Goal: Information Seeking & Learning: Learn about a topic

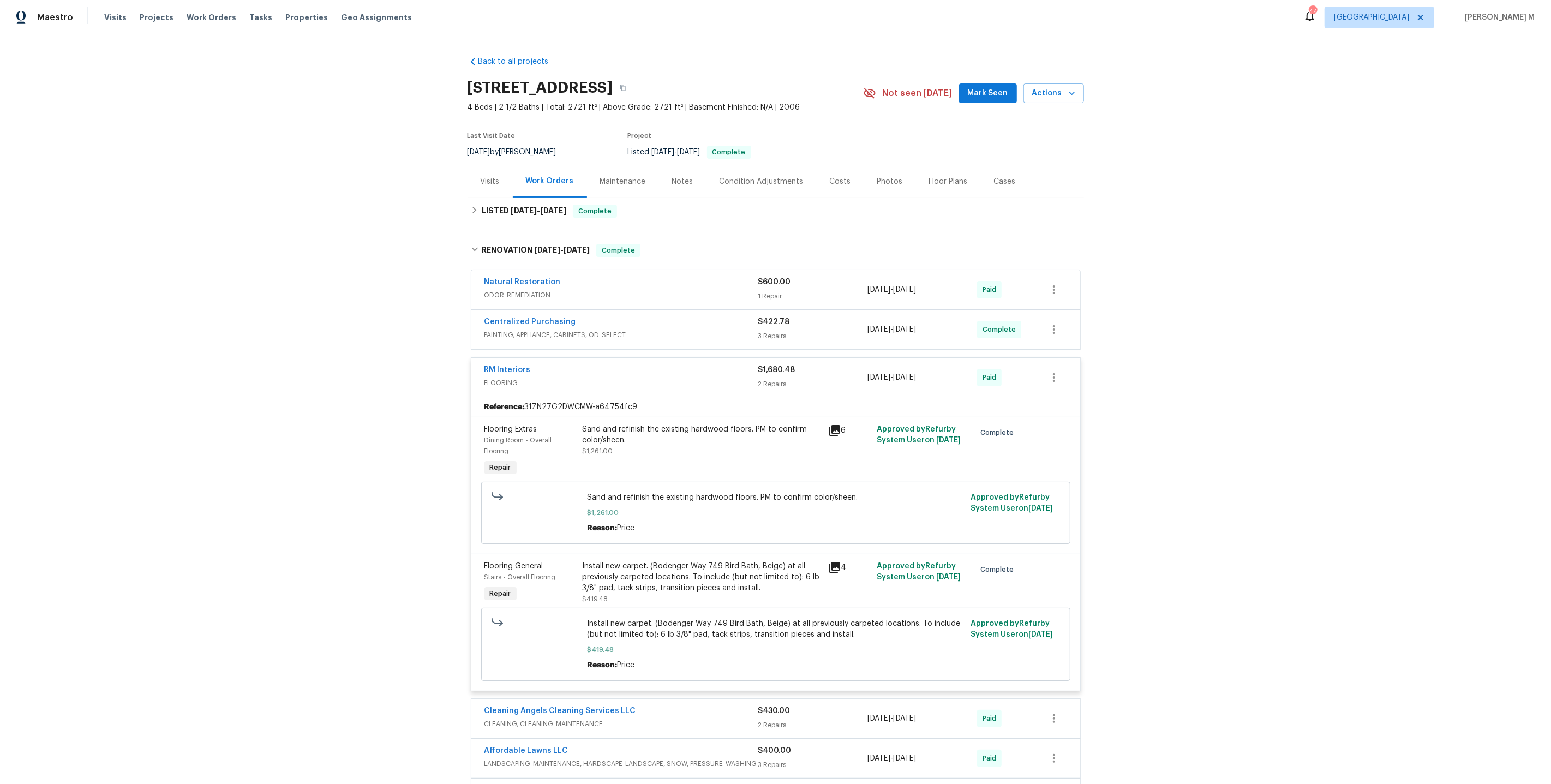
scroll to position [128, 0]
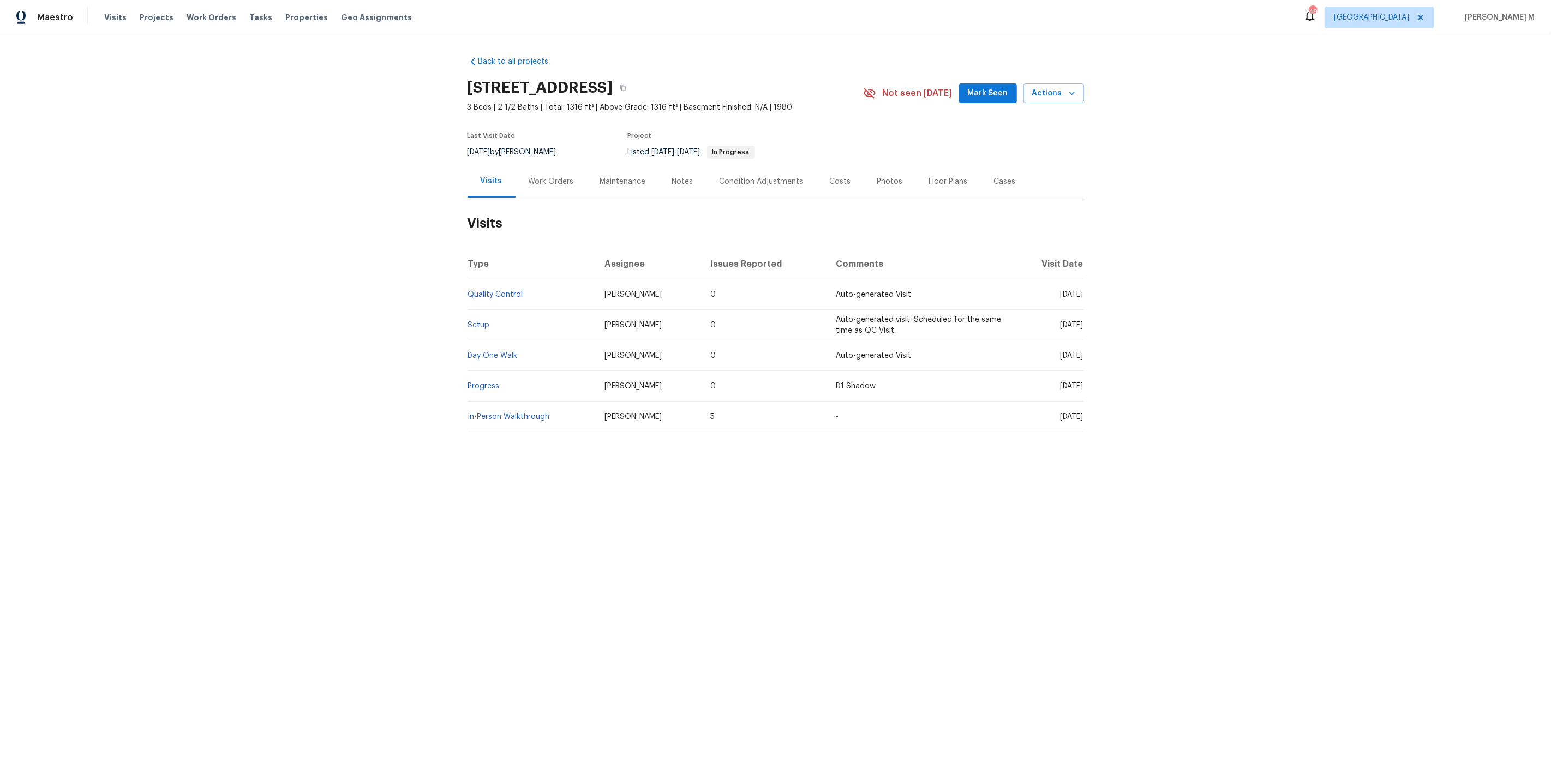
click at [535, 180] on div "Work Orders" at bounding box center [551, 181] width 45 height 11
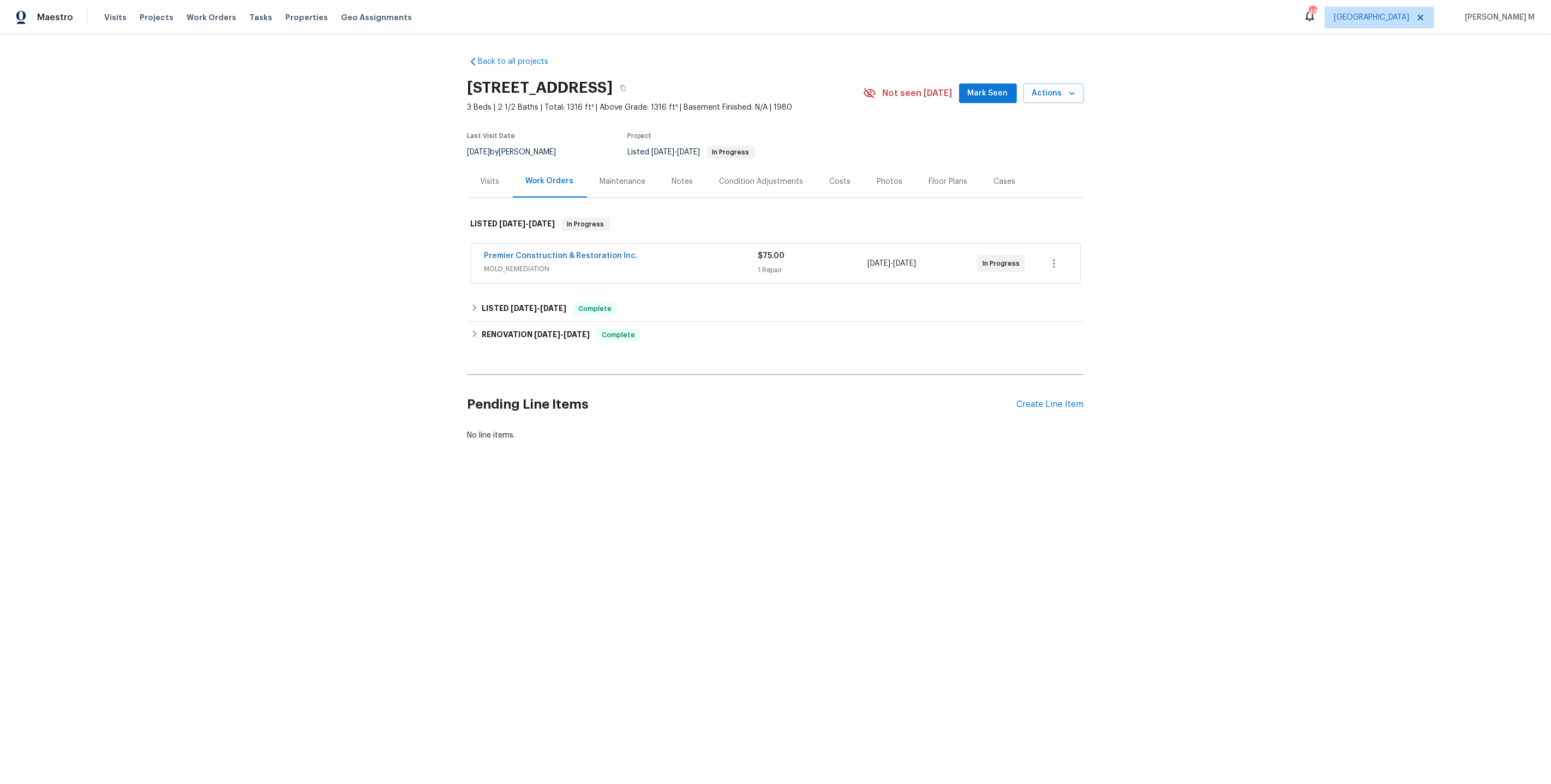
click at [524, 266] on span "MOLD_REMEDIATION" at bounding box center [621, 269] width 274 height 11
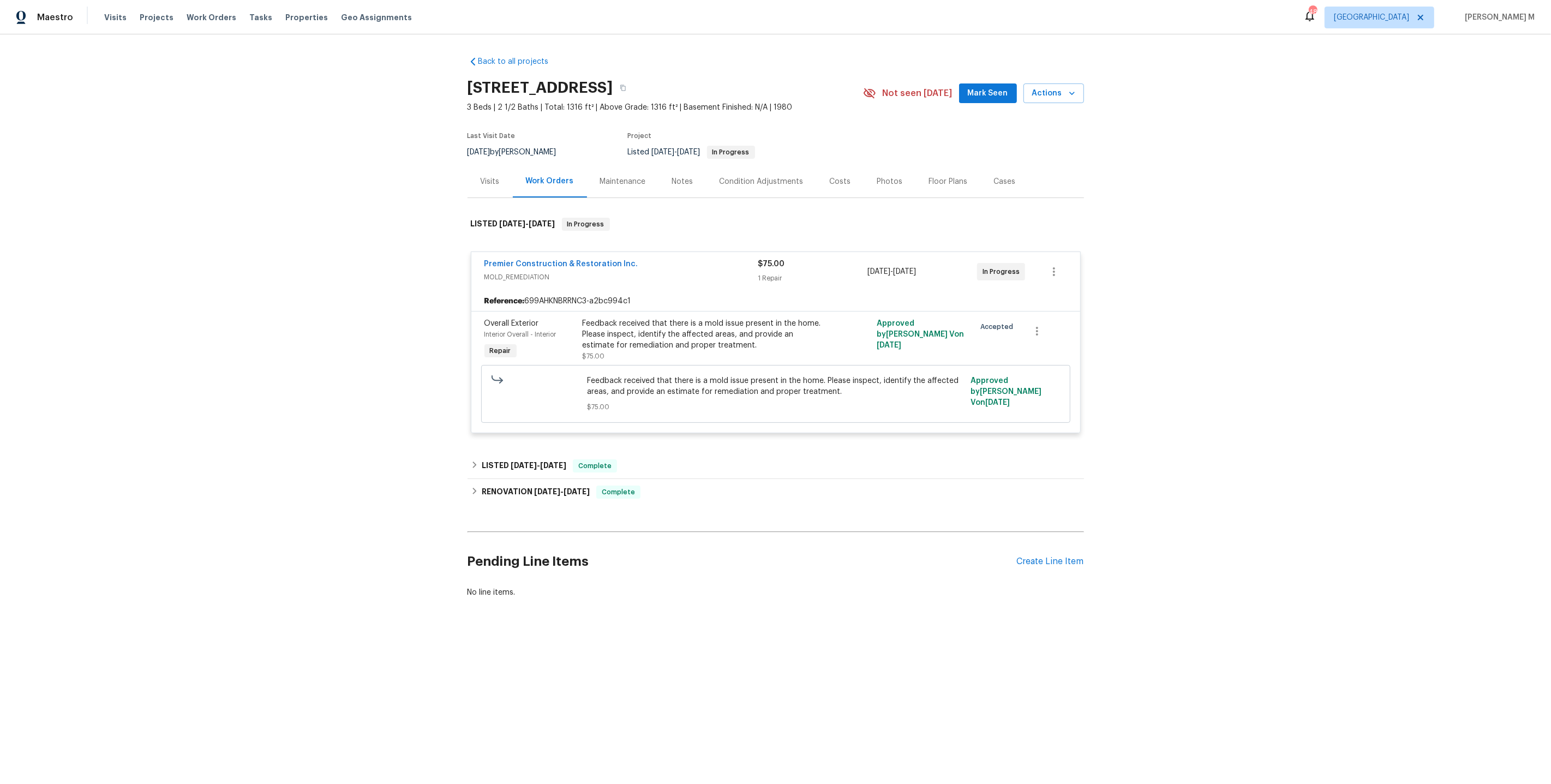
click at [517, 343] on div "Overall Exterior Interior Overall - Interior Repair" at bounding box center [530, 340] width 98 height 50
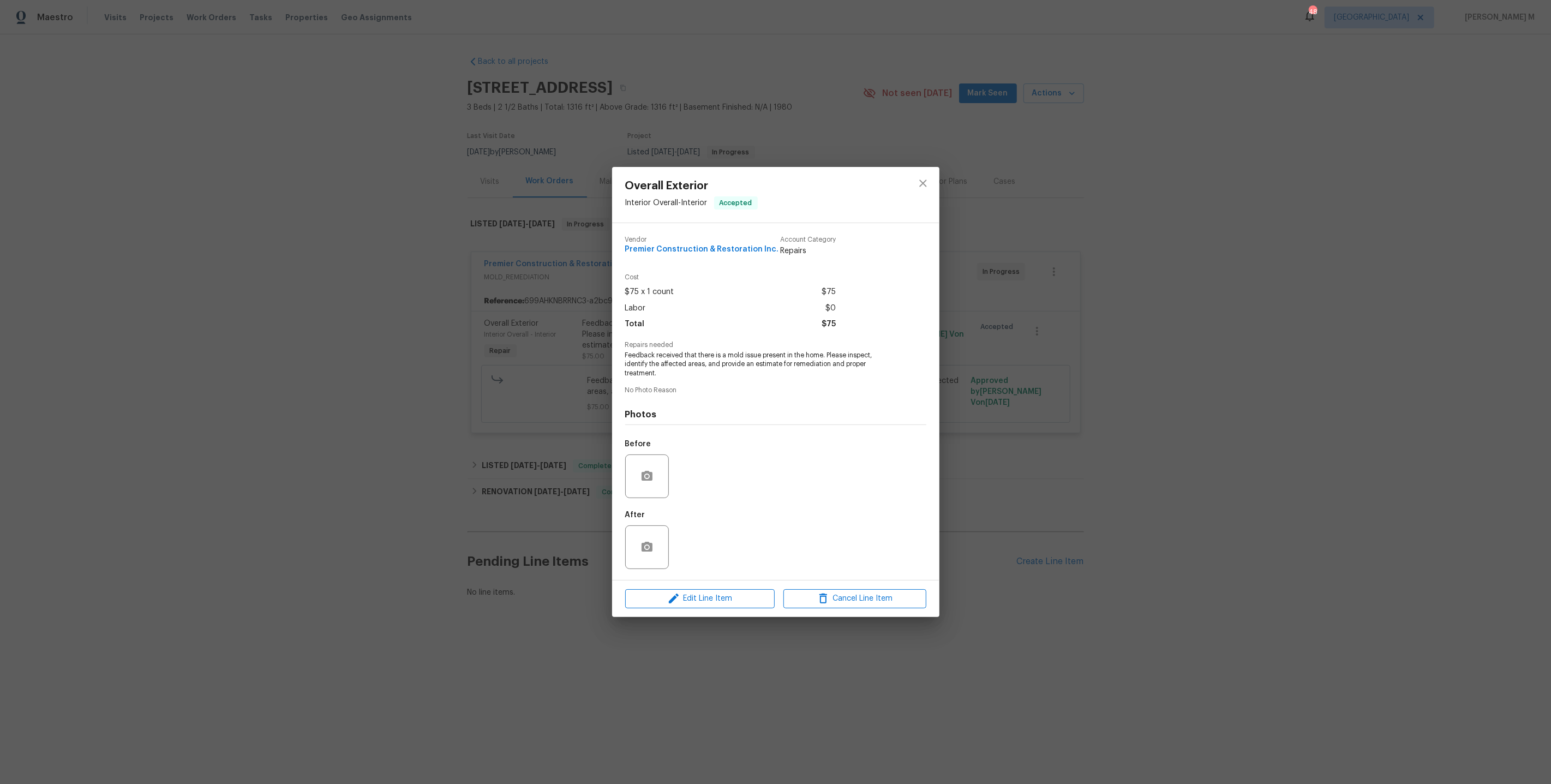
click at [501, 448] on div "Overall Exterior Interior Overall - Interior Accepted Vendor Premier Constructi…" at bounding box center [776, 392] width 1551 height 784
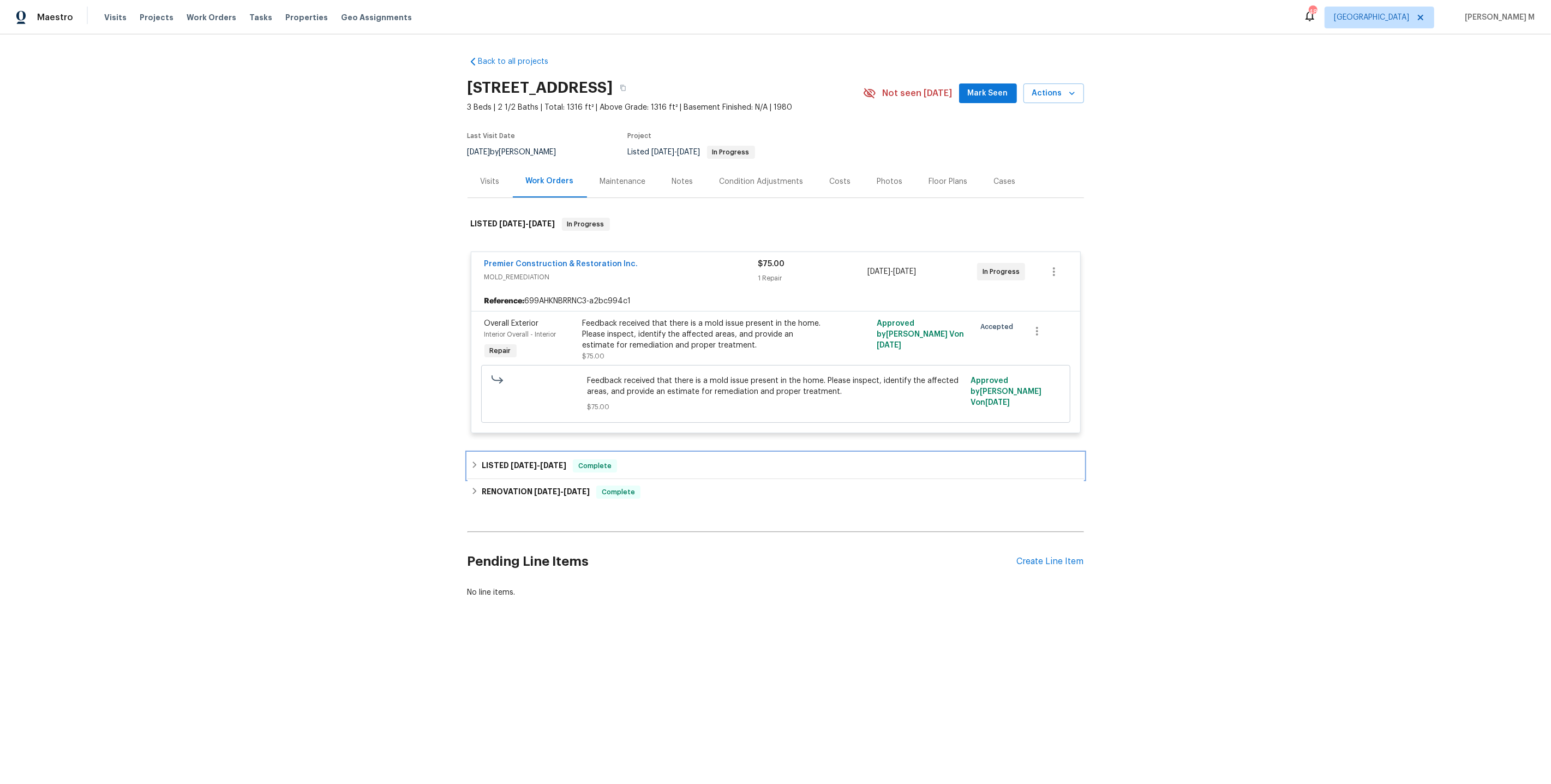
click at [520, 461] on span "8/14/25" at bounding box center [523, 465] width 26 height 8
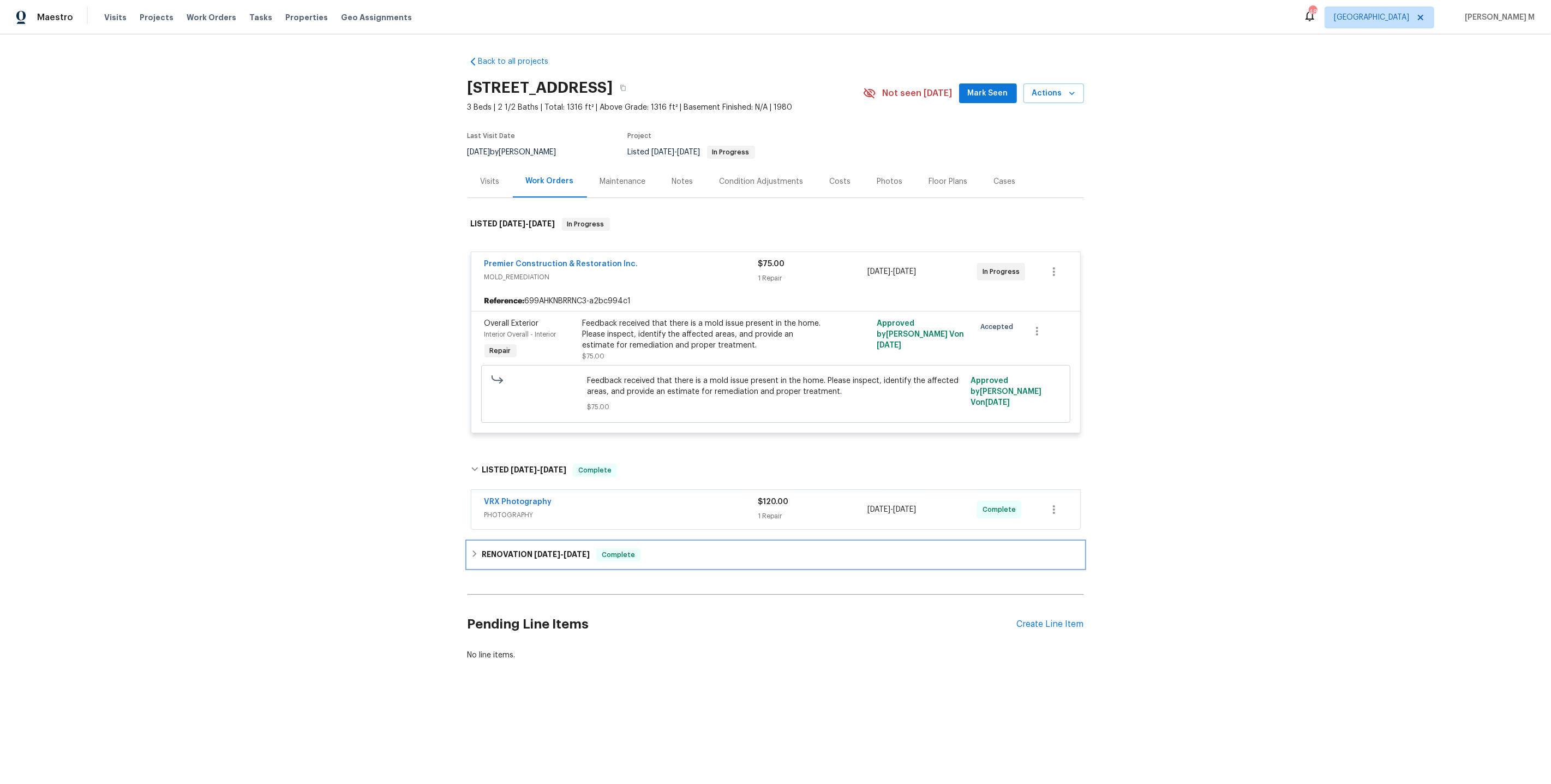
click at [497, 542] on div "RENOVATION 8/7/25 - 8/12/25 Complete" at bounding box center [776, 554] width 616 height 26
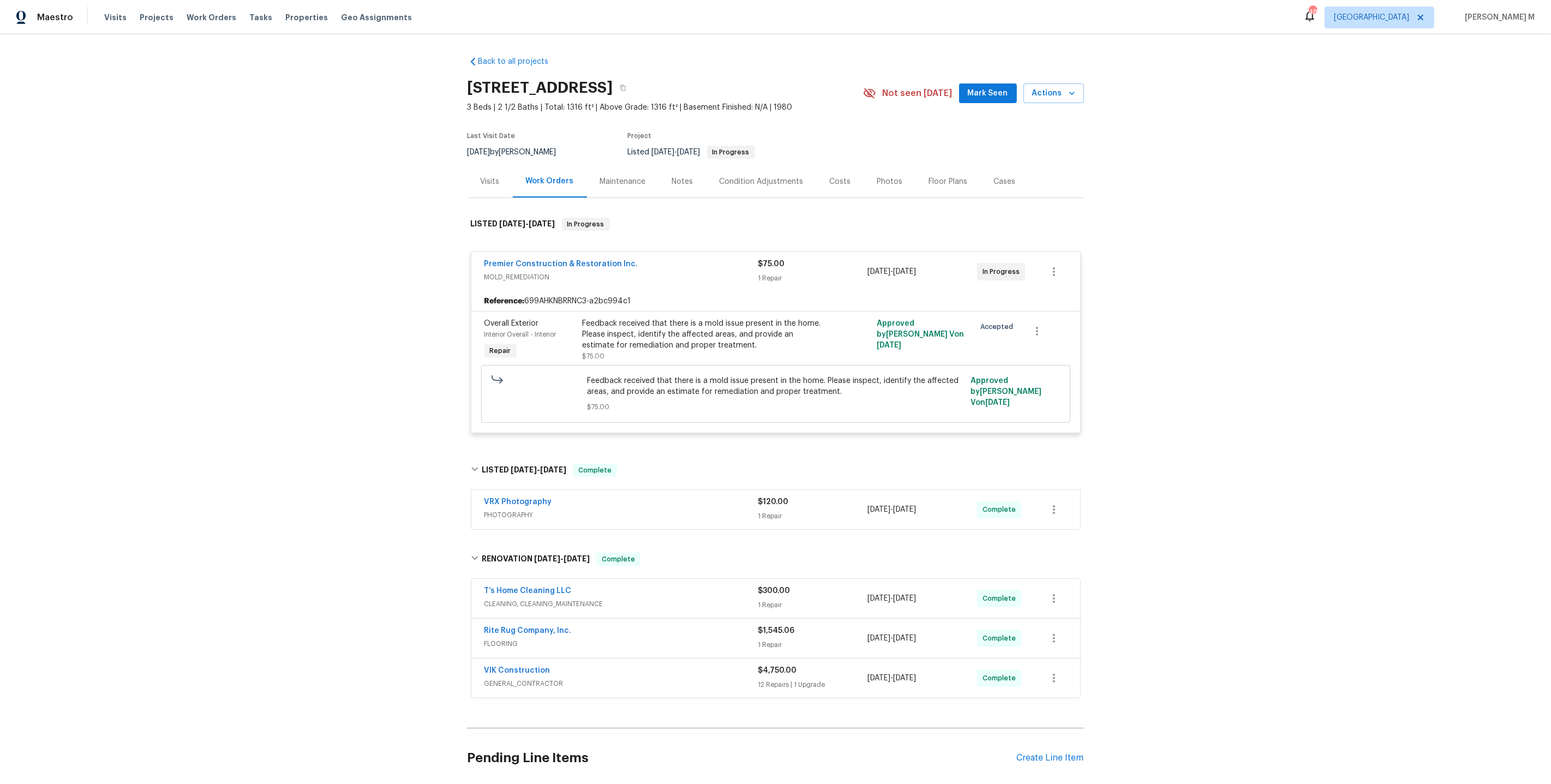
click at [503, 598] on span "CLEANING, CLEANING_MAINTENANCE" at bounding box center [621, 603] width 274 height 11
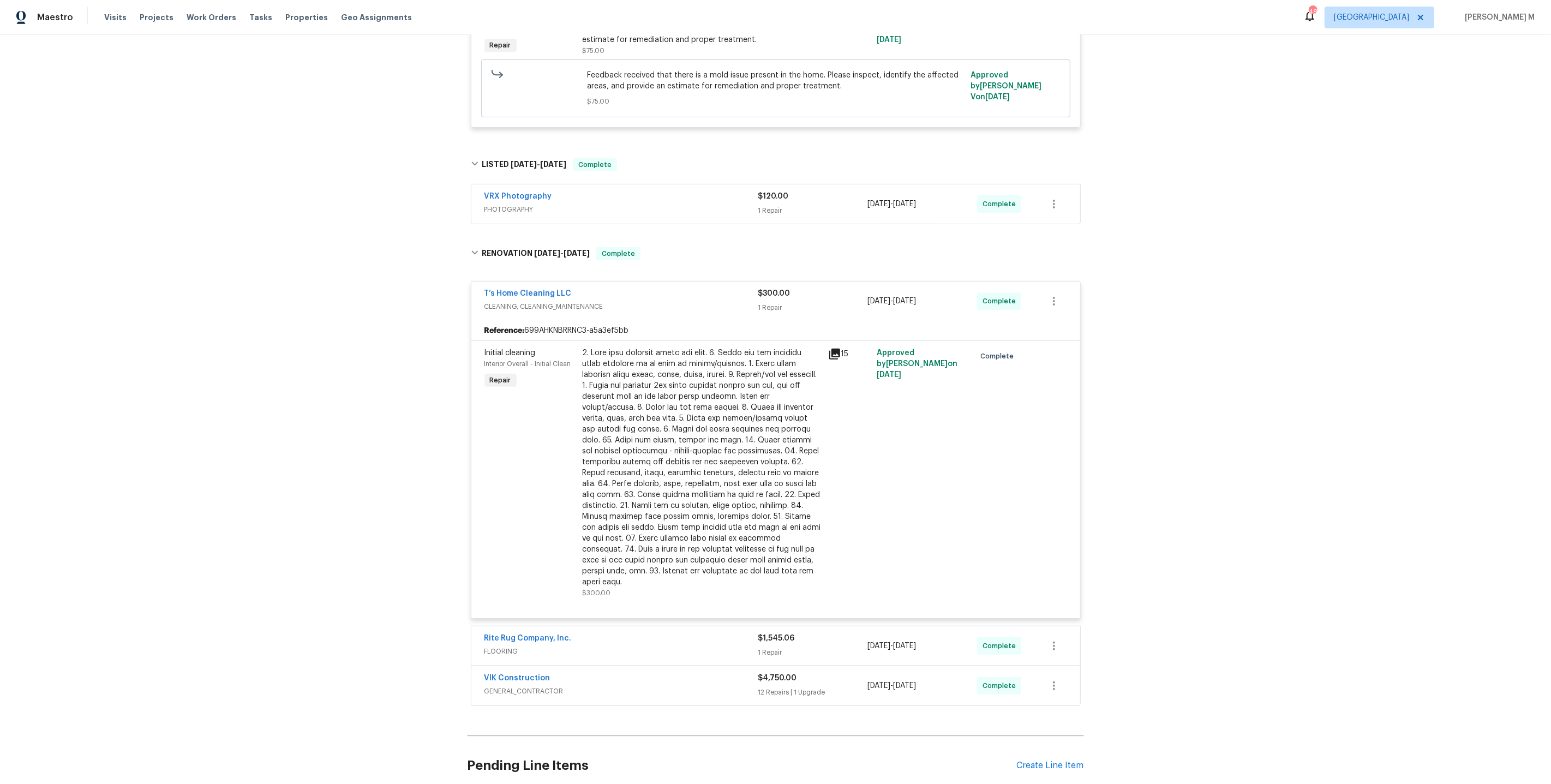
scroll to position [352, 0]
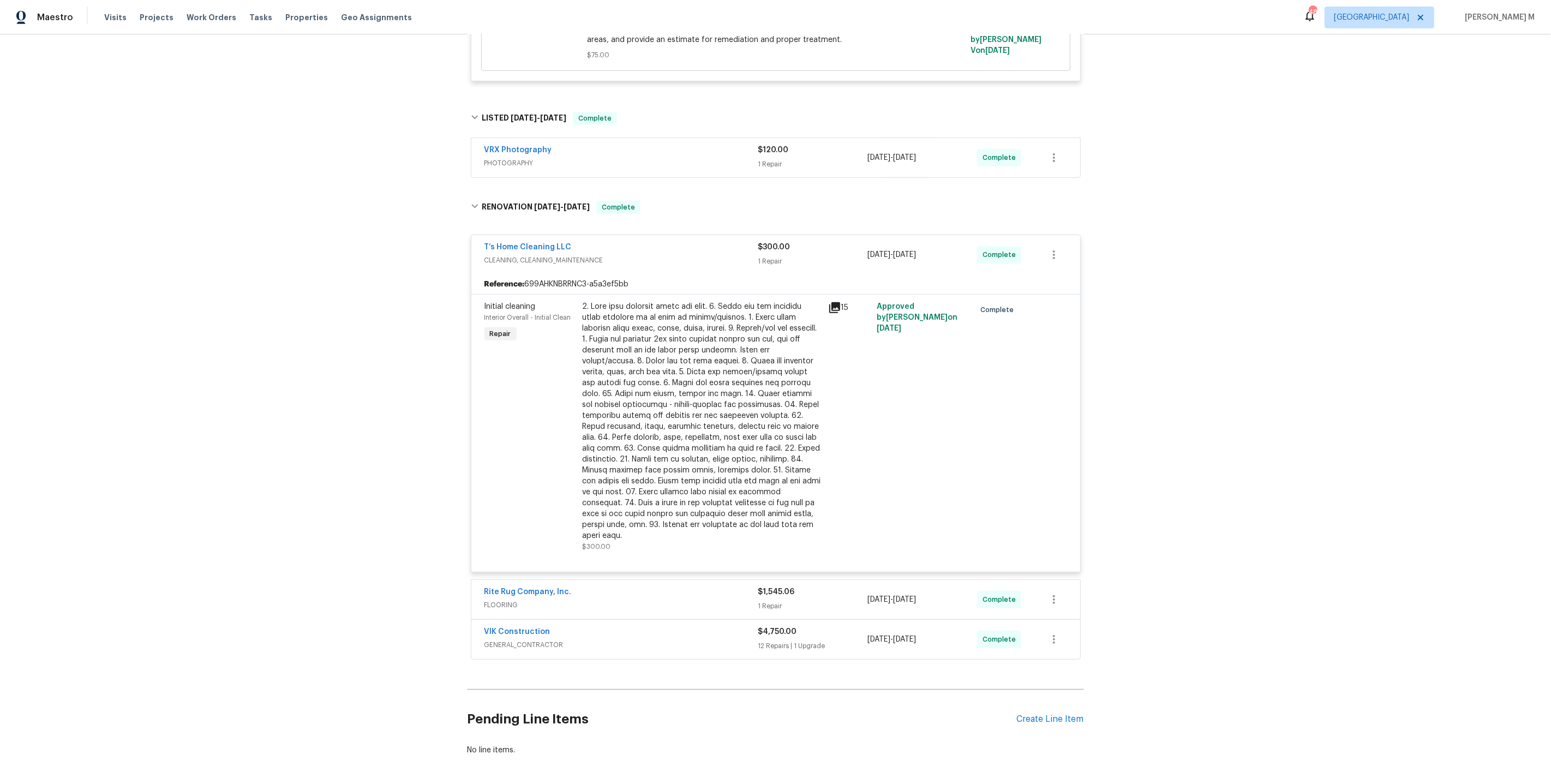
click at [533, 599] on span "FLOORING" at bounding box center [621, 605] width 274 height 11
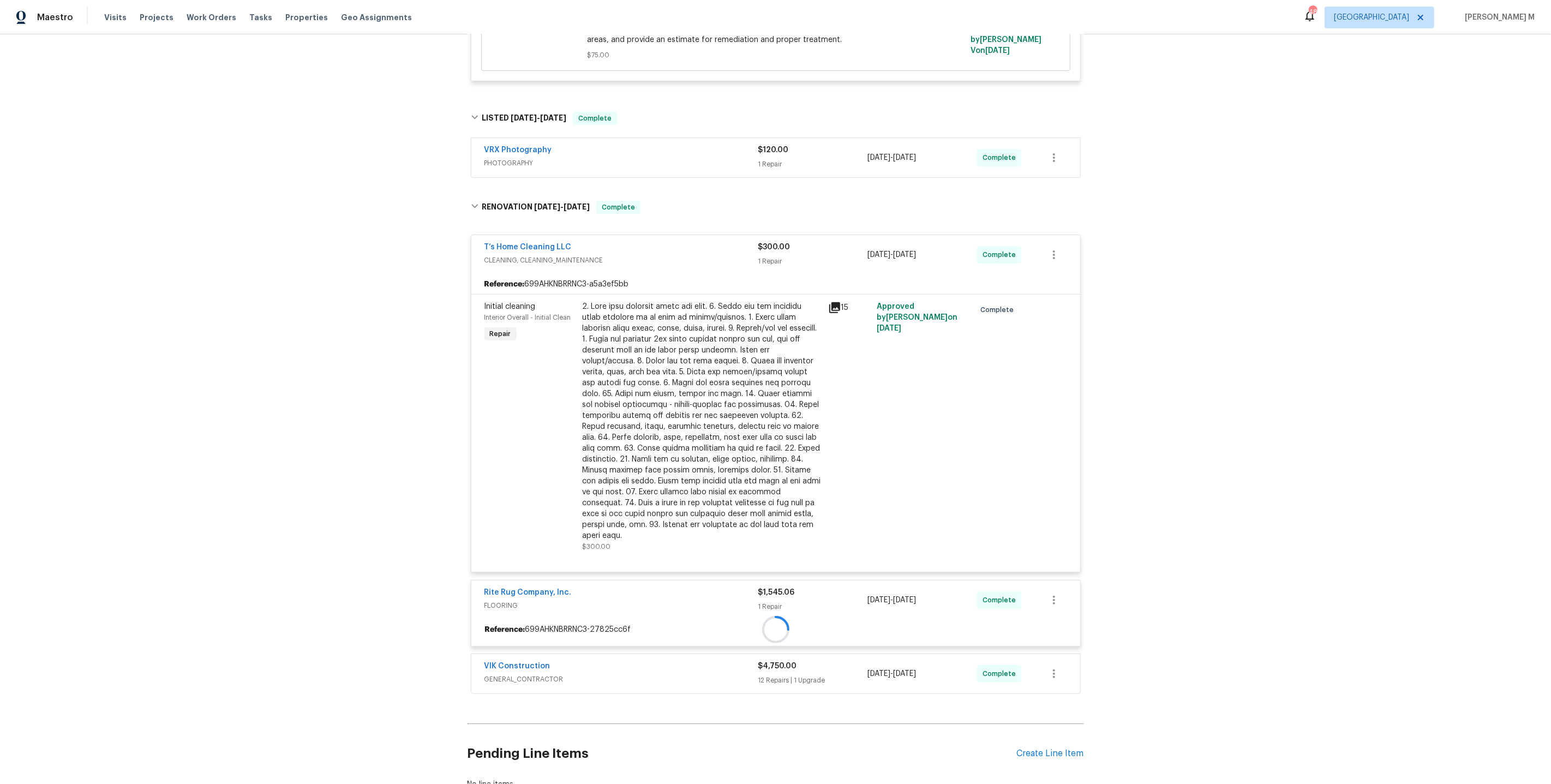
click at [745, 357] on div "T’s Home Cleaning LLC CLEANING, CLEANING_MAINTENANCE $300.00 1 Repair 8/7/2025 …" at bounding box center [776, 461] width 610 height 467
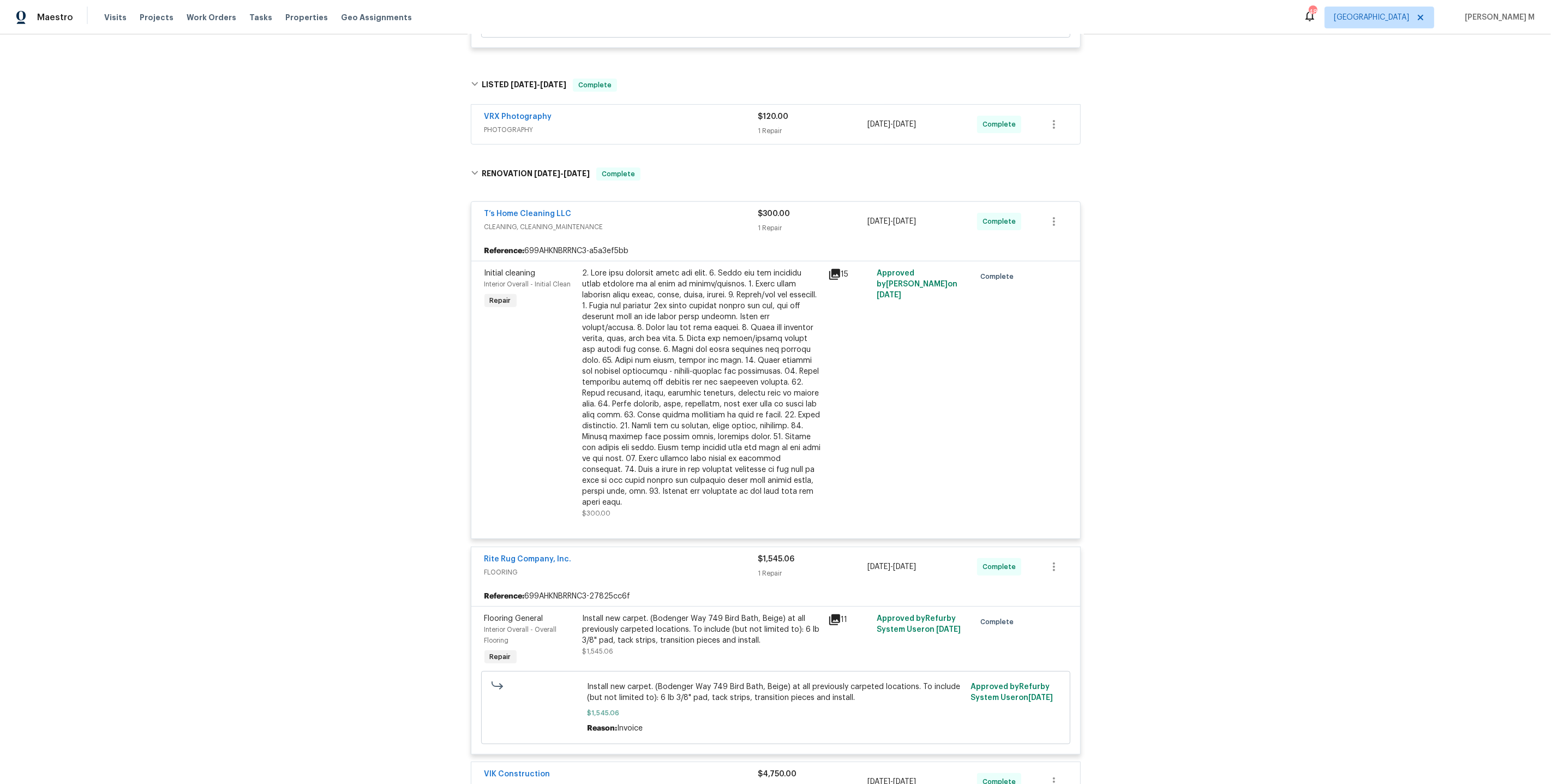
click at [705, 283] on div at bounding box center [701, 387] width 239 height 240
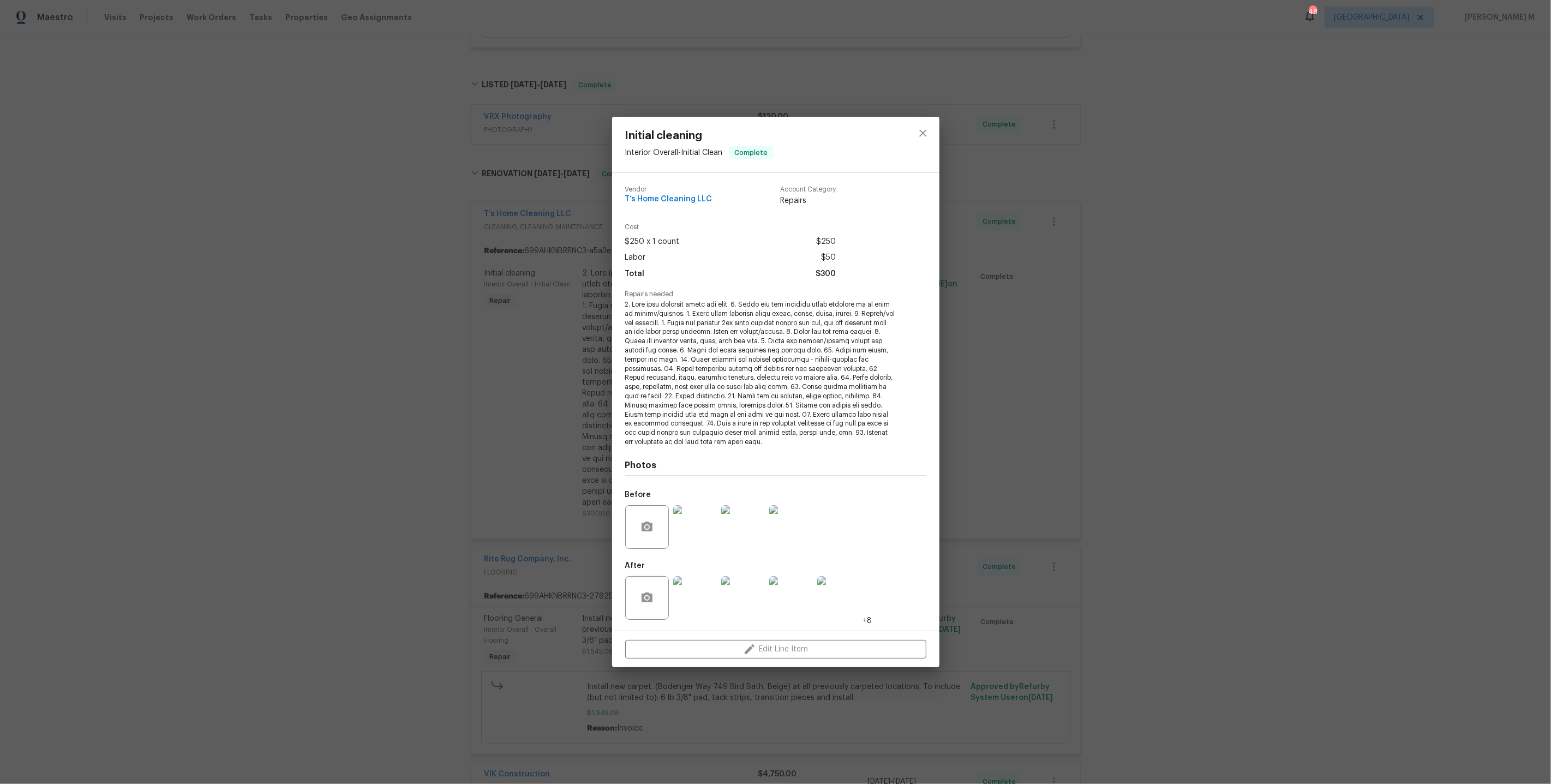
click at [526, 271] on div "Initial cleaning Interior Overall - Initial Clean Complete Vendor T’s Home Clea…" at bounding box center [776, 392] width 1551 height 784
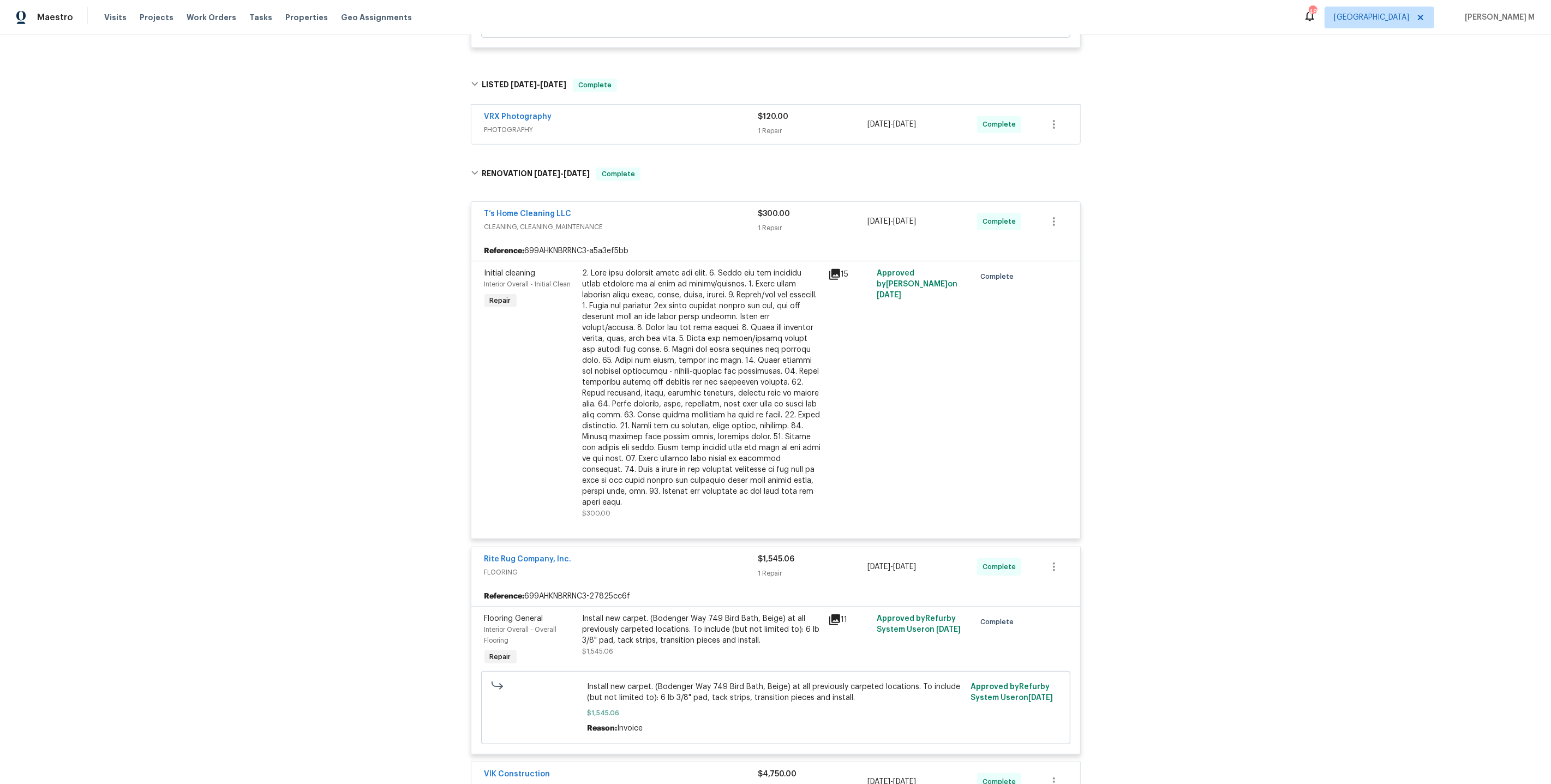
click at [648, 293] on div at bounding box center [701, 387] width 239 height 240
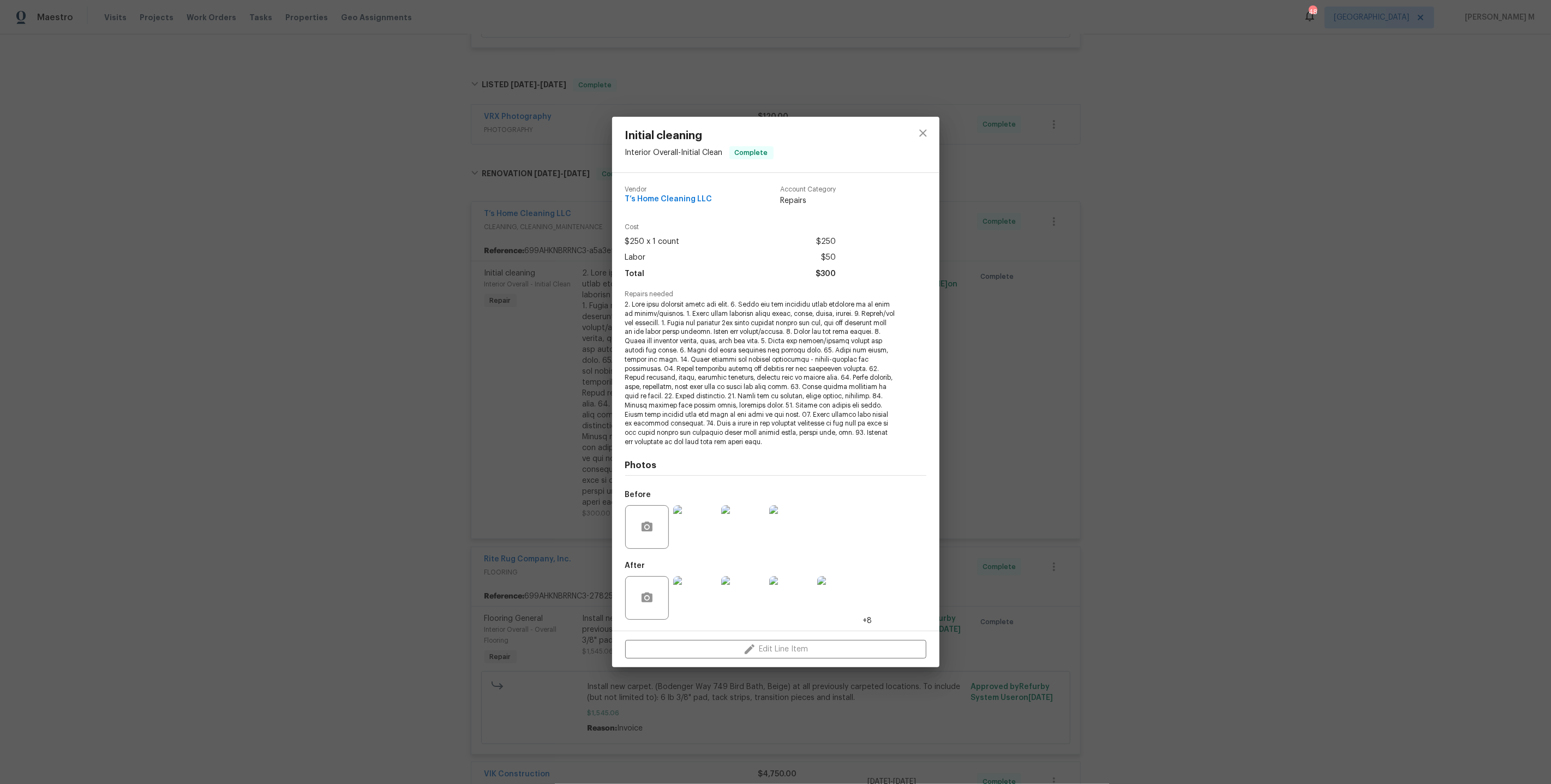
click at [829, 603] on img at bounding box center [839, 597] width 43 height 43
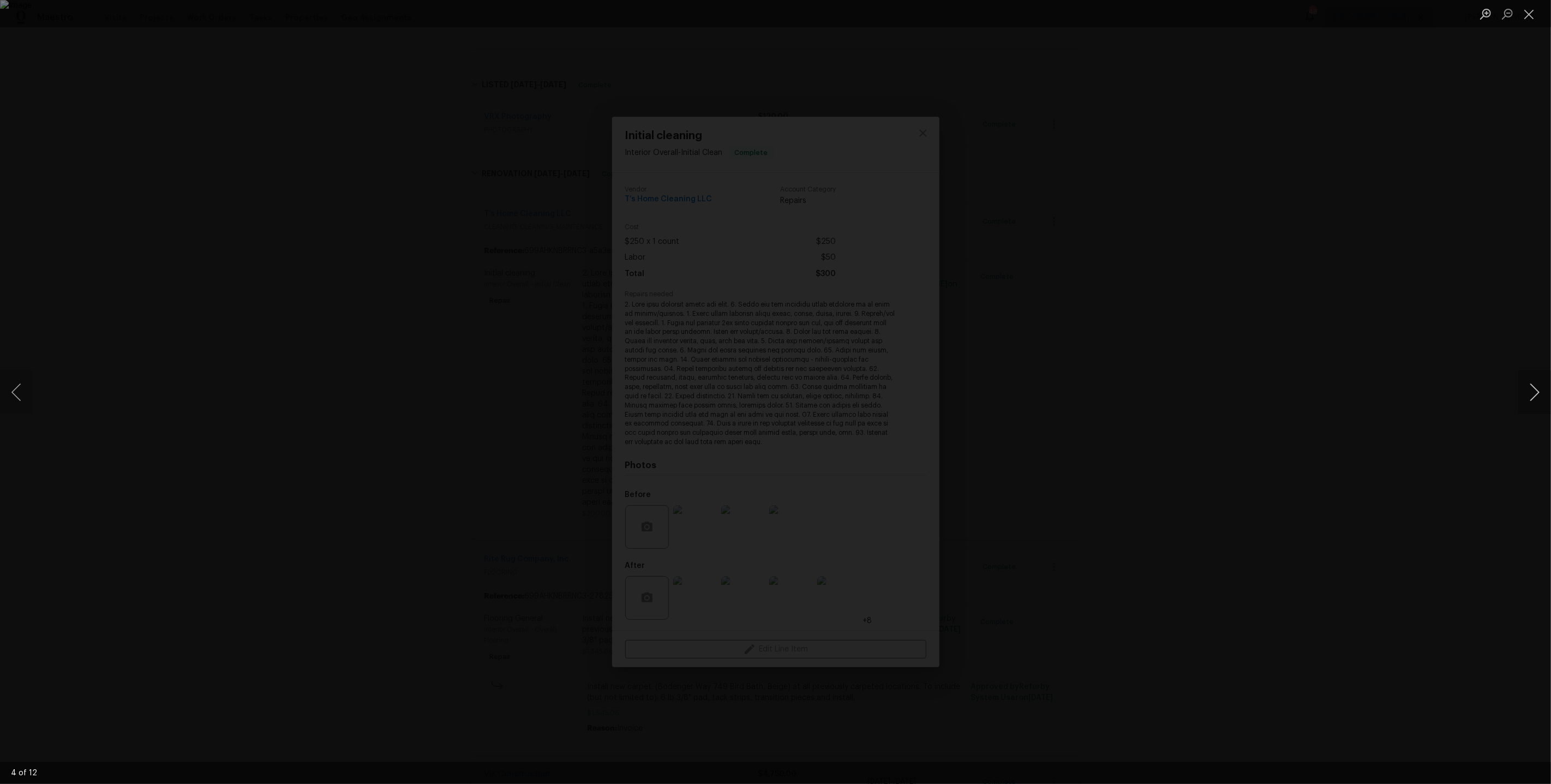
click at [1534, 389] on button "Next image" at bounding box center [1534, 391] width 32 height 43
click at [24, 415] on div "Lightbox" at bounding box center [776, 392] width 1551 height 784
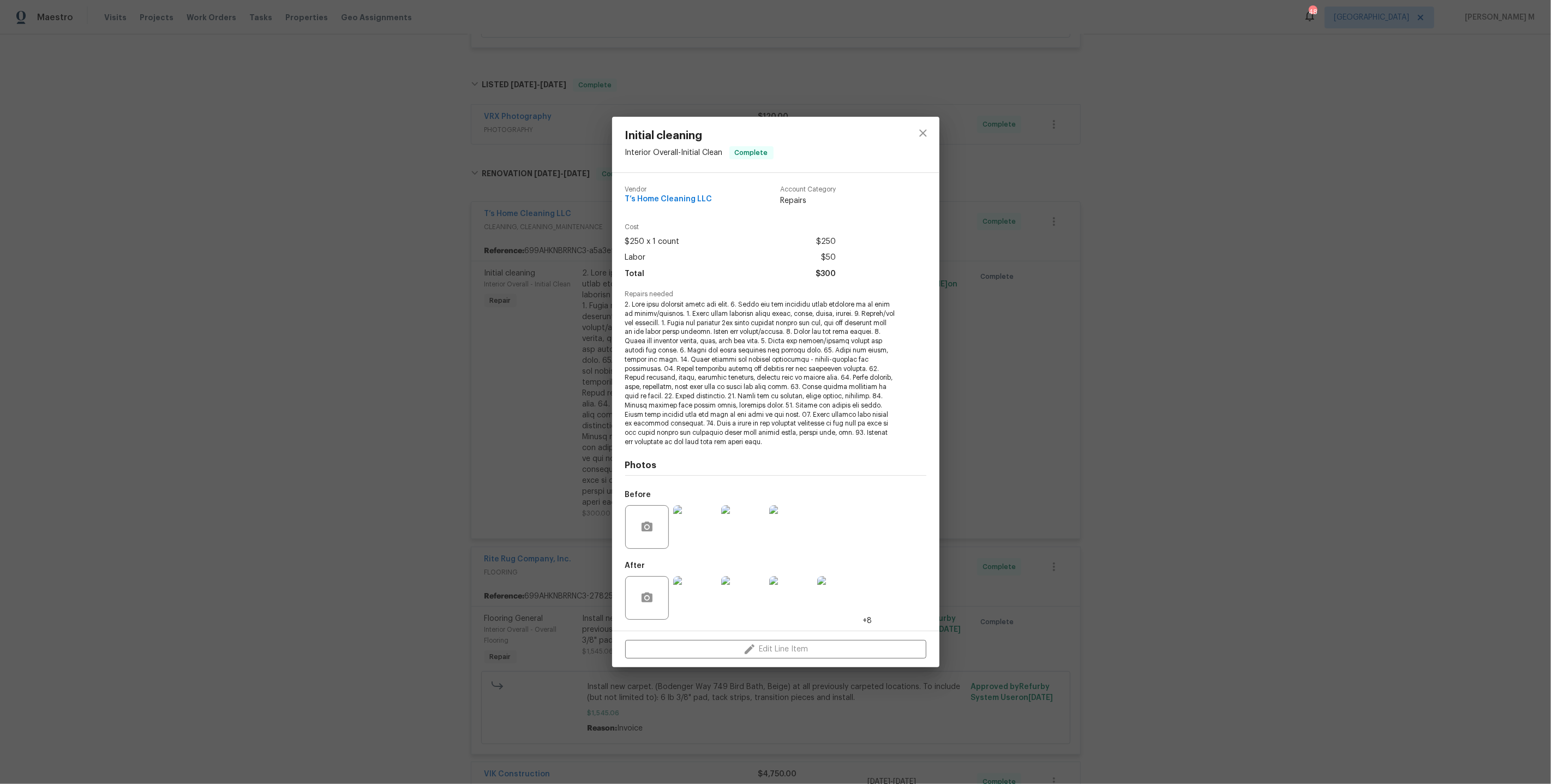
click at [820, 593] on img at bounding box center [839, 597] width 43 height 43
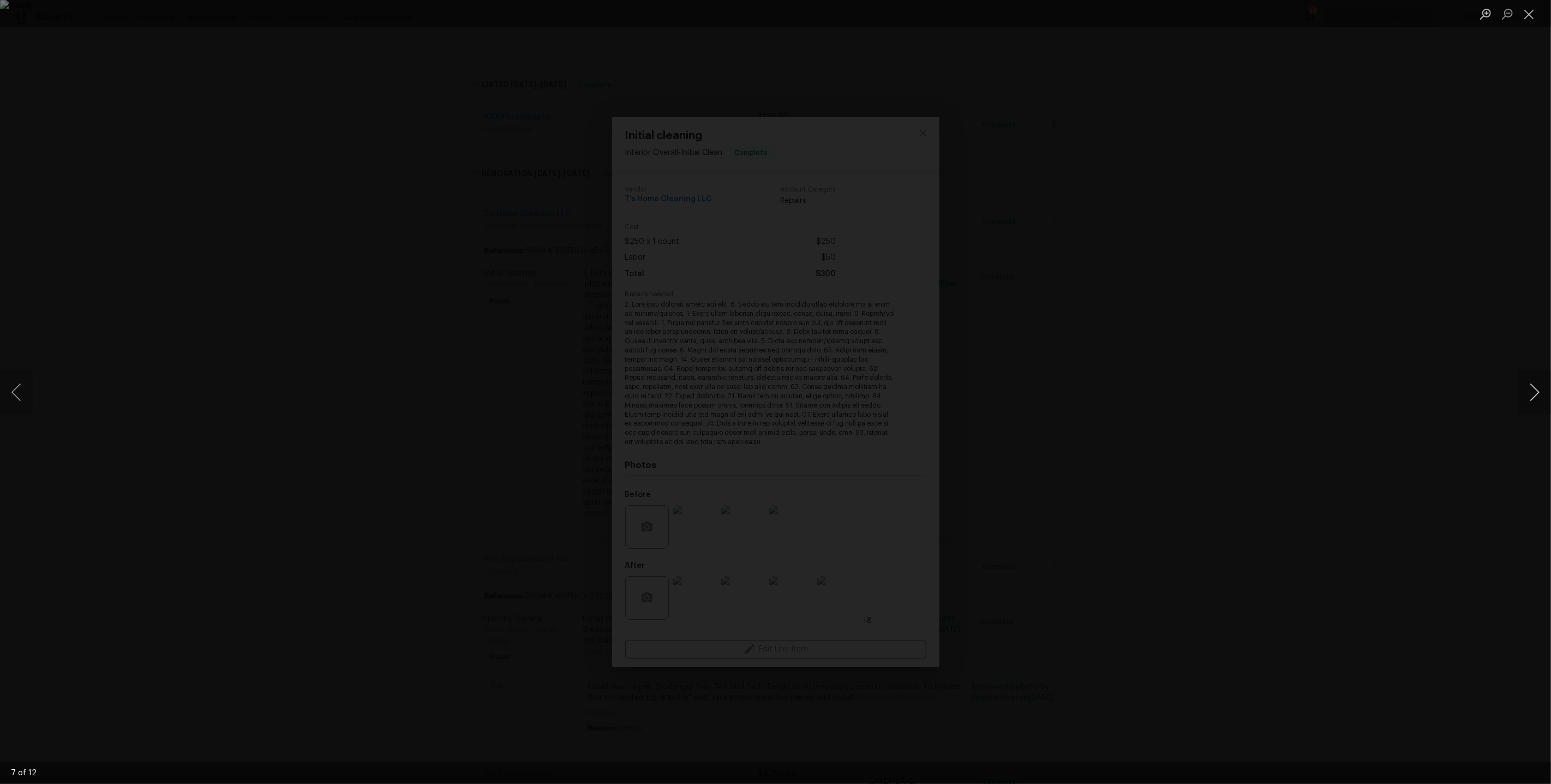
click at [1537, 390] on button "Next image" at bounding box center [1534, 391] width 32 height 43
click at [1535, 386] on button "Next image" at bounding box center [1534, 391] width 32 height 43
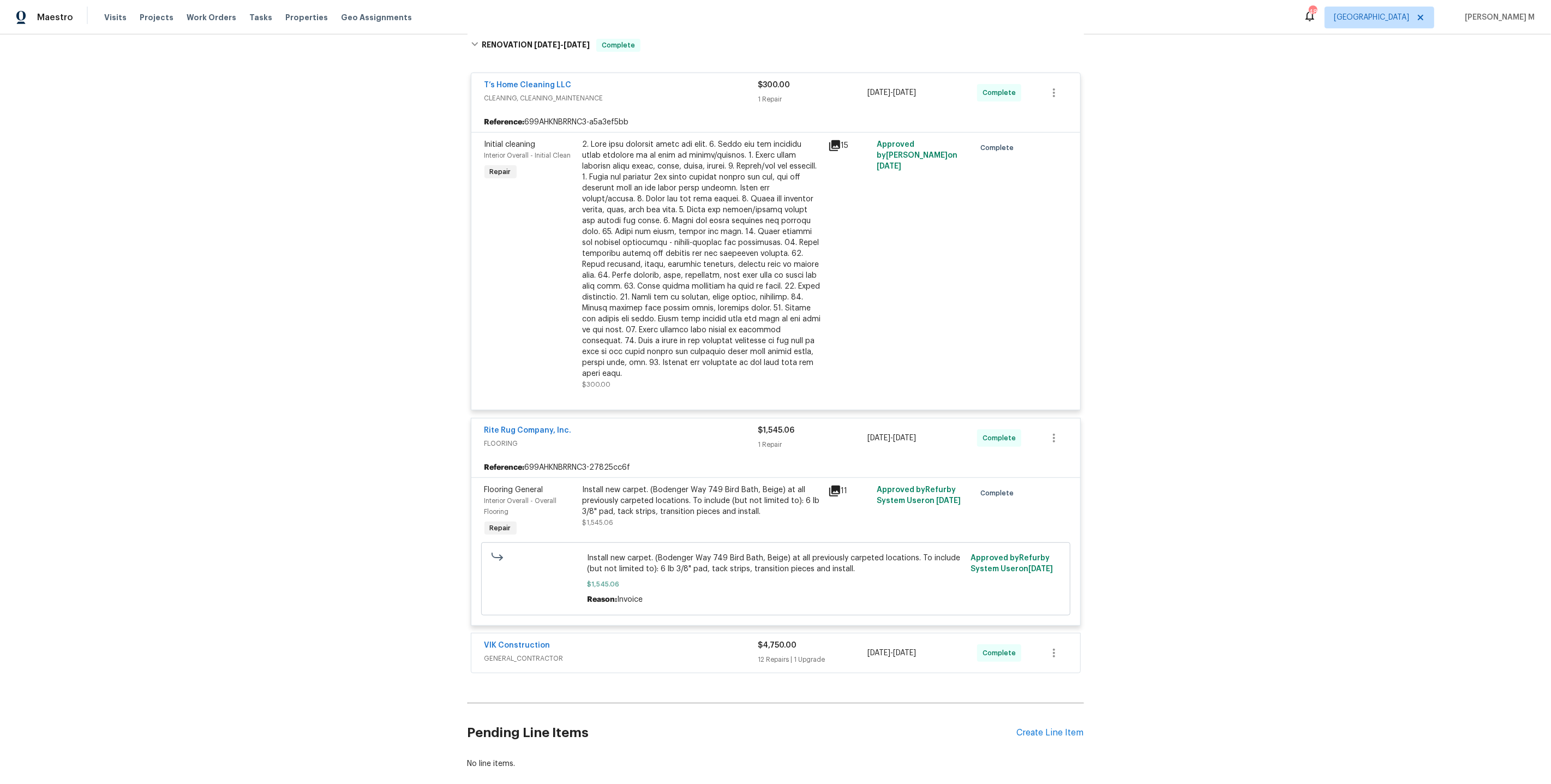
scroll to position [525, 0]
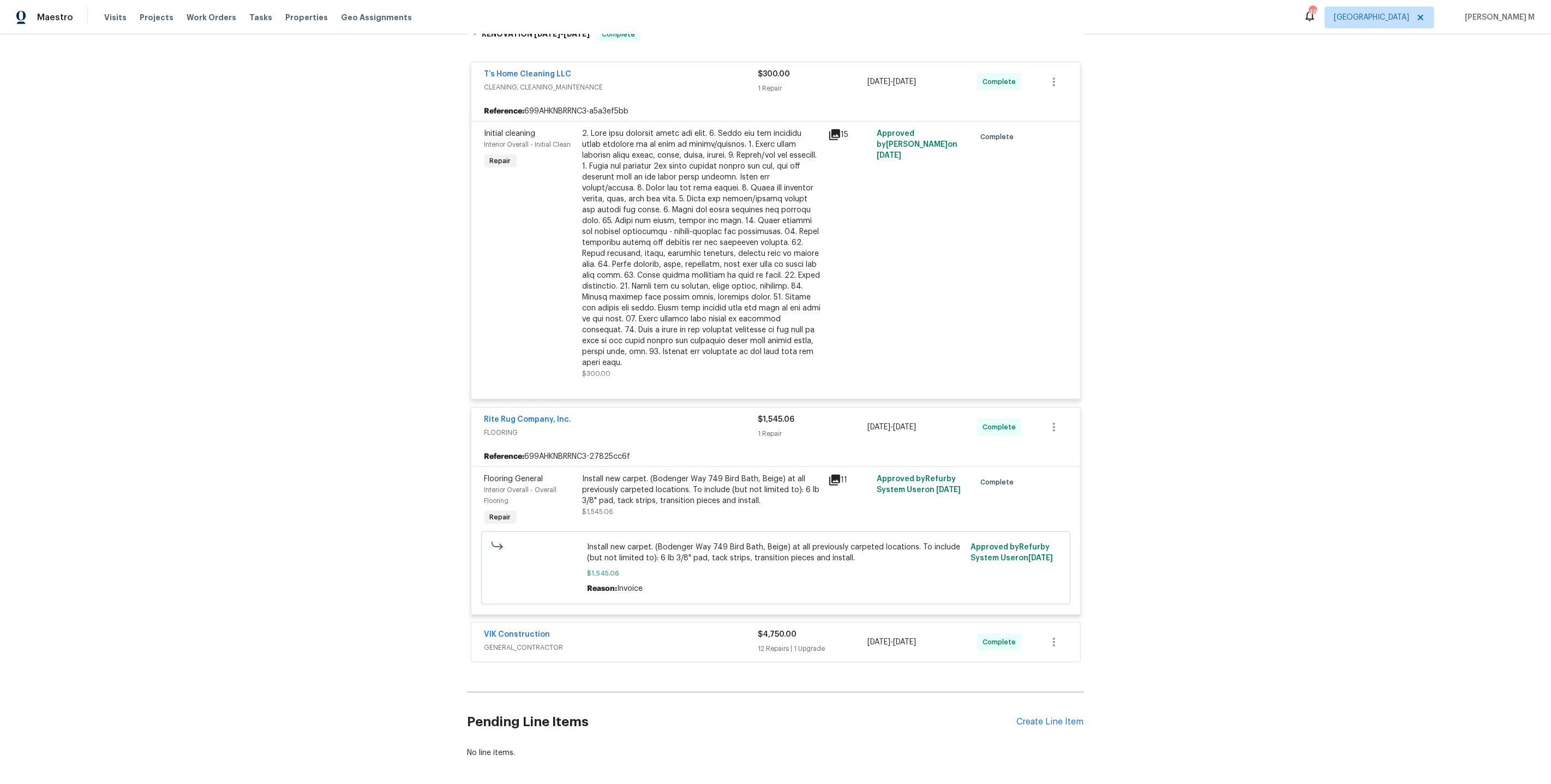
click at [528, 642] on span "GENERAL_CONTRACTOR" at bounding box center [621, 648] width 274 height 11
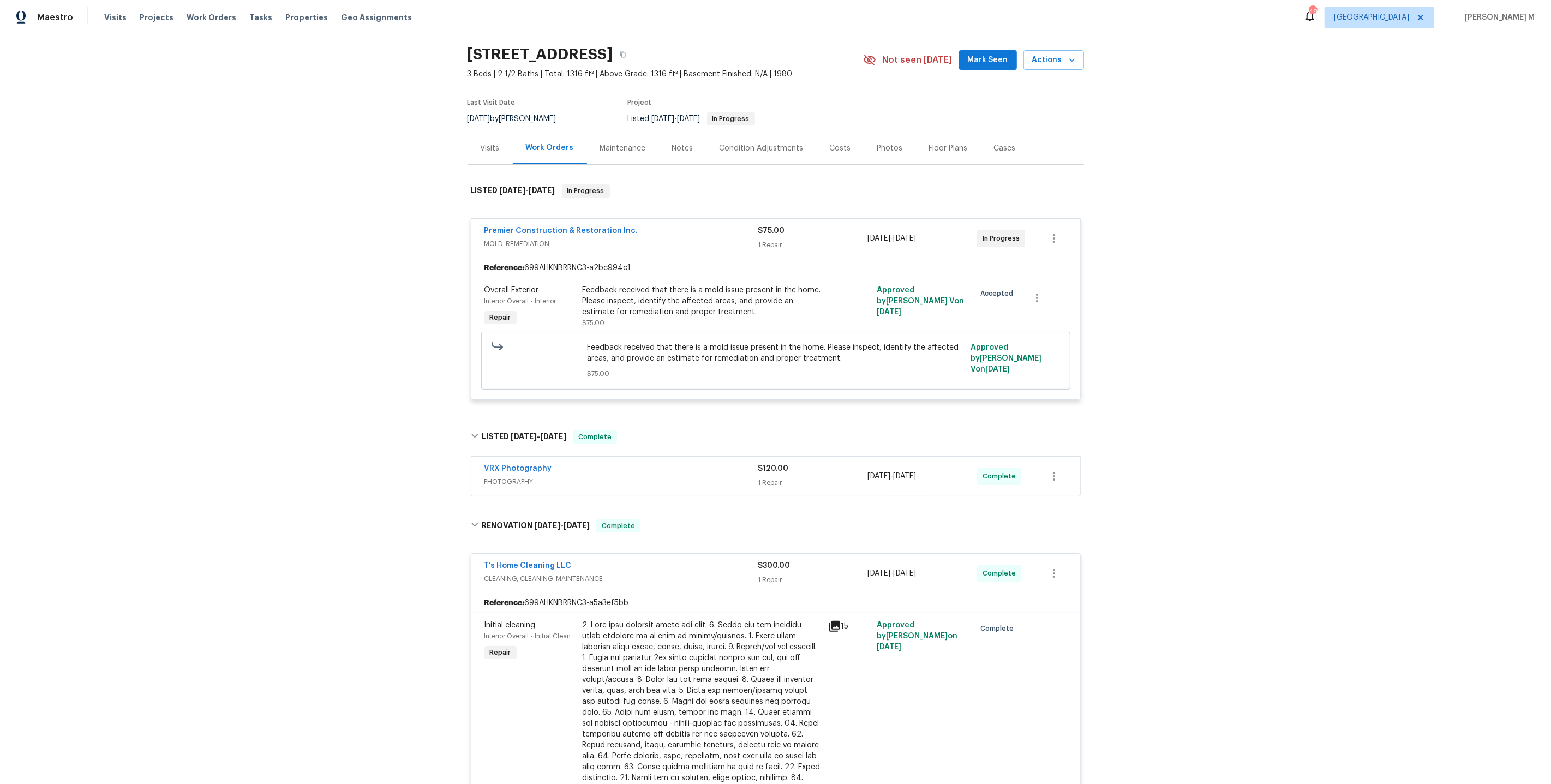
scroll to position [0, 0]
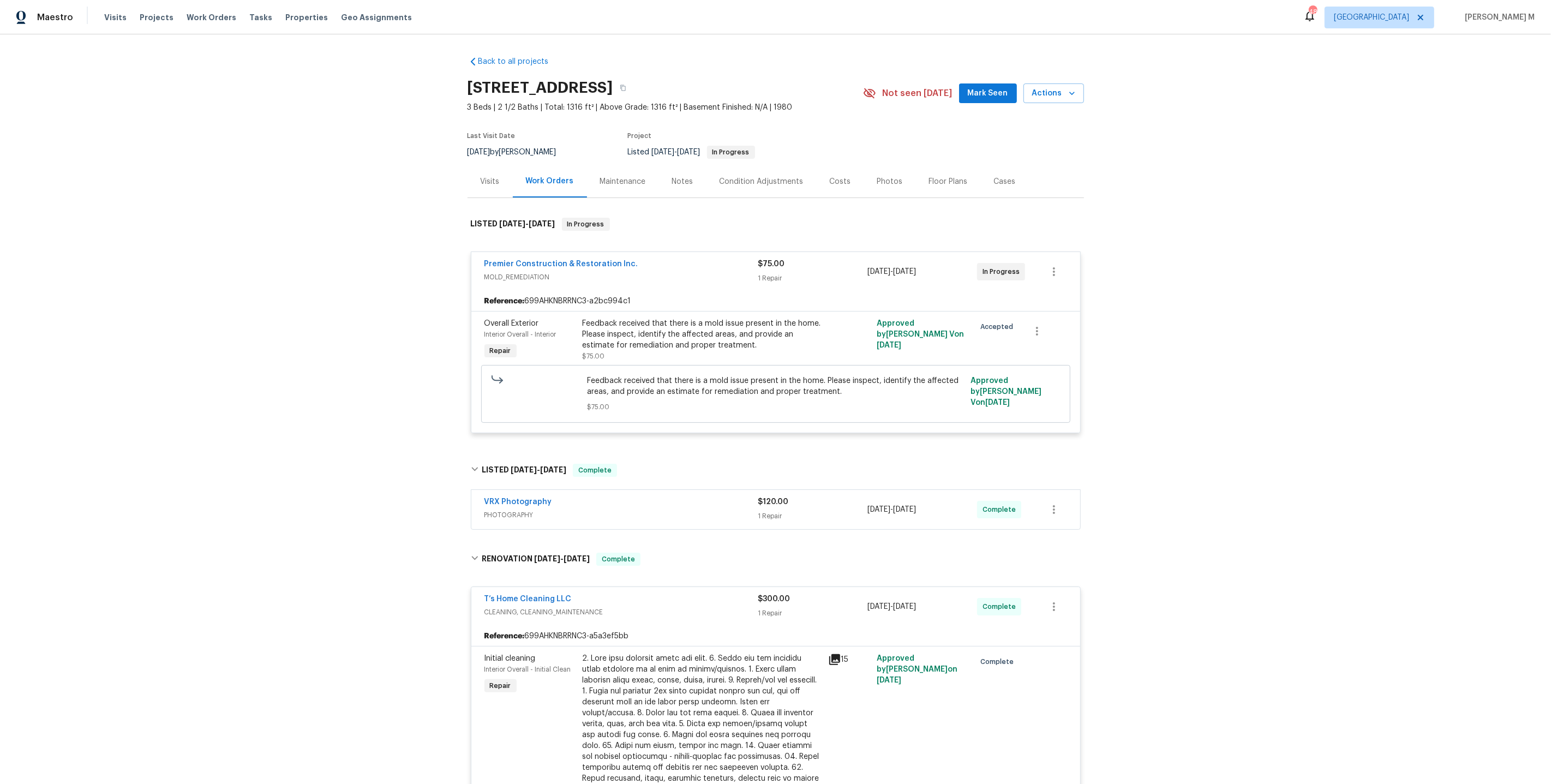
click at [509, 510] on span "PHOTOGRAPHY" at bounding box center [621, 515] width 274 height 11
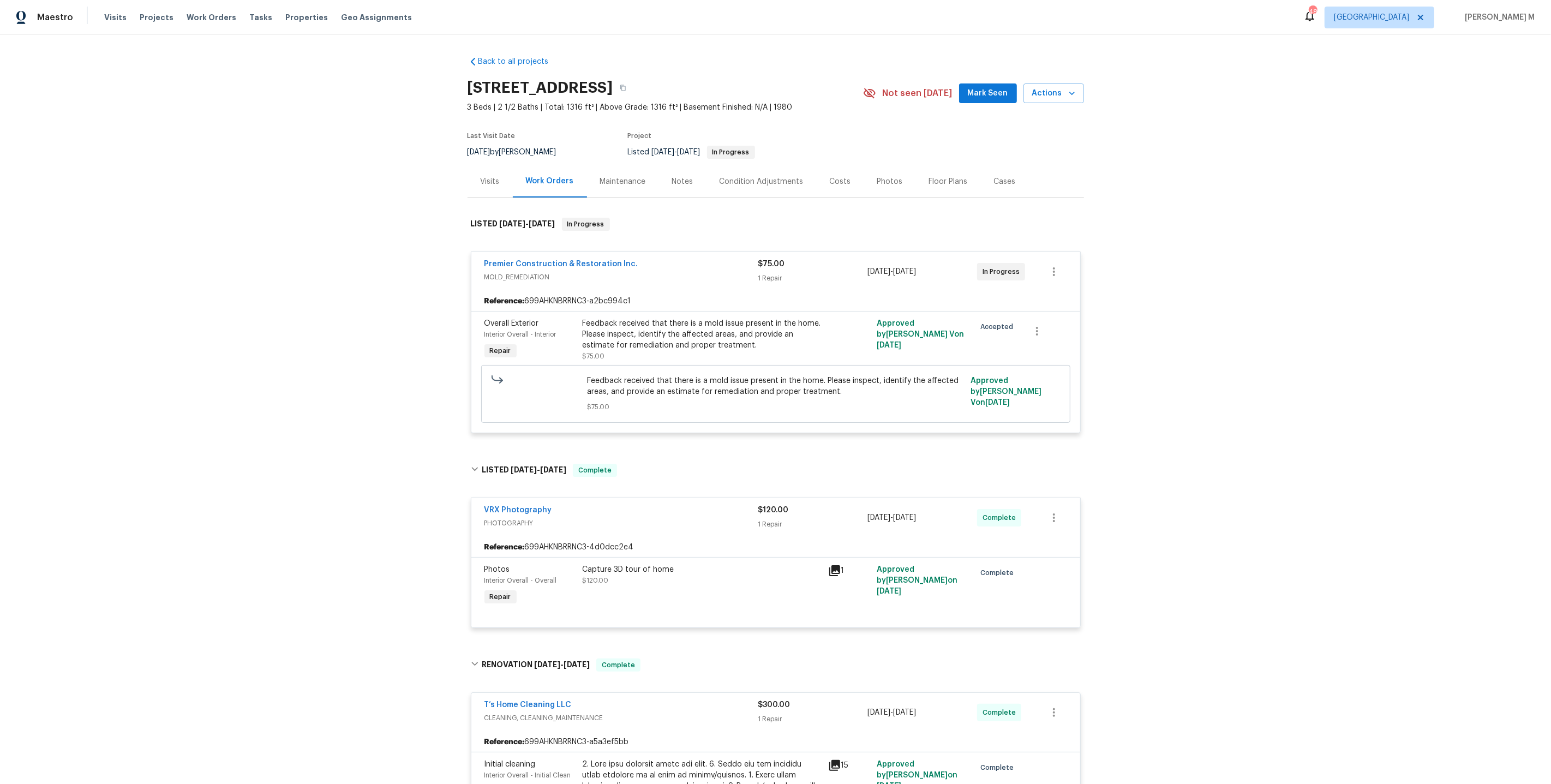
click at [614, 166] on div "Maintenance" at bounding box center [622, 181] width 72 height 32
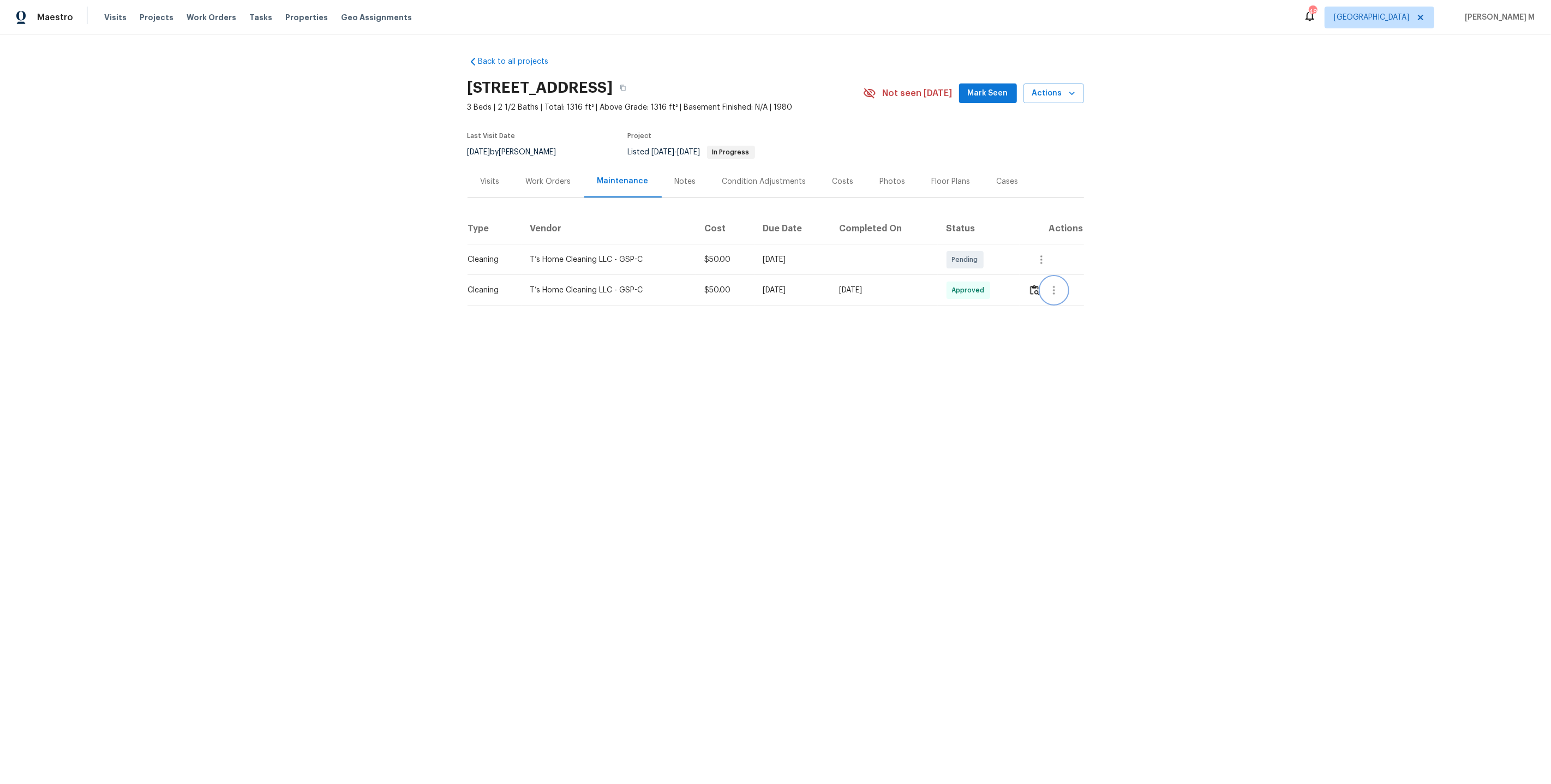
click at [1047, 290] on button "button" at bounding box center [1053, 289] width 26 height 26
click at [1061, 301] on li "View details" at bounding box center [1082, 303] width 77 height 18
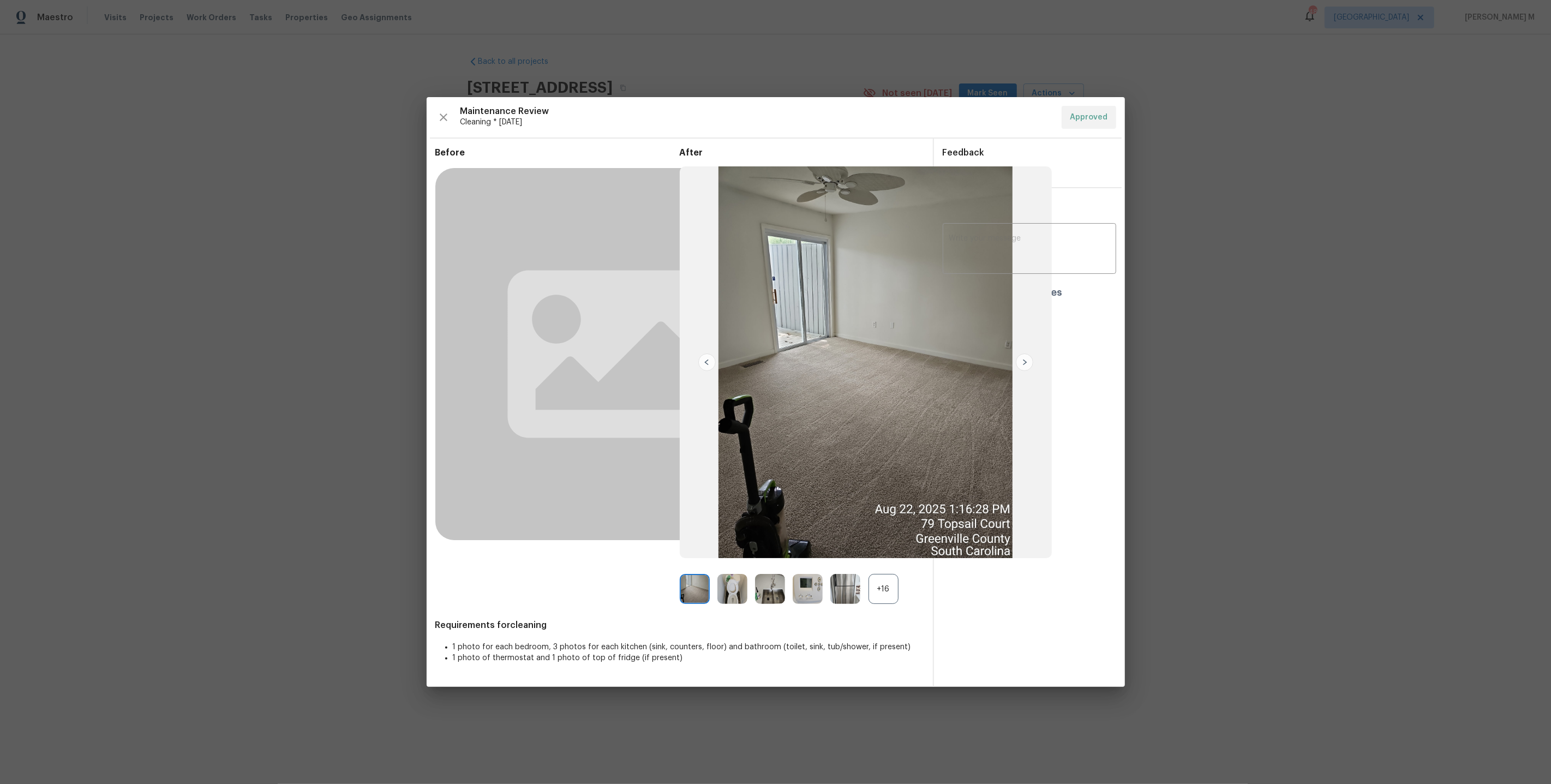
click at [884, 600] on div "+16" at bounding box center [884, 588] width 30 height 30
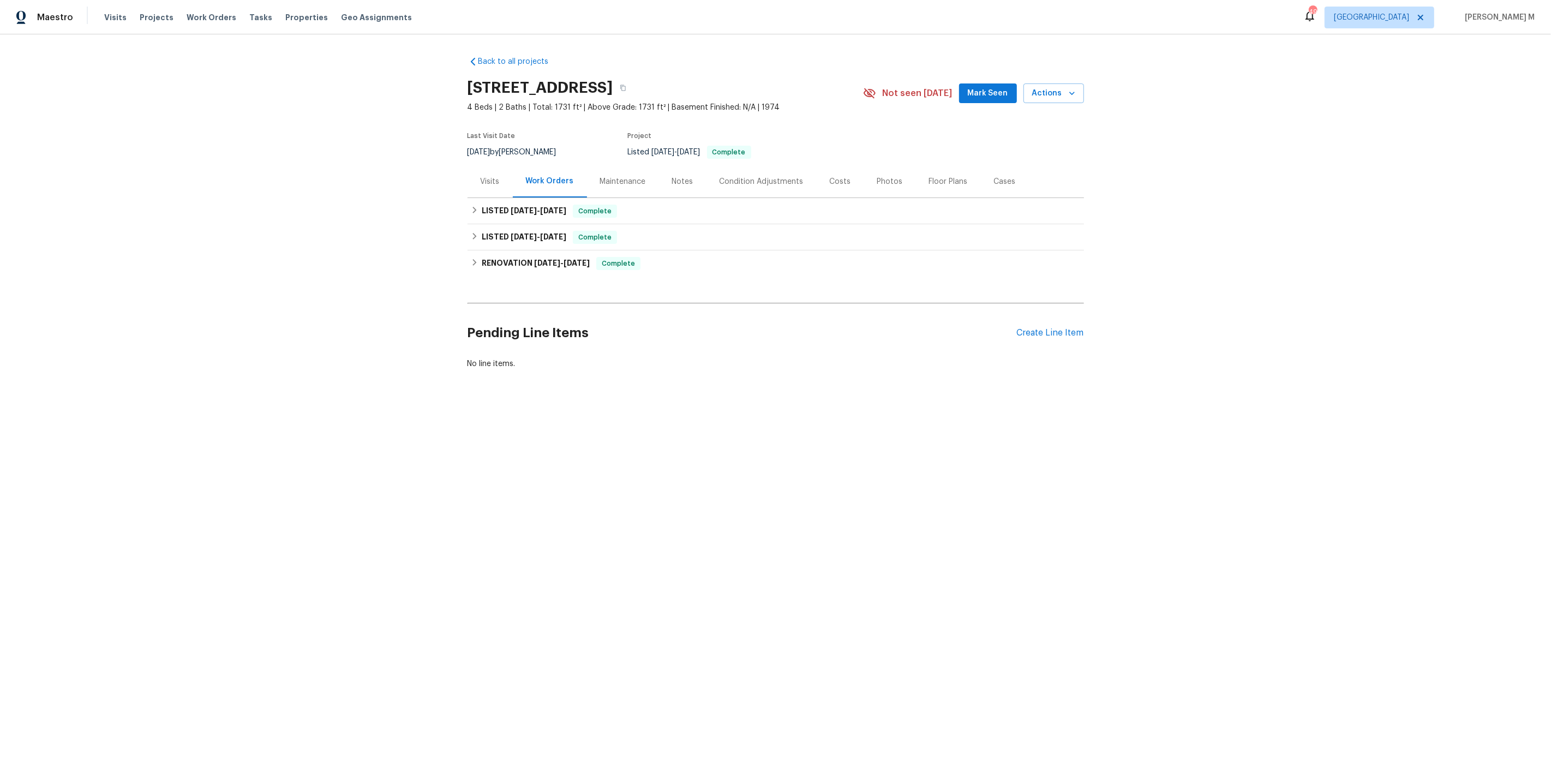
click at [604, 183] on div "Maintenance" at bounding box center [622, 181] width 72 height 32
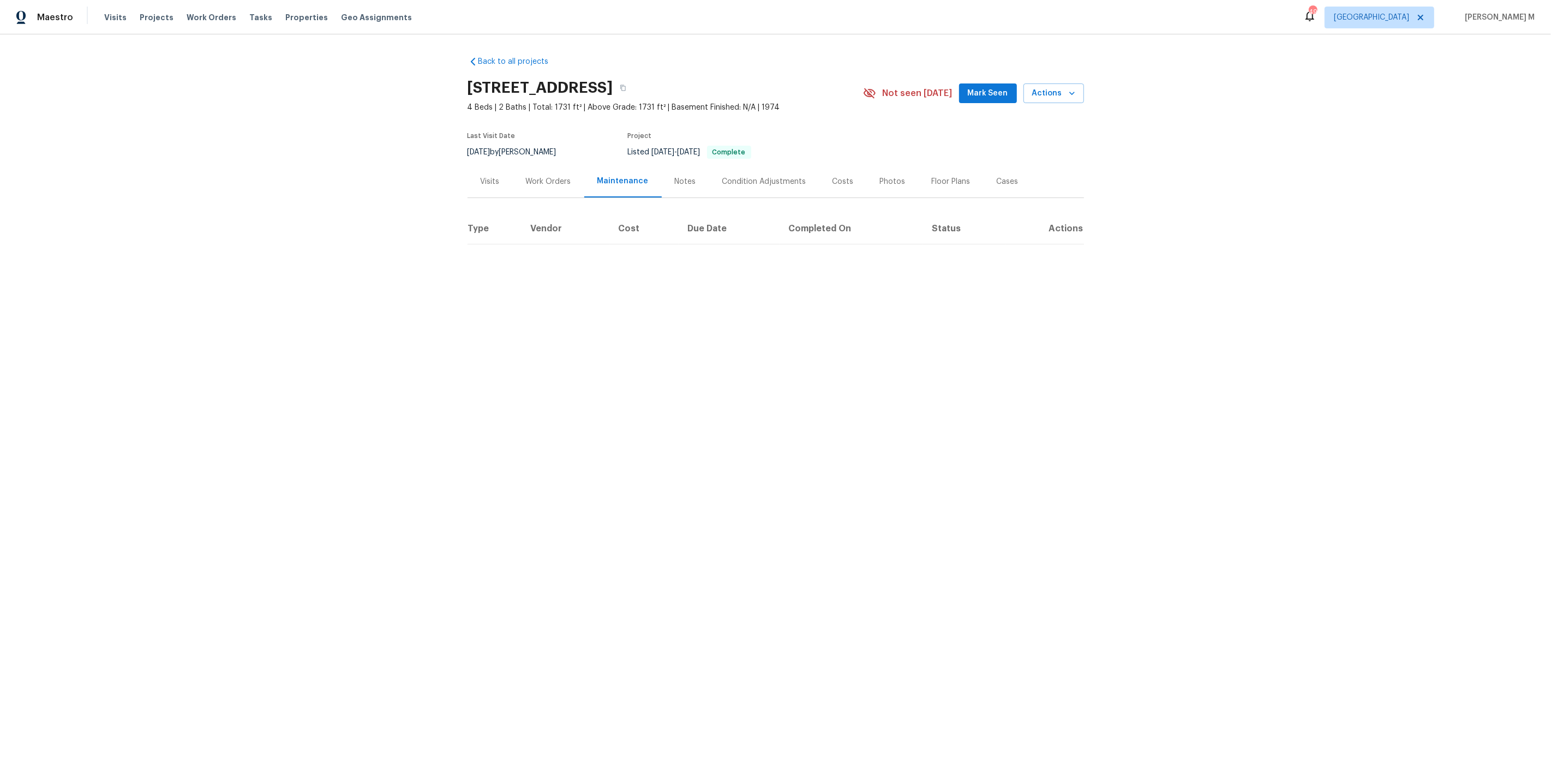
click at [547, 183] on div "Work Orders" at bounding box center [548, 181] width 72 height 32
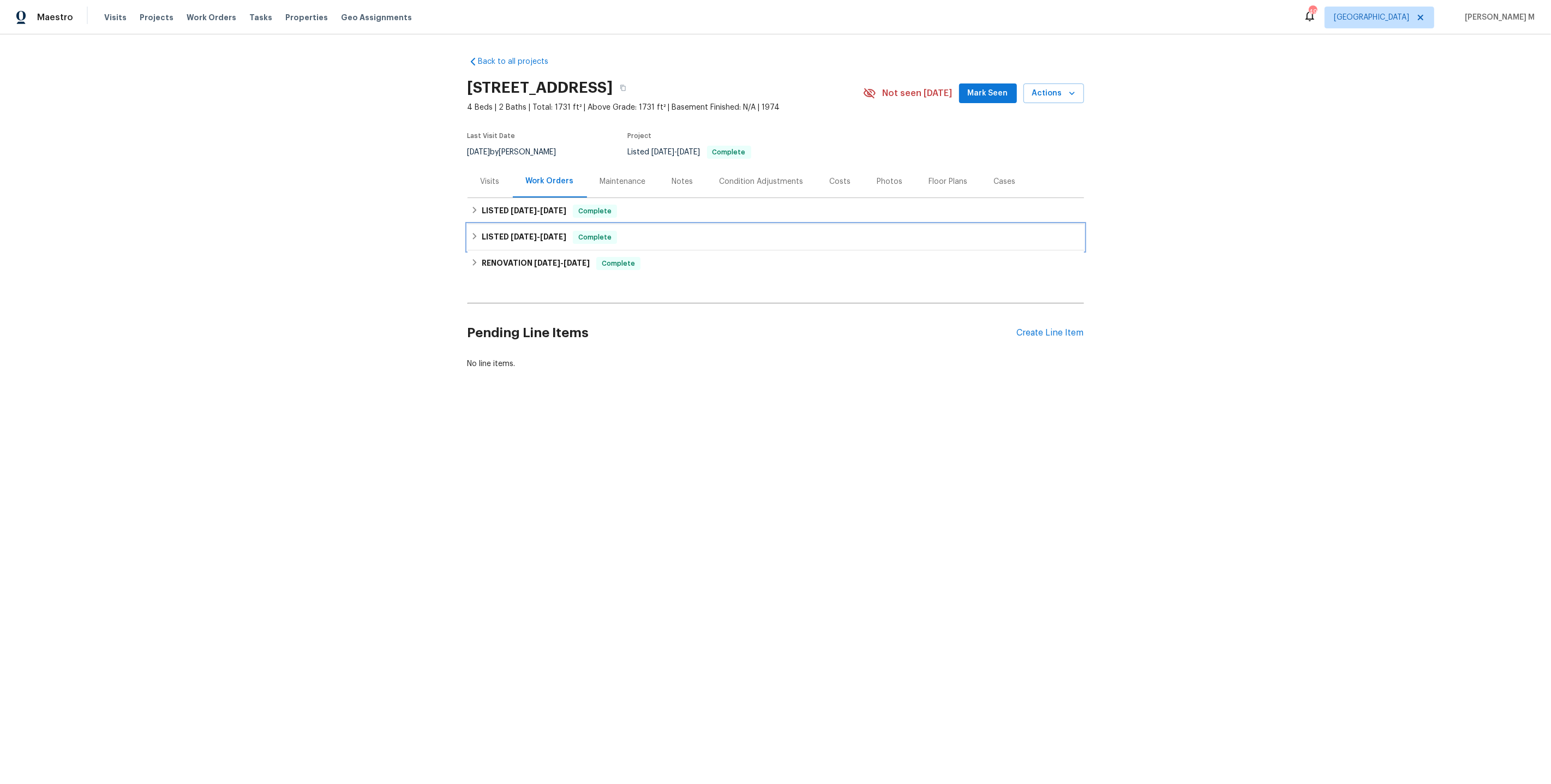
click at [531, 224] on div "LISTED 4/5/25 - 4/7/25 Complete" at bounding box center [776, 237] width 616 height 26
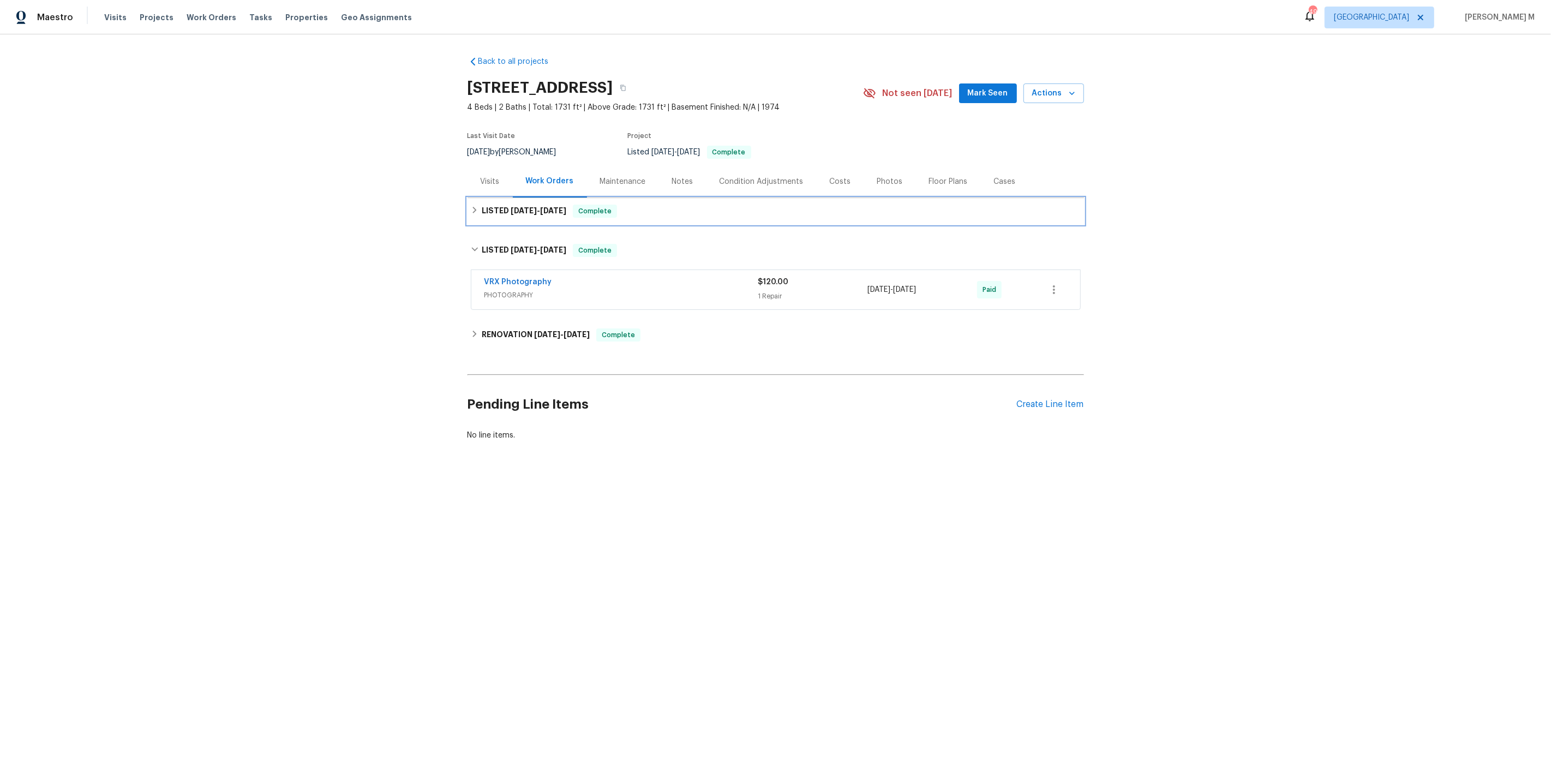
click at [531, 217] on div "LISTED 6/30/25 - 7/4/25 Complete" at bounding box center [776, 211] width 616 height 26
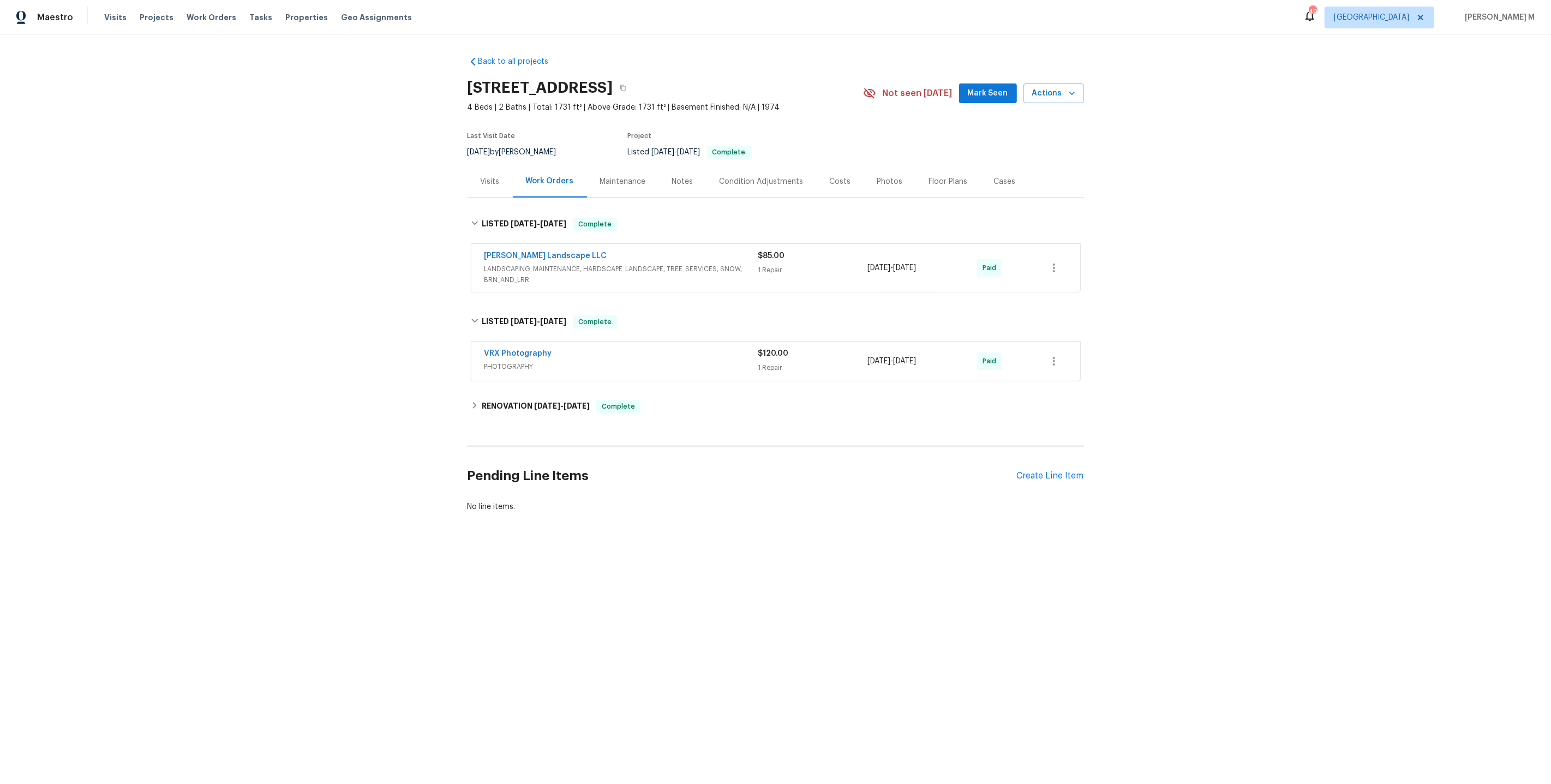
click at [507, 278] on span "LANDSCAPING_MAINTENANCE, HARDSCAPE_LANDSCAPE, TREE_SERVICES, SNOW, BRN_AND_LRR" at bounding box center [621, 274] width 274 height 22
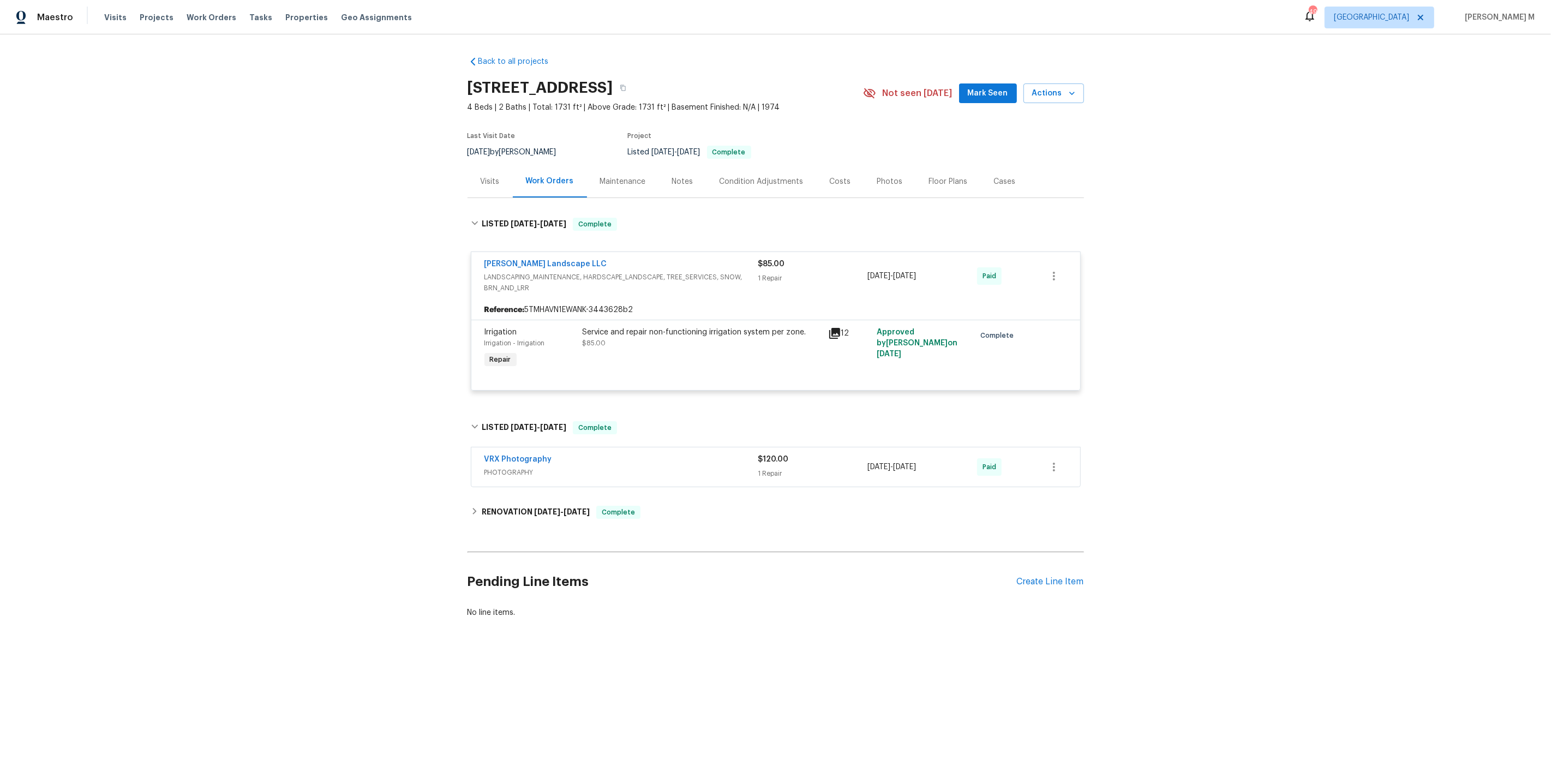
click at [511, 467] on span "PHOTOGRAPHY" at bounding box center [621, 472] width 274 height 11
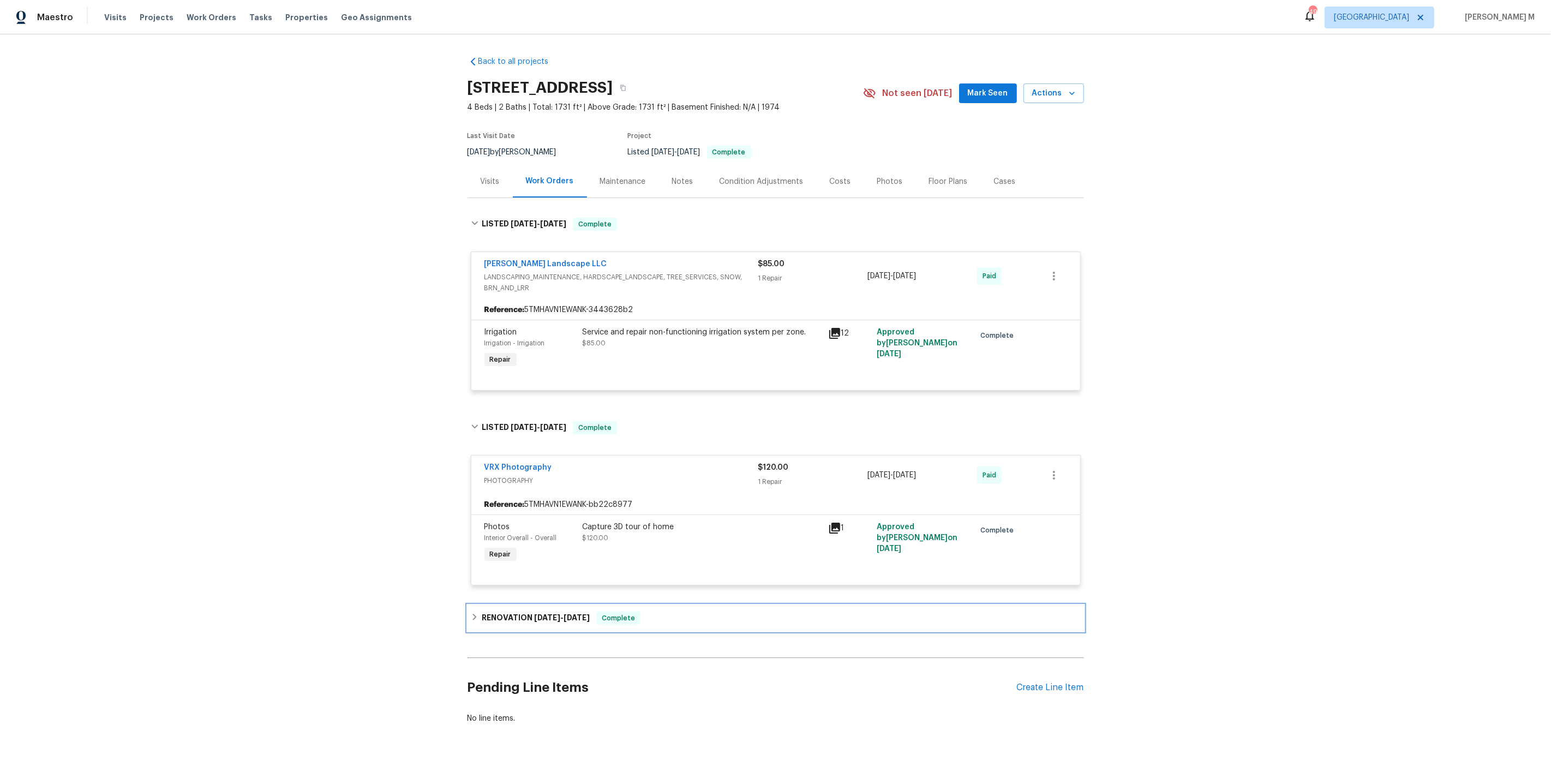
click at [512, 605] on div "RENOVATION 12/23/24 - 4/2/25 Complete" at bounding box center [776, 618] width 616 height 26
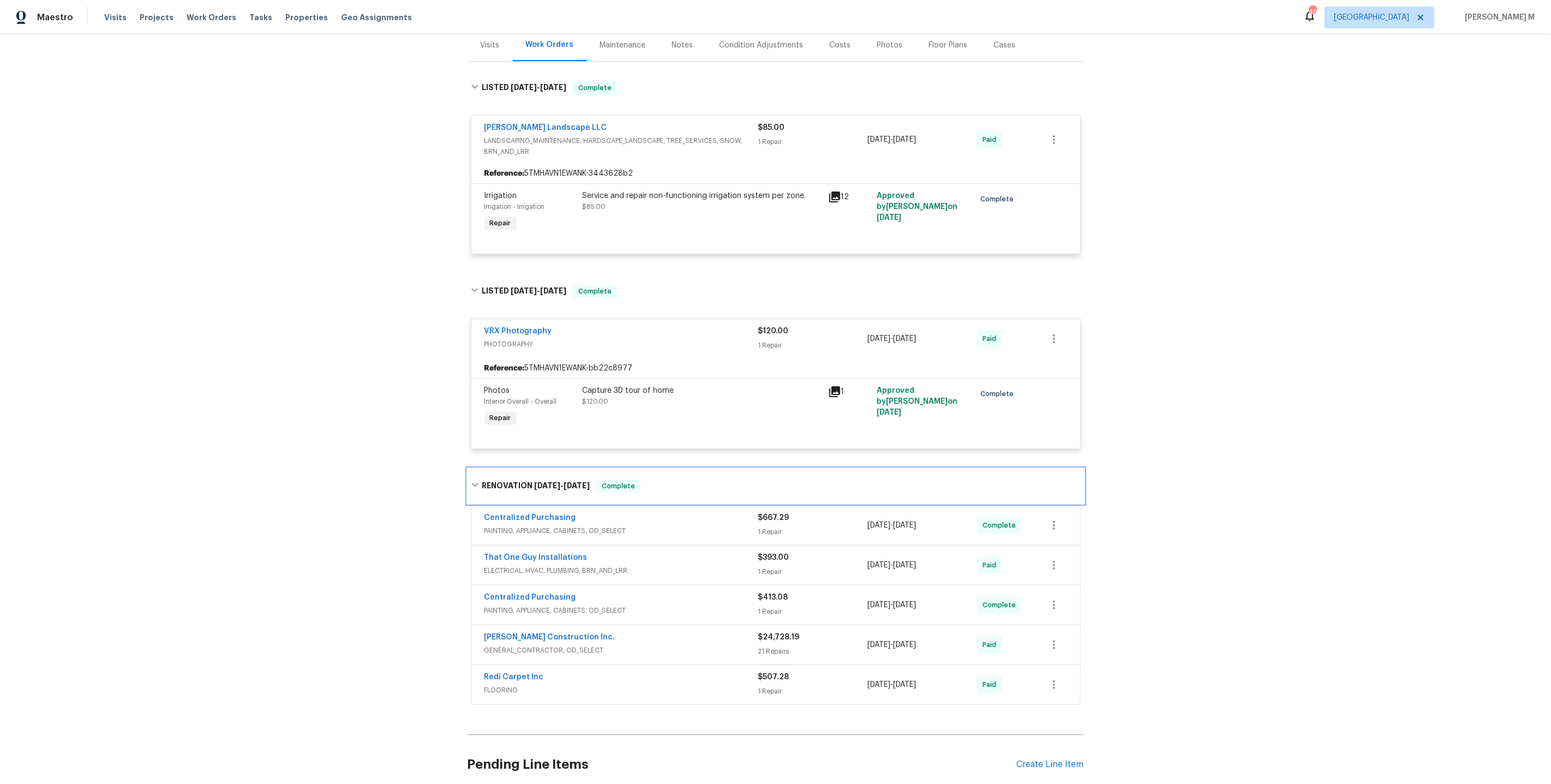
scroll to position [200, 0]
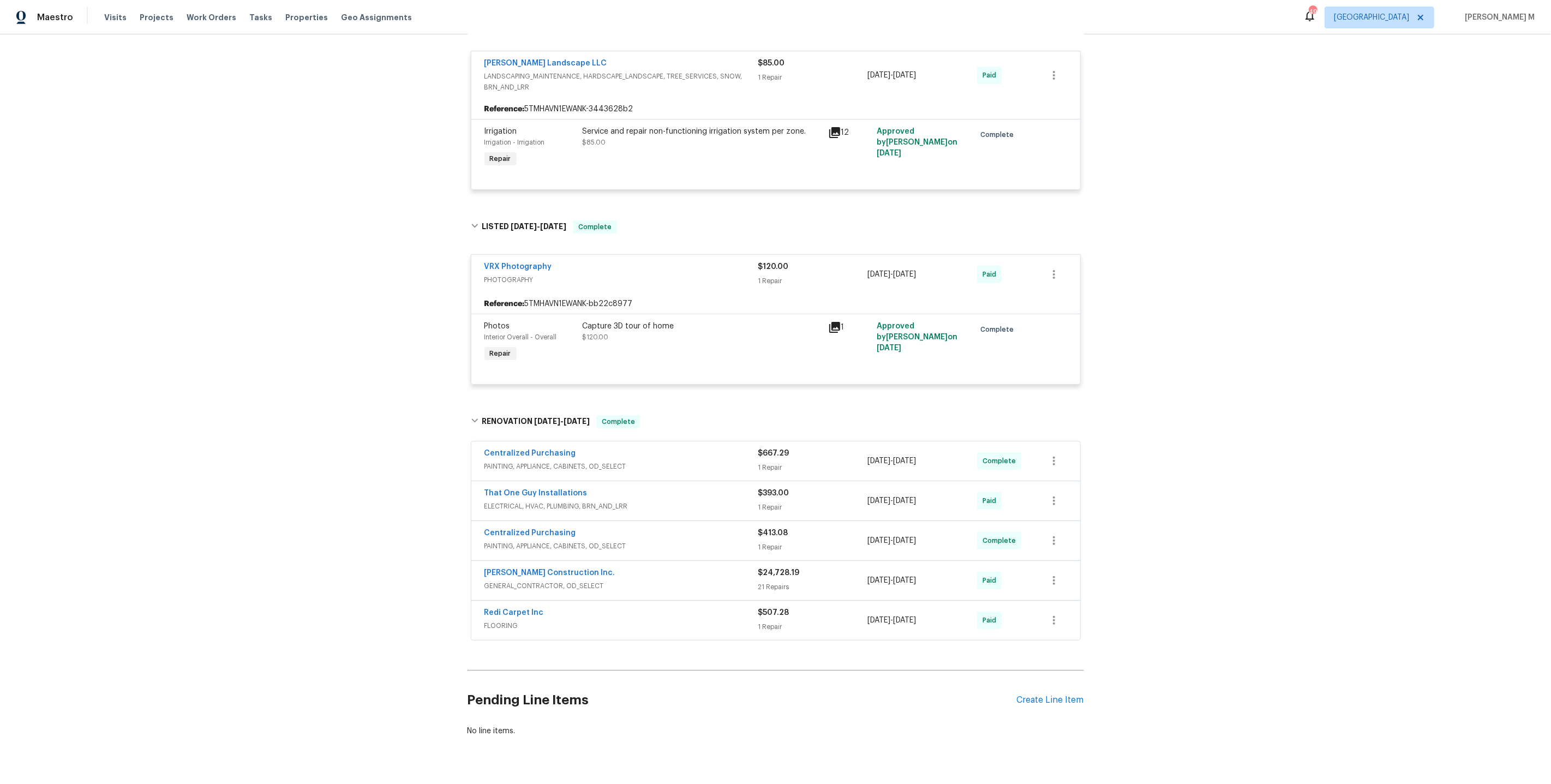
click at [514, 612] on div "Redi Carpet Inc FLOORING" at bounding box center [621, 620] width 274 height 26
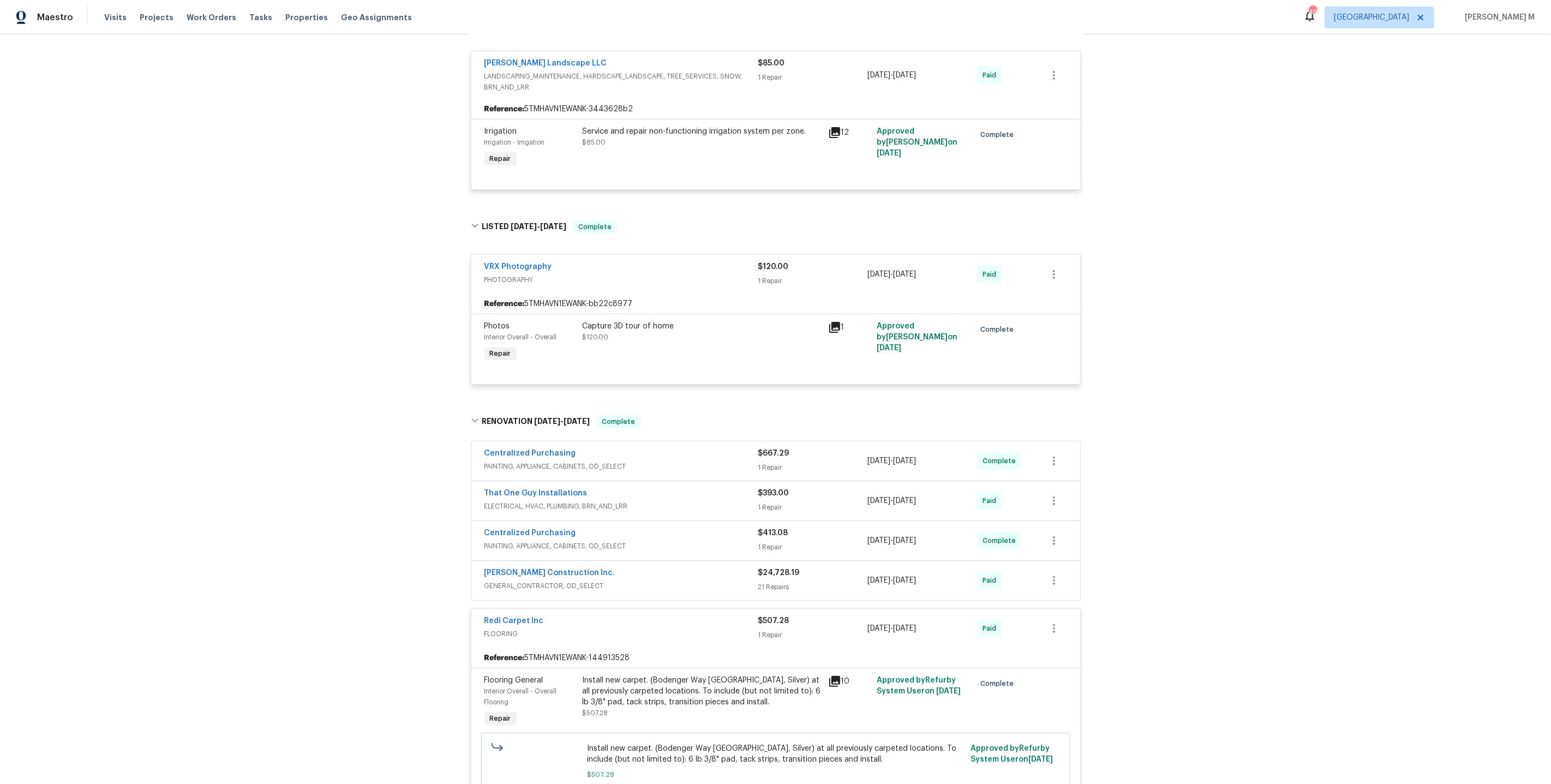
scroll to position [0, 0]
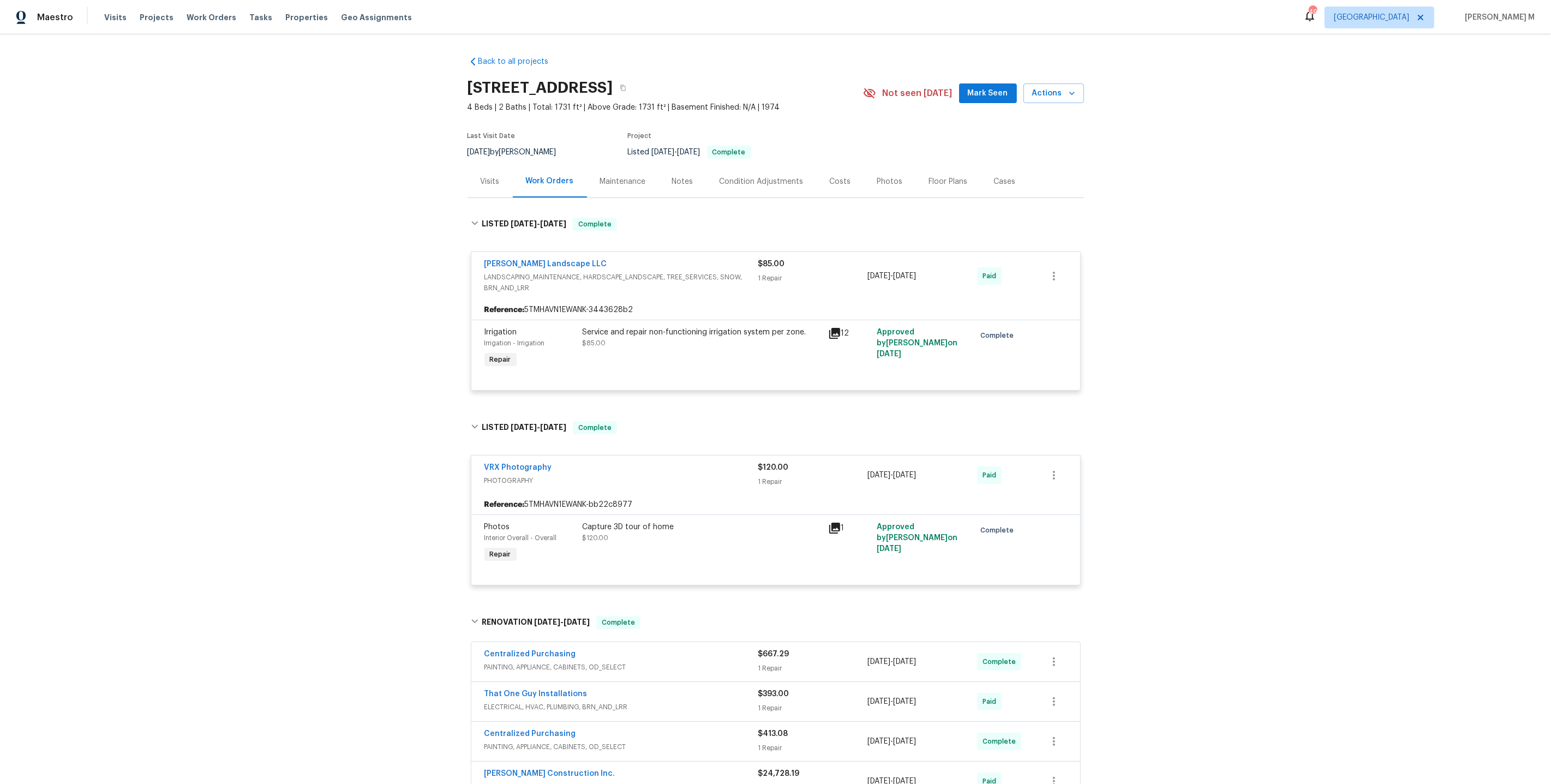
click at [622, 177] on div "Maintenance" at bounding box center [623, 181] width 46 height 11
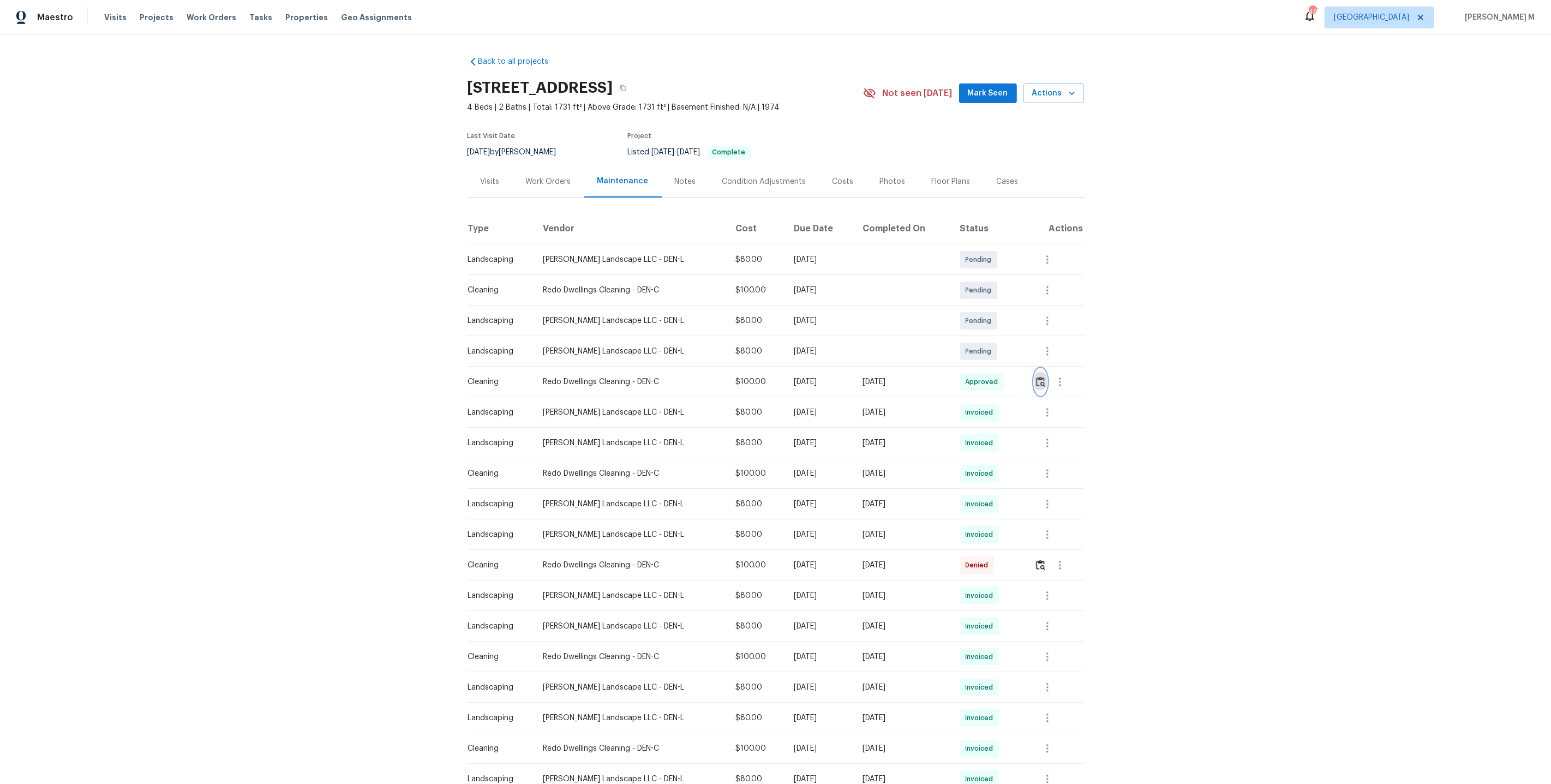
click at [1036, 379] on img "button" at bounding box center [1041, 381] width 9 height 10
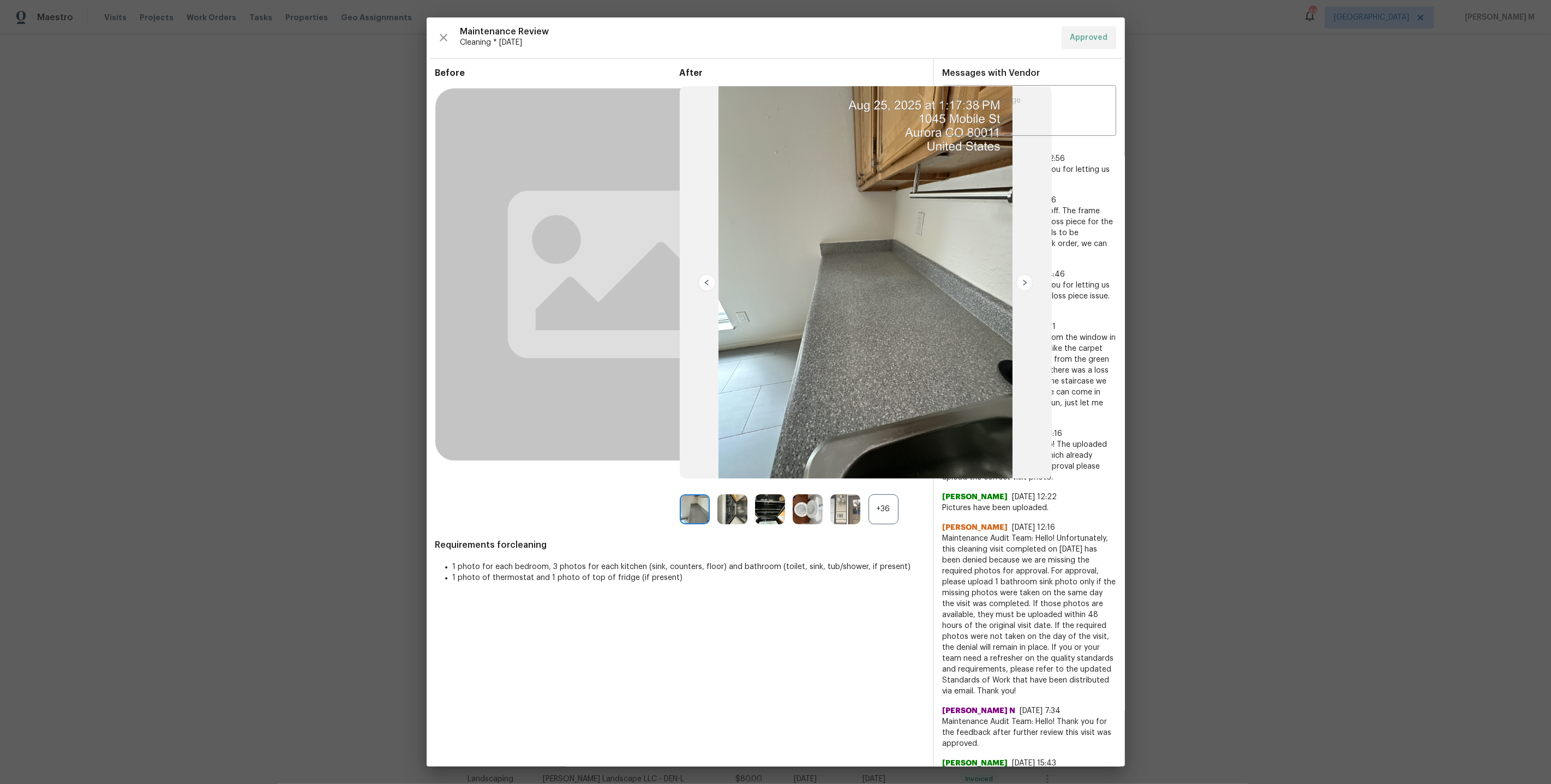
click at [880, 514] on div "+36" at bounding box center [884, 509] width 30 height 30
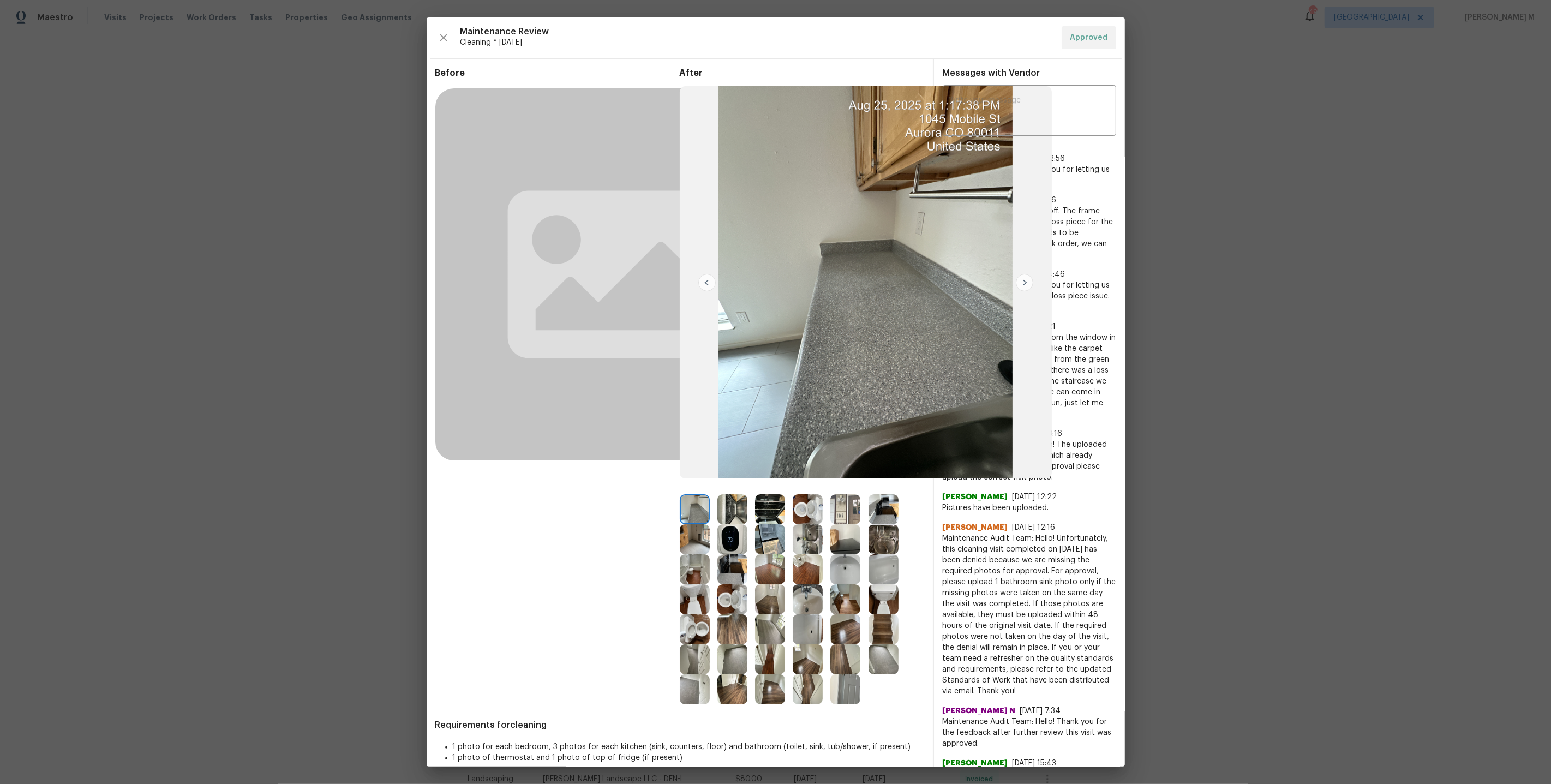
click at [847, 518] on img at bounding box center [845, 509] width 30 height 30
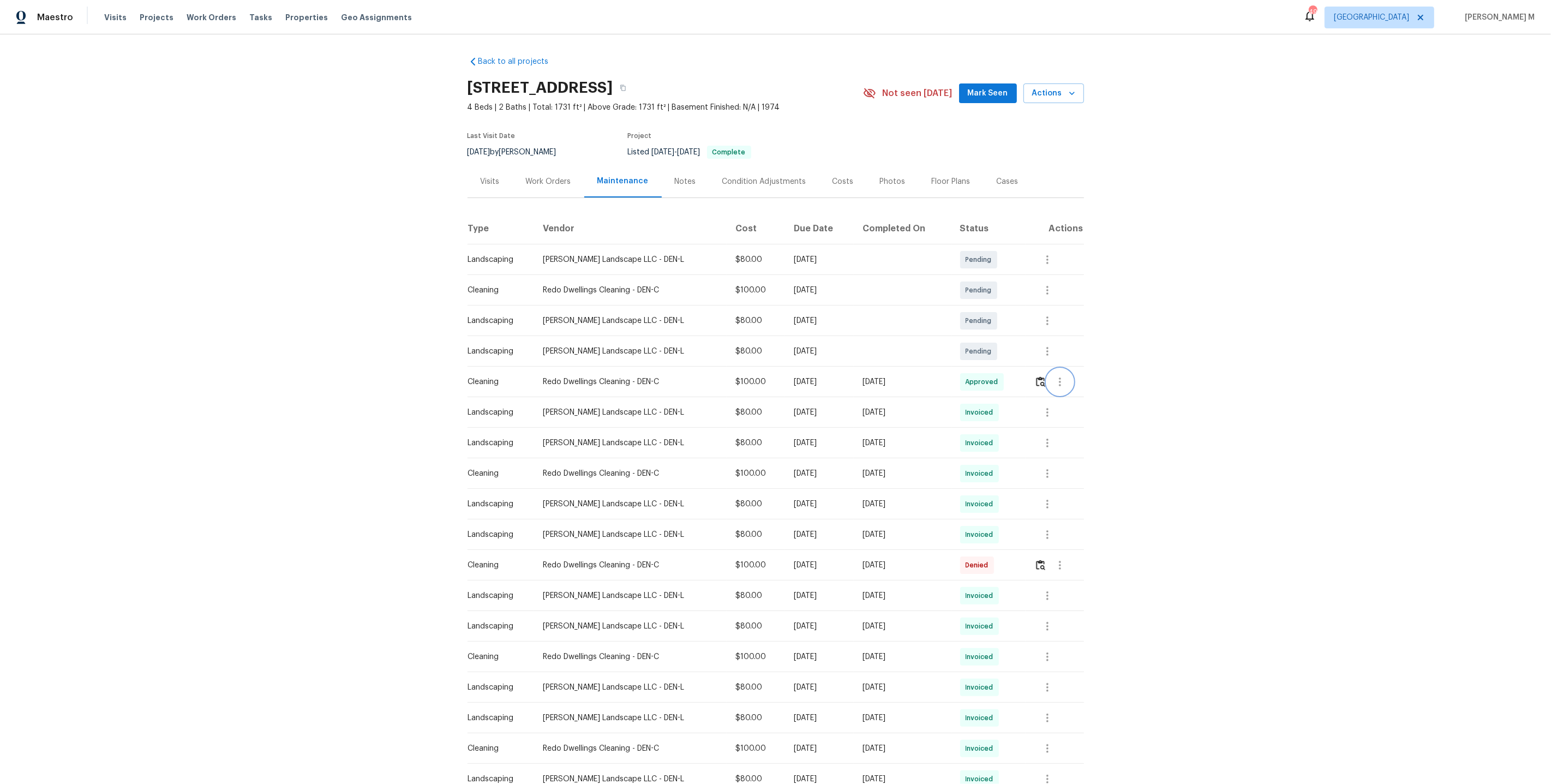
click at [1060, 379] on icon "button" at bounding box center [1060, 381] width 2 height 9
click at [1060, 379] on li "Message vendor" at bounding box center [1086, 376] width 77 height 18
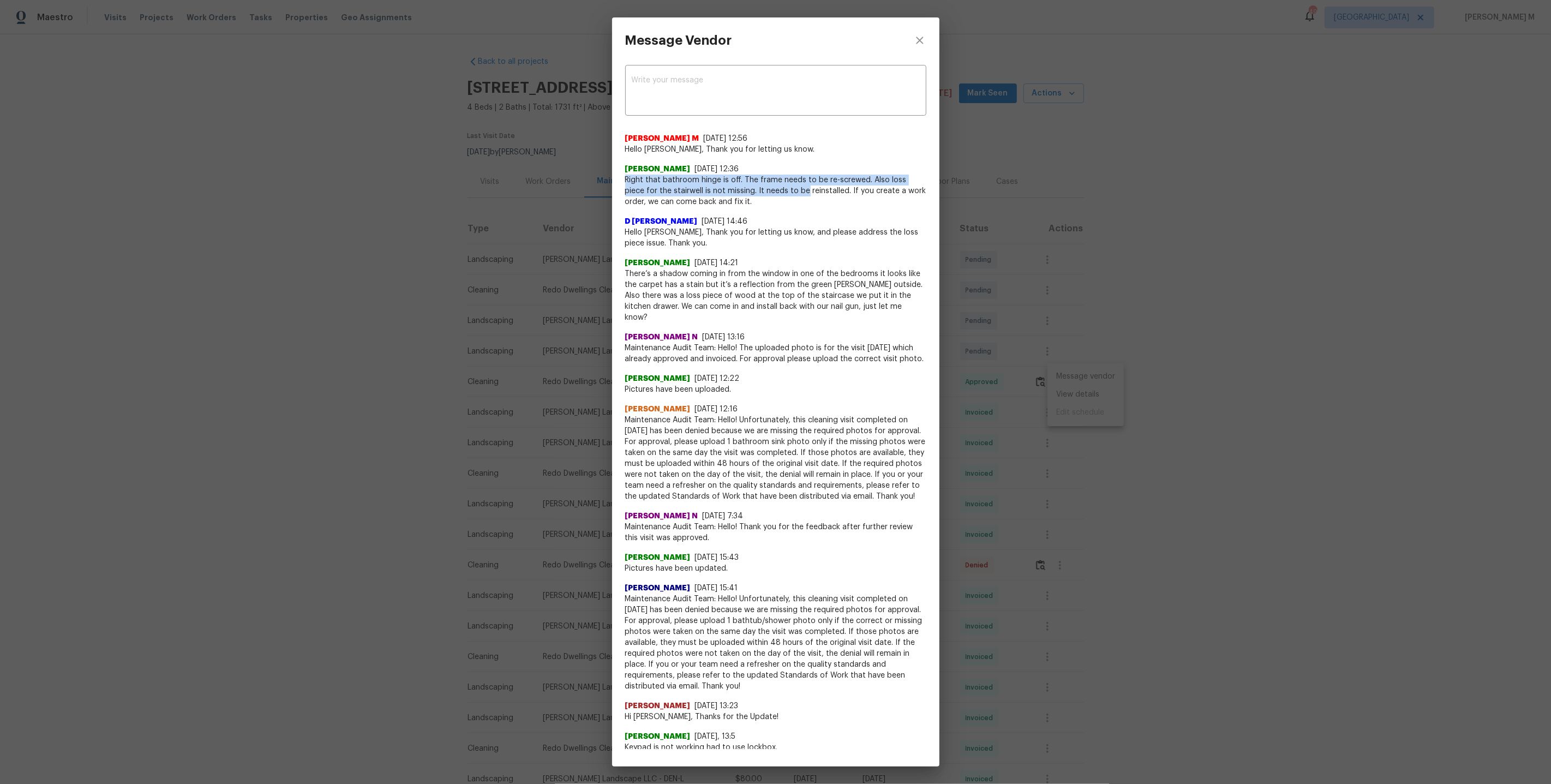
drag, startPoint x: 622, startPoint y: 172, endPoint x: 784, endPoint y: 185, distance: 162.5
click at [784, 187] on div "x ​ Manikandan M 8/25/25, 12:56 Hello Nancy Reeves, Thank you for letting us kn…" at bounding box center [776, 405] width 327 height 685
click at [1119, 308] on div "Message Vendor x ​ Manikandan M 8/25/25, 12:56 Hello Nancy Reeves, Thank you fo…" at bounding box center [776, 392] width 1551 height 784
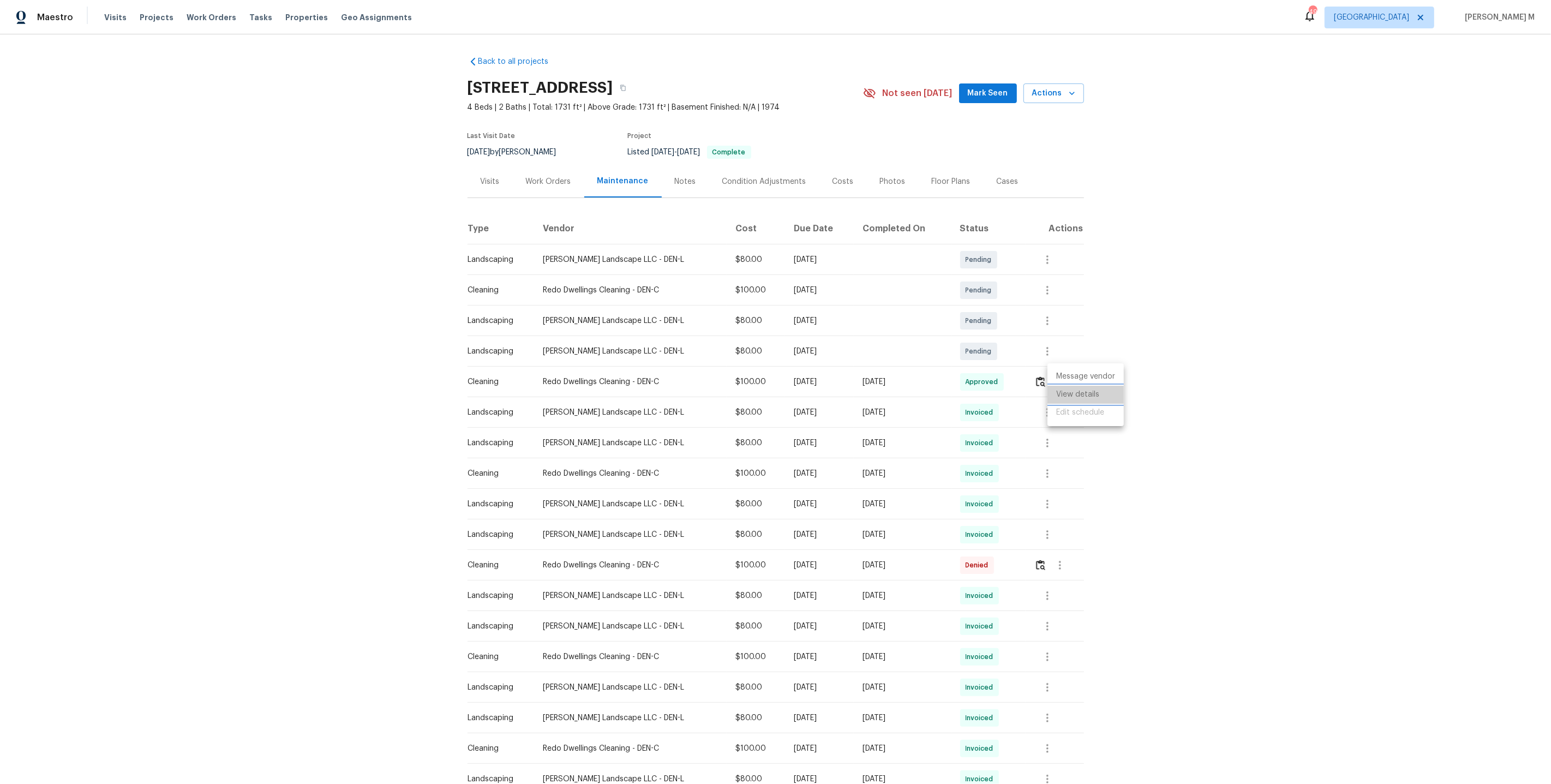
click at [1101, 396] on li "View details" at bounding box center [1086, 394] width 77 height 18
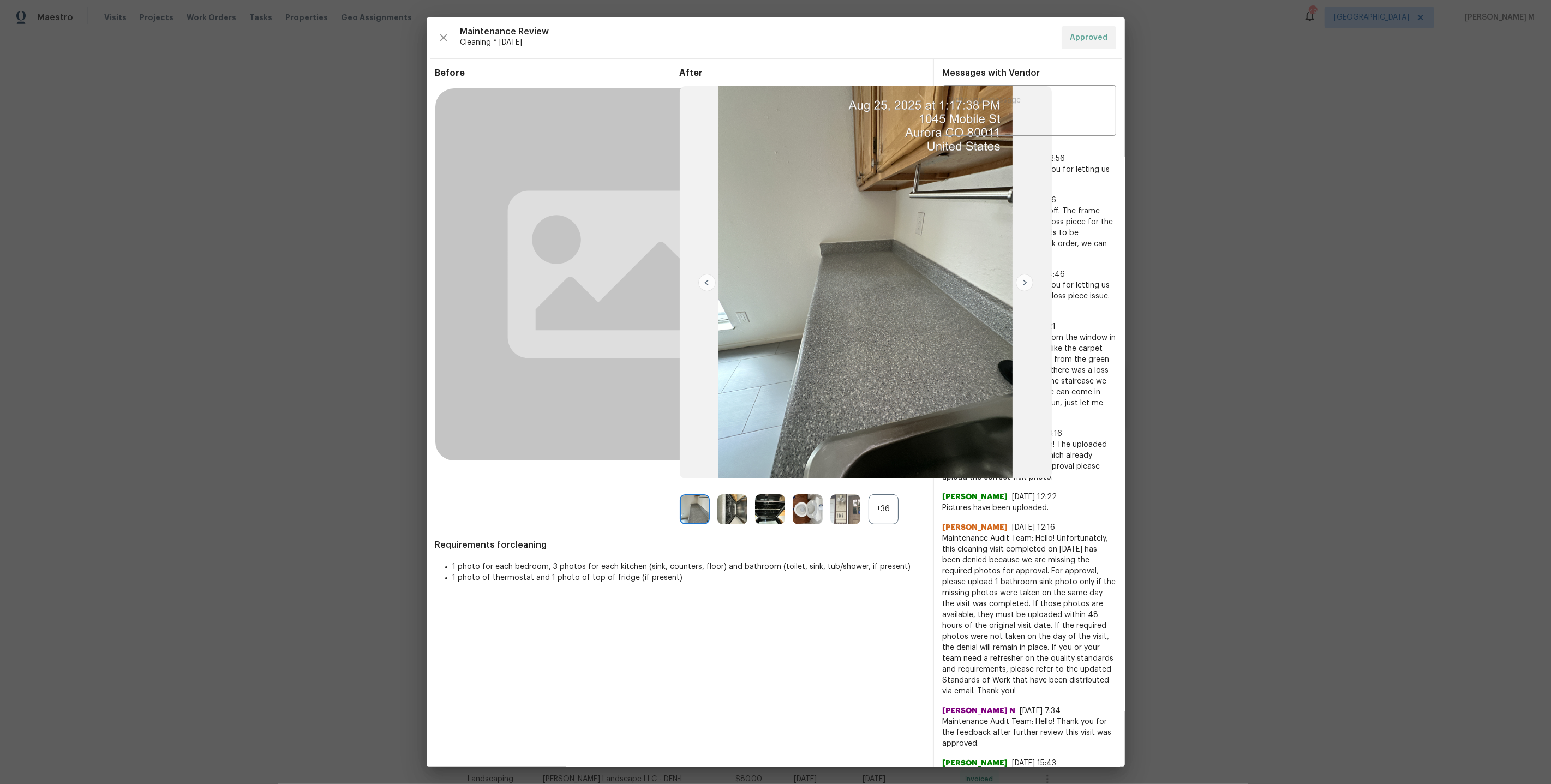
click at [887, 507] on div "+36" at bounding box center [884, 509] width 30 height 30
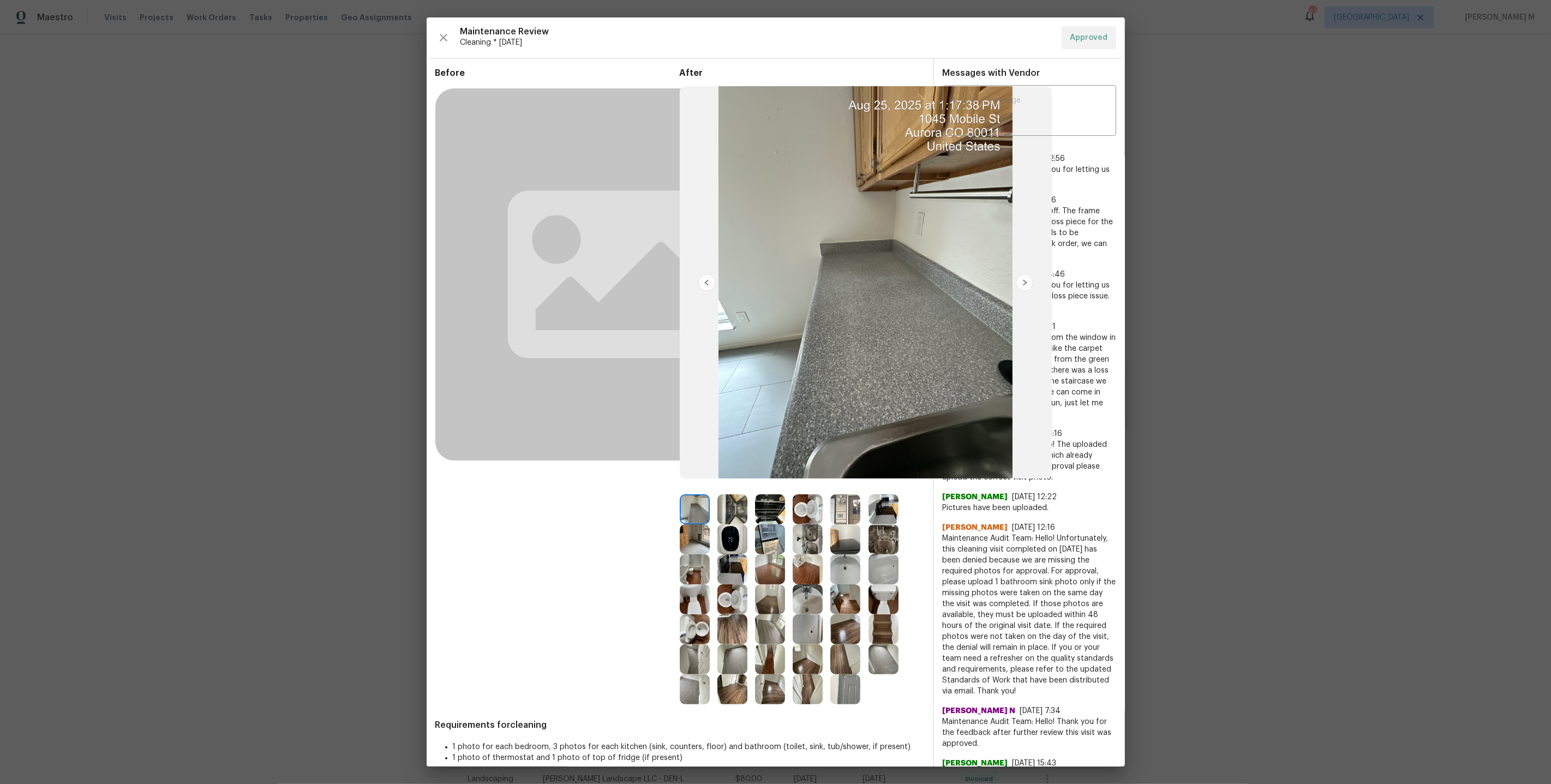
click at [869, 625] on img at bounding box center [884, 629] width 30 height 30
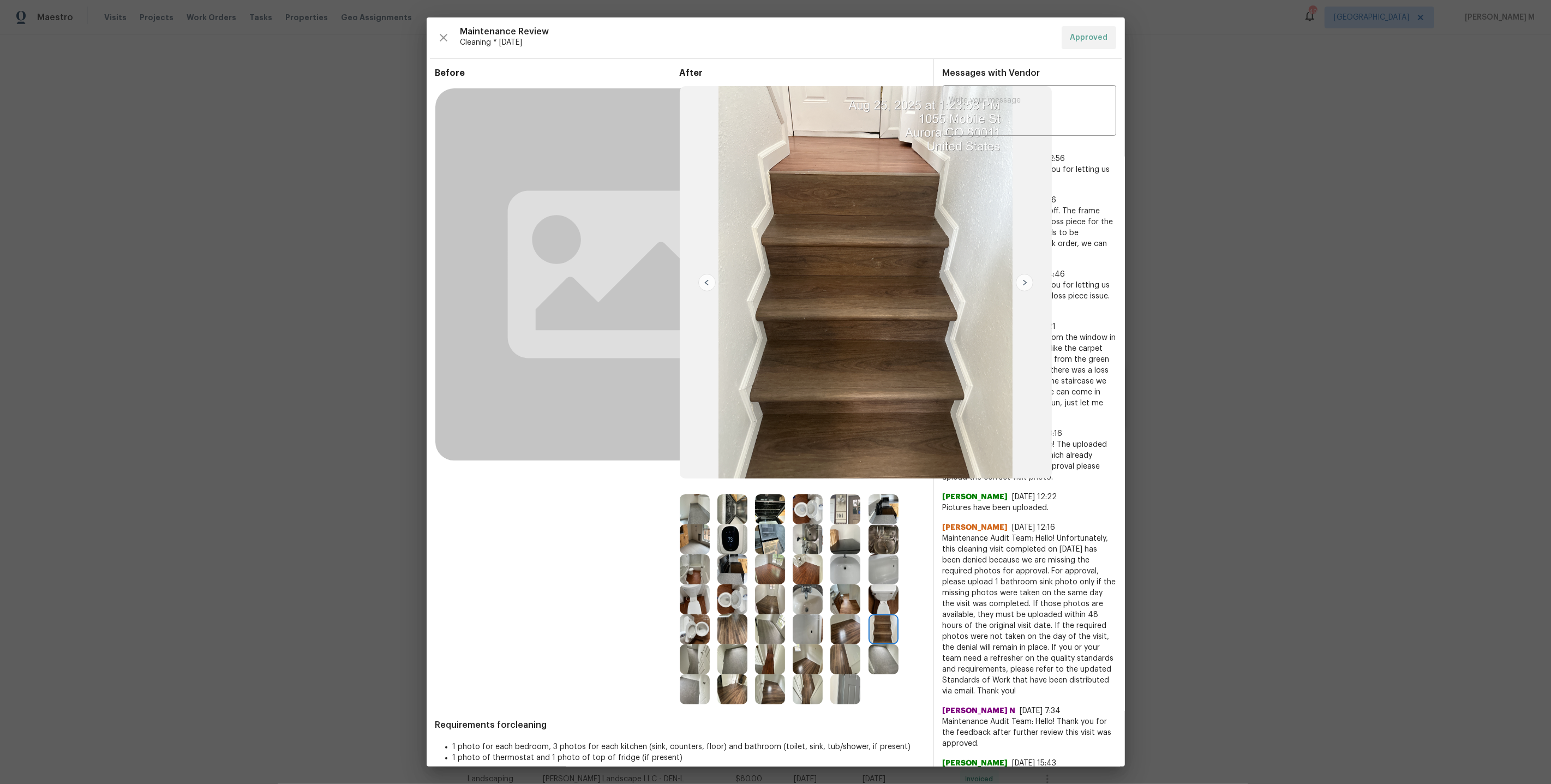
click at [807, 515] on img at bounding box center [808, 509] width 30 height 30
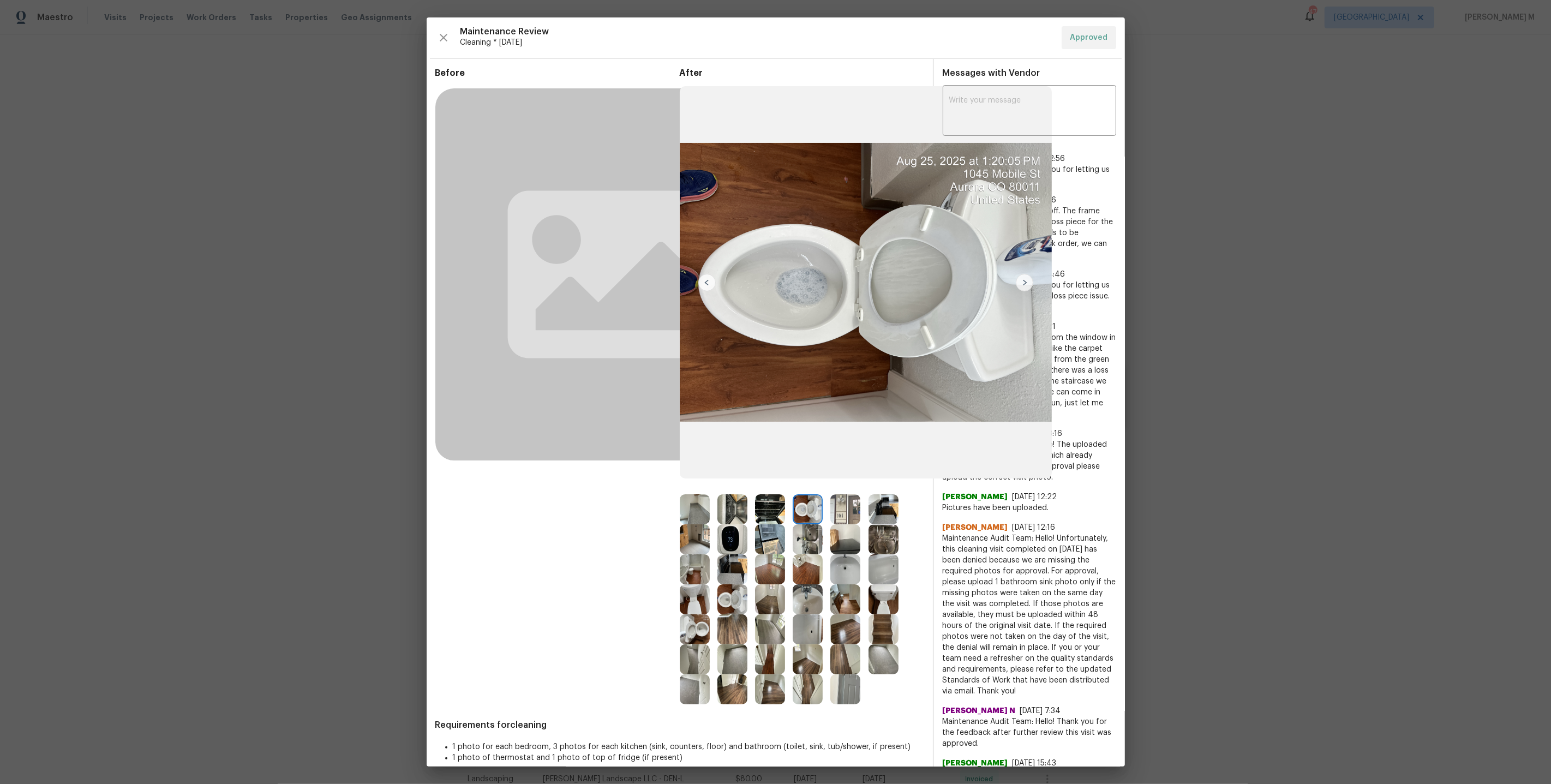
click at [881, 532] on img at bounding box center [884, 539] width 30 height 30
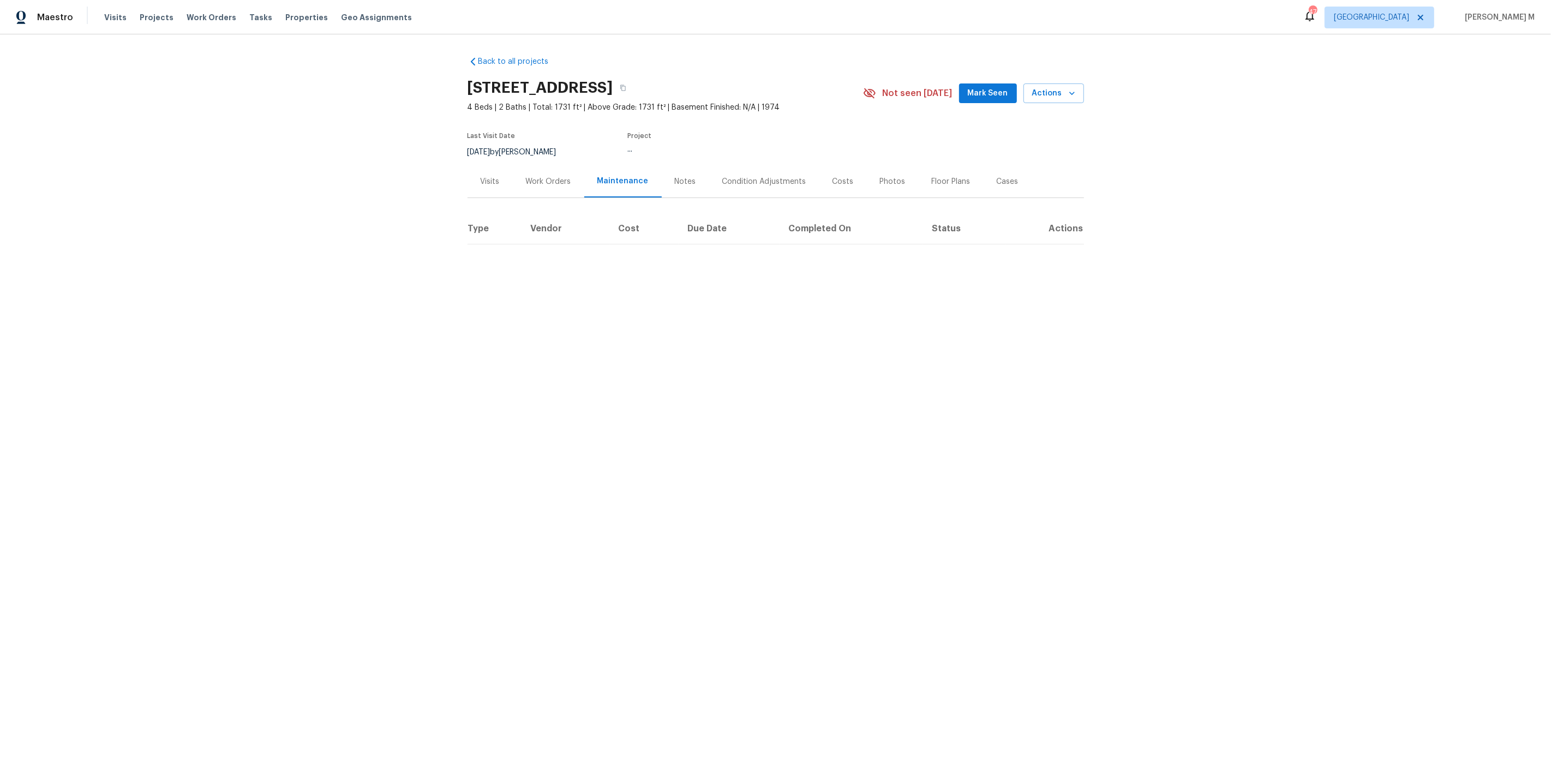
click at [531, 189] on div "Work Orders" at bounding box center [548, 181] width 72 height 32
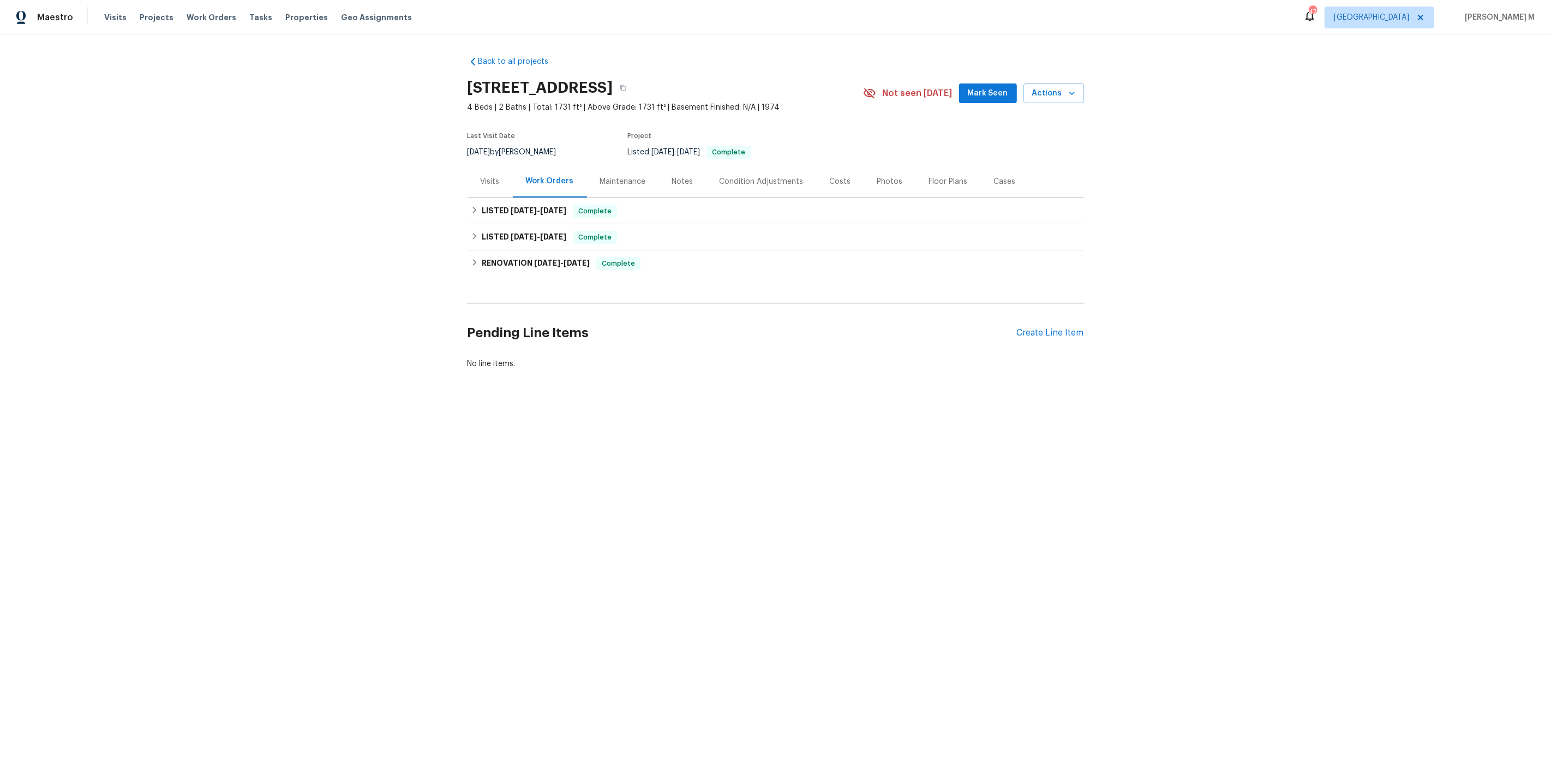
click at [477, 185] on div "Visits" at bounding box center [490, 181] width 45 height 32
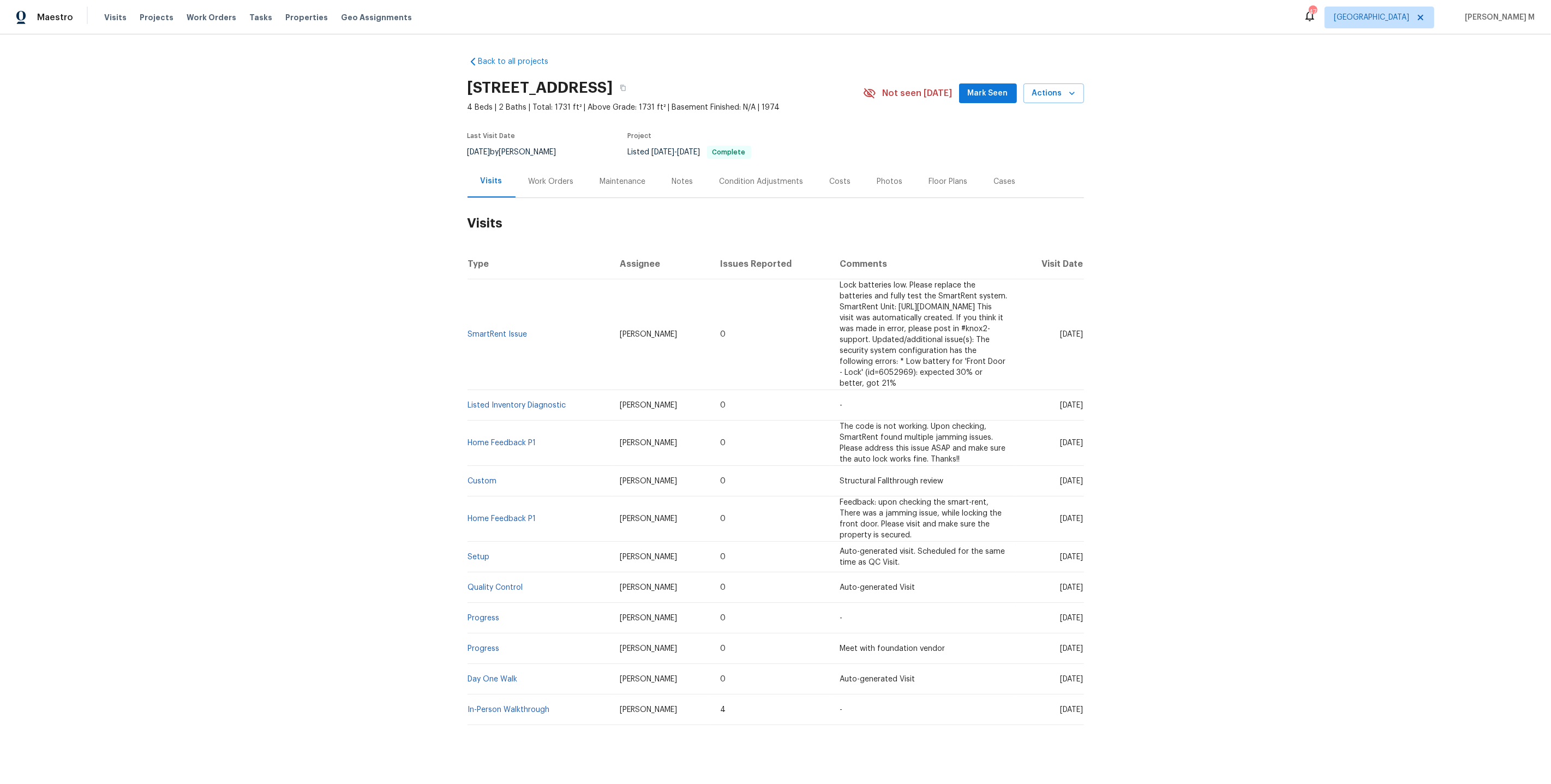
click at [538, 151] on div "8/7/2025 by David Page" at bounding box center [518, 152] width 102 height 13
click at [538, 177] on div "Work Orders" at bounding box center [551, 181] width 45 height 11
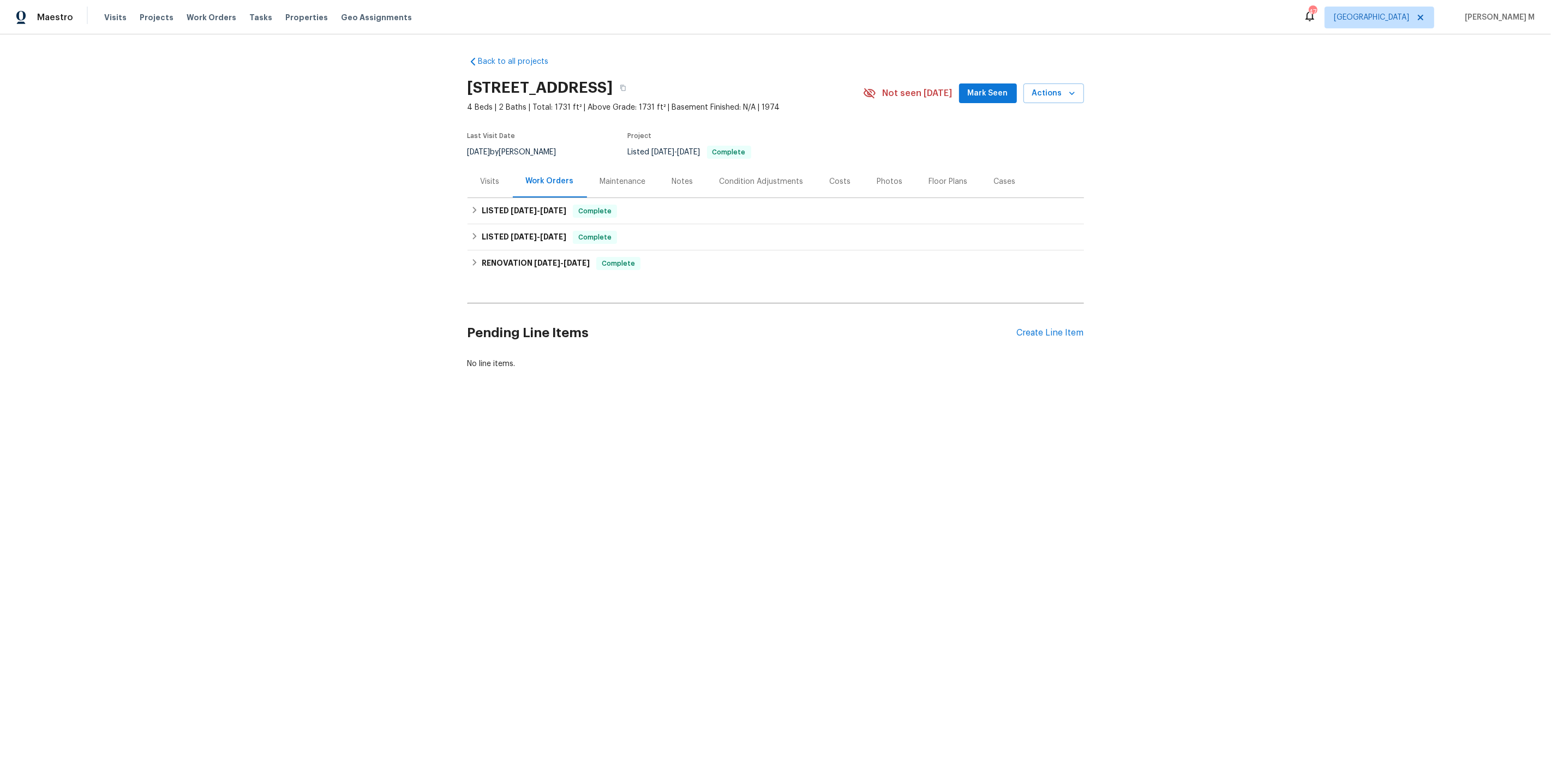
click at [600, 179] on div "Maintenance" at bounding box center [623, 181] width 46 height 11
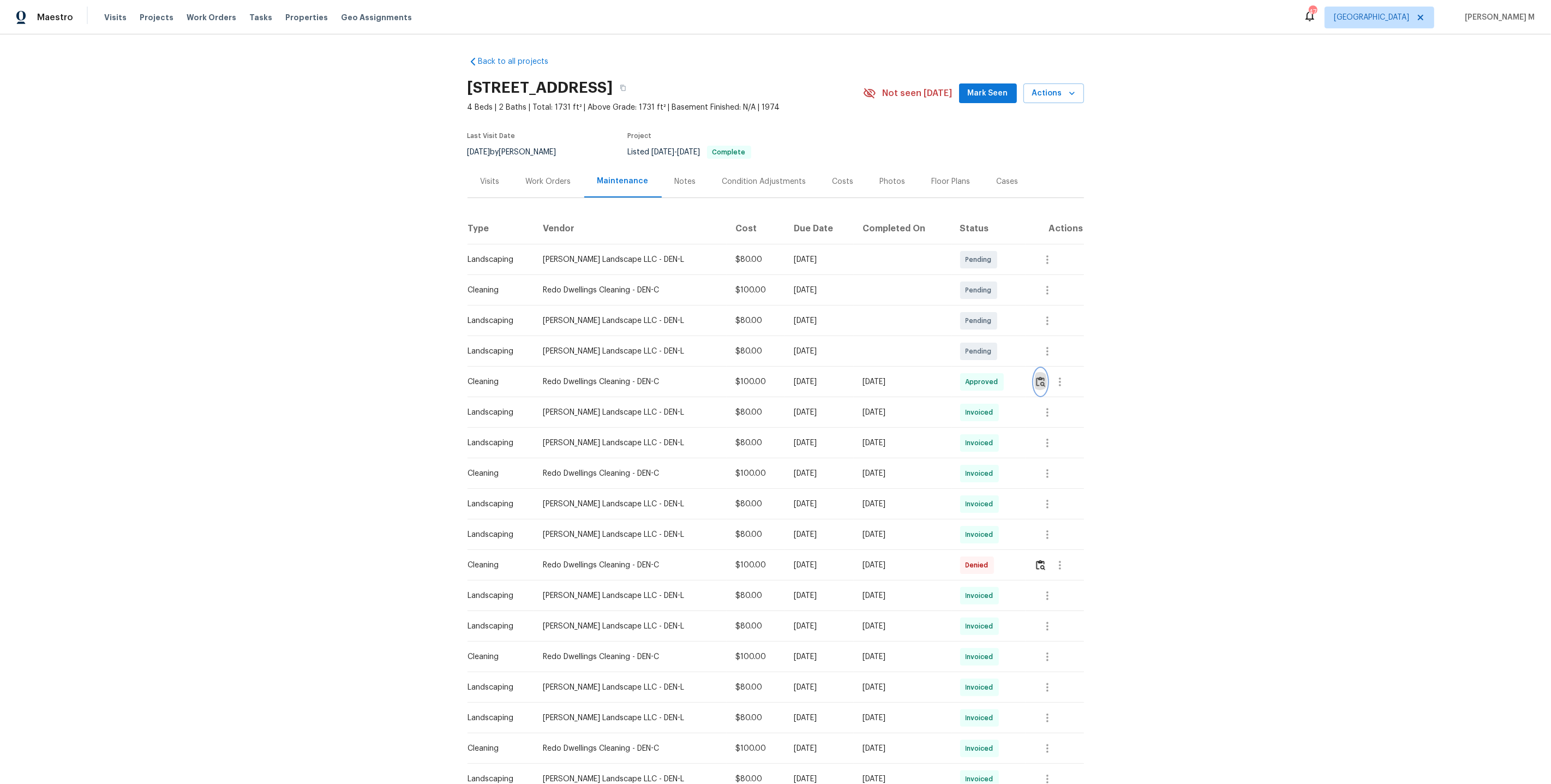
click at [1039, 376] on img "button" at bounding box center [1041, 381] width 9 height 10
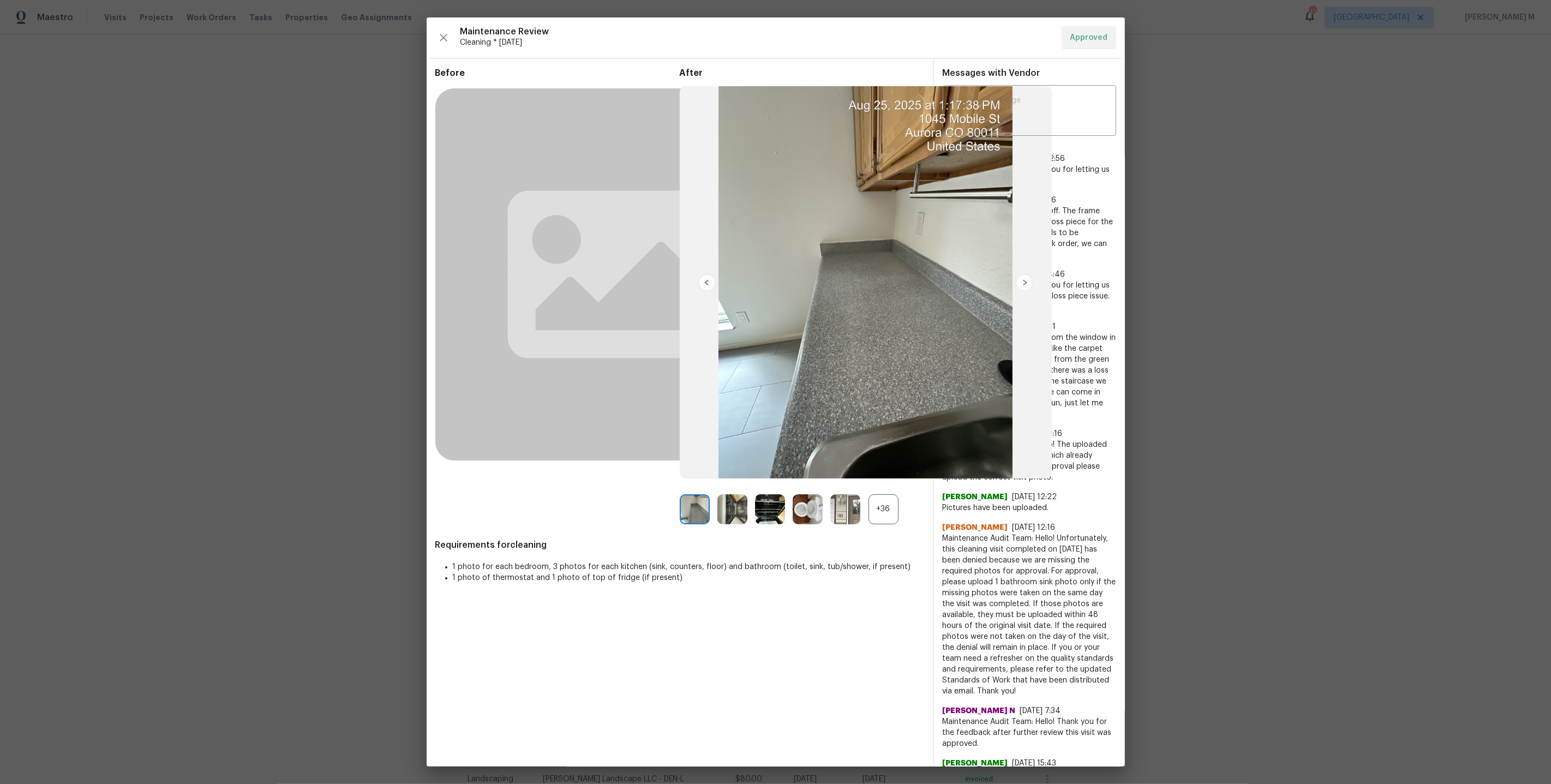
click at [894, 528] on div "Before After +36 Requirements for cleaning 1 photo for each bedroom, 3 photos f…" at bounding box center [680, 550] width 489 height 965
click at [884, 517] on div "+36" at bounding box center [884, 509] width 30 height 30
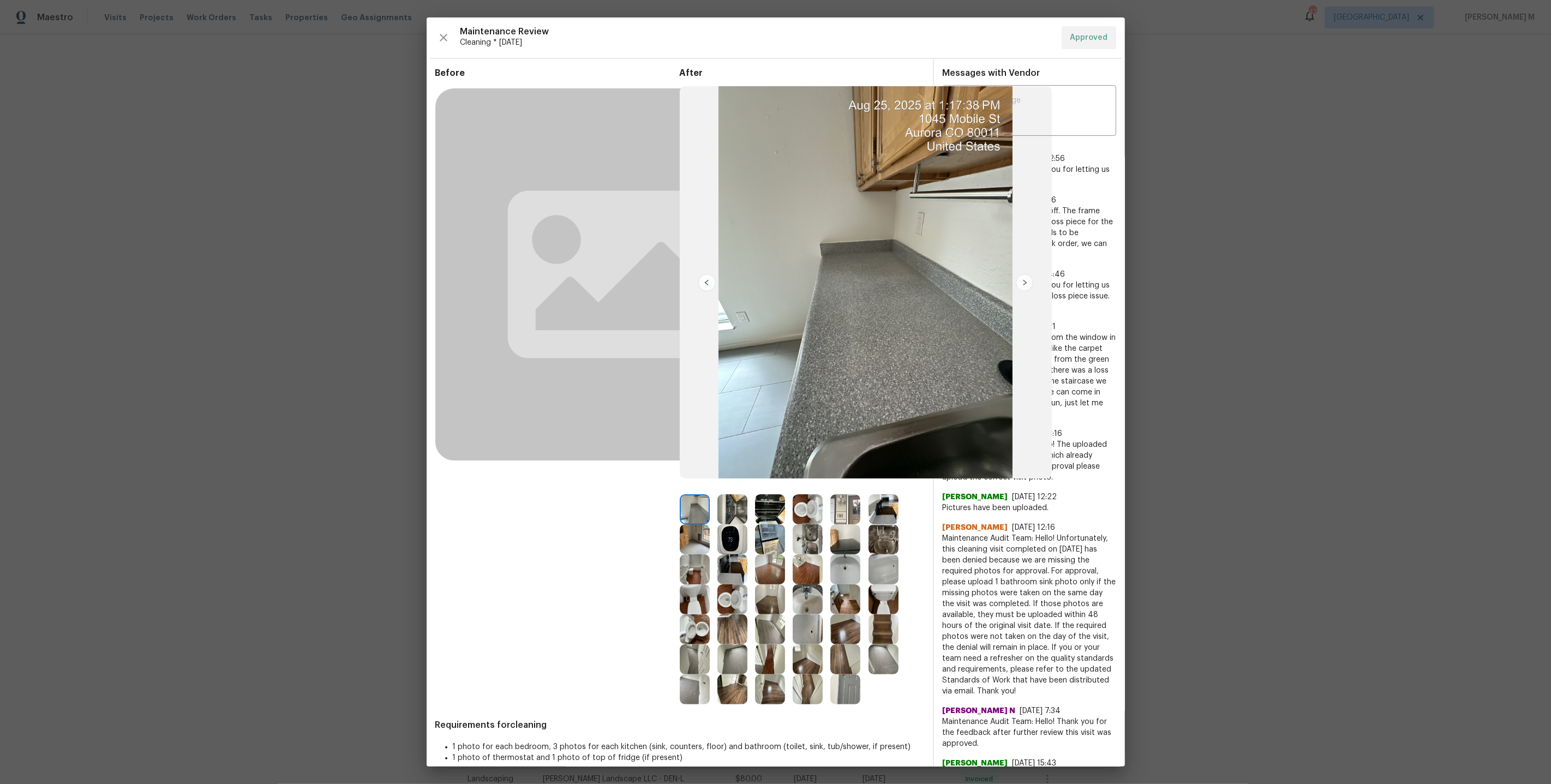
click at [839, 688] on img at bounding box center [845, 689] width 30 height 30
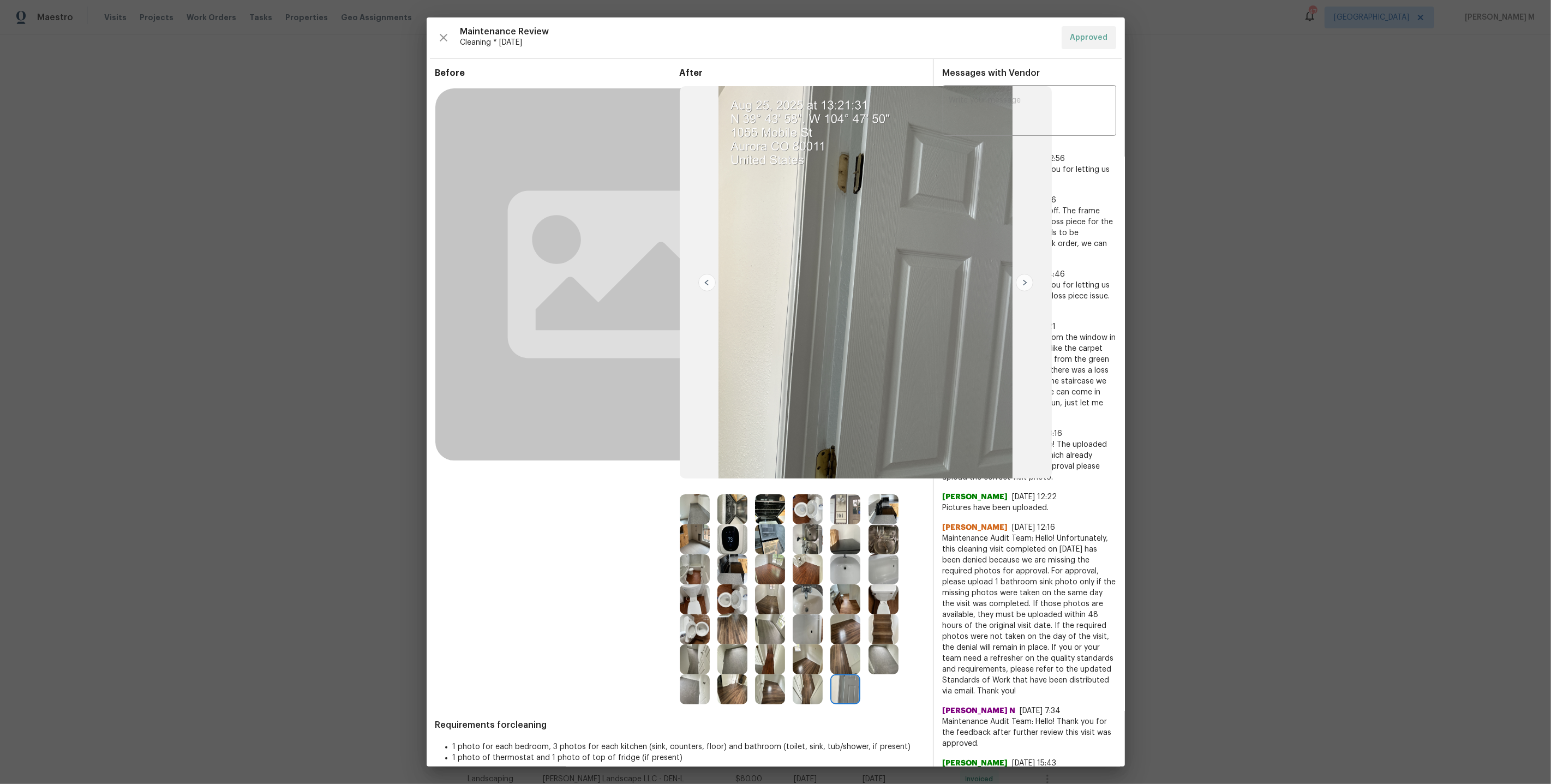
scroll to position [243, 0]
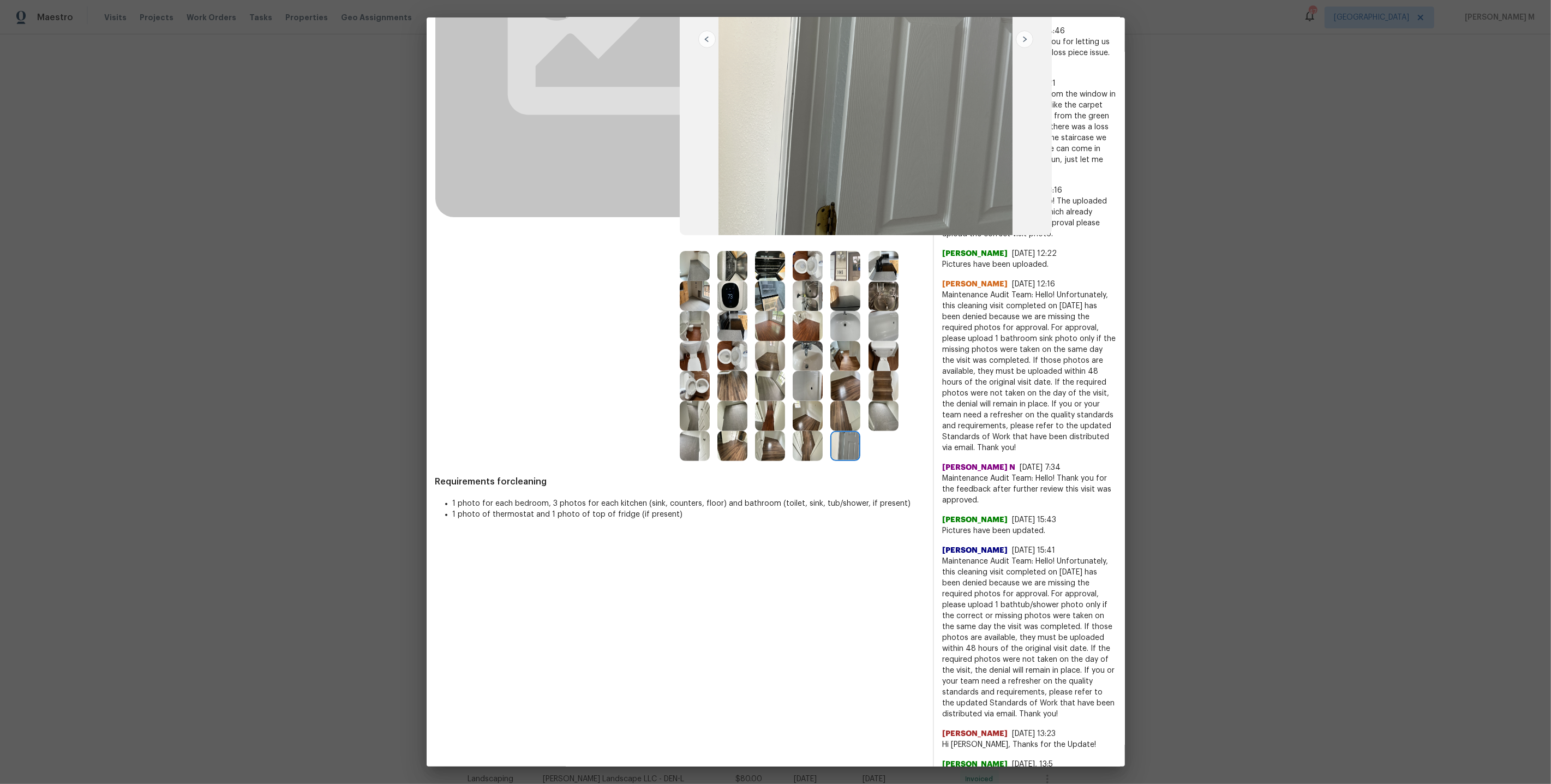
click at [887, 382] on img at bounding box center [884, 386] width 30 height 30
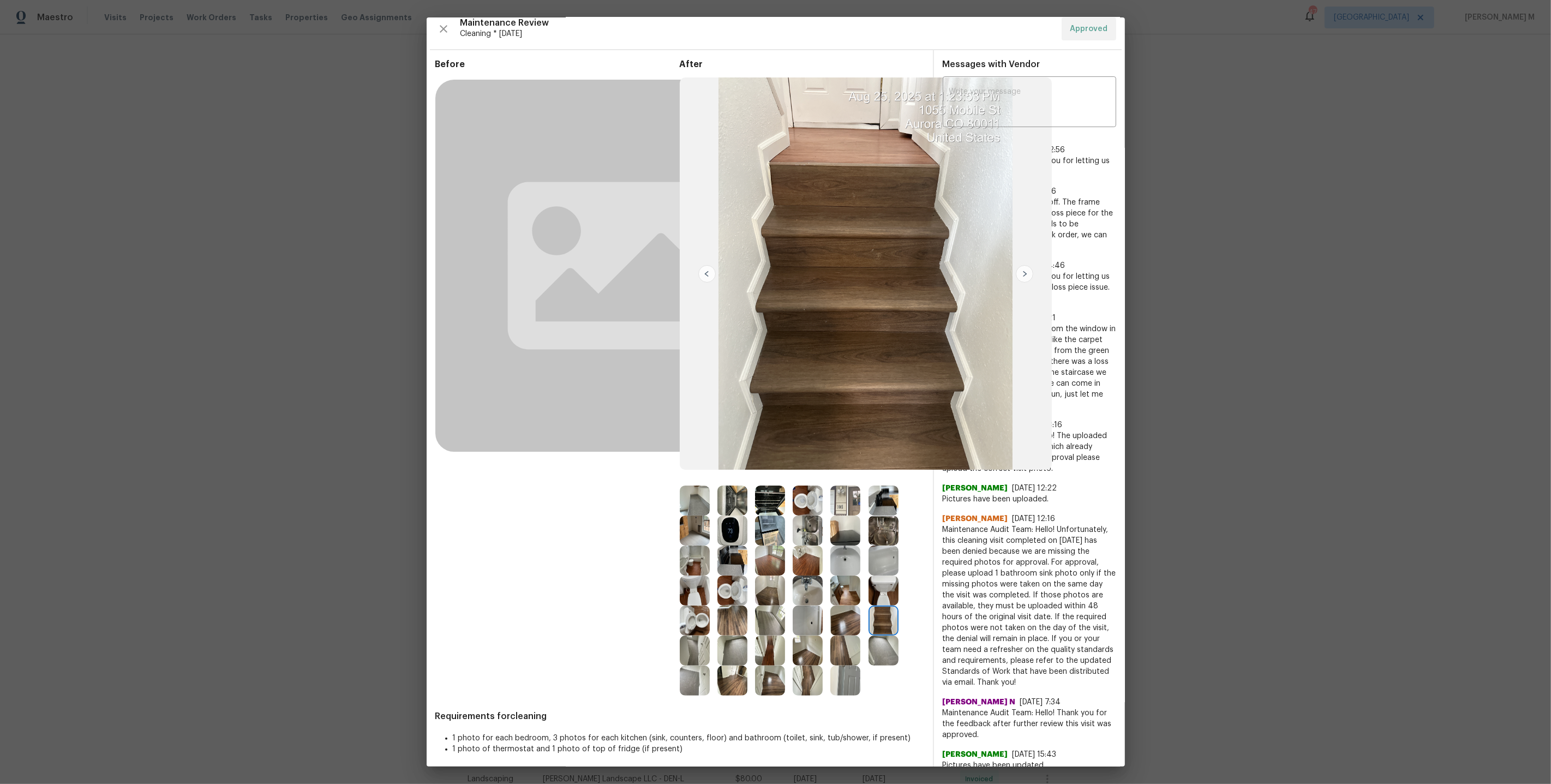
scroll to position [0, 0]
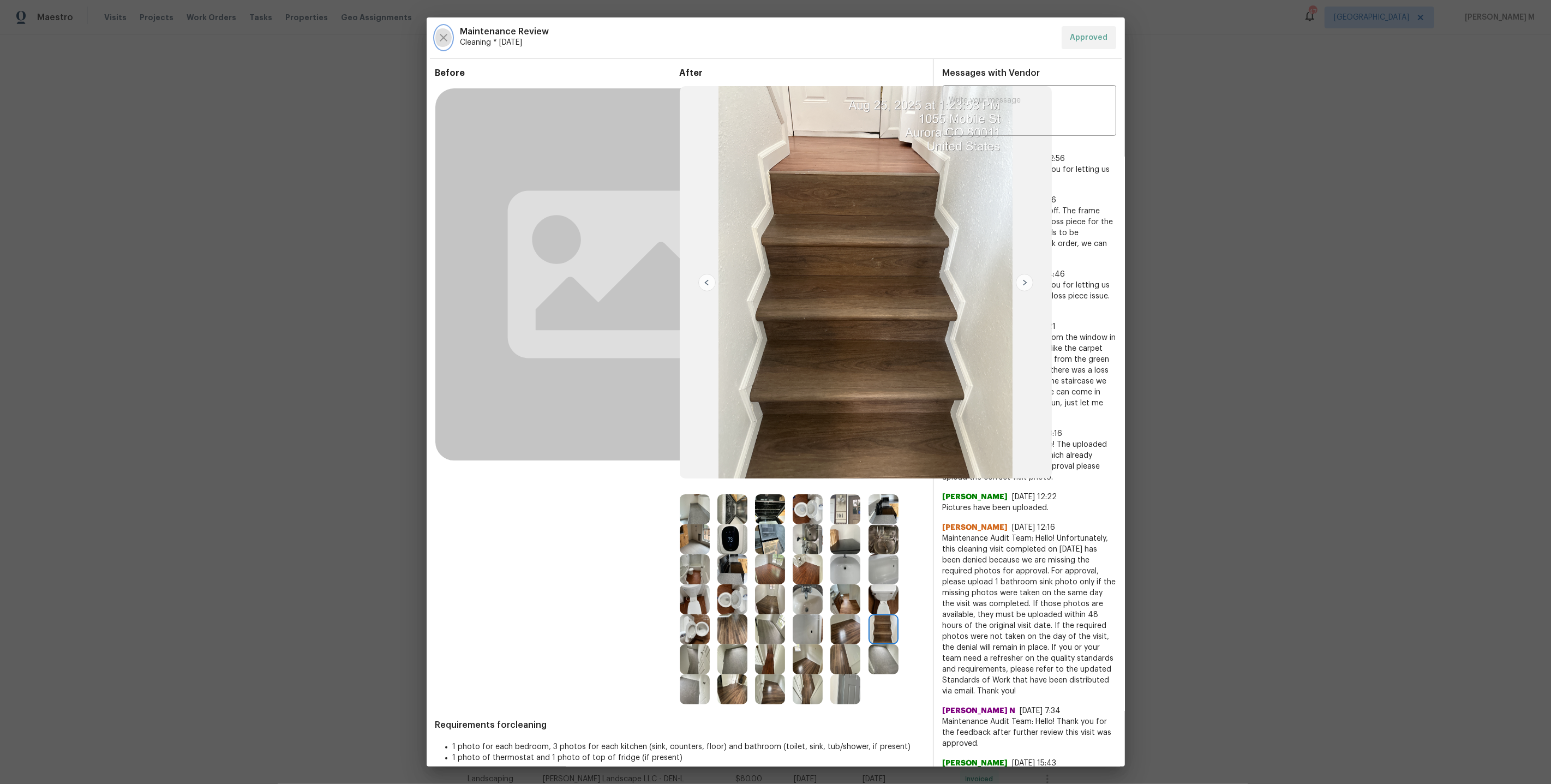
click at [445, 39] on icon "button" at bounding box center [443, 38] width 8 height 8
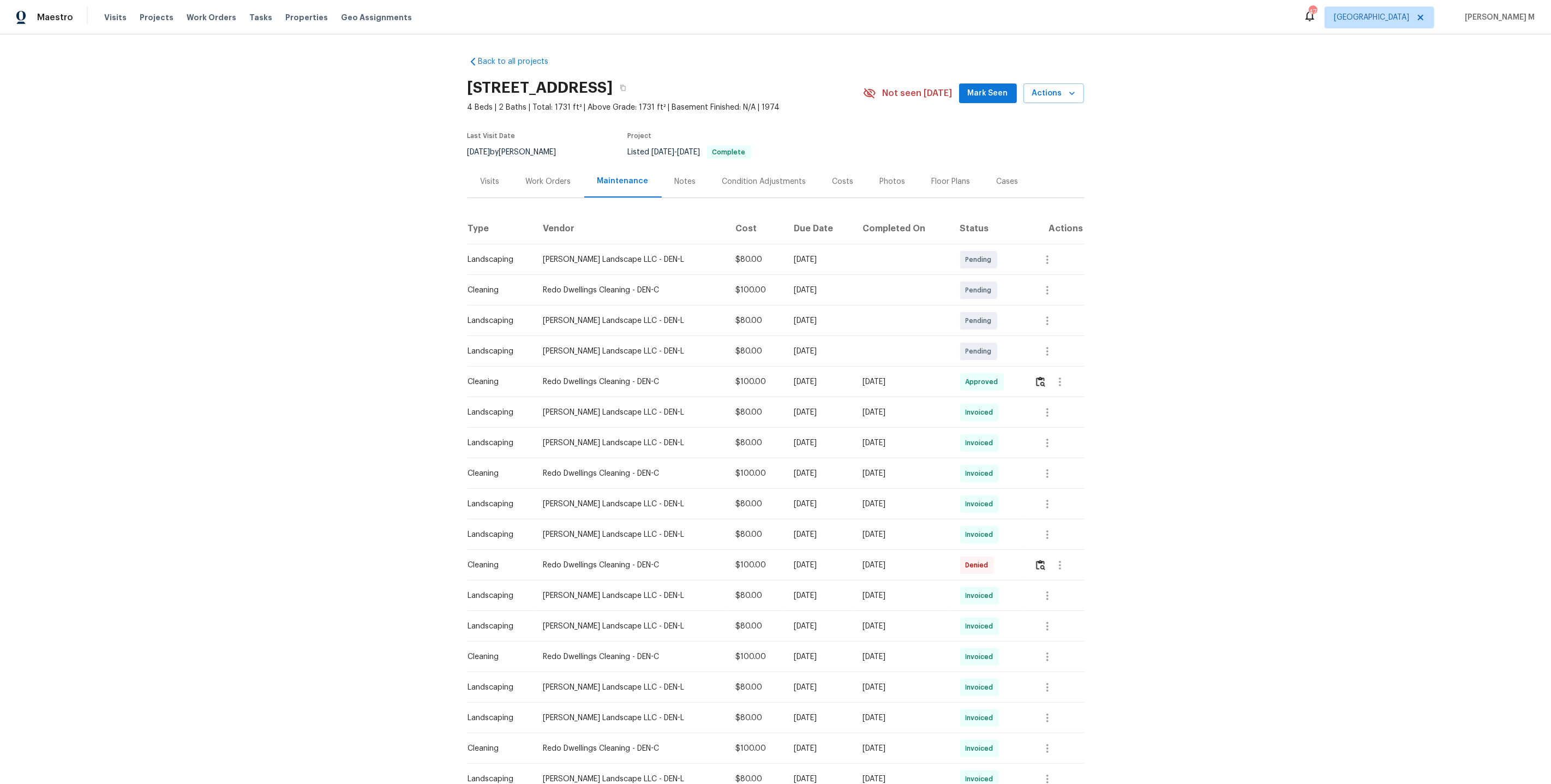
click at [554, 181] on div "Work Orders" at bounding box center [548, 181] width 72 height 32
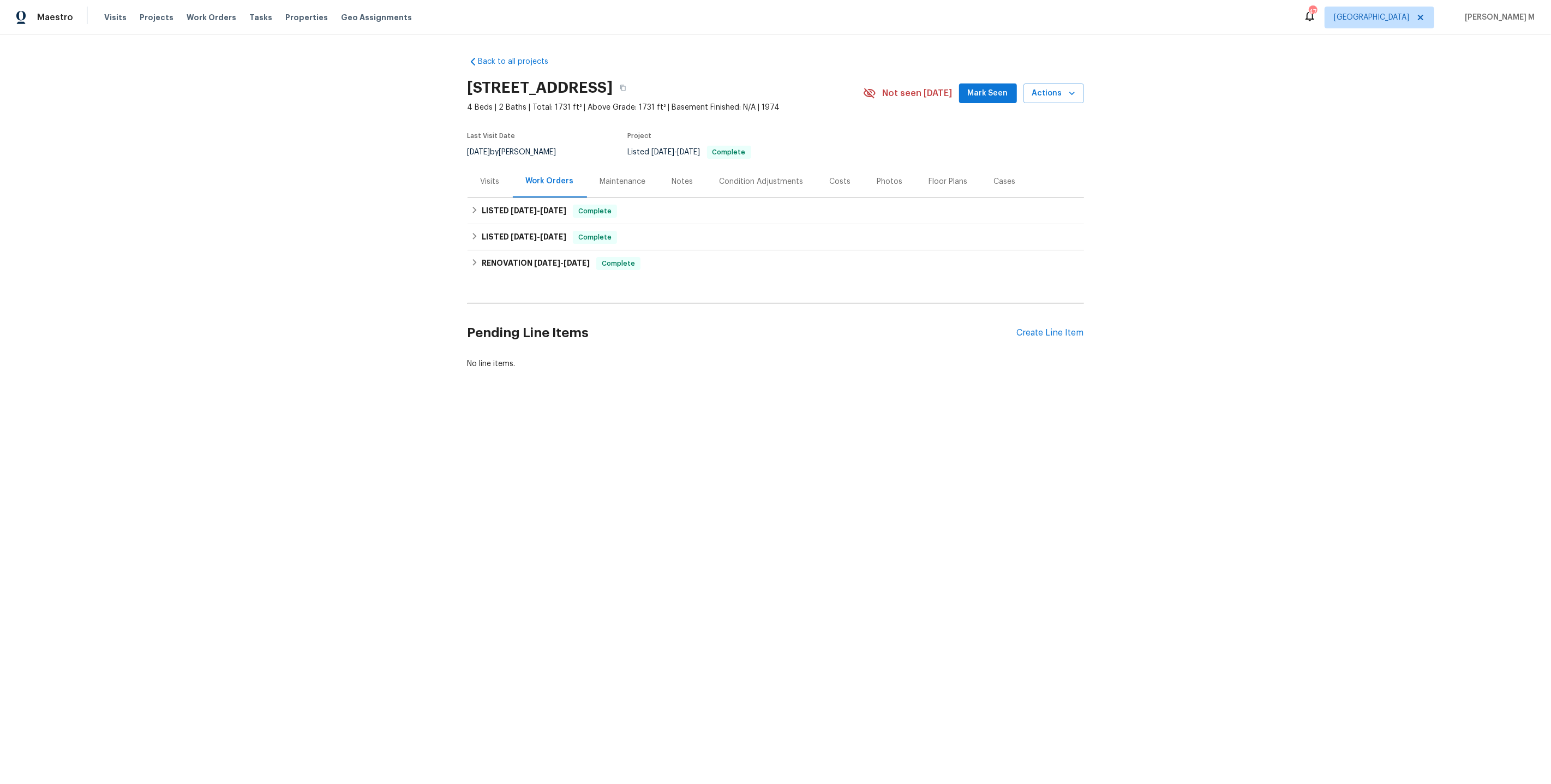
click at [616, 186] on div "Maintenance" at bounding box center [622, 181] width 72 height 32
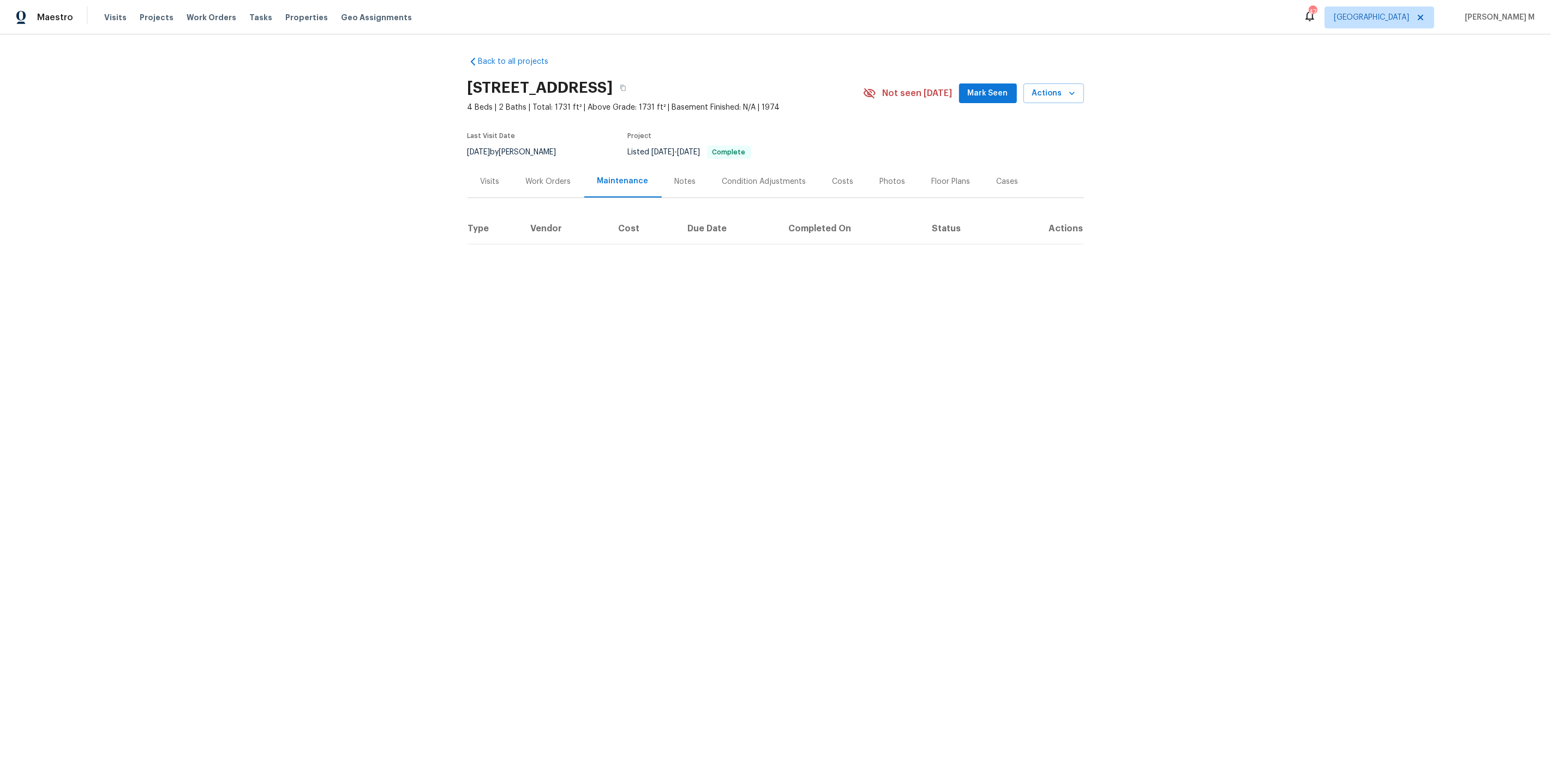
click at [543, 186] on div "Work Orders" at bounding box center [548, 181] width 72 height 32
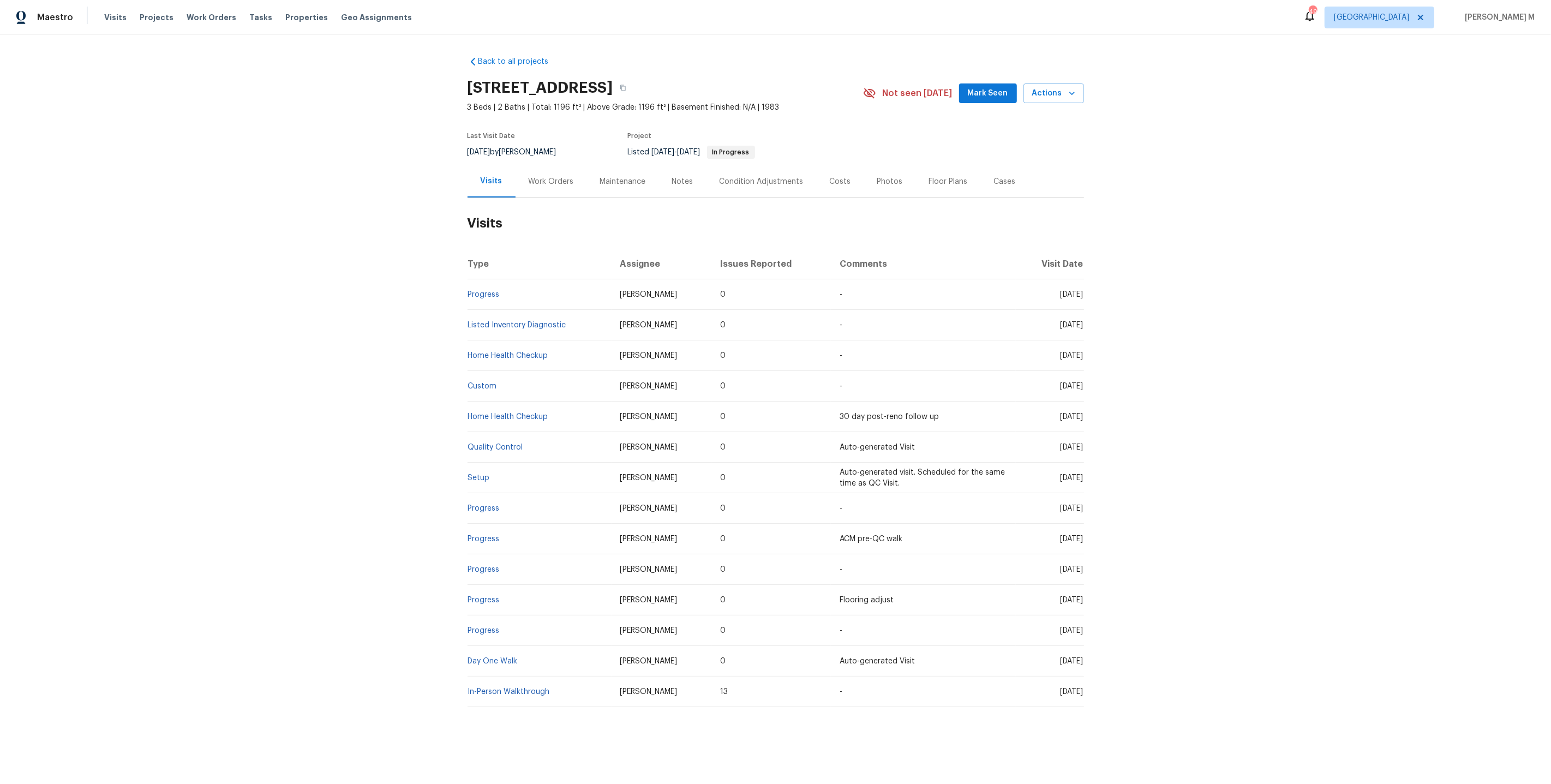
click at [534, 185] on div "Work Orders" at bounding box center [551, 181] width 72 height 32
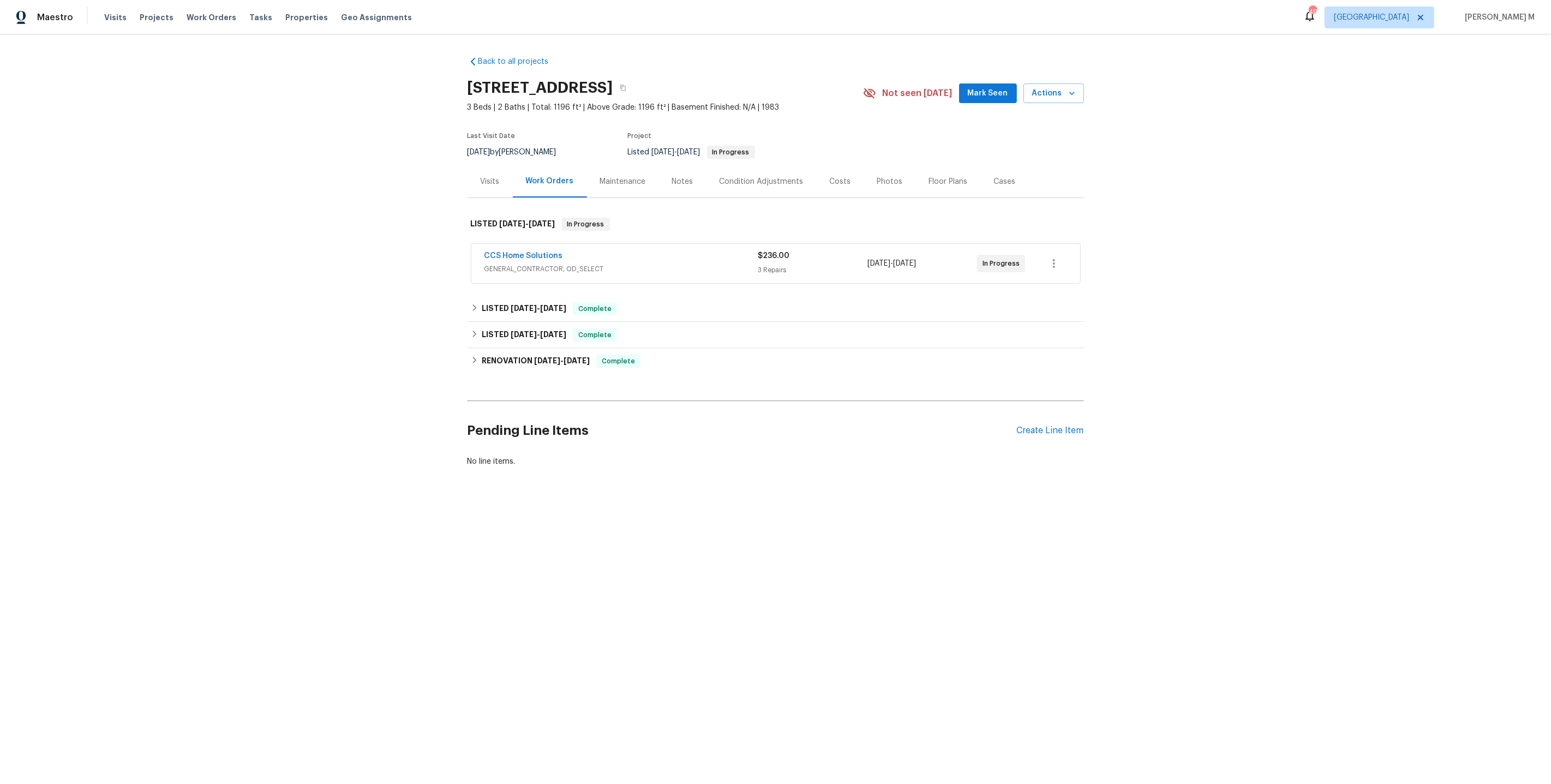
click at [528, 263] on span "GENERAL_CONTRACTOR, OD_SELECT" at bounding box center [621, 269] width 274 height 11
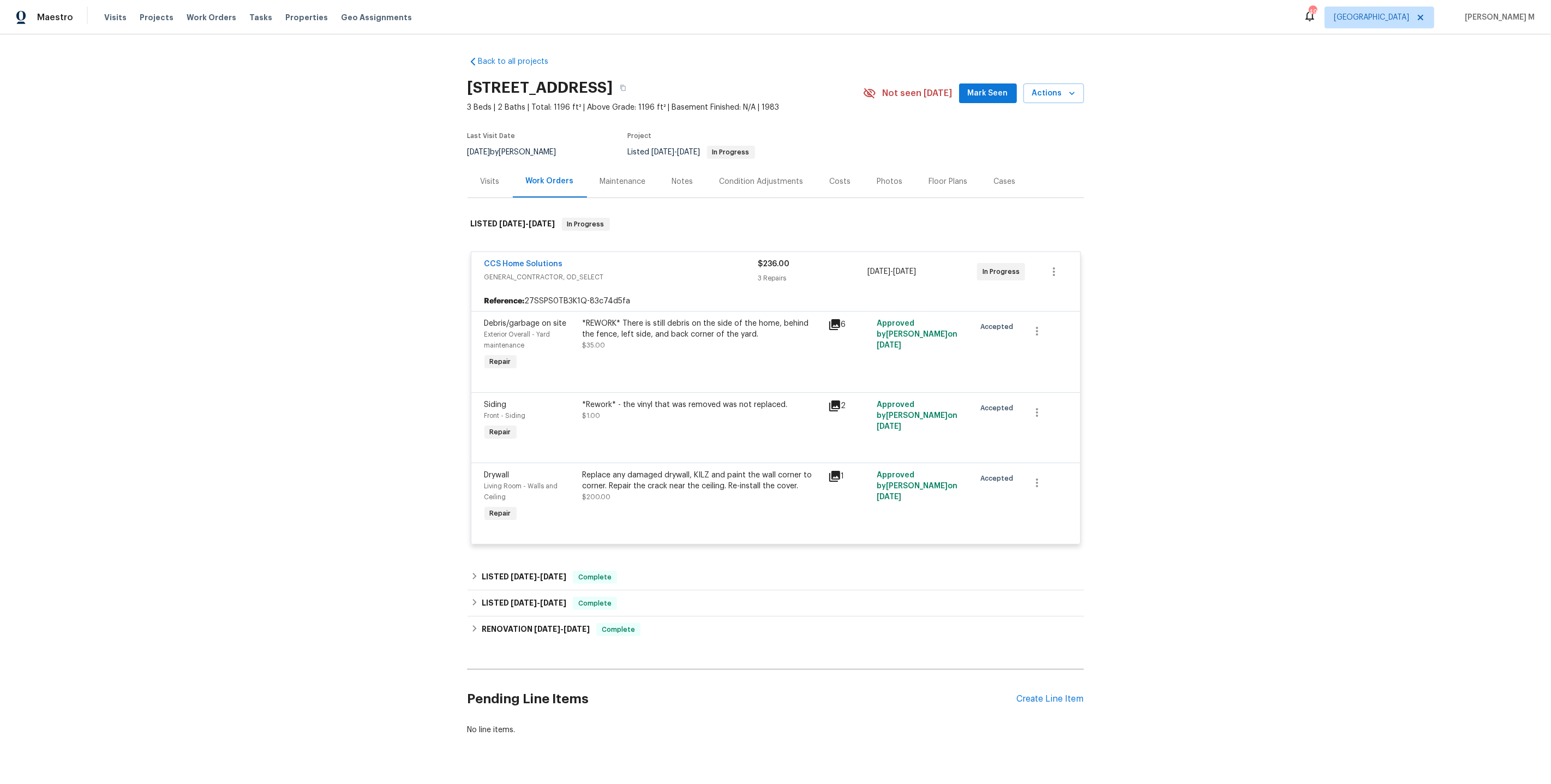
click at [717, 477] on div "Replace any damaged drywall, KILZ and paint the wall corner to corner. Repair t…" at bounding box center [701, 480] width 239 height 22
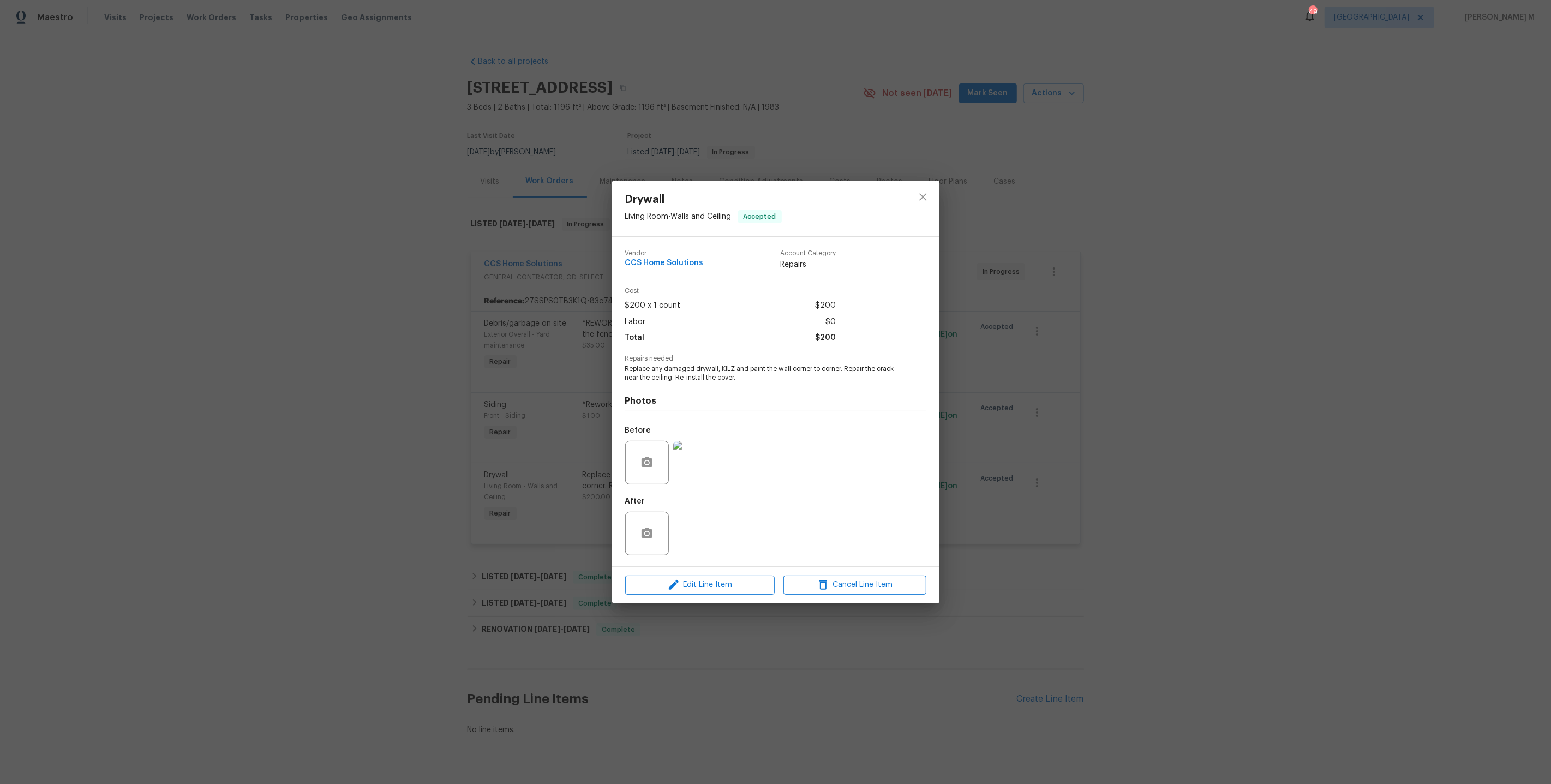
click at [1004, 424] on div "Drywall Living Room - Walls and Ceiling Accepted Vendor CCS Home Solutions Acco…" at bounding box center [776, 392] width 1551 height 784
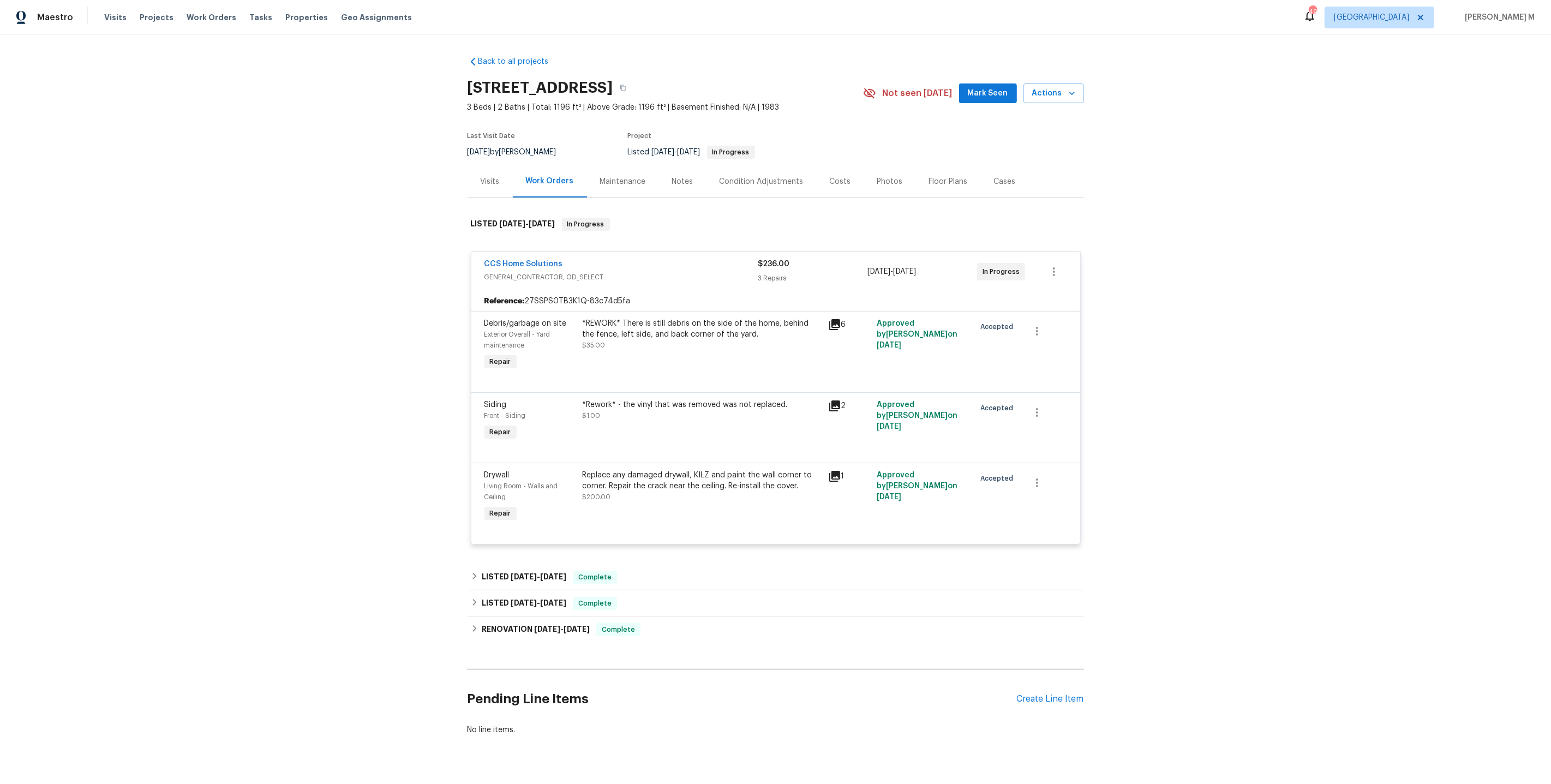
click at [683, 425] on div "*Rework* - the vinyl that was removed was not replaced. $1.00" at bounding box center [701, 421] width 245 height 50
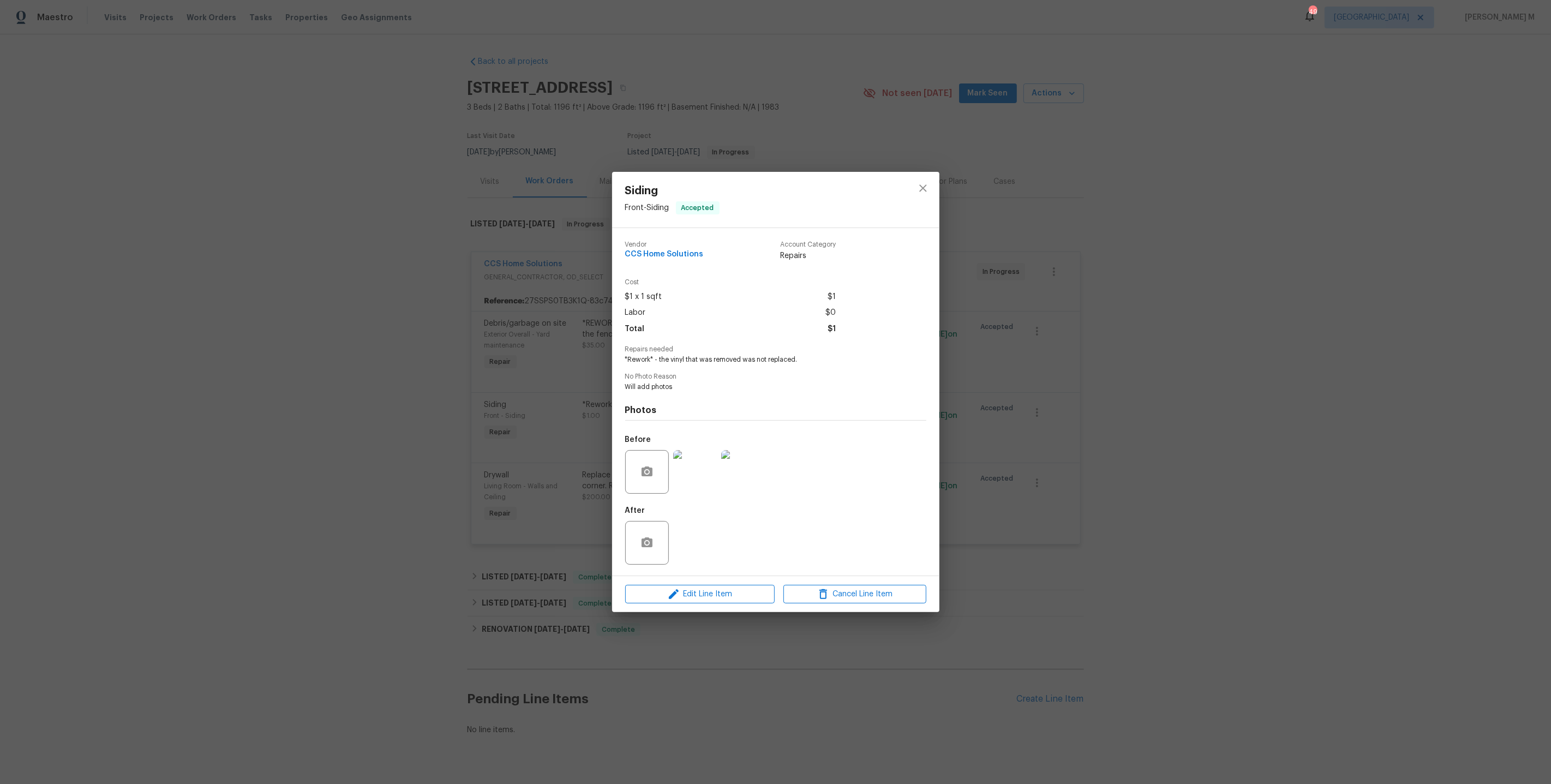
click at [693, 473] on img at bounding box center [694, 471] width 43 height 43
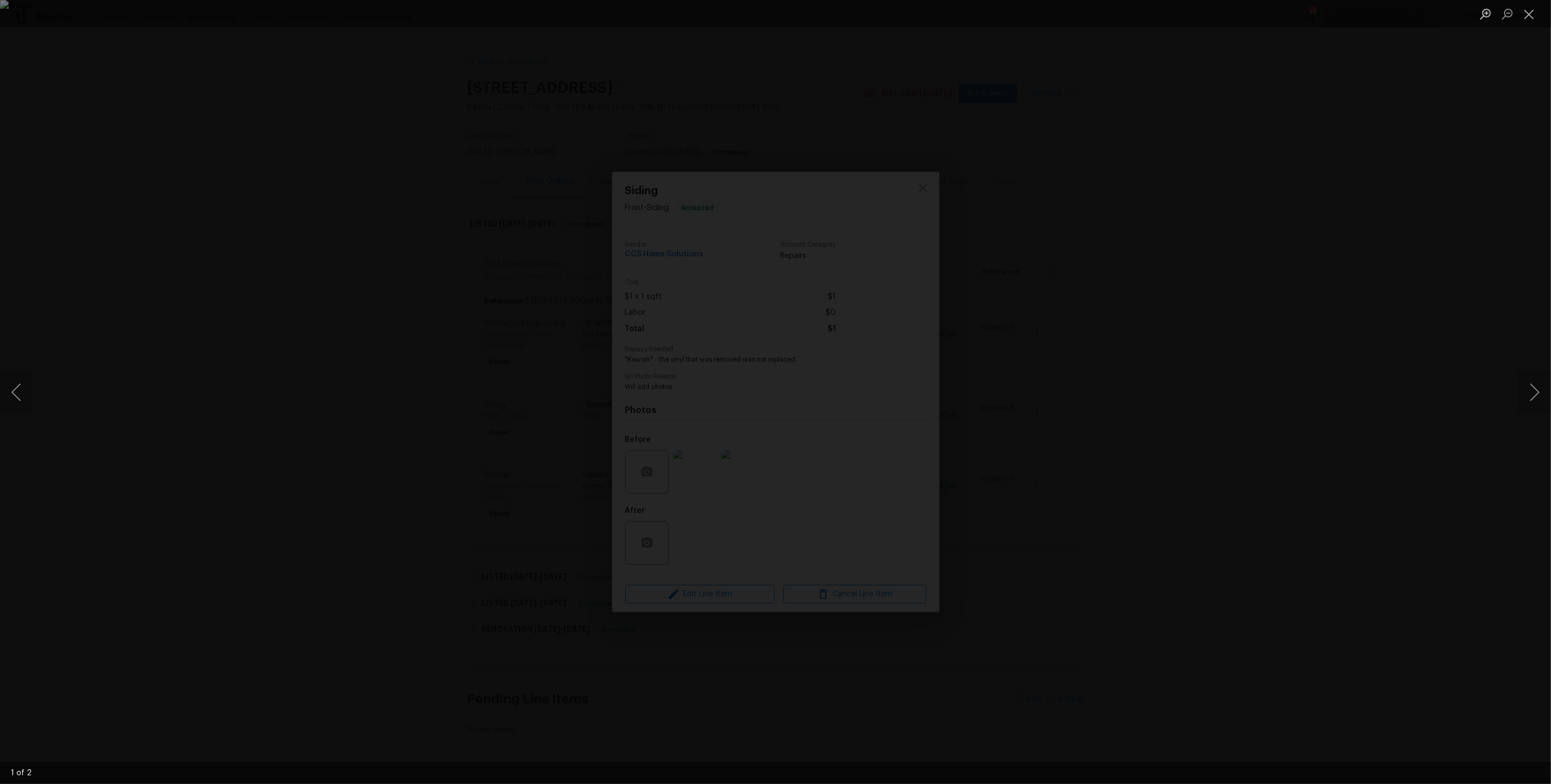
click at [1217, 409] on div "Lightbox" at bounding box center [776, 392] width 1551 height 784
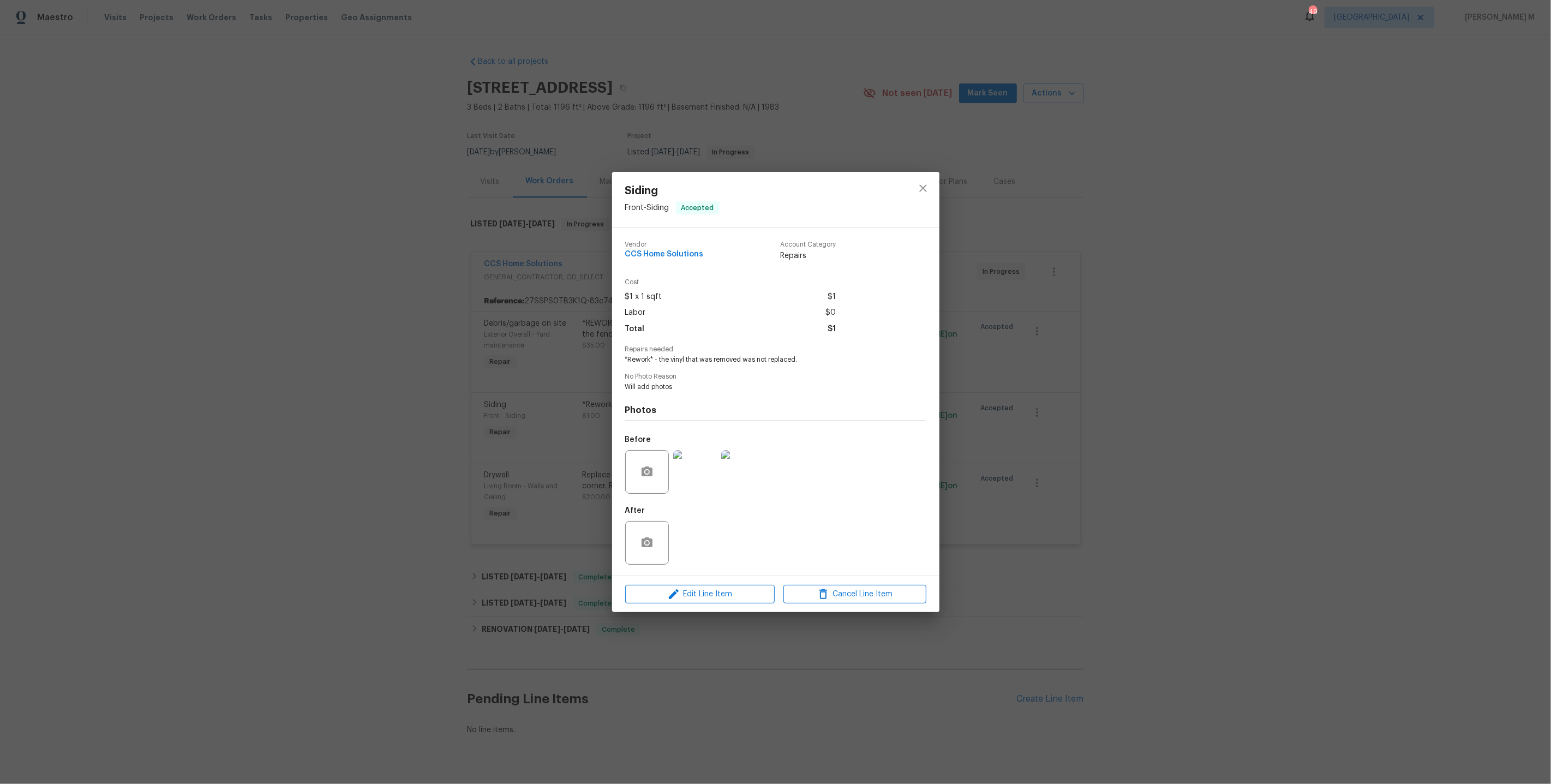
click at [1066, 358] on div "Siding Front - Siding Accepted Vendor CCS Home Solutions Account Category Repai…" at bounding box center [776, 392] width 1551 height 784
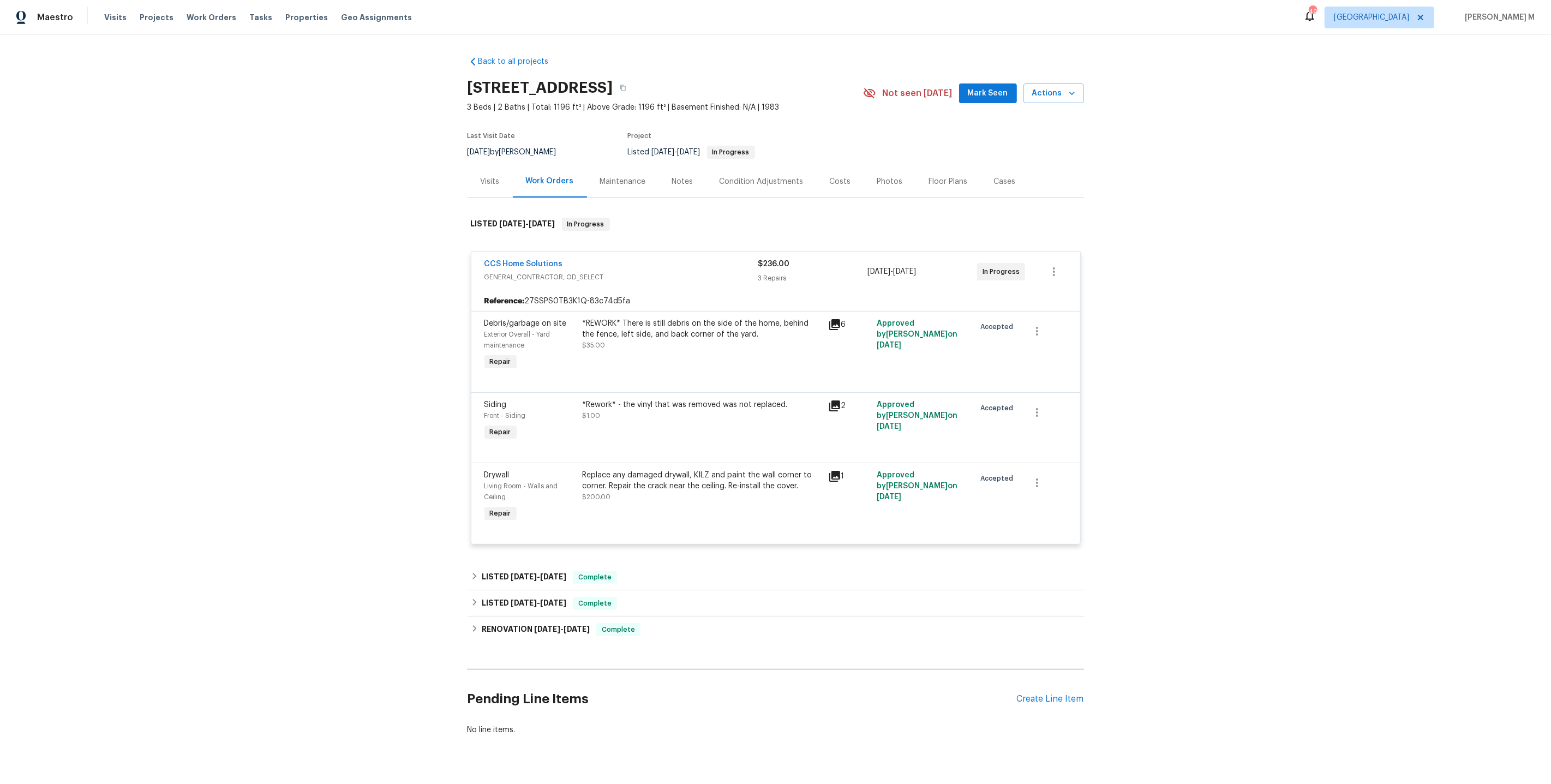
click at [646, 318] on div "*REWORK* There is still debris on the side of the home, behind the fence, left …" at bounding box center [701, 329] width 239 height 22
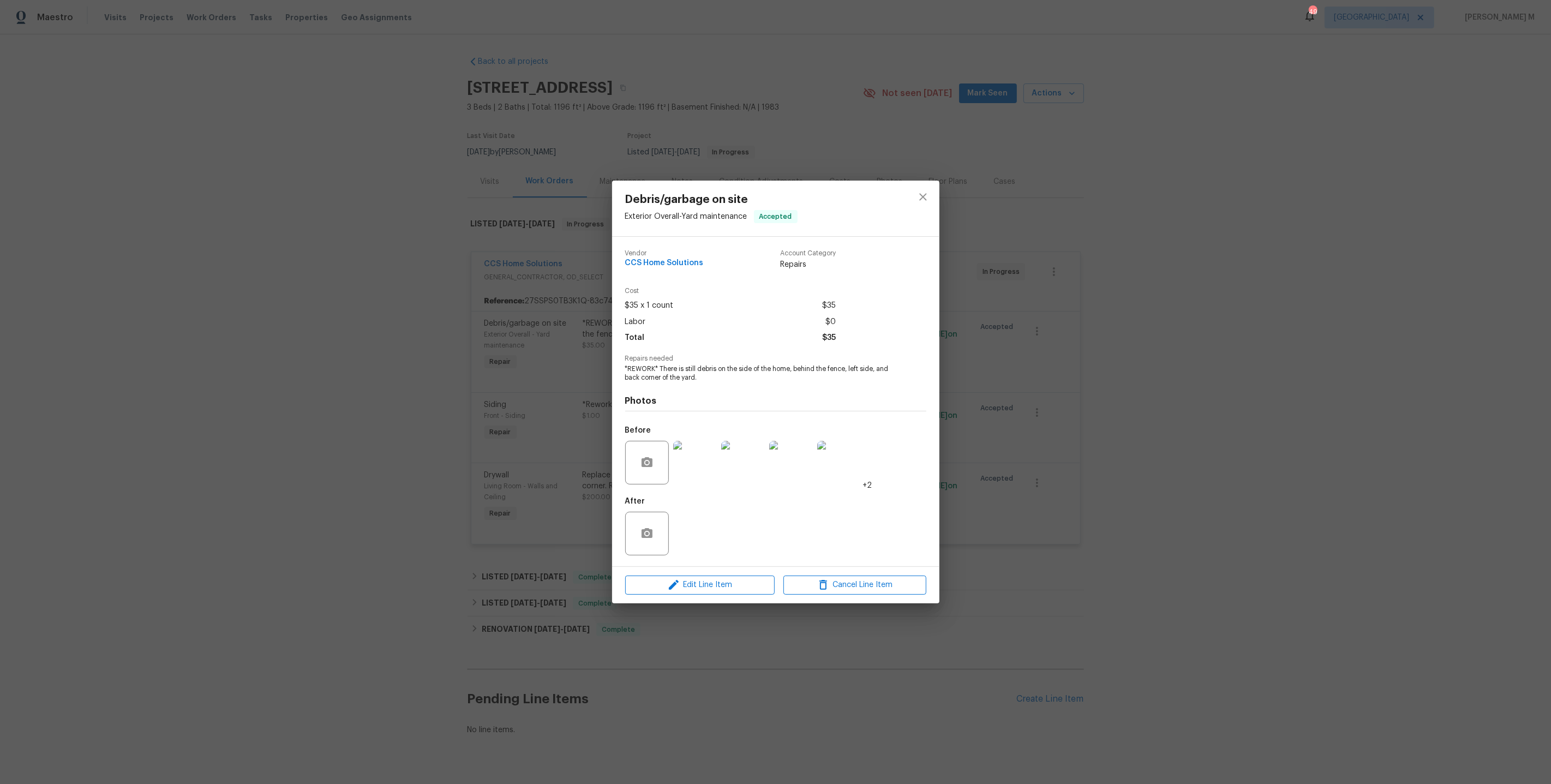
click at [693, 462] on img at bounding box center [694, 462] width 43 height 43
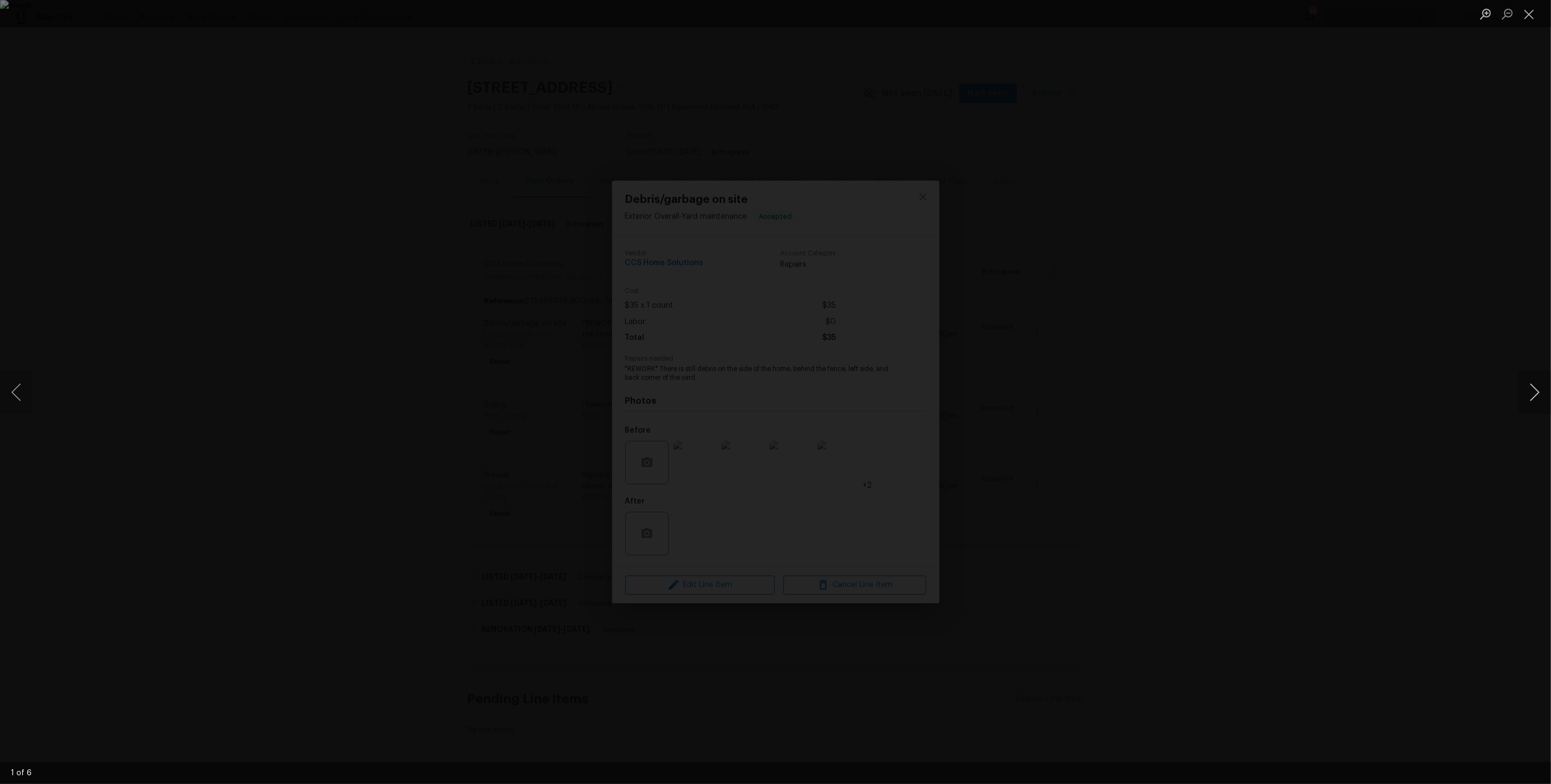
click at [1534, 394] on button "Next image" at bounding box center [1534, 391] width 32 height 43
click at [1189, 236] on div "Lightbox" at bounding box center [776, 392] width 1551 height 784
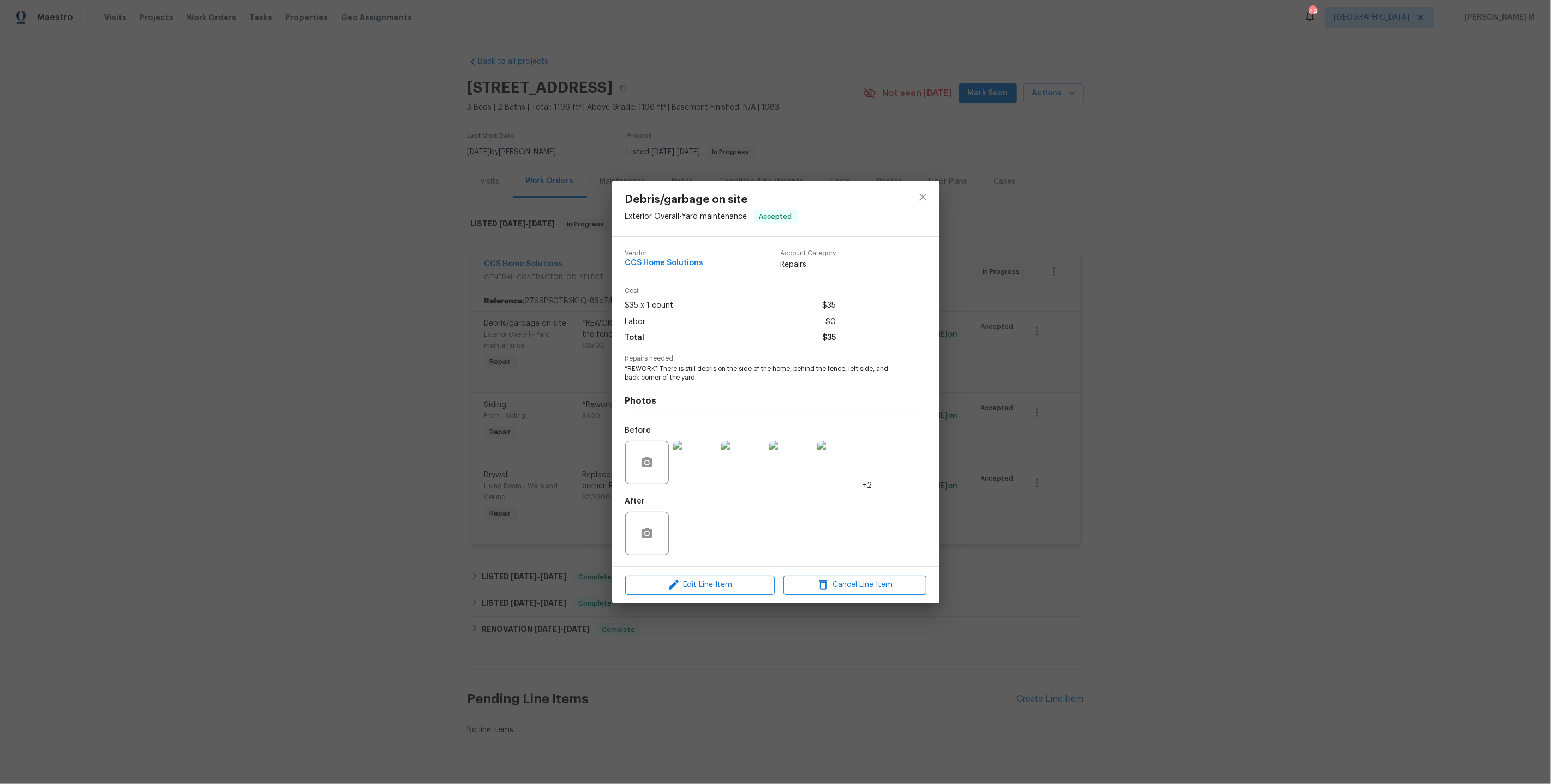
click at [946, 240] on div "Debris/garbage on site Exterior Overall - Yard maintenance Accepted Vendor CCS …" at bounding box center [776, 392] width 1551 height 784
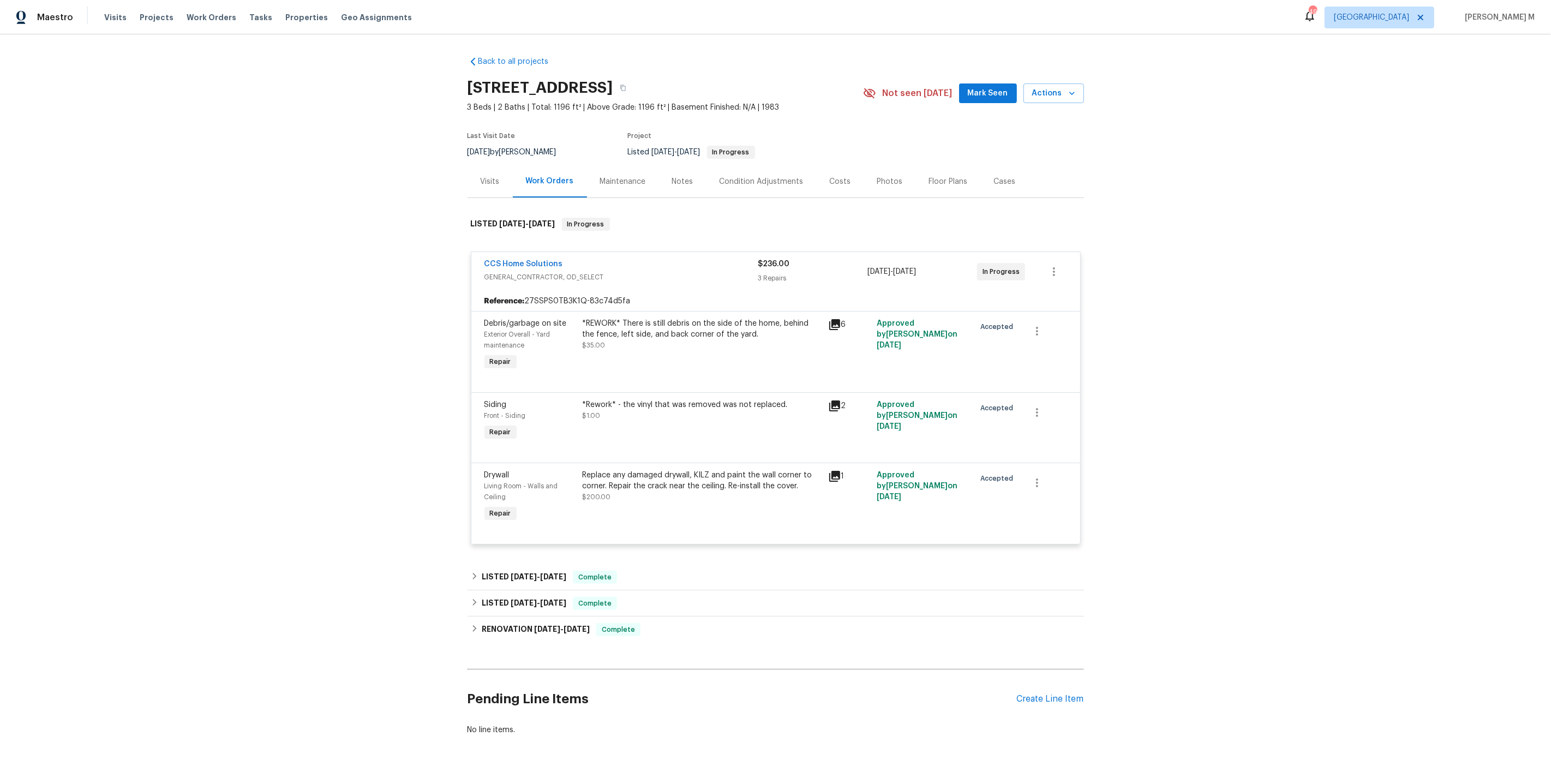
click at [613, 179] on div "Maintenance" at bounding box center [623, 181] width 46 height 11
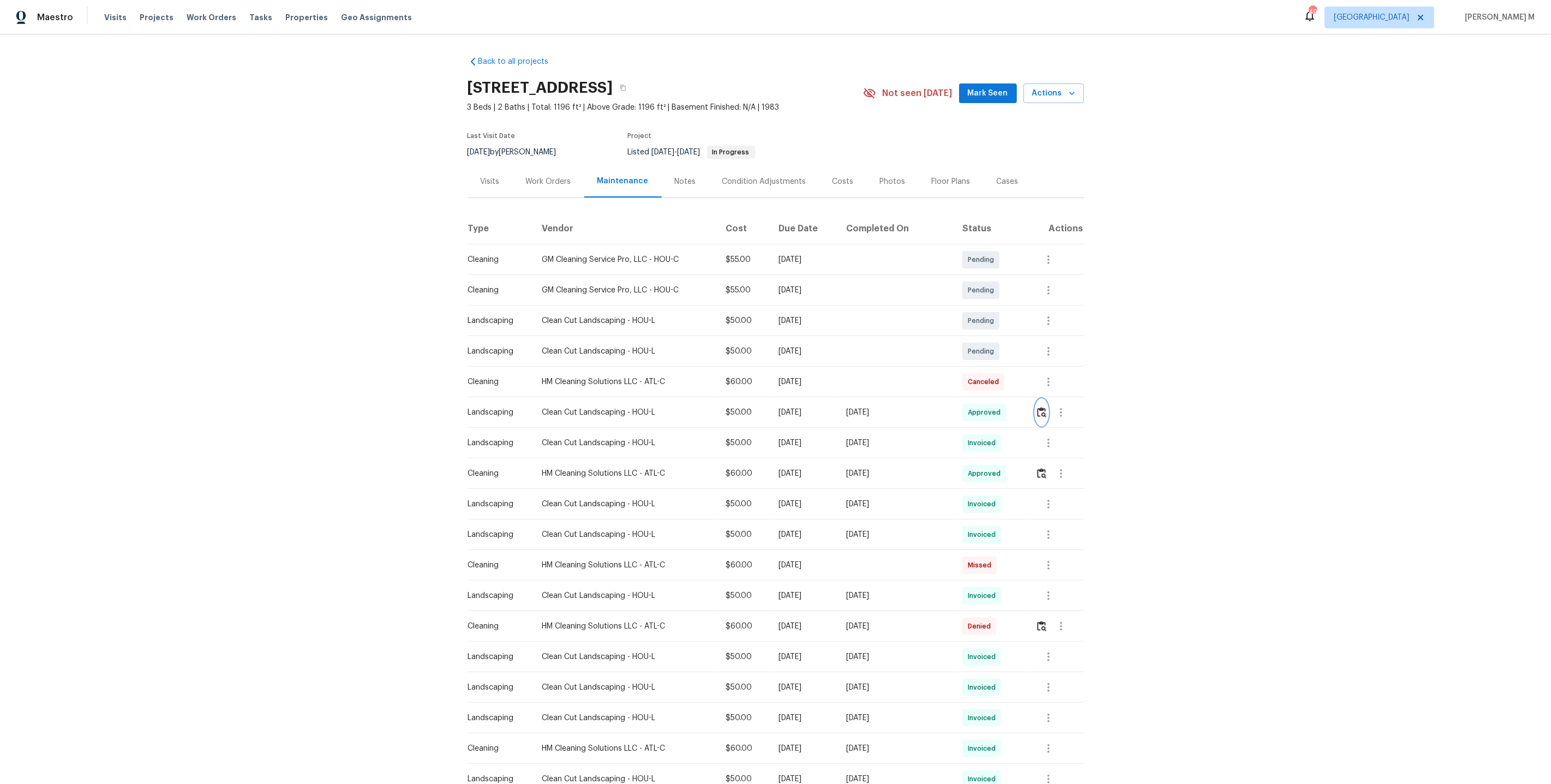
click at [1042, 407] on img "button" at bounding box center [1041, 412] width 9 height 10
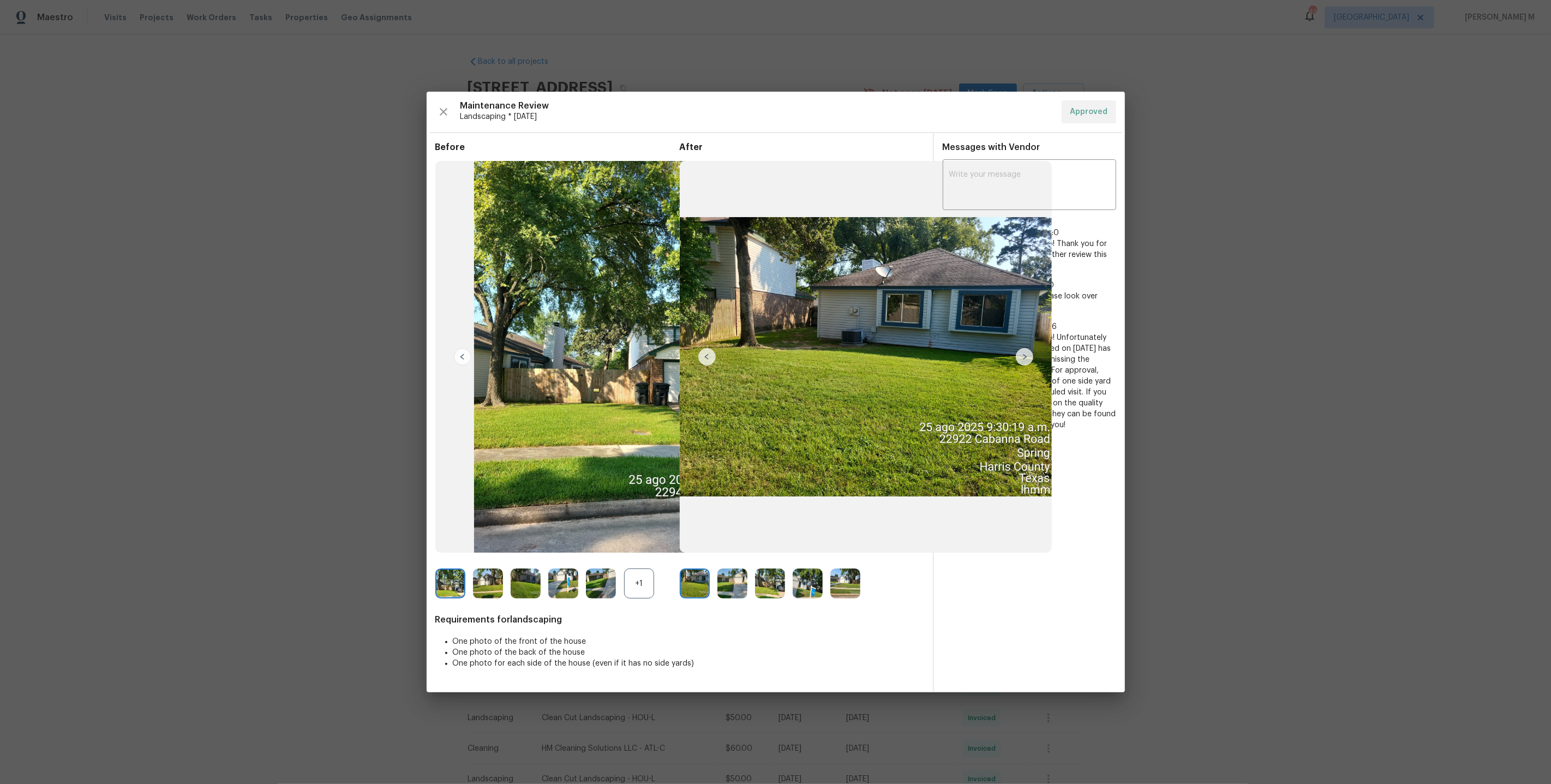
click at [699, 592] on img at bounding box center [695, 583] width 30 height 30
click at [727, 591] on img at bounding box center [732, 583] width 30 height 30
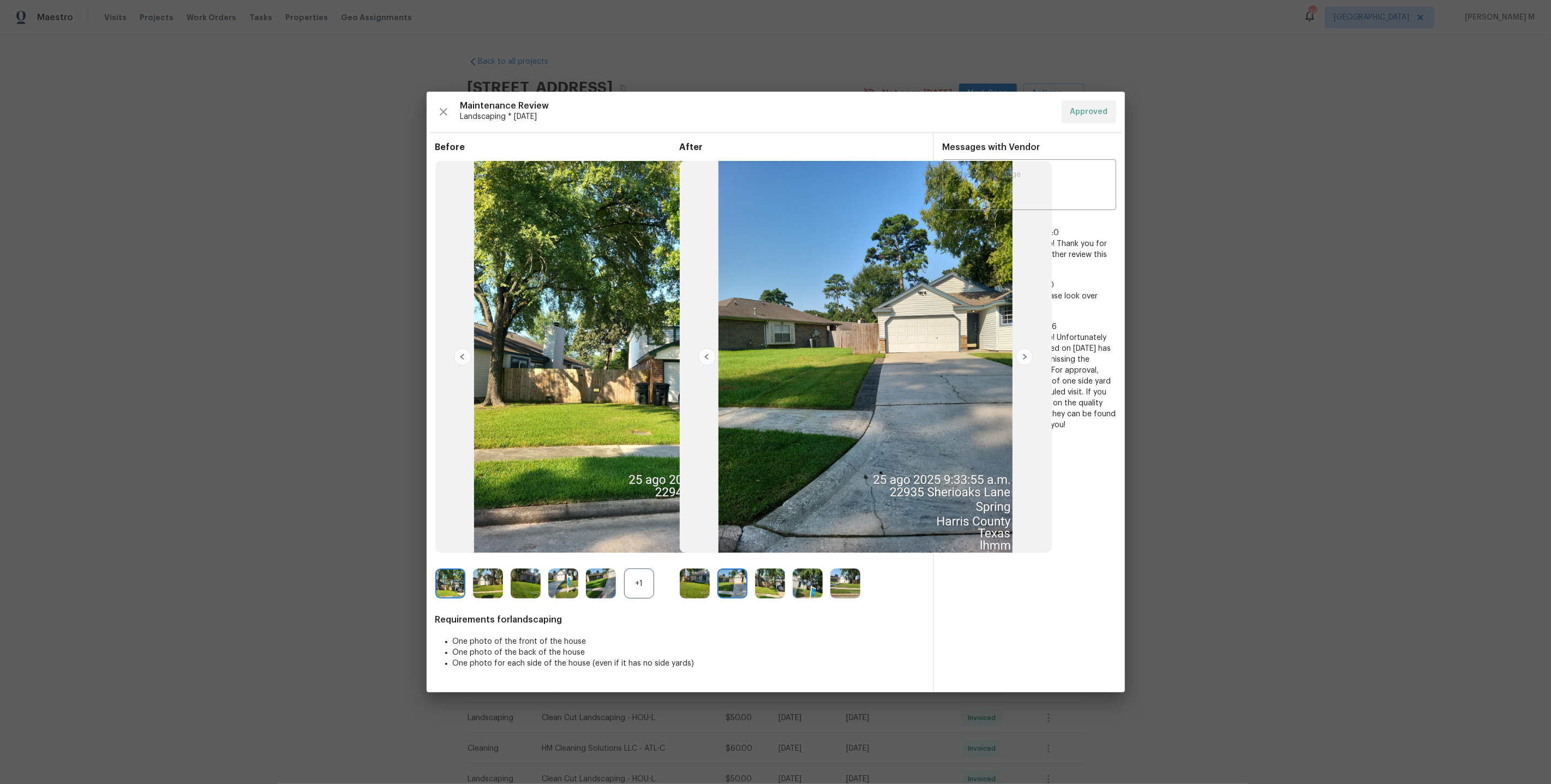
click at [762, 596] on img at bounding box center [770, 583] width 30 height 30
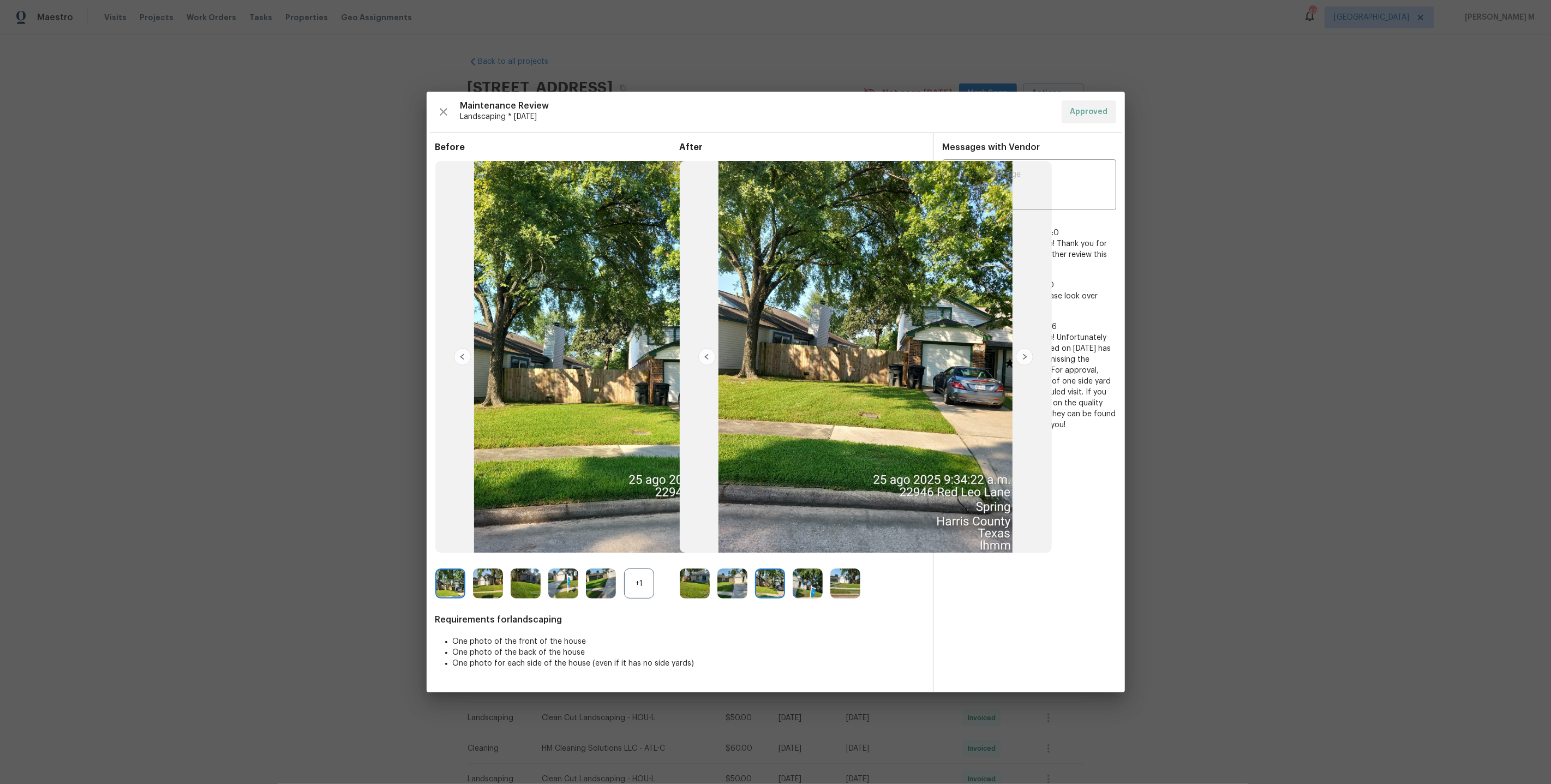
click at [815, 590] on img at bounding box center [808, 583] width 30 height 30
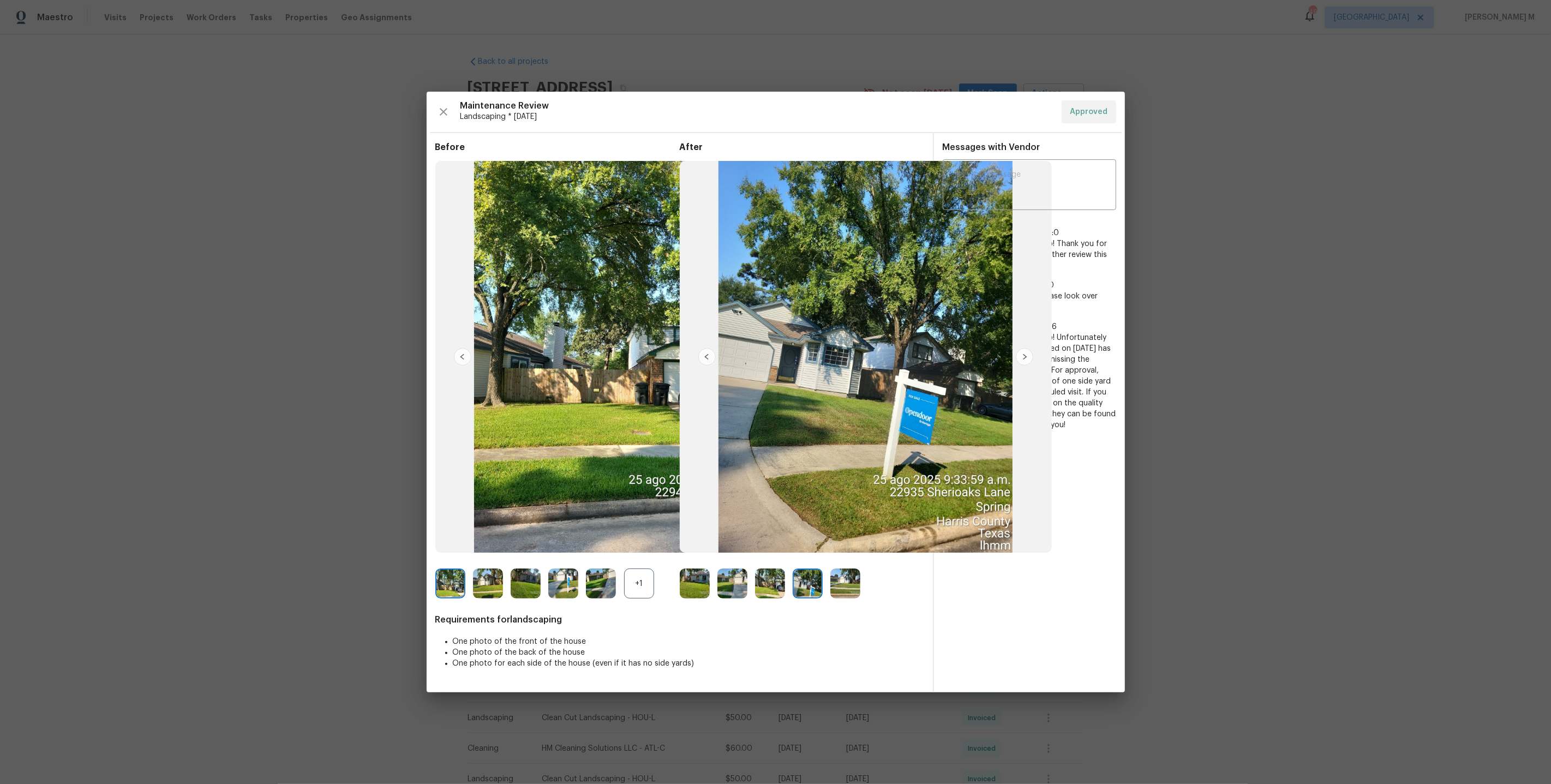
click at [843, 591] on img at bounding box center [845, 583] width 30 height 30
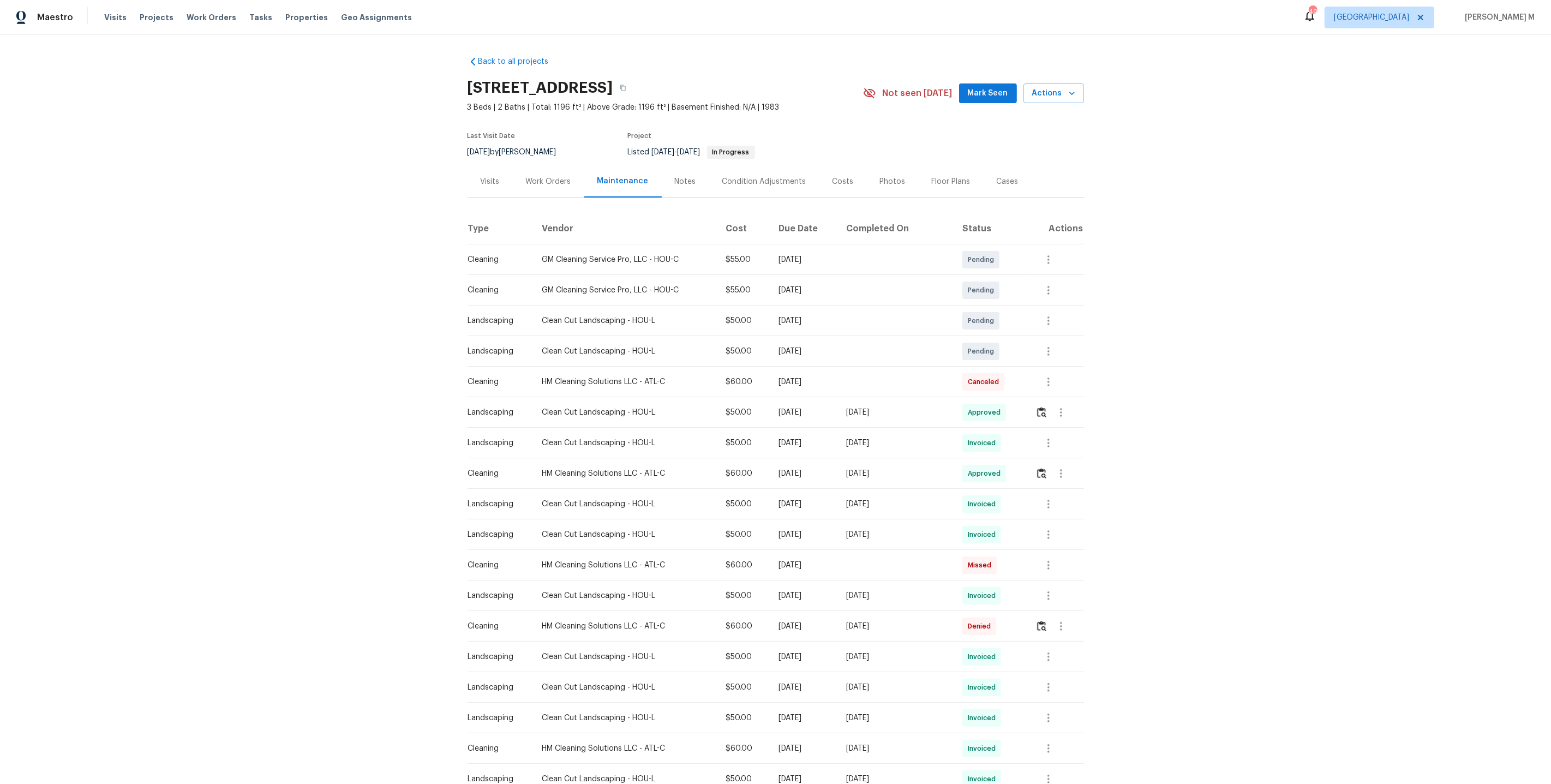
click at [312, 293] on div "Back to all projects 22935 Sherioaks Ln, Spring, TX 77389 3 Beds | 2 Baths | To…" at bounding box center [776, 409] width 1551 height 749
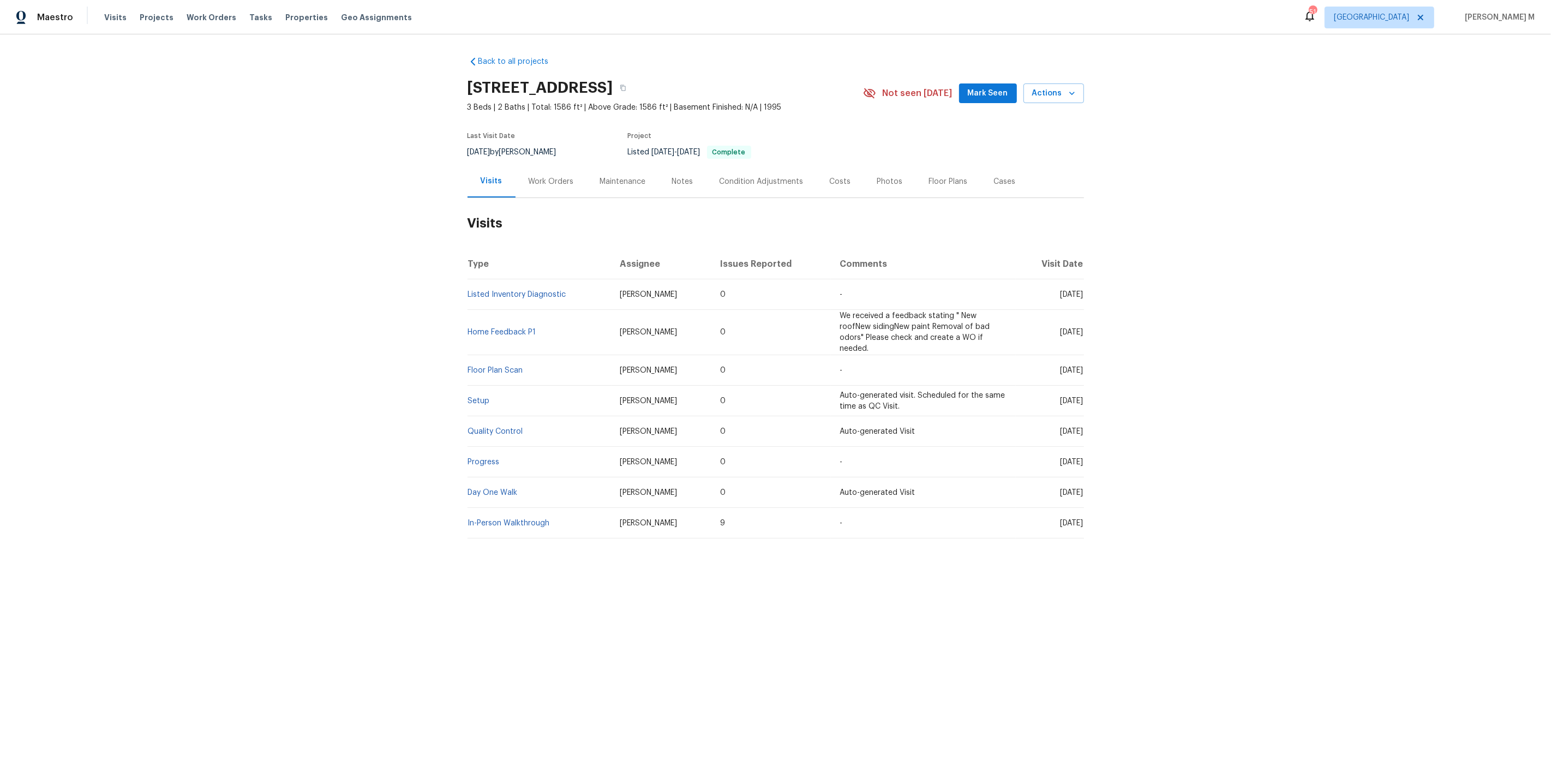
click at [535, 176] on div "Work Orders" at bounding box center [551, 181] width 45 height 11
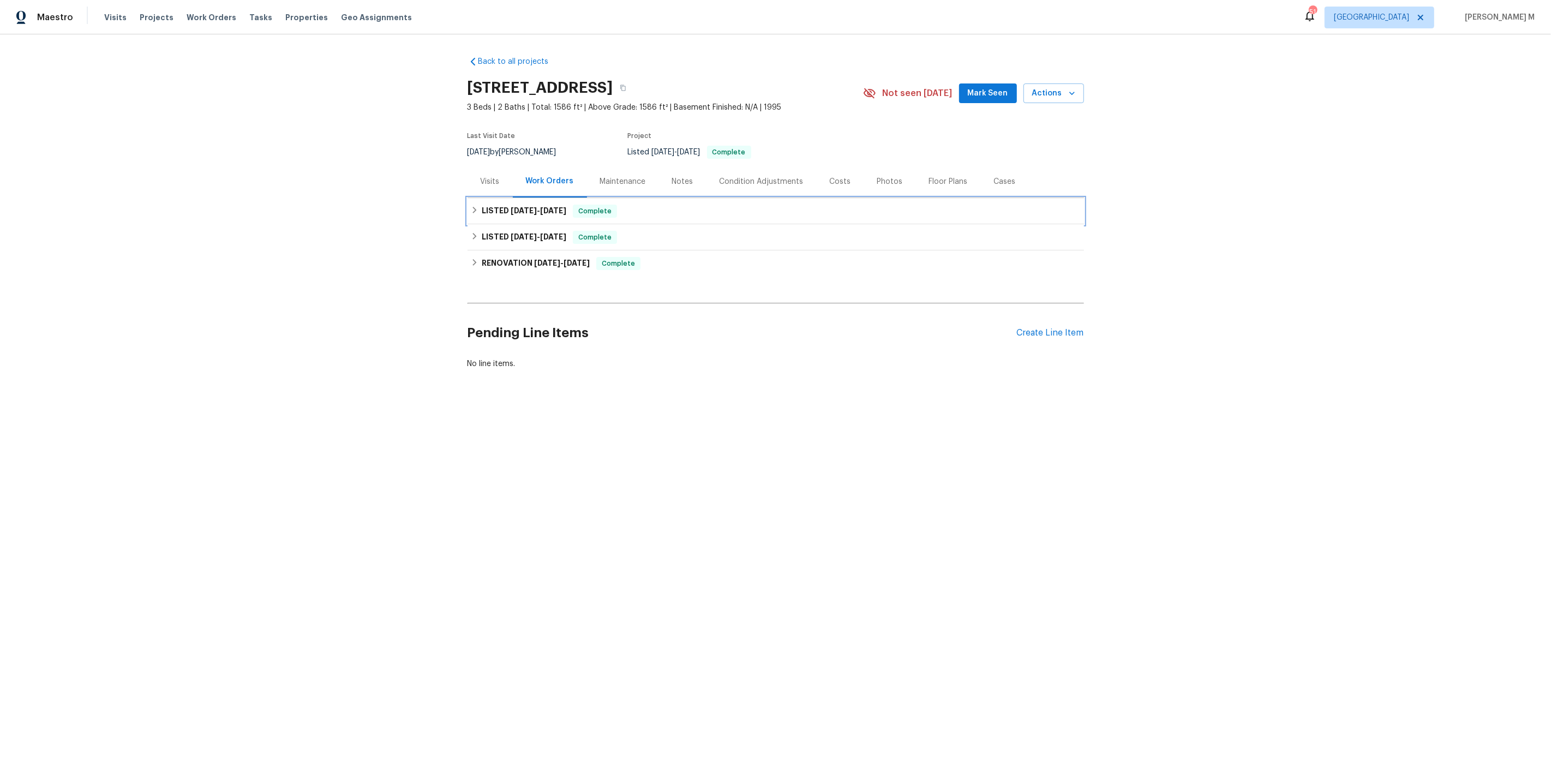
click at [535, 215] on div "LISTED [DATE] - [DATE] Complete" at bounding box center [776, 211] width 616 height 26
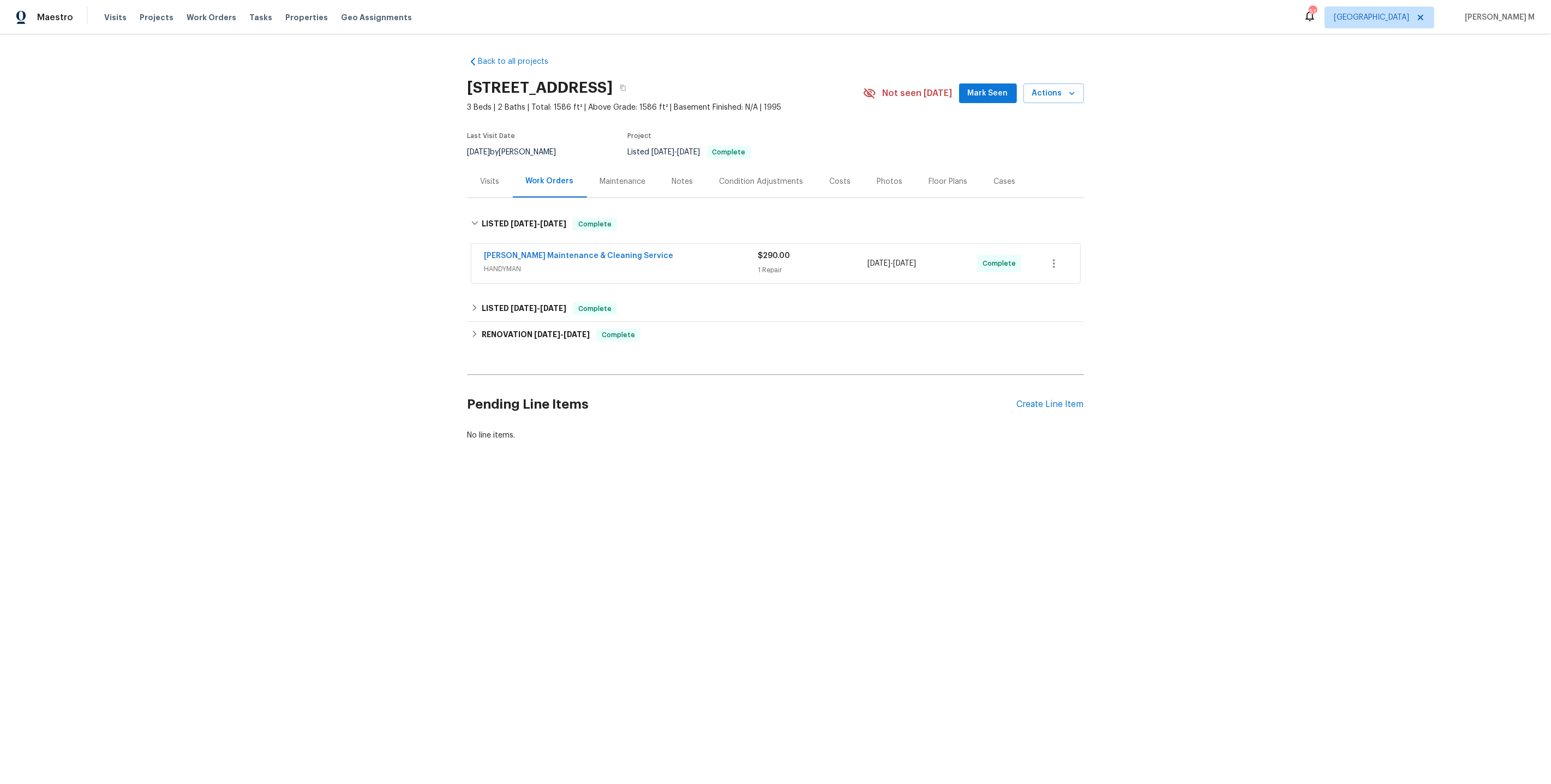
click at [517, 287] on div "Back to all projects [STREET_ADDRESS] 3 Beds | 2 Baths | Total: 1586 ft² | Abov…" at bounding box center [776, 248] width 616 height 402
click at [519, 312] on div "LISTED [DATE] - [DATE] Complete" at bounding box center [776, 308] width 616 height 26
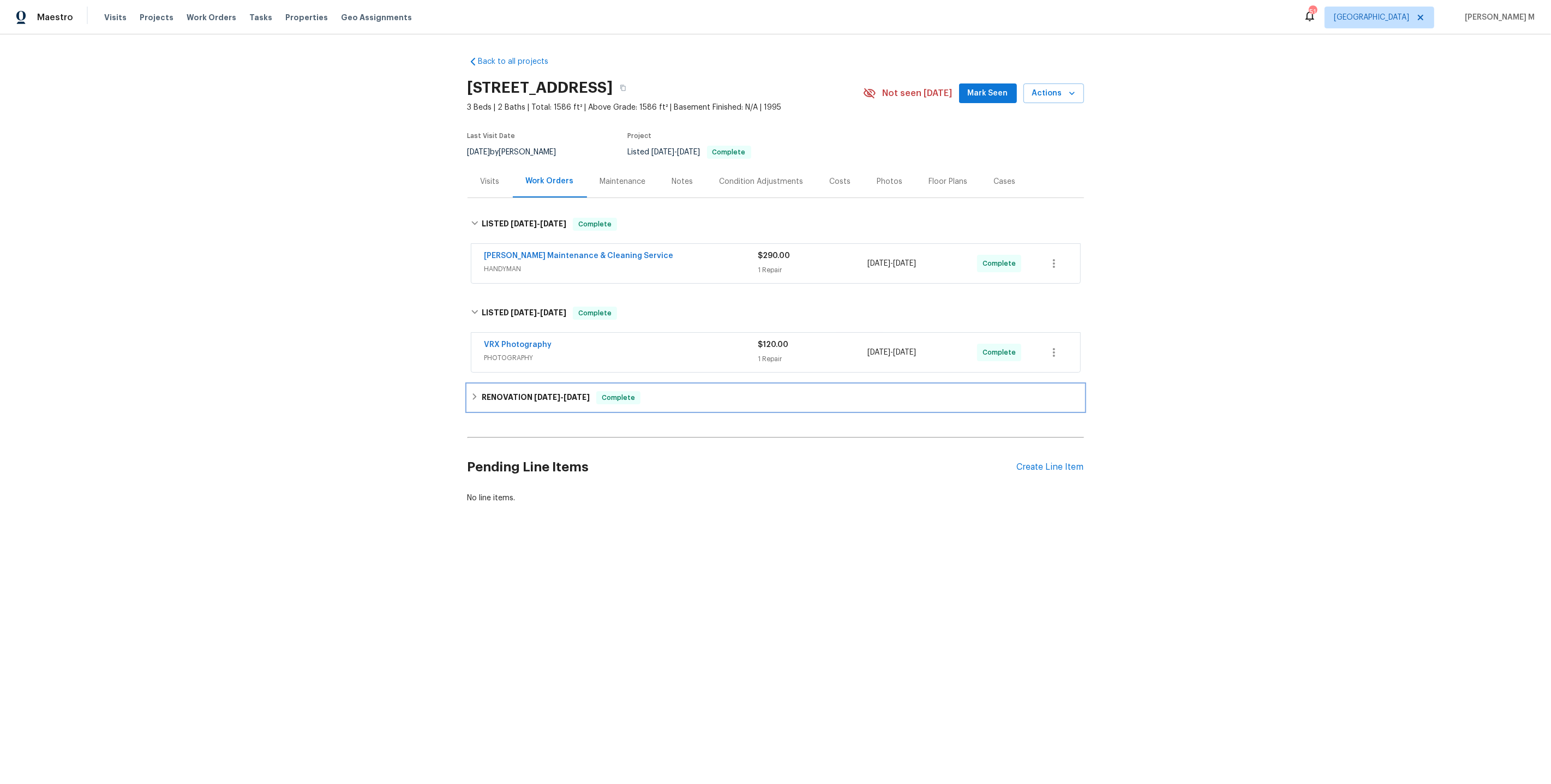
click at [547, 394] on span "[DATE]" at bounding box center [547, 398] width 26 height 8
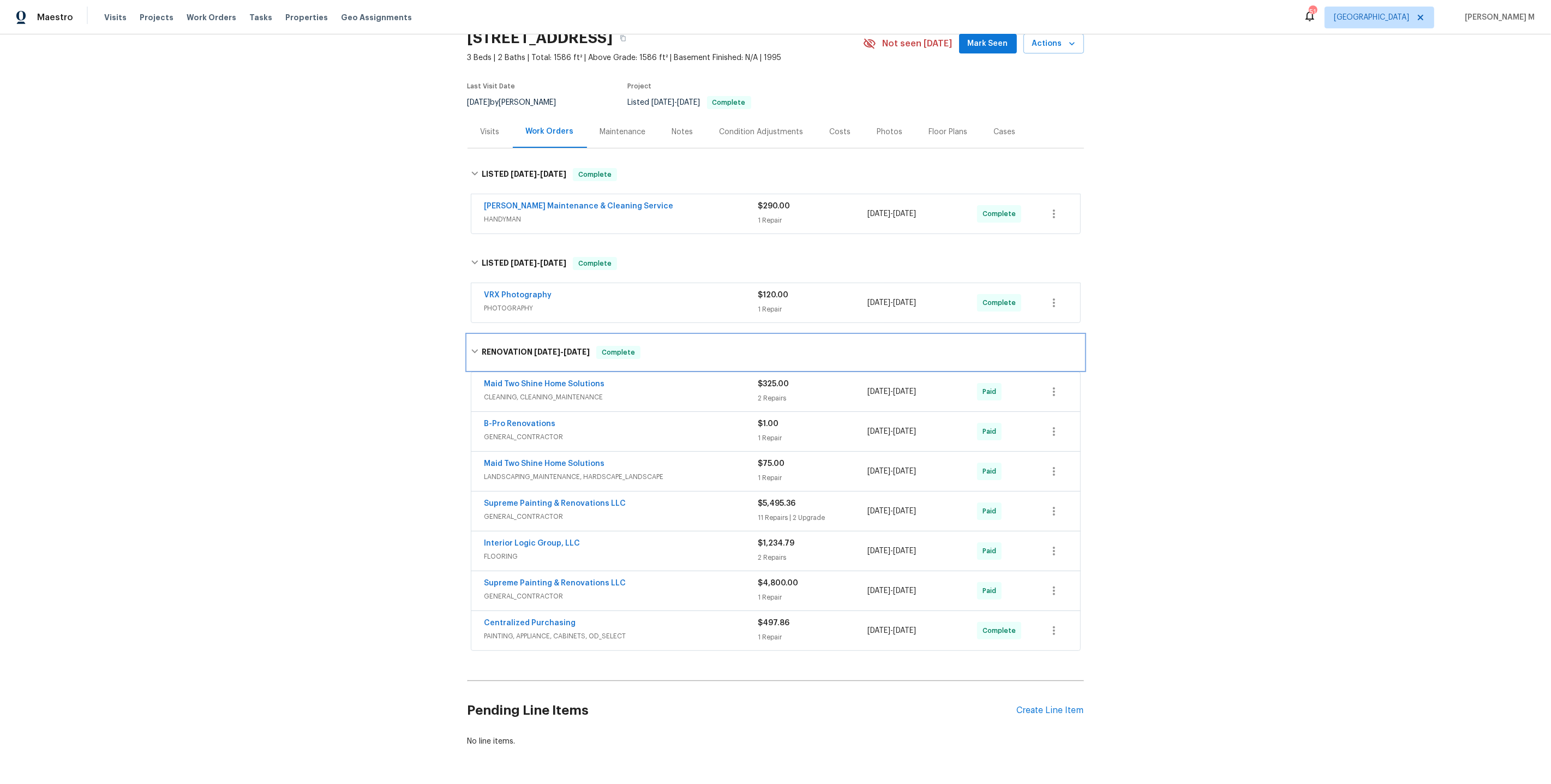
scroll to position [61, 0]
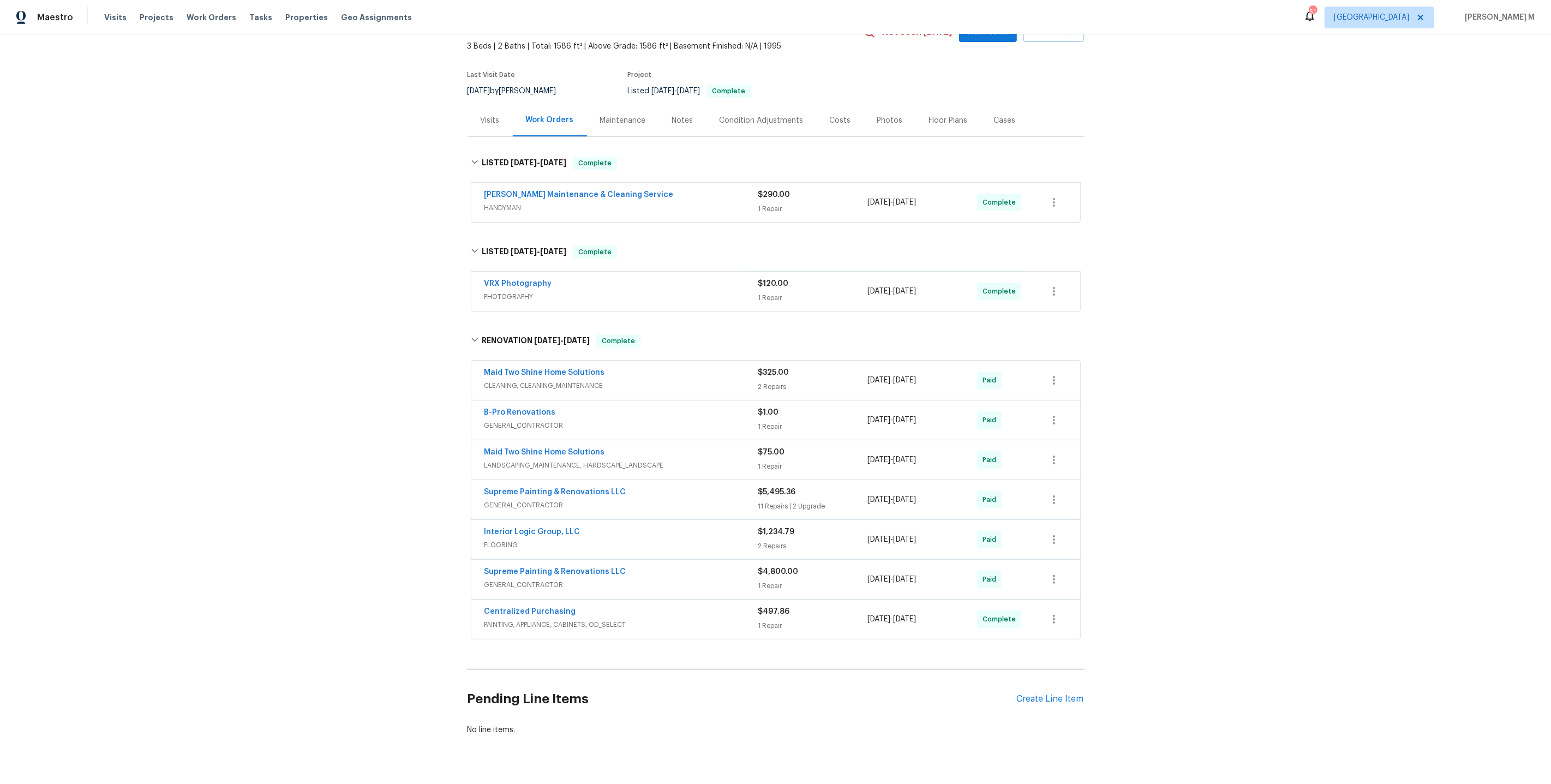
click at [646, 575] on div "Supreme Painting & Renovations LLC GENERAL_CONTRACTOR $4,800.00 1 Repair [DATE]…" at bounding box center [776, 579] width 609 height 39
click at [655, 579] on span "GENERAL_CONTRACTOR" at bounding box center [621, 584] width 274 height 11
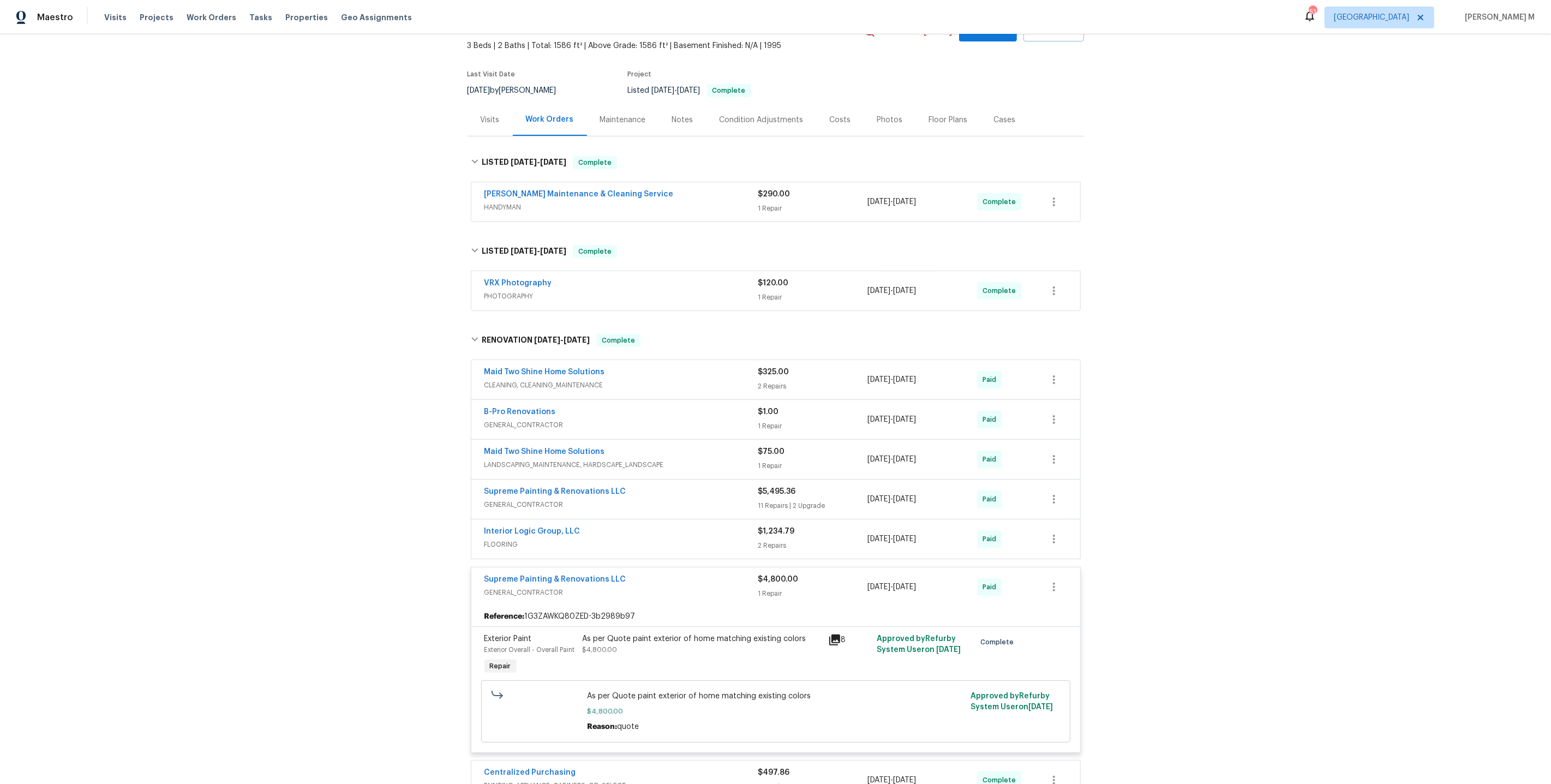
scroll to position [59, 0]
click at [653, 489] on div "Supreme Painting & Renovations LLC" at bounding box center [621, 495] width 274 height 13
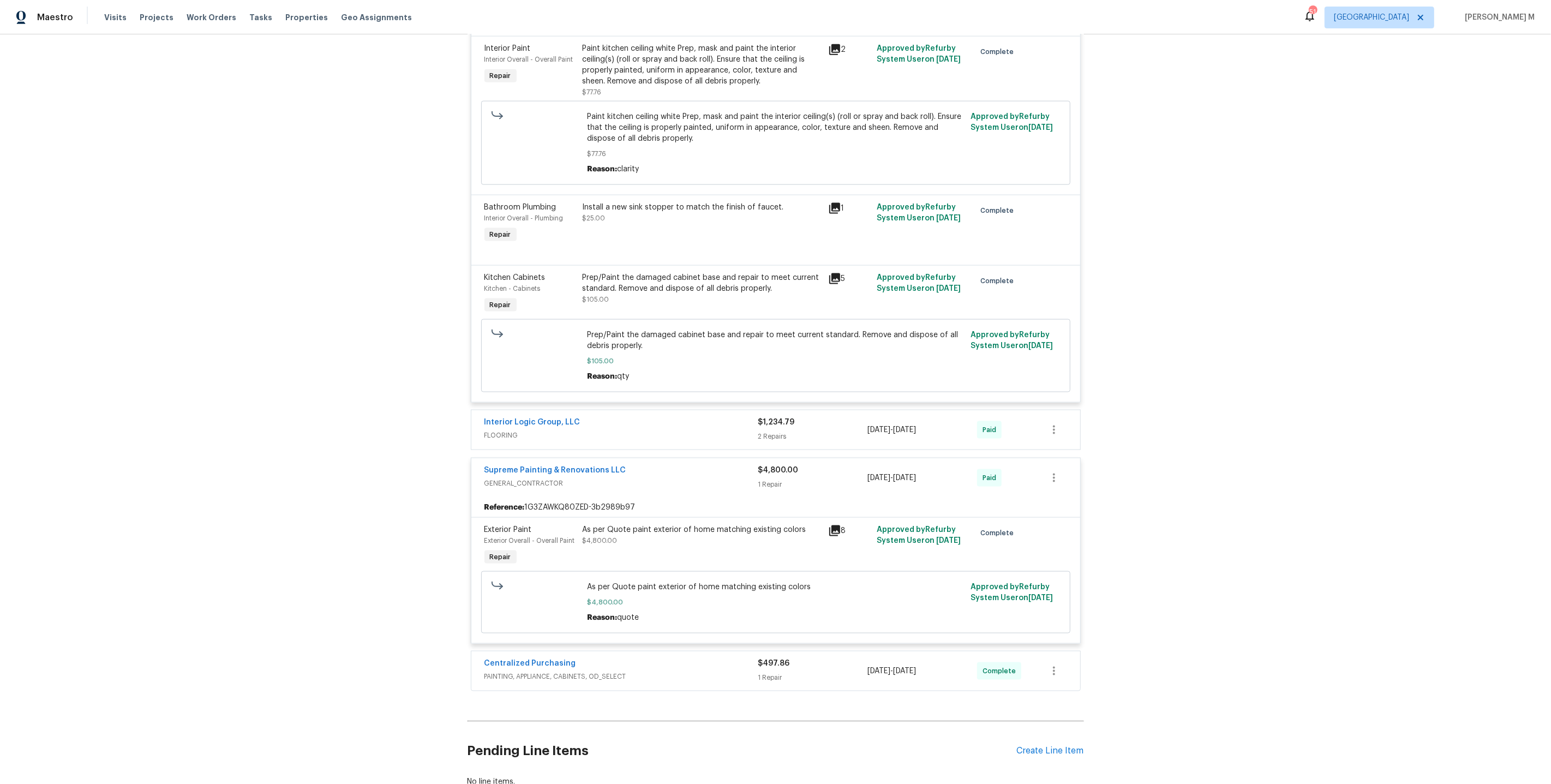
scroll to position [1676, 0]
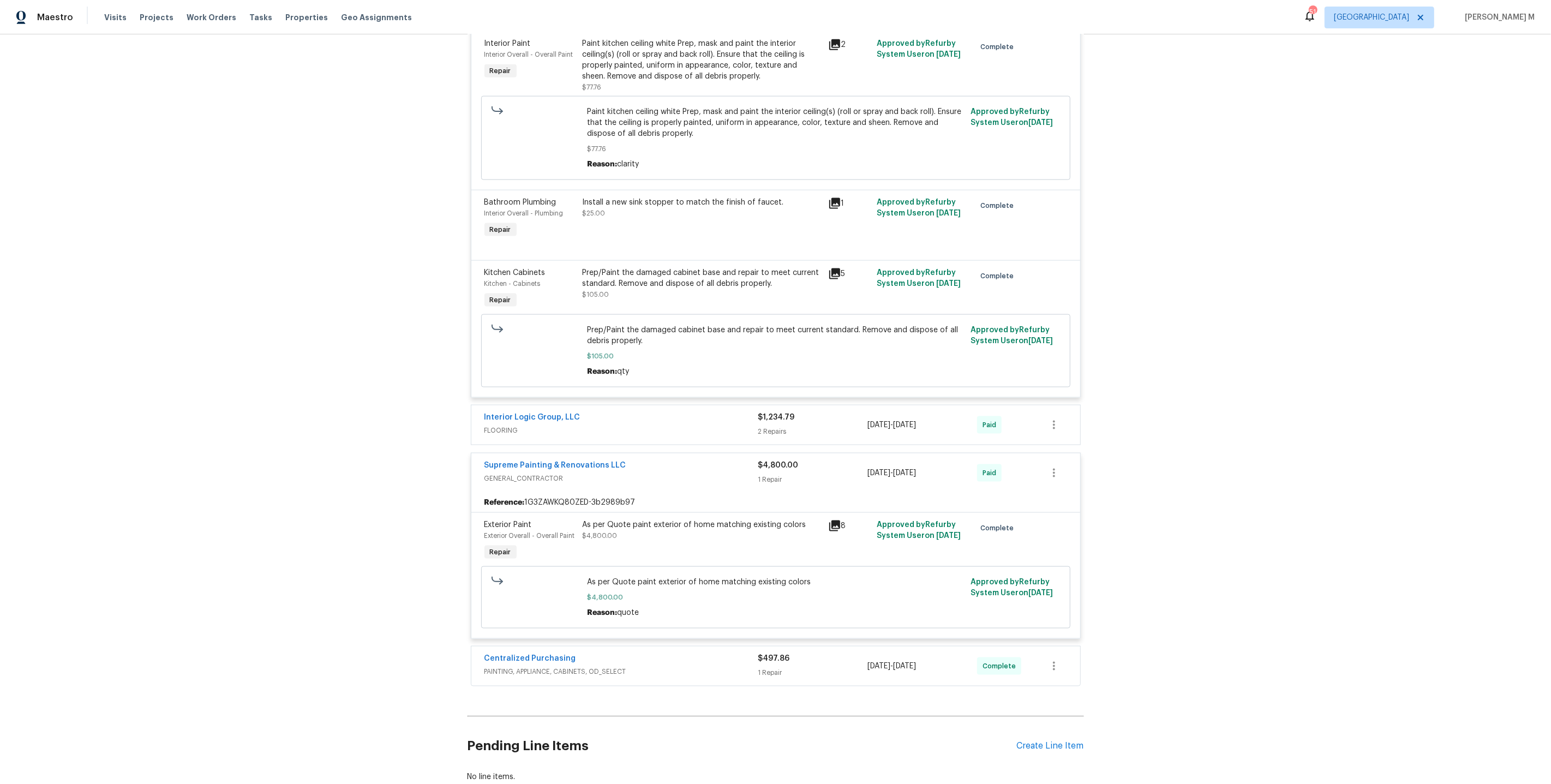
click at [682, 516] on div "As per Quote paint exterior of home matching existing colors $4,800.00" at bounding box center [701, 541] width 245 height 50
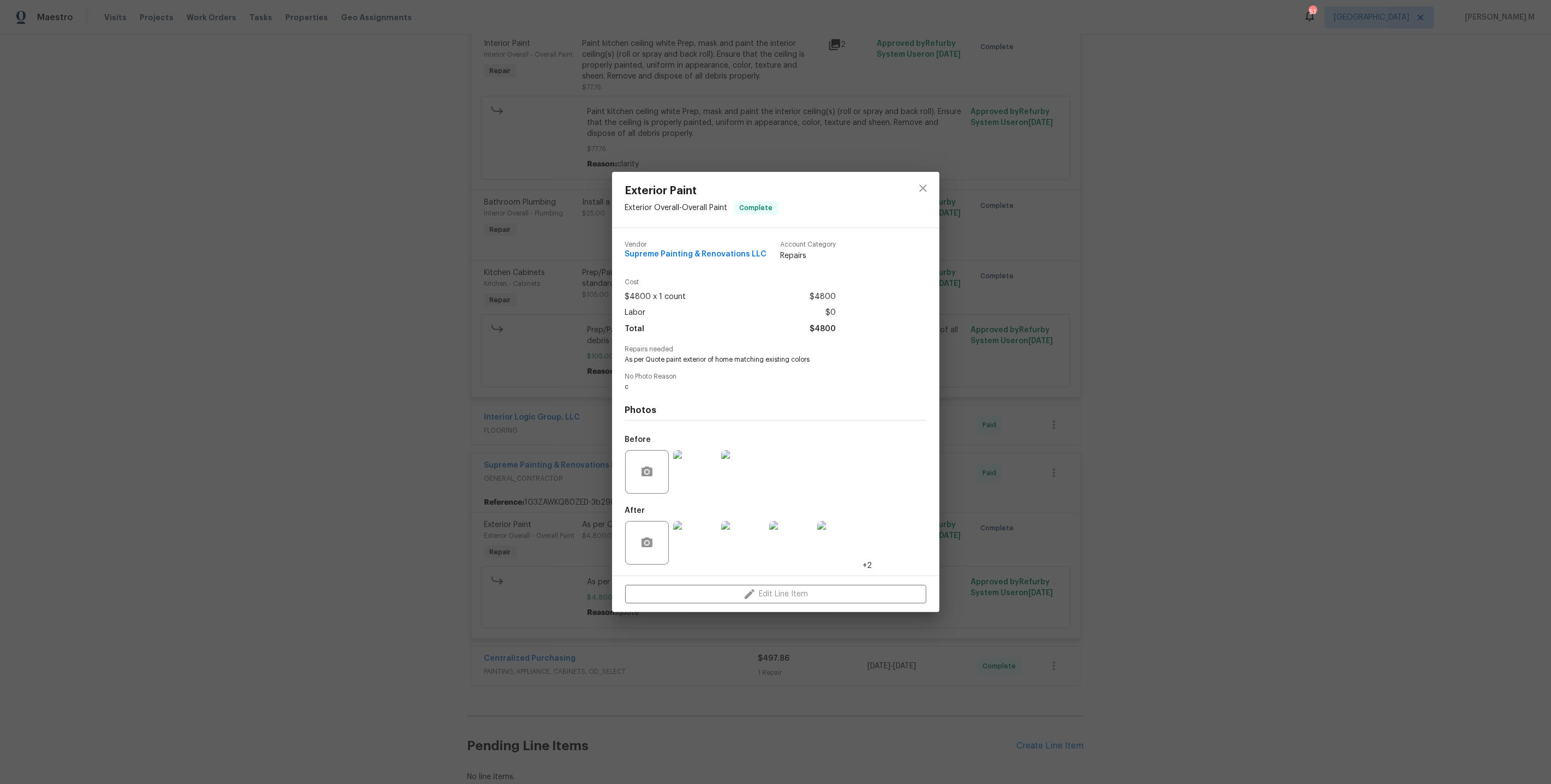
click at [1142, 342] on div "Exterior Paint Exterior Overall - Overall Paint Complete Vendor Supreme Paintin…" at bounding box center [776, 392] width 1551 height 784
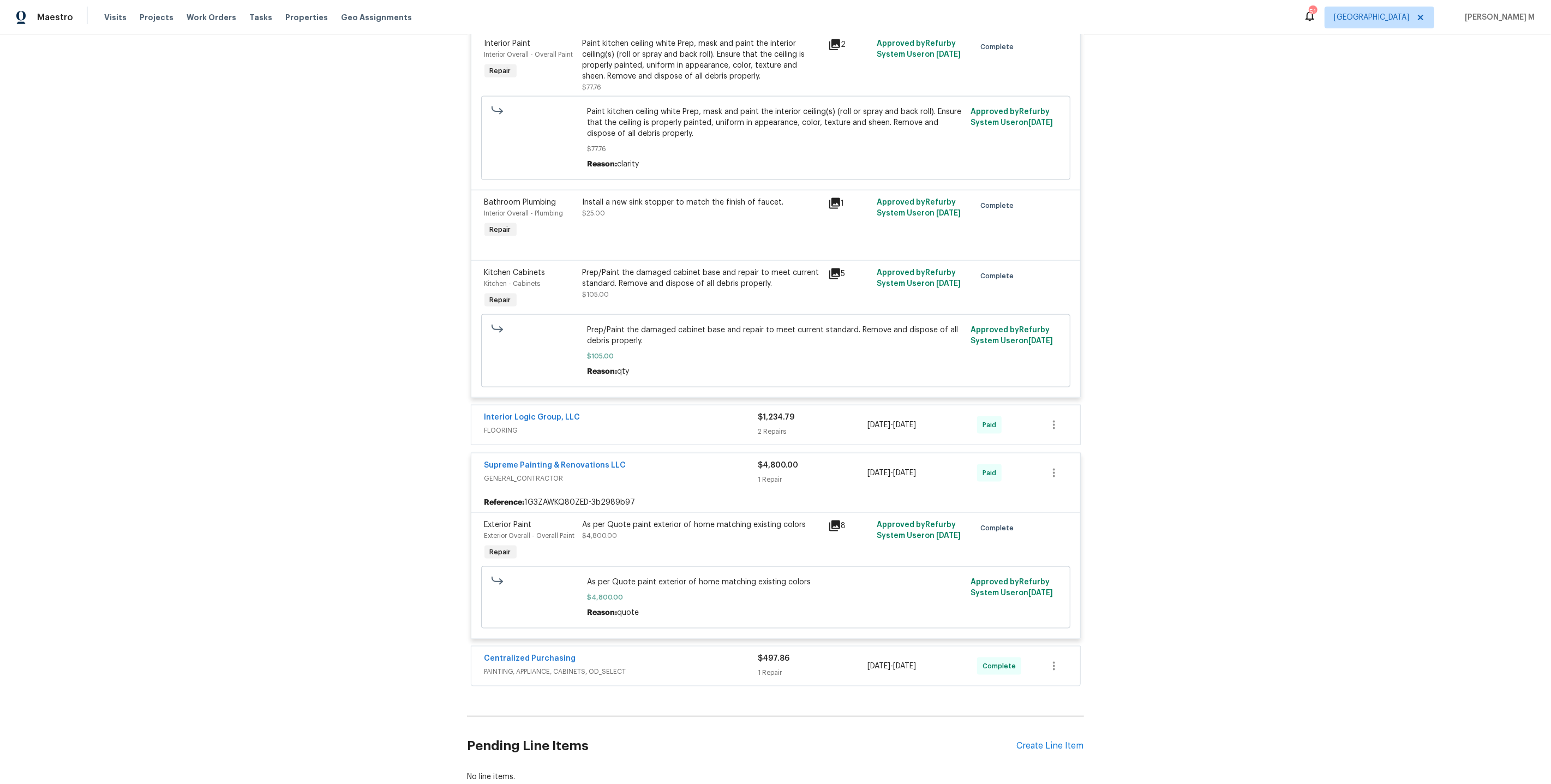
drag, startPoint x: 1007, startPoint y: 540, endPoint x: 910, endPoint y: 540, distance: 97.0
click at [910, 566] on div "As per Quote paint exterior of home matching existing colors $4,800.00 Reason: …" at bounding box center [776, 597] width 589 height 62
click at [702, 516] on div "As per Quote paint exterior of home matching existing colors $4,800.00" at bounding box center [701, 541] width 245 height 50
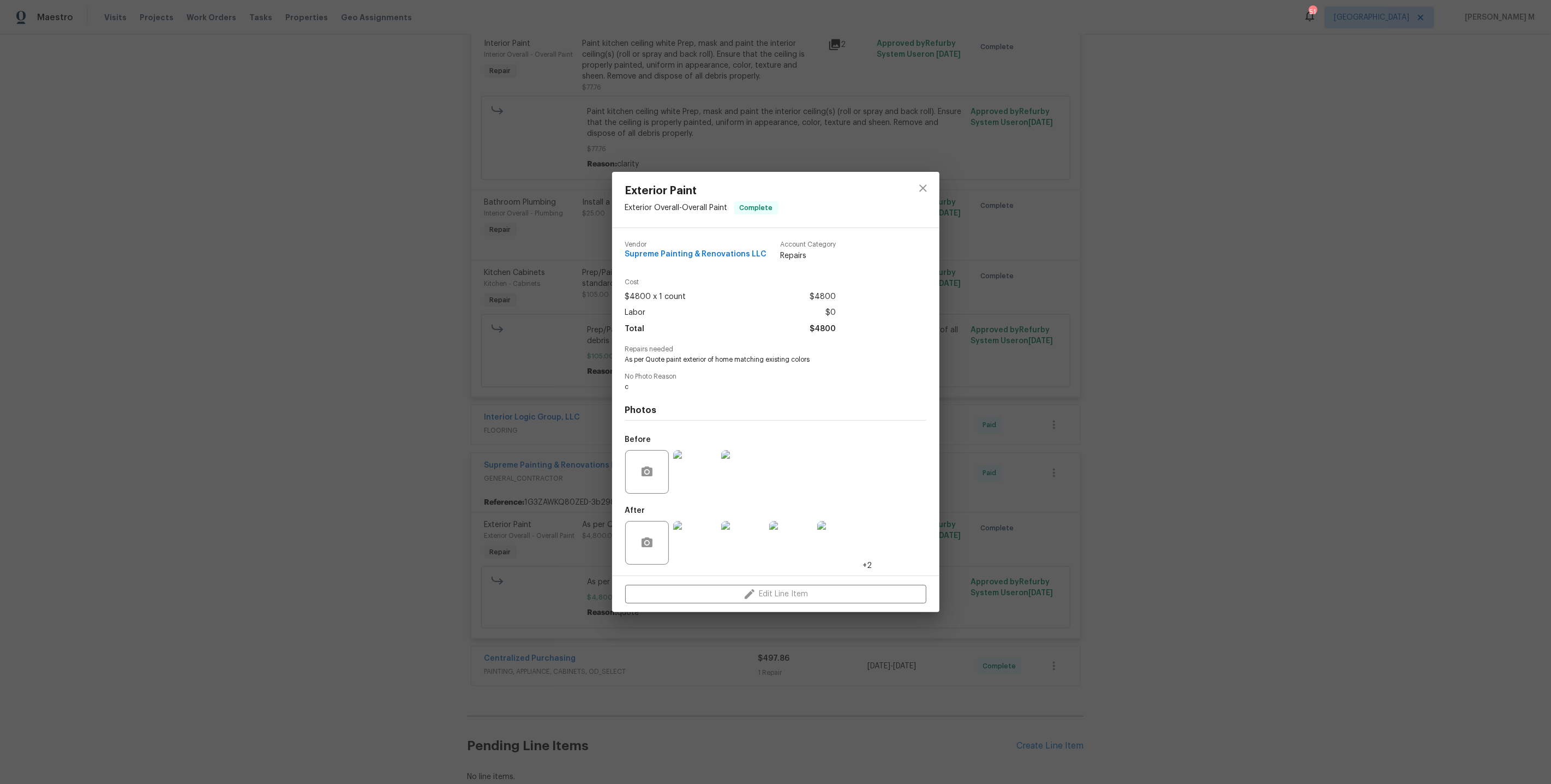
click at [691, 481] on img at bounding box center [694, 471] width 43 height 43
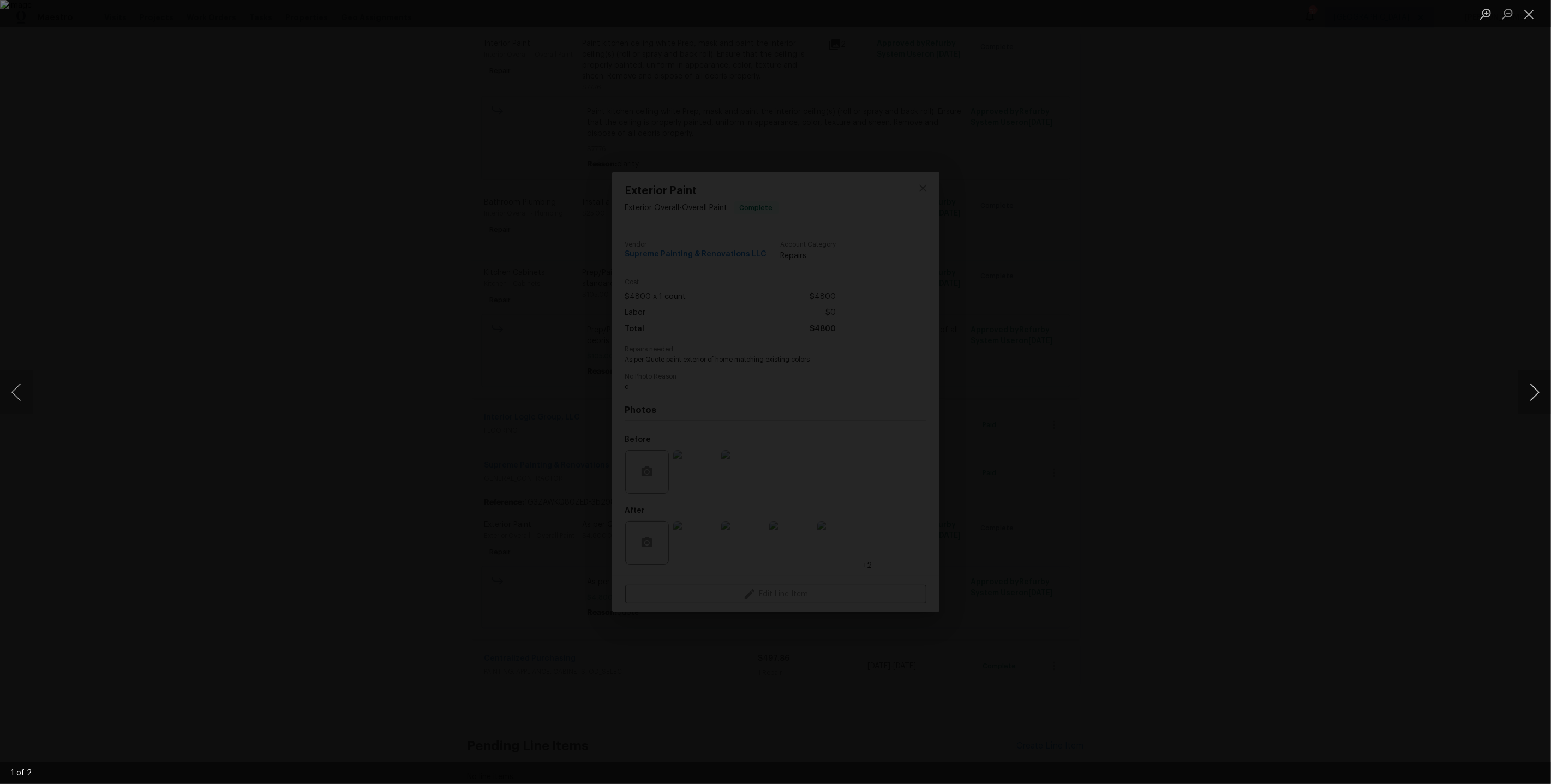
click at [1534, 402] on button "Next image" at bounding box center [1534, 391] width 32 height 43
click at [1205, 461] on div "Lightbox" at bounding box center [776, 392] width 1551 height 784
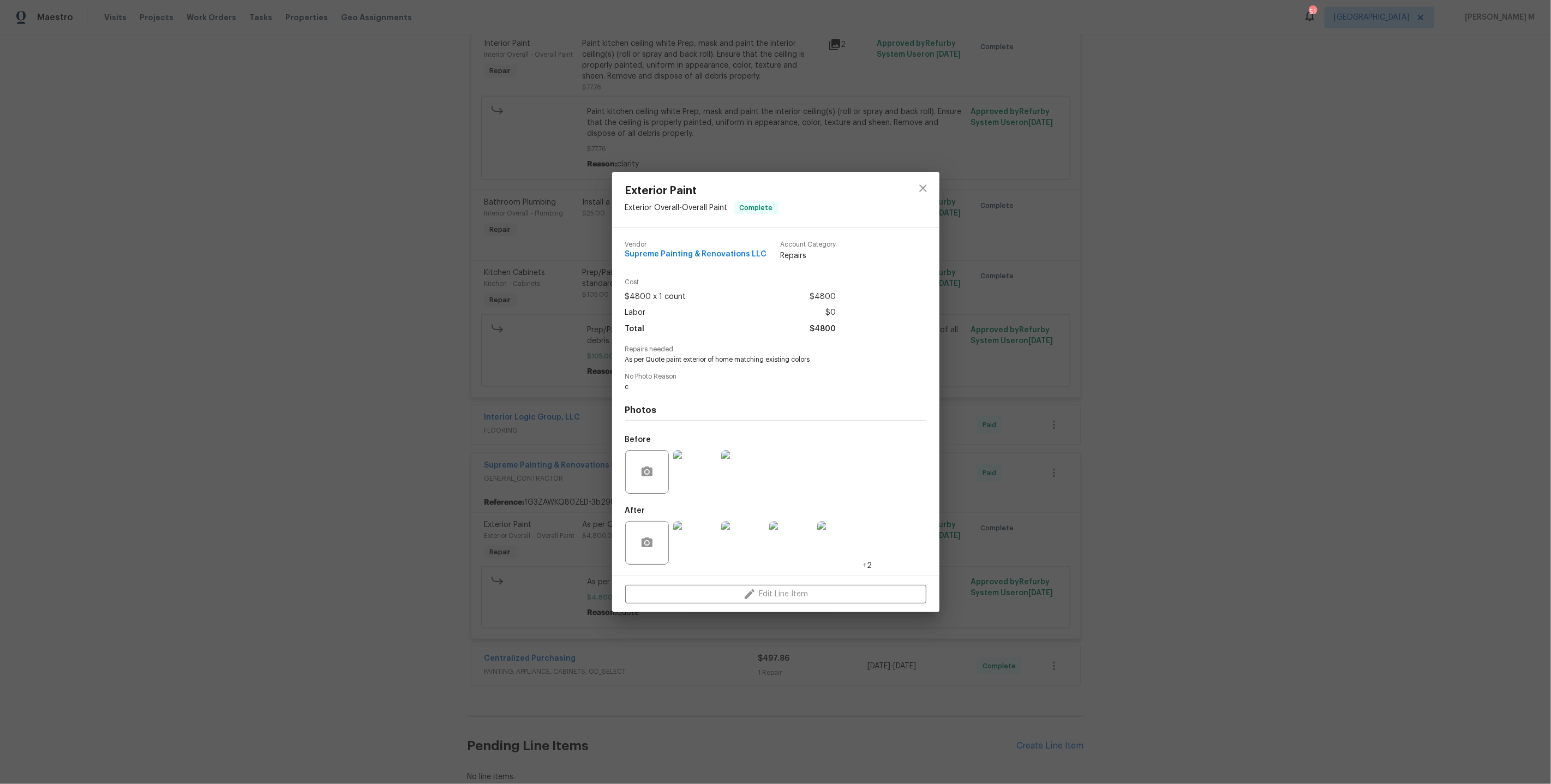
click at [687, 546] on img at bounding box center [694, 542] width 43 height 43
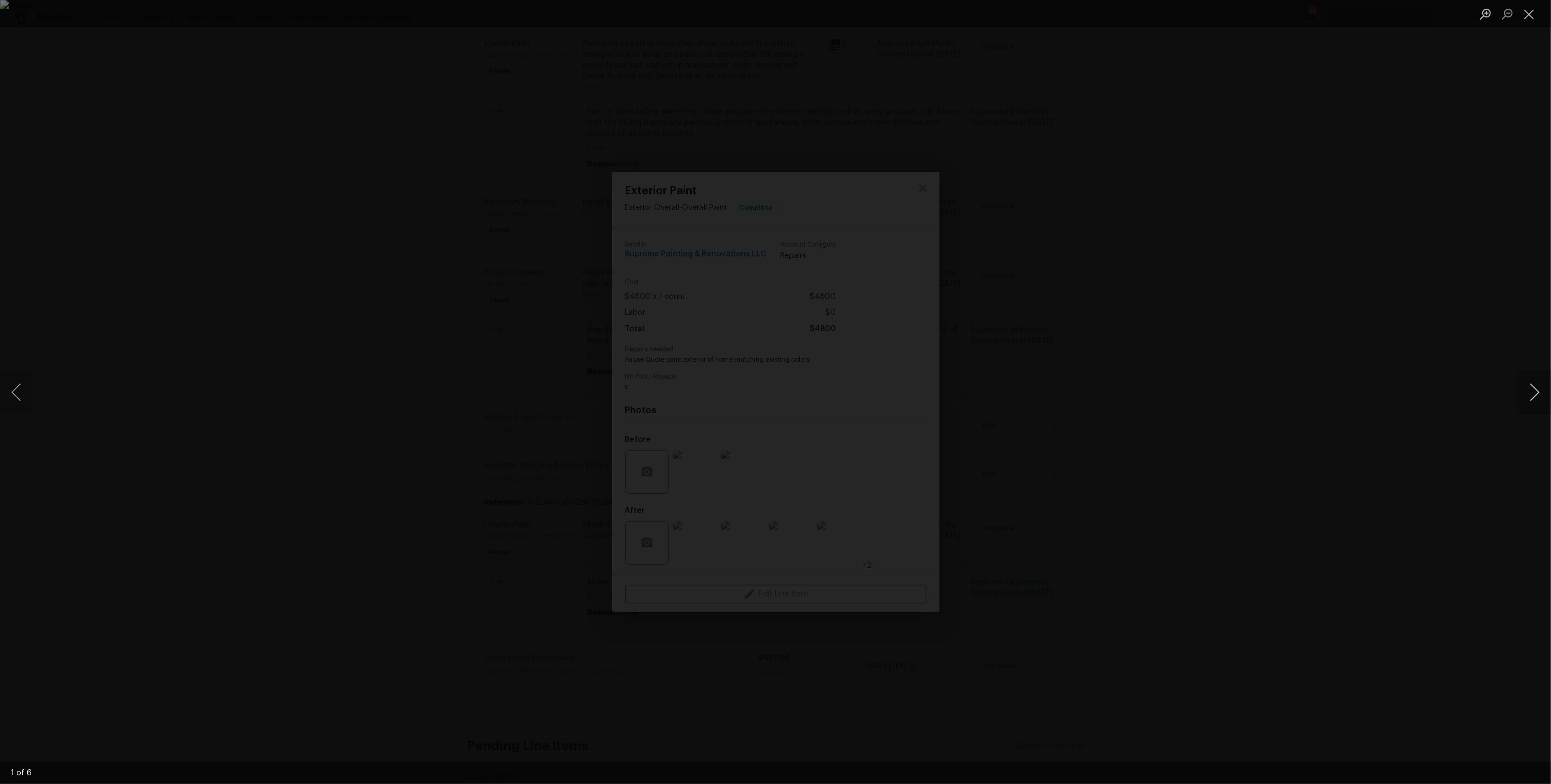
click at [1542, 409] on button "Next image" at bounding box center [1534, 391] width 32 height 43
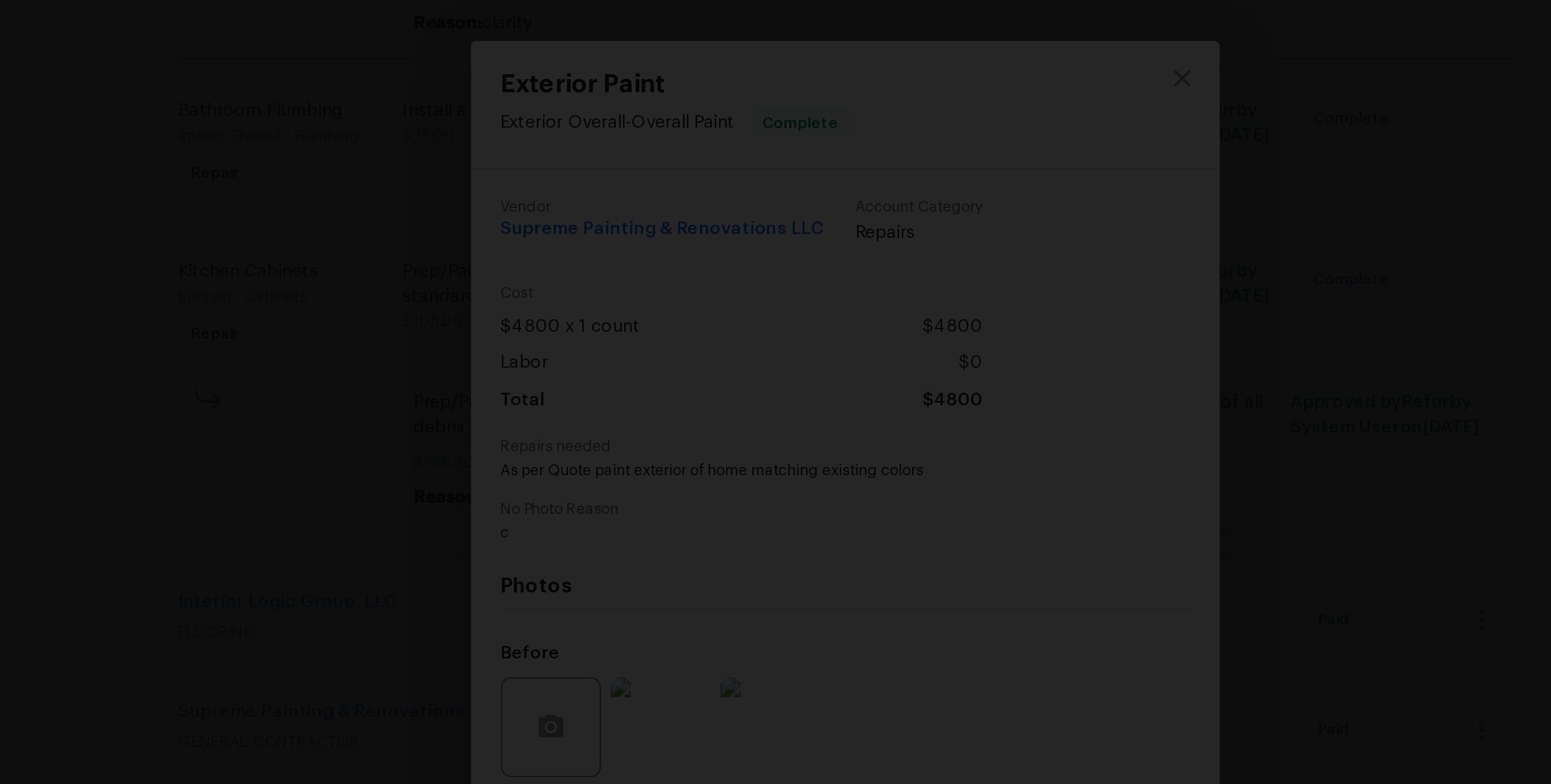
click at [780, 327] on img "Lightbox" at bounding box center [868, 502] width 3029 height 1531
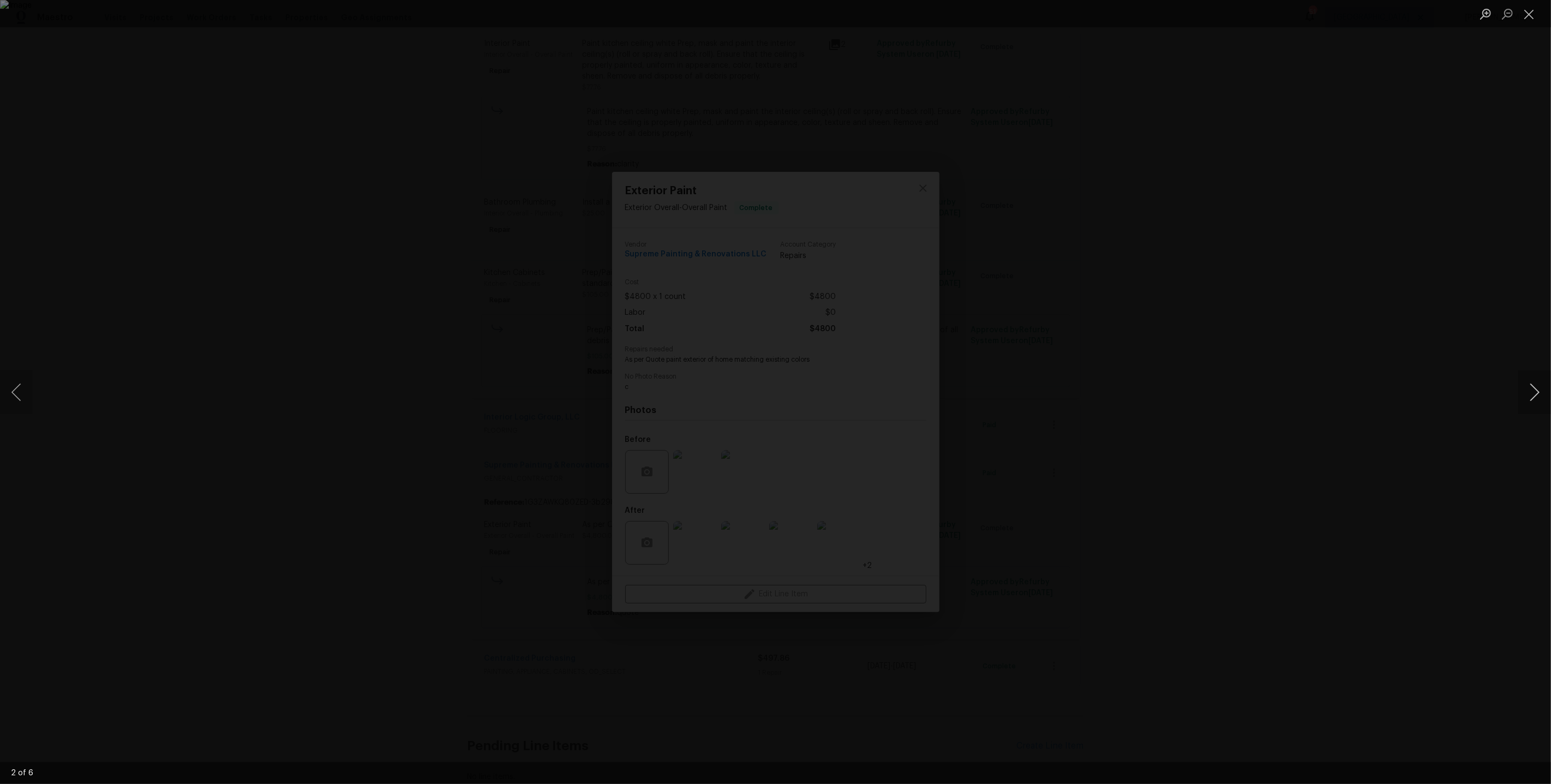
click at [1530, 393] on button "Next image" at bounding box center [1534, 391] width 32 height 43
click at [1530, 391] on button "Next image" at bounding box center [1534, 391] width 32 height 43
click at [1537, 400] on button "Next image" at bounding box center [1534, 391] width 32 height 43
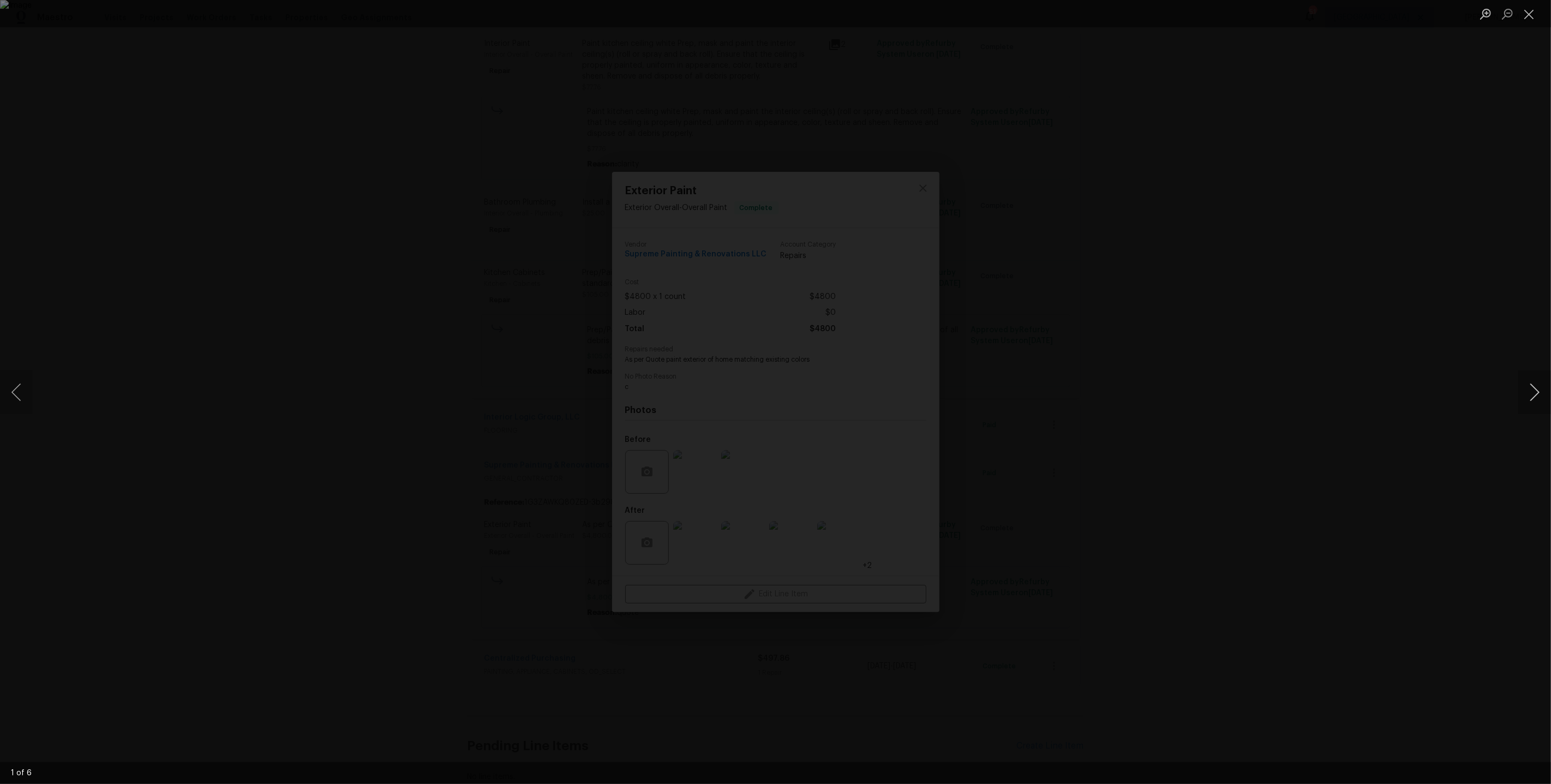
click at [1537, 400] on button "Next image" at bounding box center [1534, 391] width 32 height 43
click at [1304, 330] on div "Lightbox" at bounding box center [776, 392] width 1551 height 784
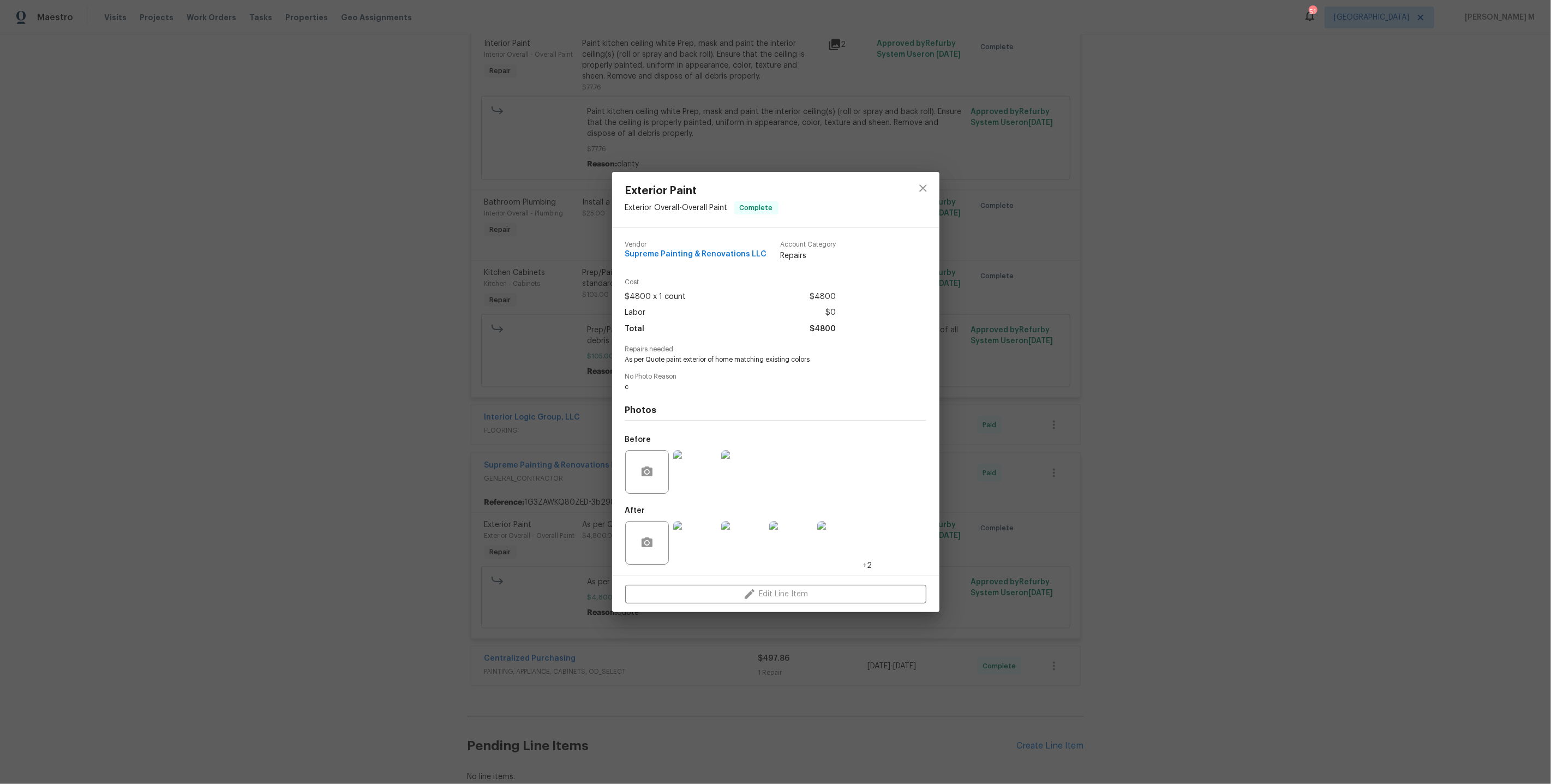
click at [1098, 374] on div "Exterior Paint Exterior Overall - Overall Paint Complete Vendor Supreme Paintin…" at bounding box center [776, 392] width 1551 height 784
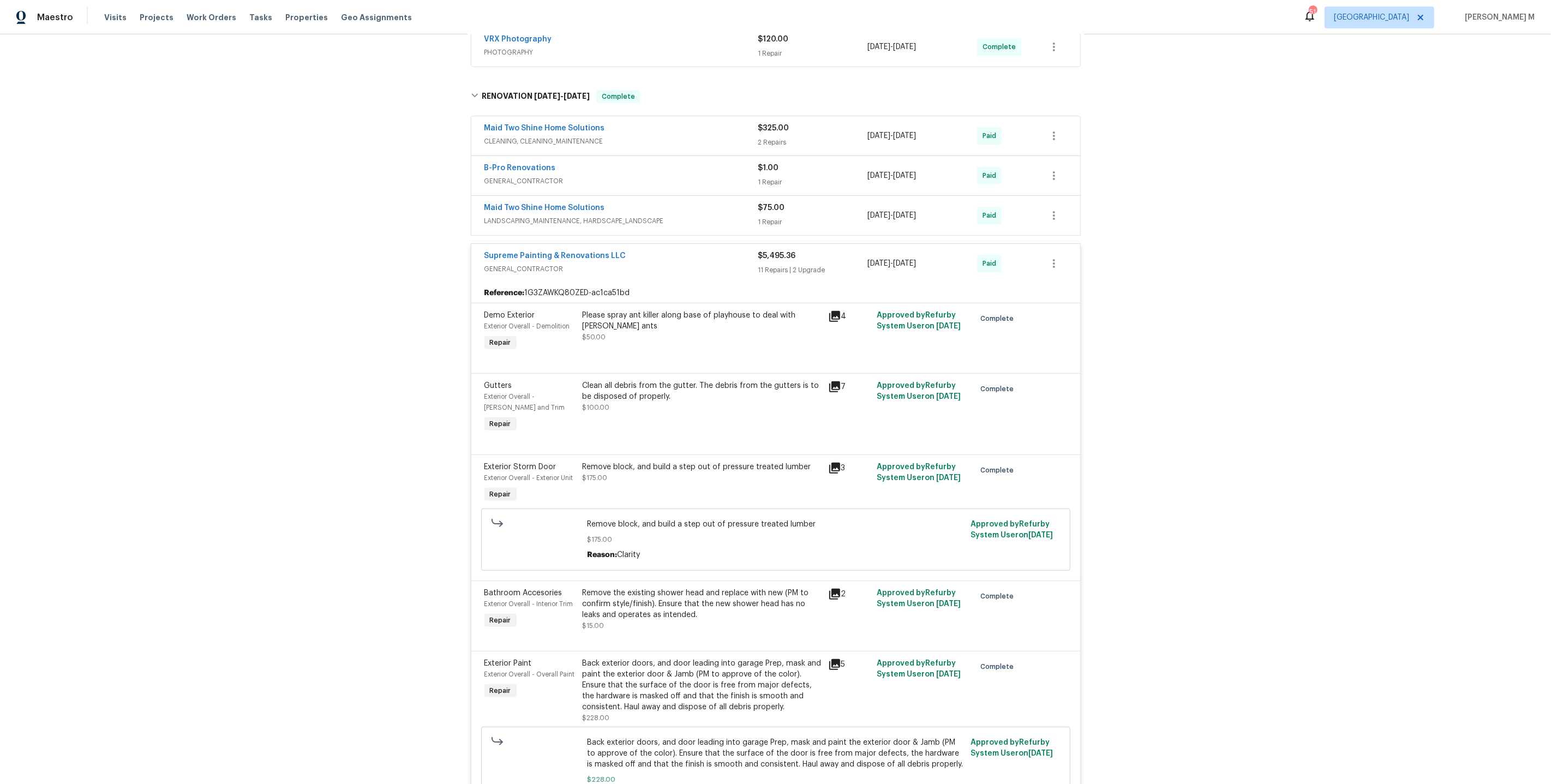
scroll to position [0, 0]
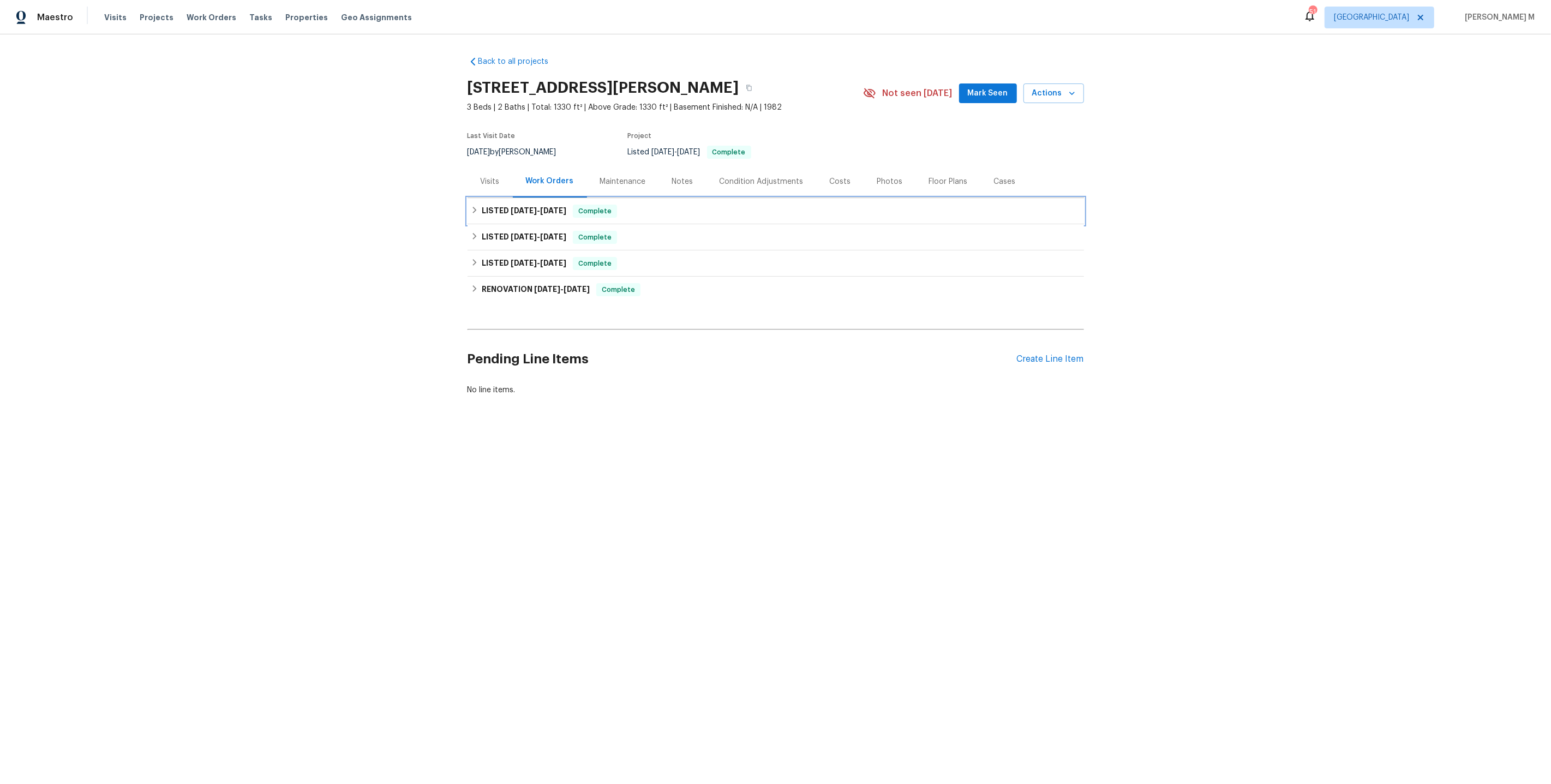
click at [540, 211] on h6 "LISTED 7/8/25 - 7/11/25" at bounding box center [524, 211] width 84 height 13
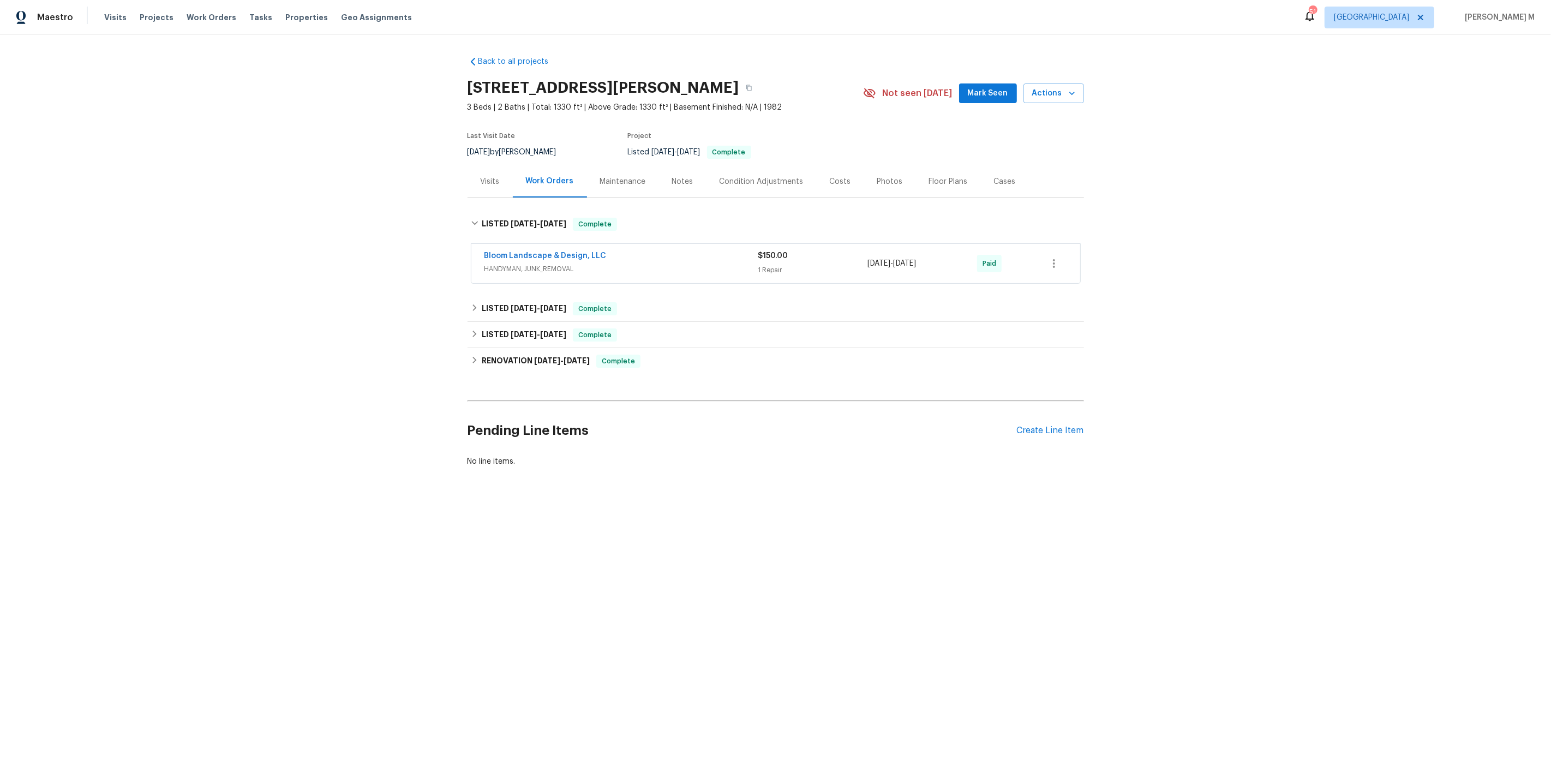
click at [524, 263] on span "HANDYMAN, JUNK_REMOVAL" at bounding box center [621, 269] width 274 height 11
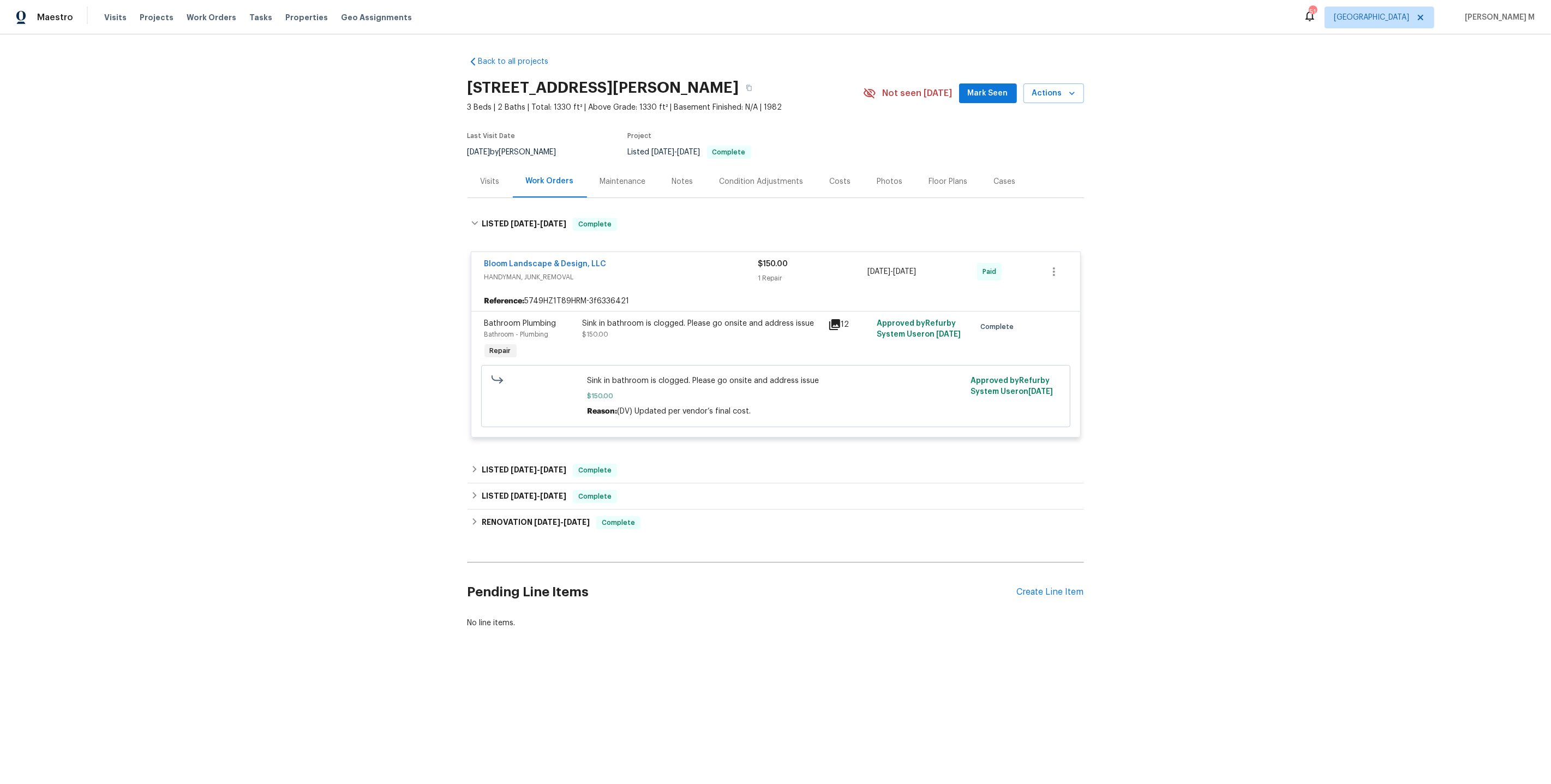
click at [683, 319] on div "Sink in bathroom is clogged. Please go onsite and address issue" at bounding box center [701, 323] width 239 height 11
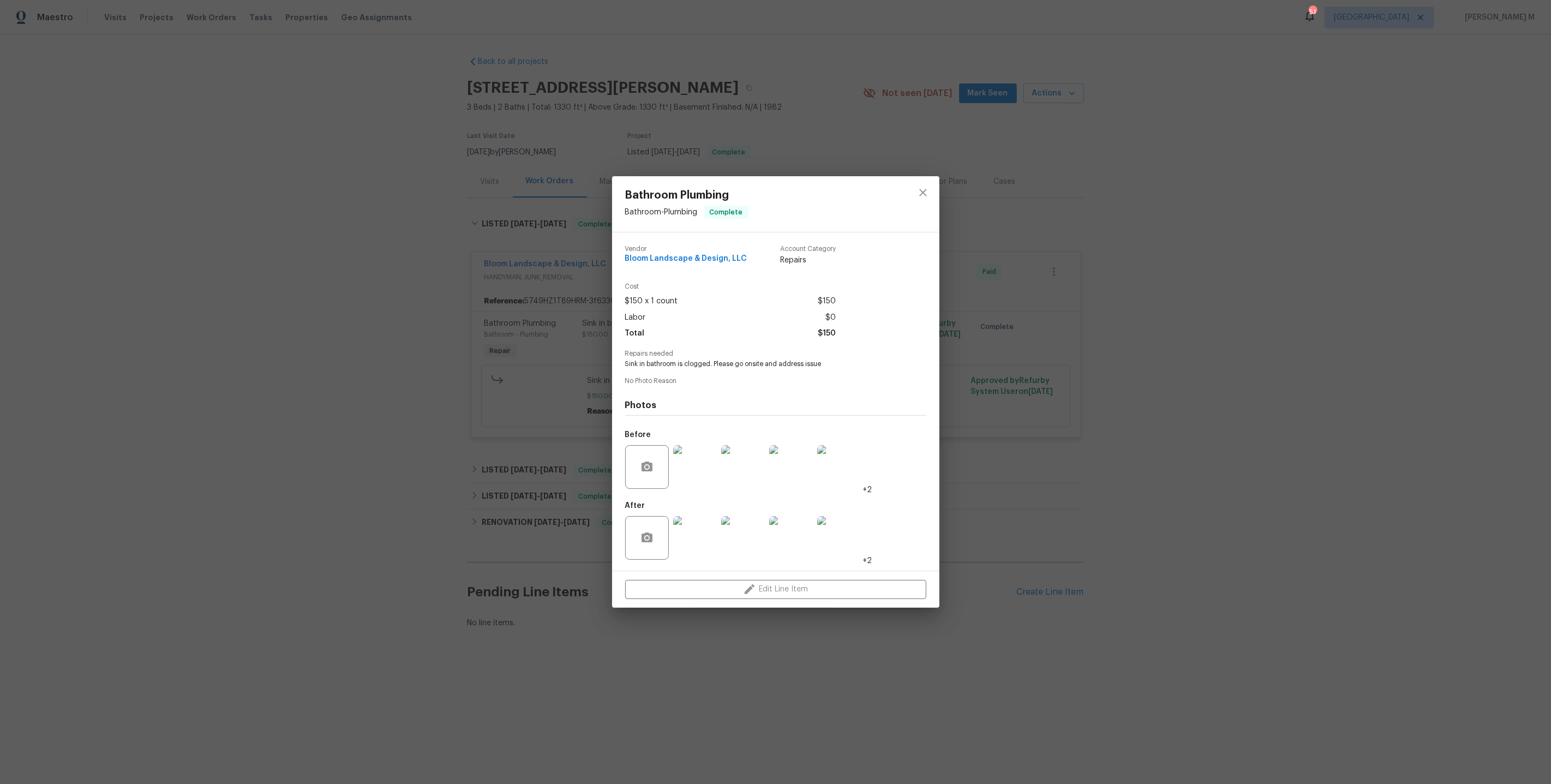
click at [1043, 440] on div "Bathroom Plumbing Bathroom - Plumbing Complete Vendor Bloom Landscape & Design,…" at bounding box center [776, 392] width 1551 height 784
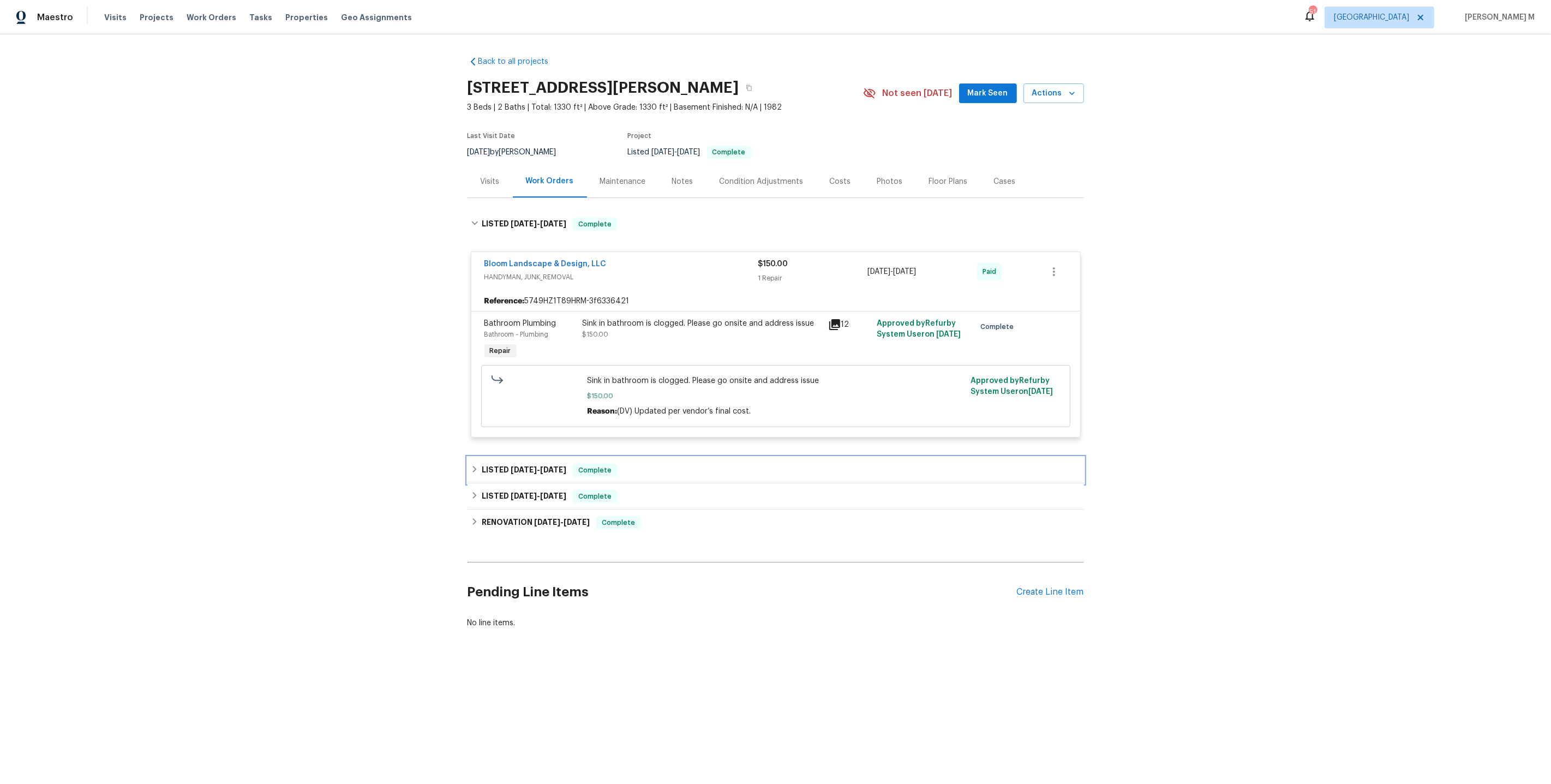
click at [517, 465] on span "5/30/25" at bounding box center [523, 469] width 26 height 8
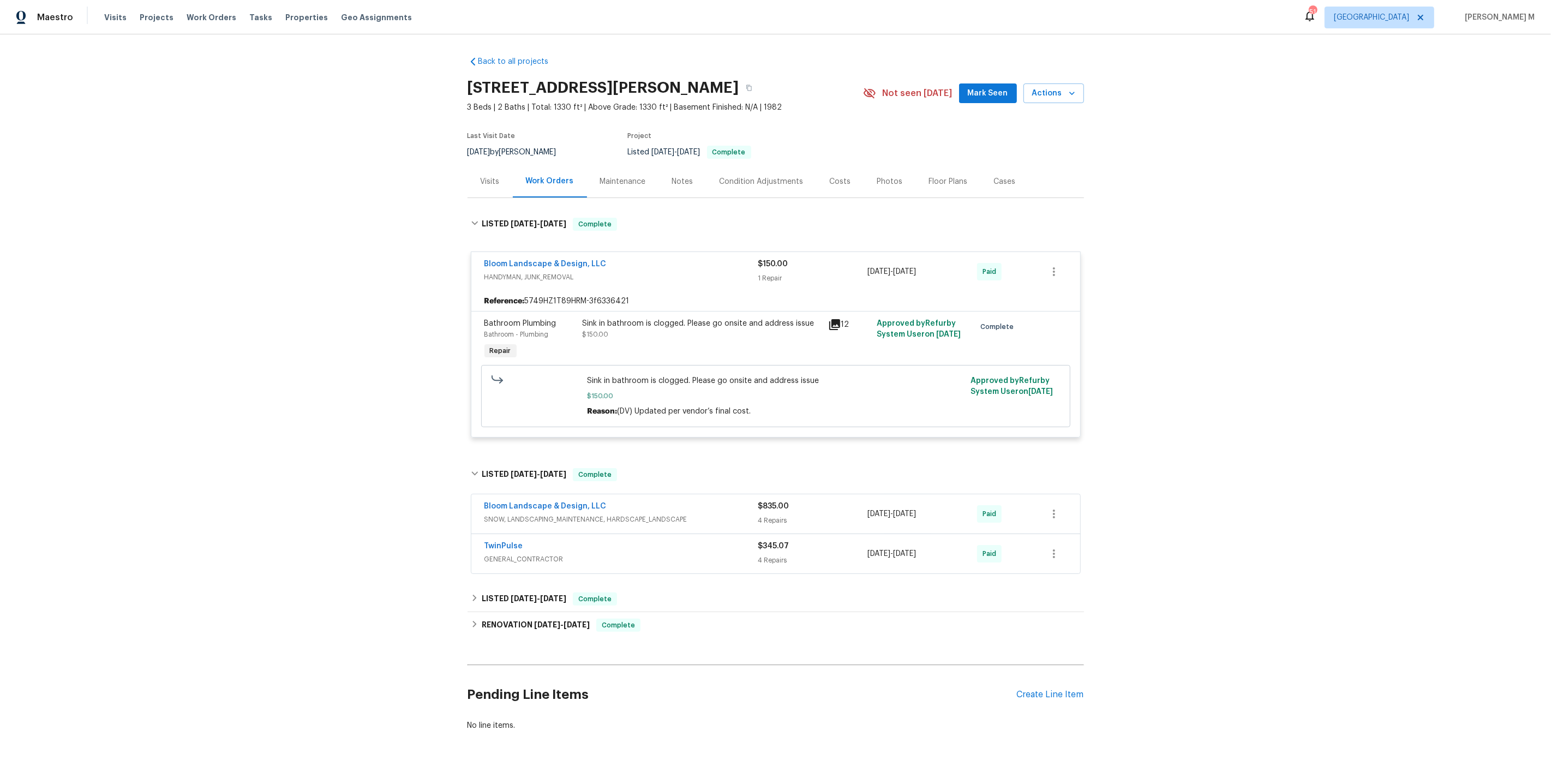
click at [508, 554] on span "GENERAL_CONTRACTOR" at bounding box center [621, 559] width 274 height 11
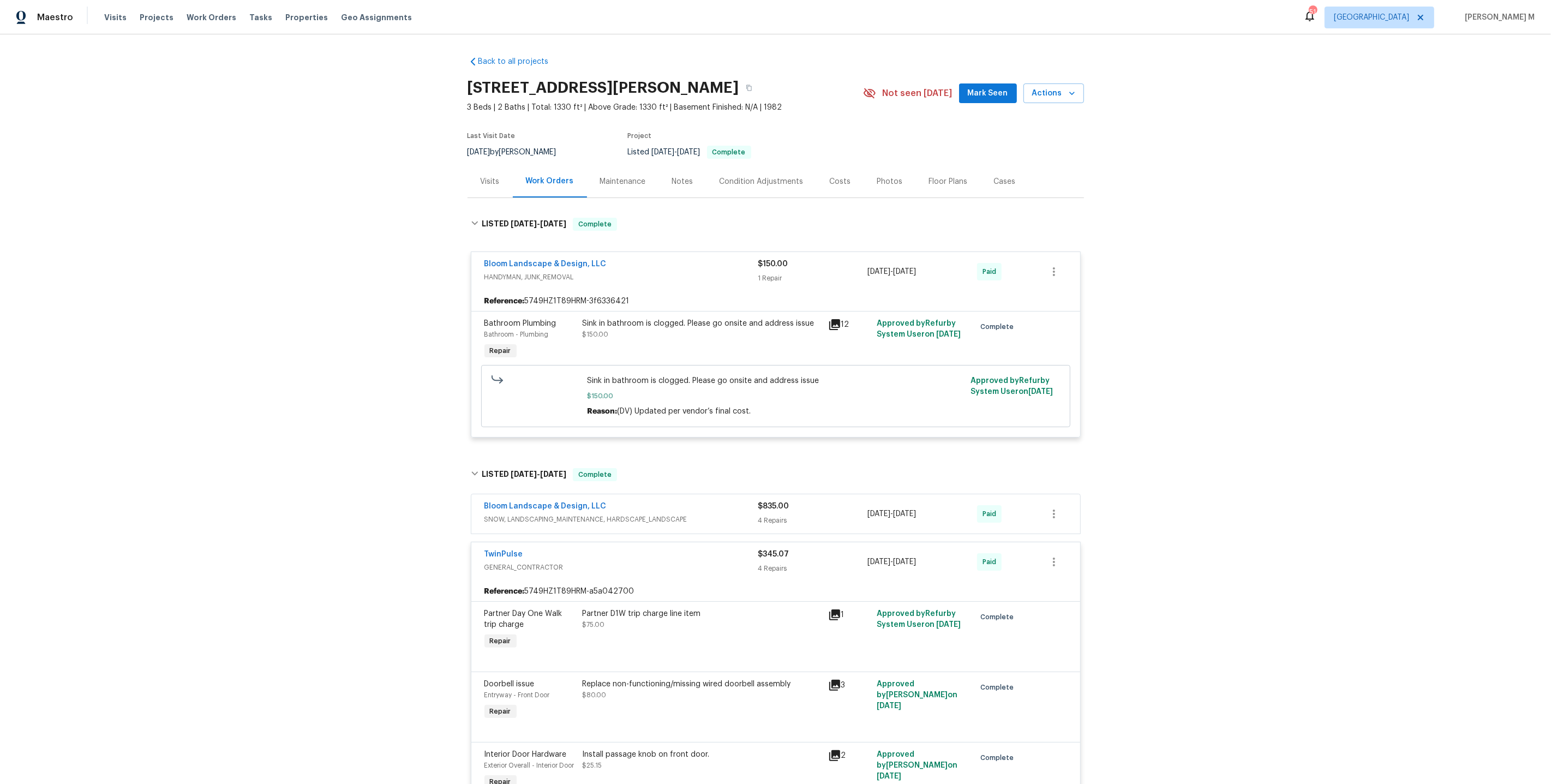
click at [562, 513] on span "SNOW, LANDSCAPING_MAINTENANCE, HARDSCAPE_LANDSCAPE" at bounding box center [621, 519] width 274 height 11
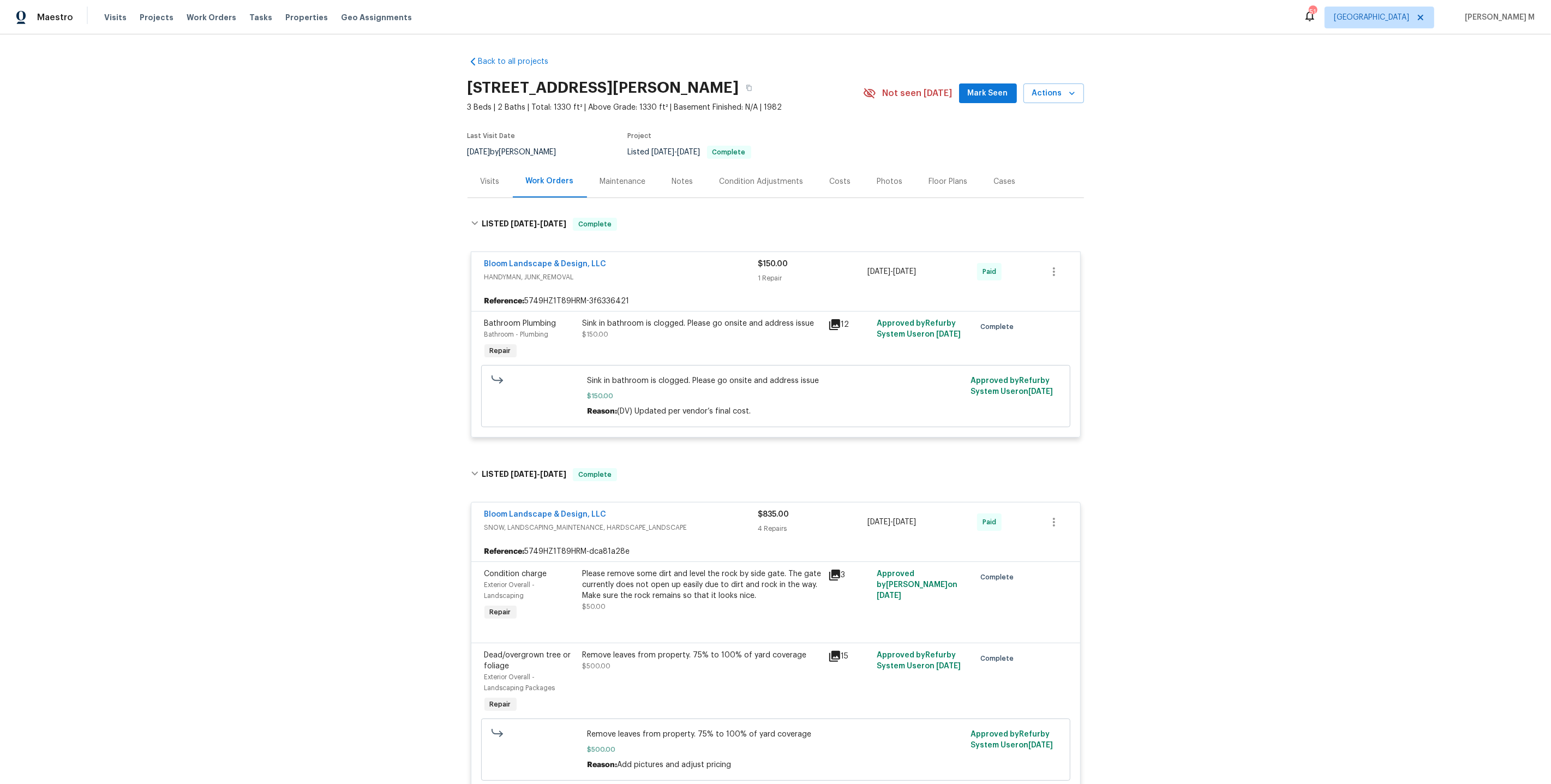
click at [604, 176] on div "Maintenance" at bounding box center [623, 181] width 46 height 11
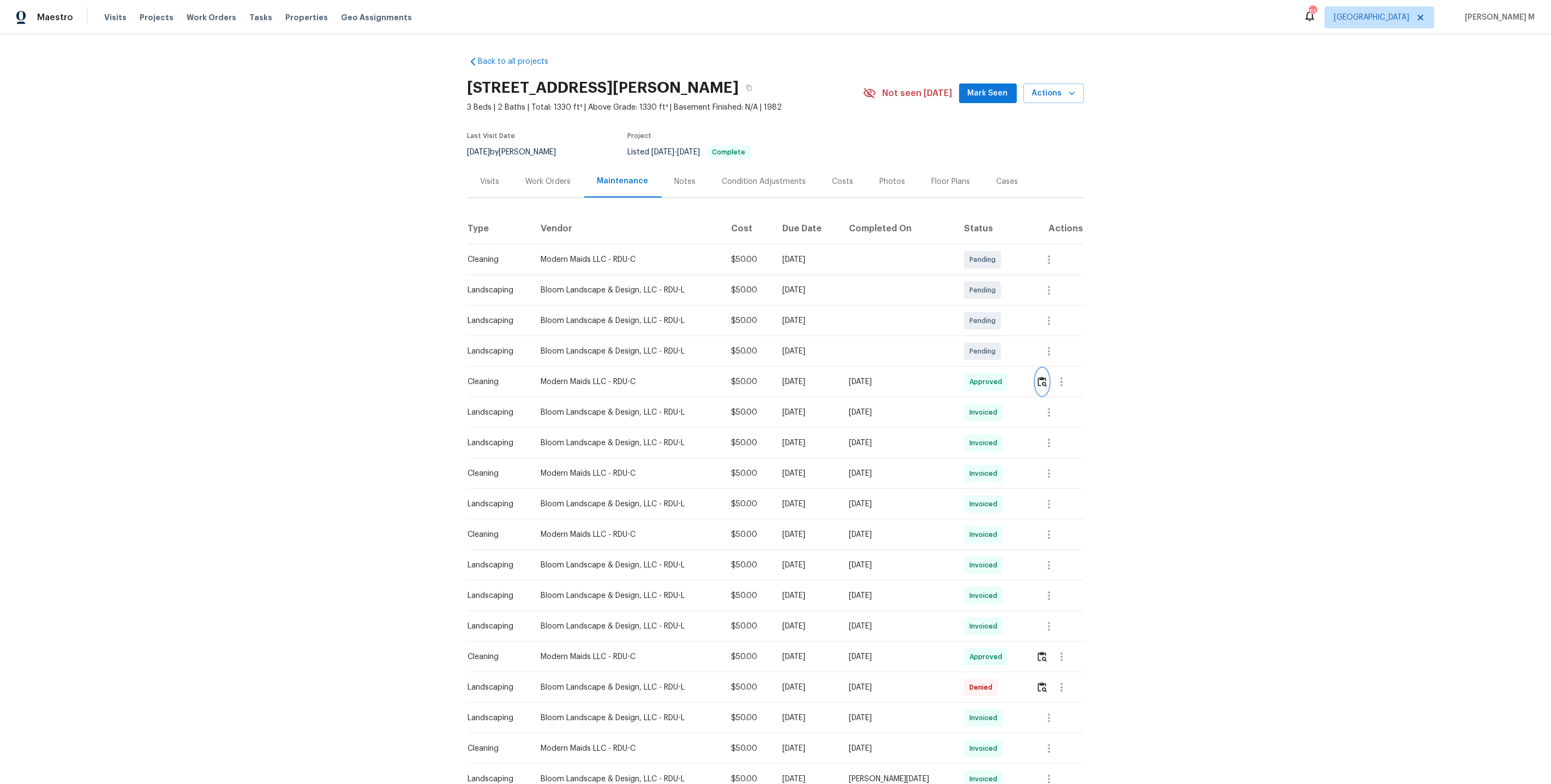
click at [1048, 383] on button "button" at bounding box center [1042, 381] width 13 height 26
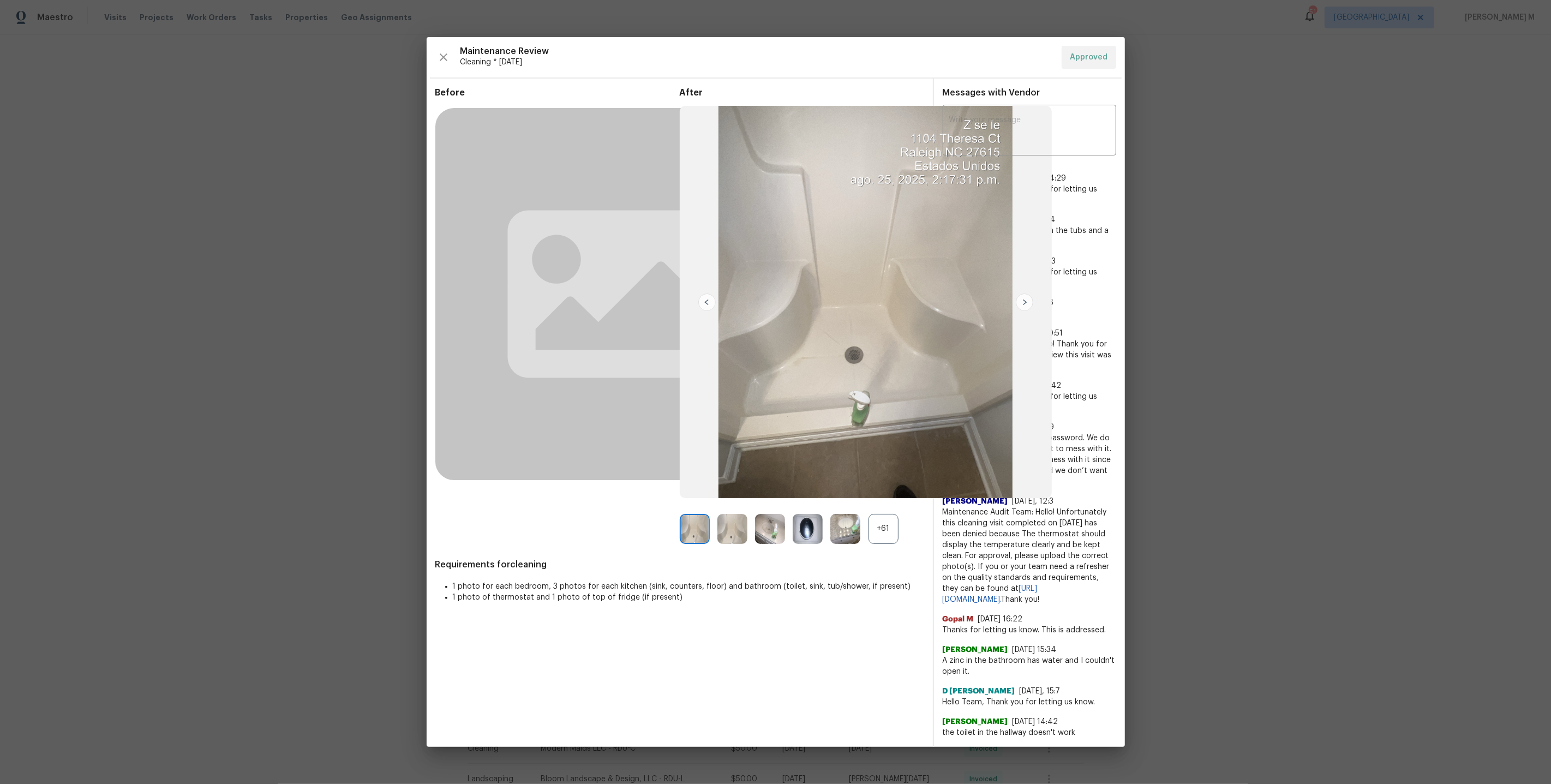
click at [881, 543] on div "+61" at bounding box center [884, 528] width 30 height 30
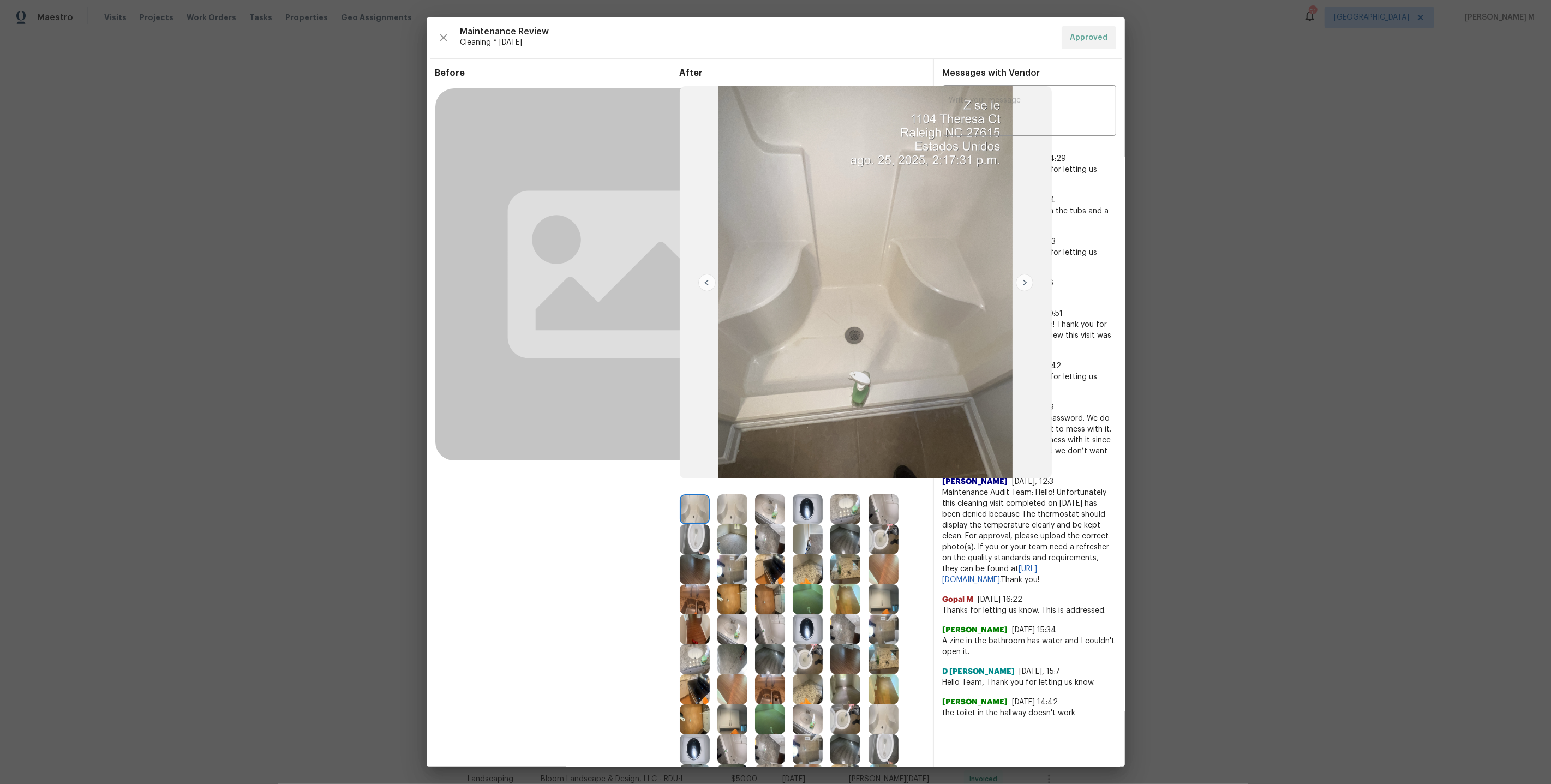
click at [689, 531] on img at bounding box center [695, 539] width 30 height 30
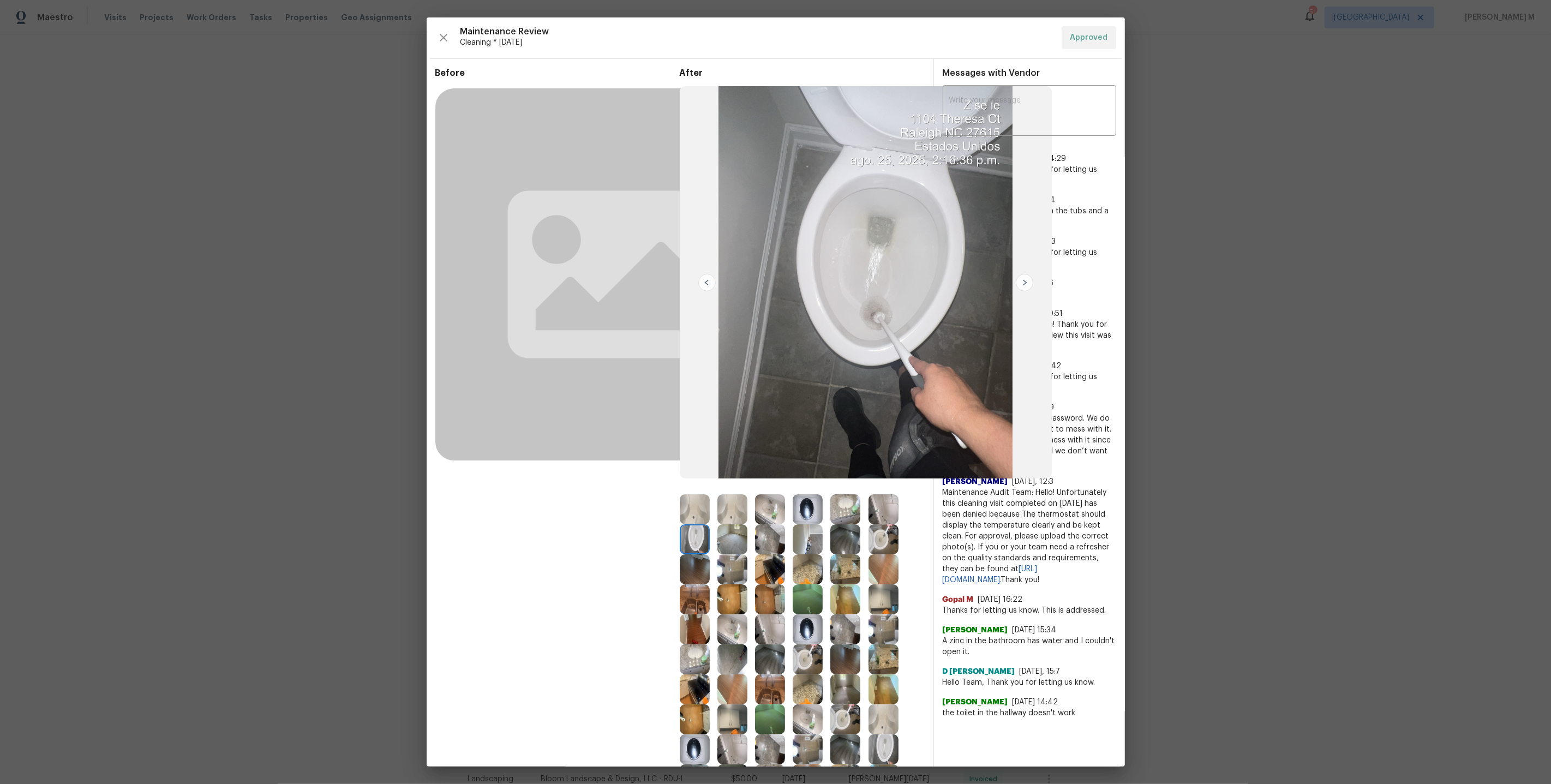
click at [881, 544] on img at bounding box center [884, 539] width 30 height 30
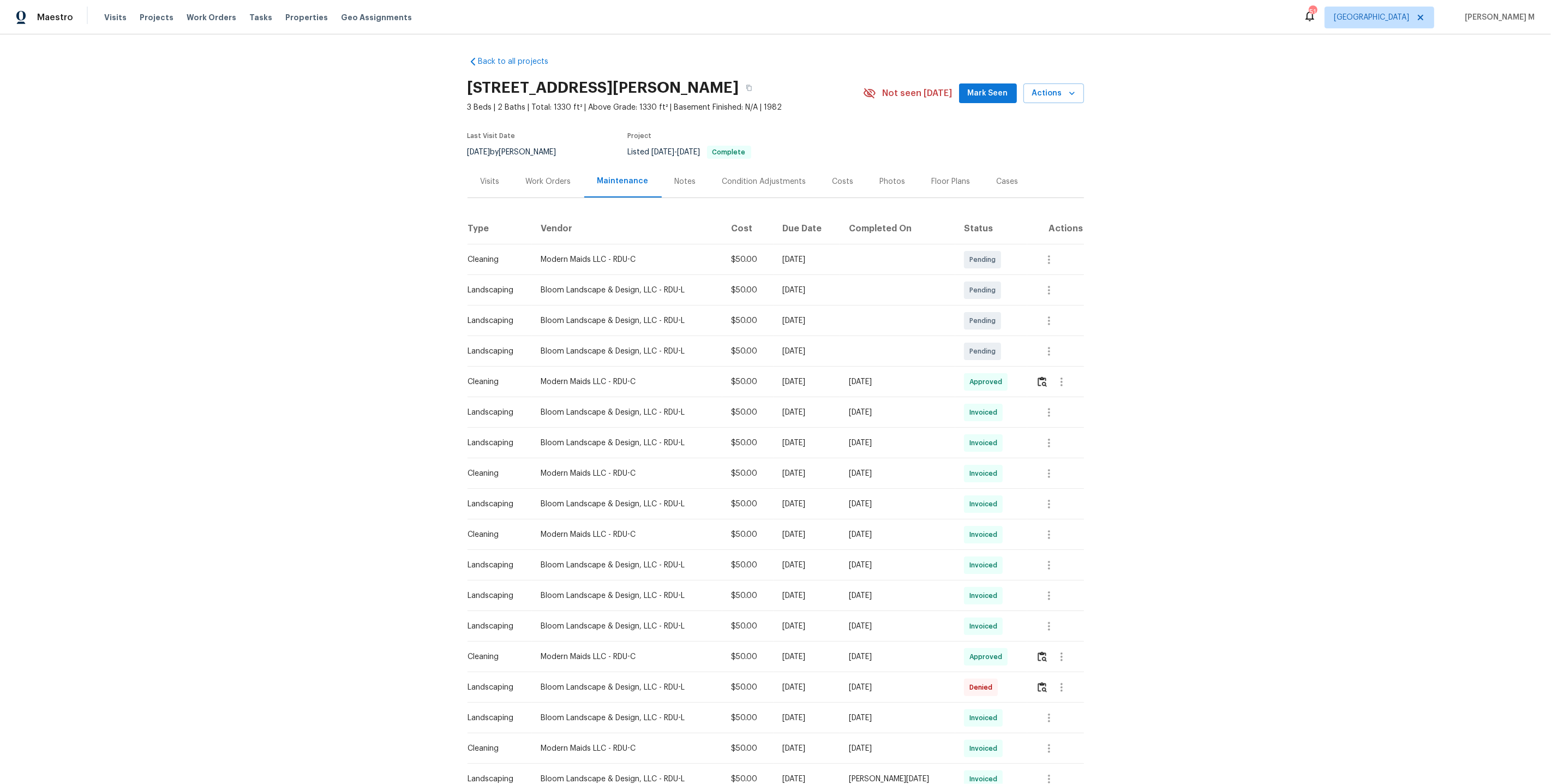
click at [553, 200] on div "Back to all projects 1104 Theresa Ct, Raleigh, NC 27615 3 Beds | 2 Baths | Tota…" at bounding box center [776, 540] width 616 height 987
click at [553, 176] on div "Work Orders" at bounding box center [548, 181] width 45 height 11
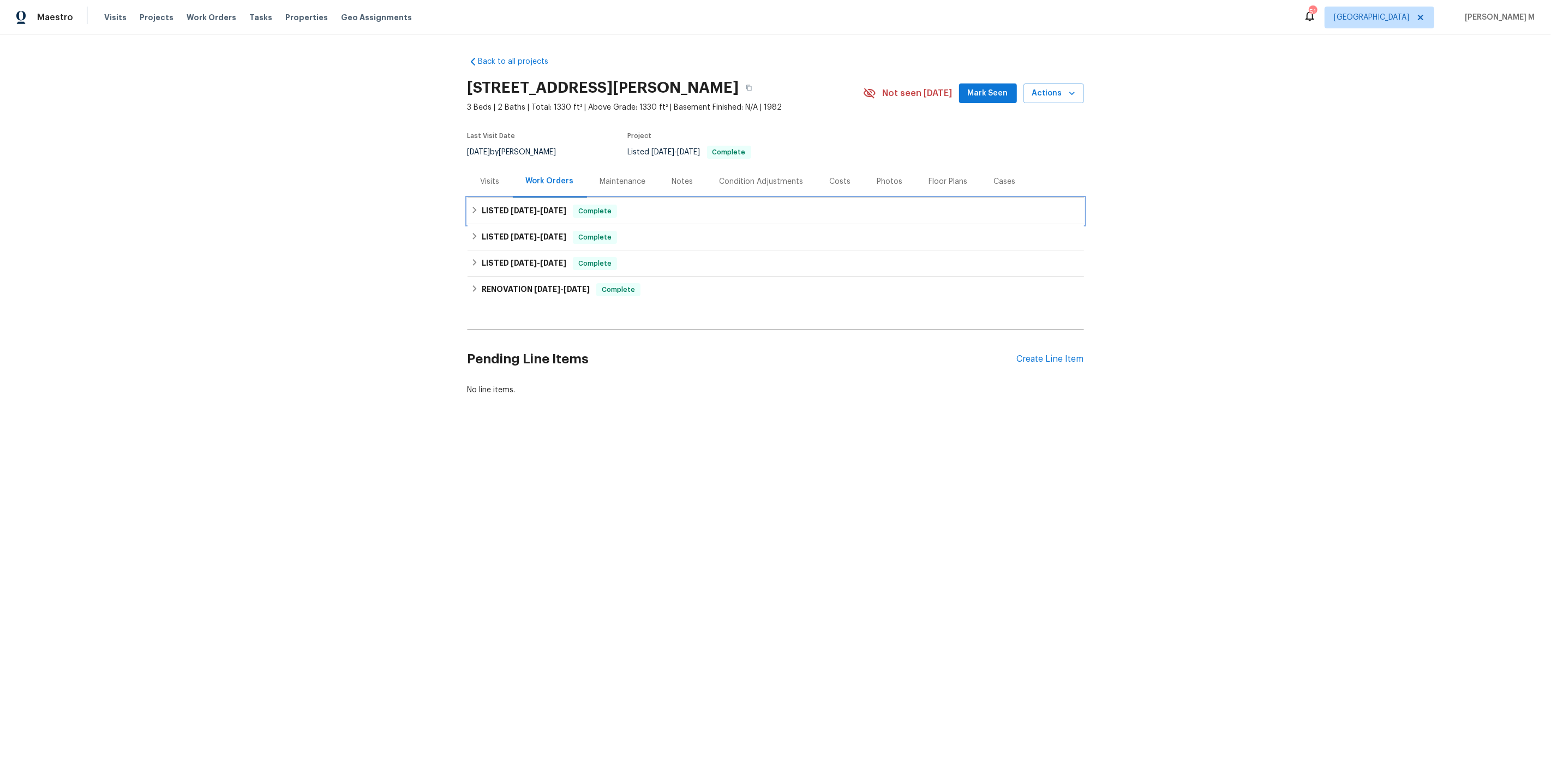
click at [514, 207] on span "7/8/25" at bounding box center [523, 211] width 26 height 8
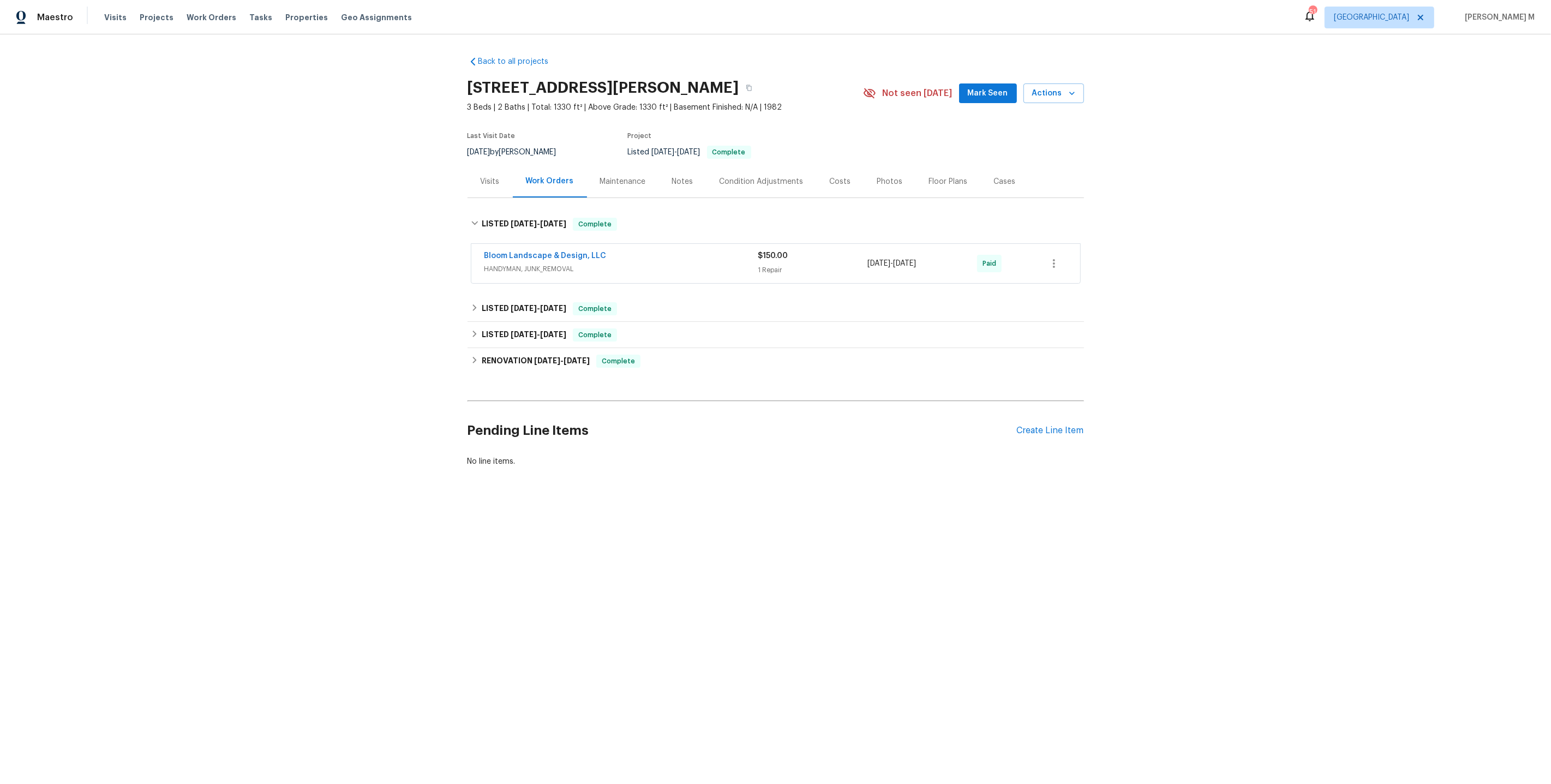
click at [560, 267] on span "HANDYMAN, JUNK_REMOVAL" at bounding box center [621, 269] width 274 height 11
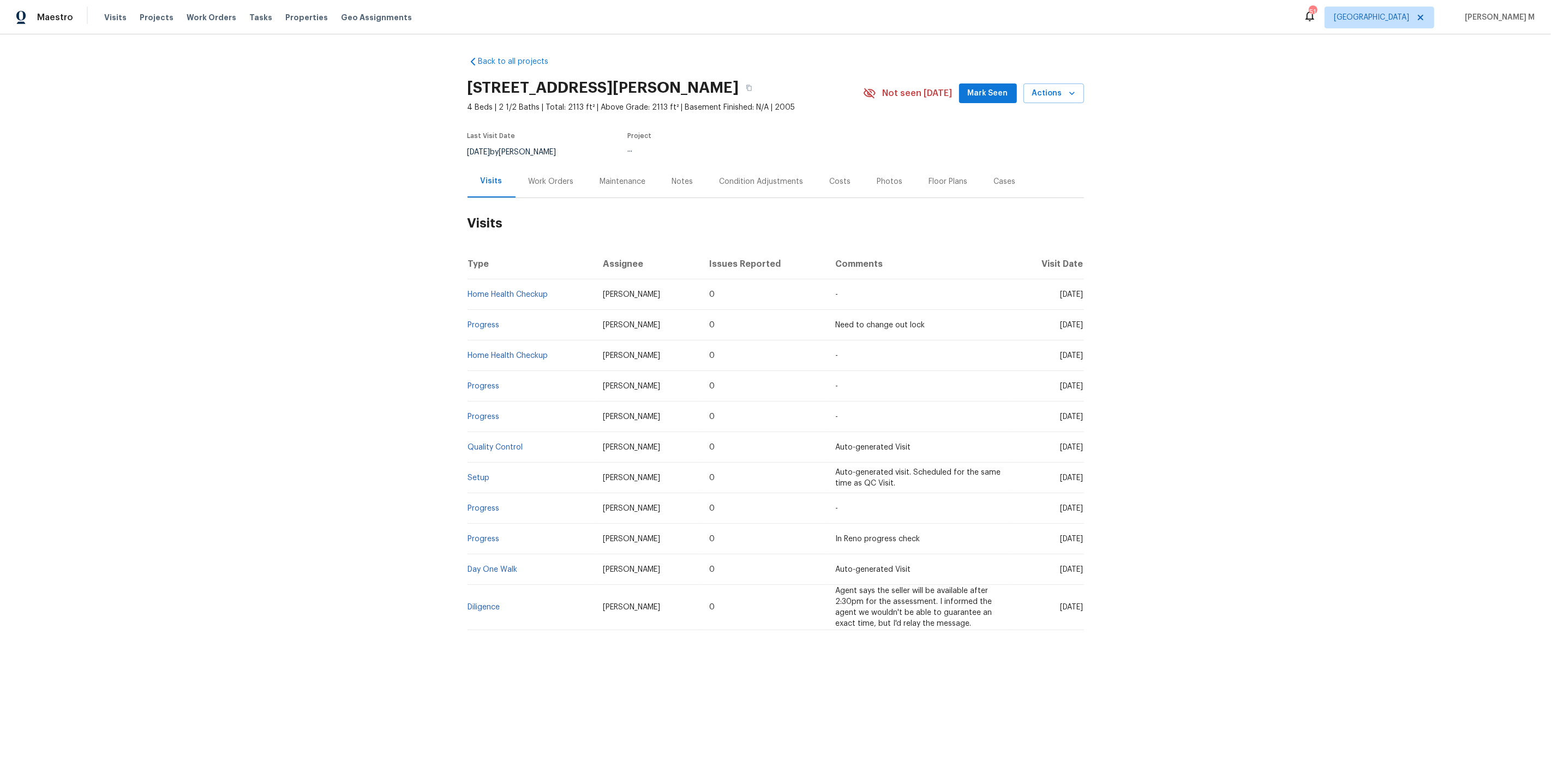
click at [570, 177] on div "Work Orders" at bounding box center [551, 181] width 72 height 32
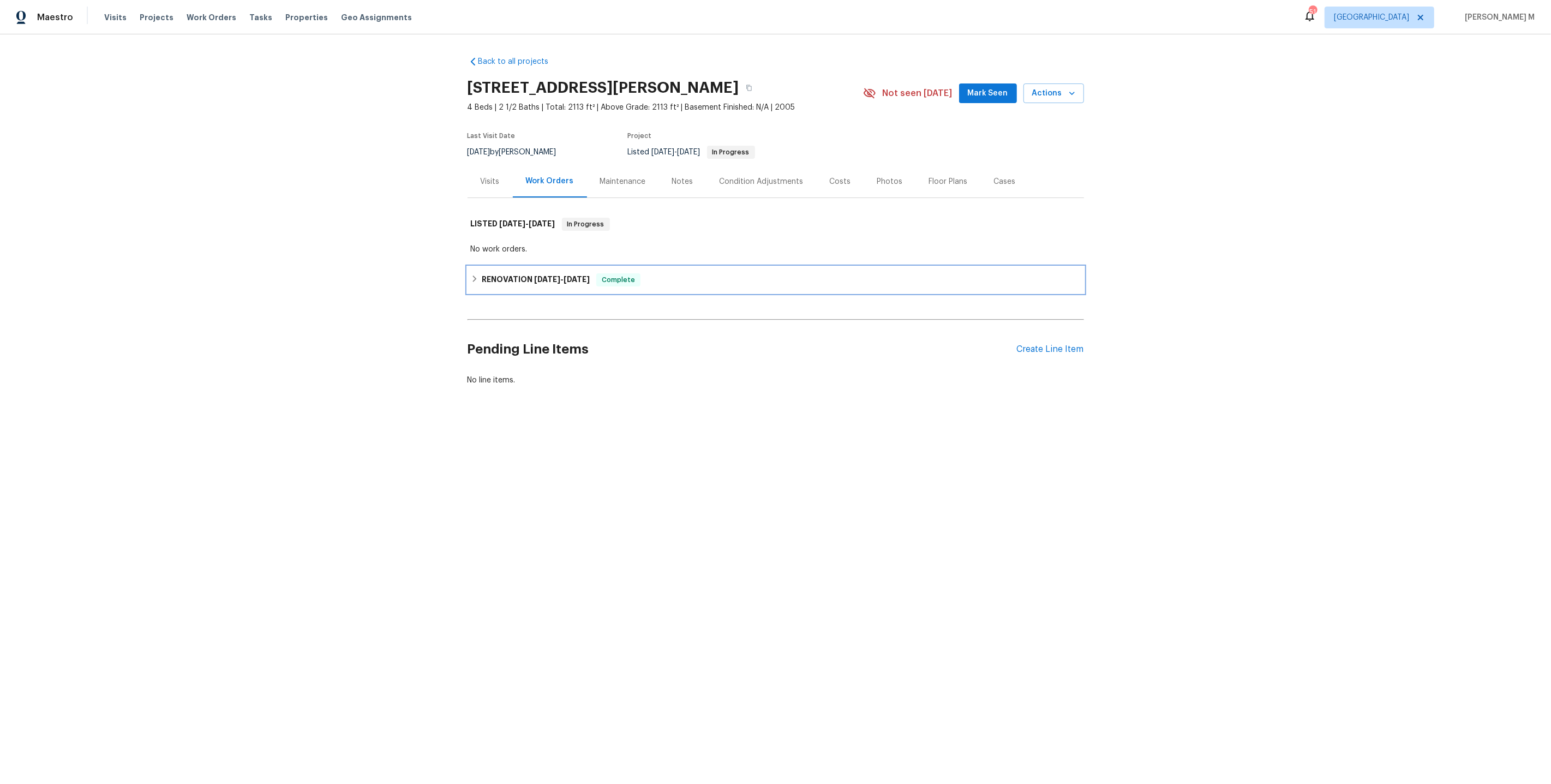
click at [496, 274] on h6 "RENOVATION [DATE] - [DATE]" at bounding box center [536, 279] width 108 height 13
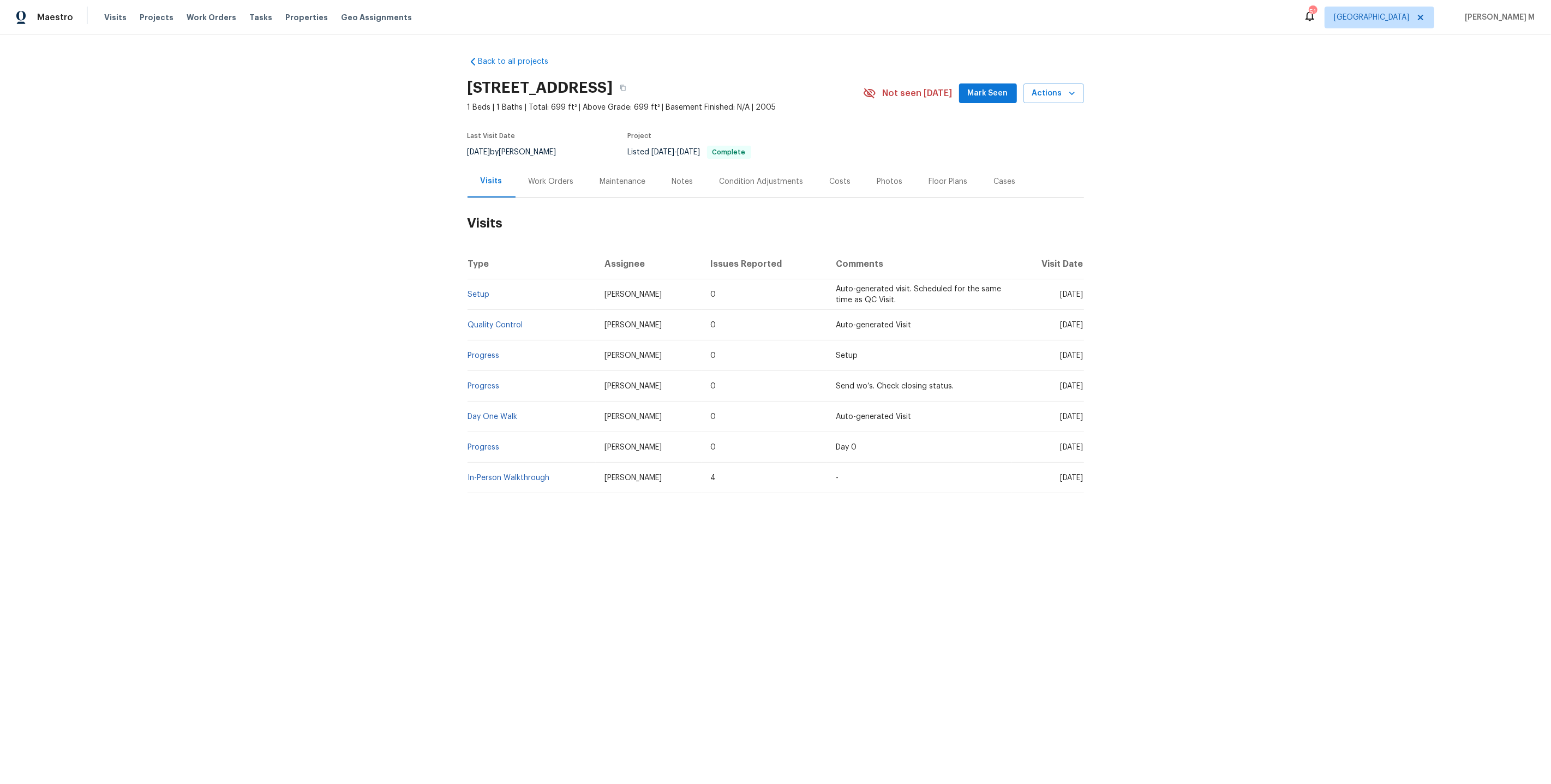
click at [538, 166] on div "Work Orders" at bounding box center [551, 181] width 72 height 32
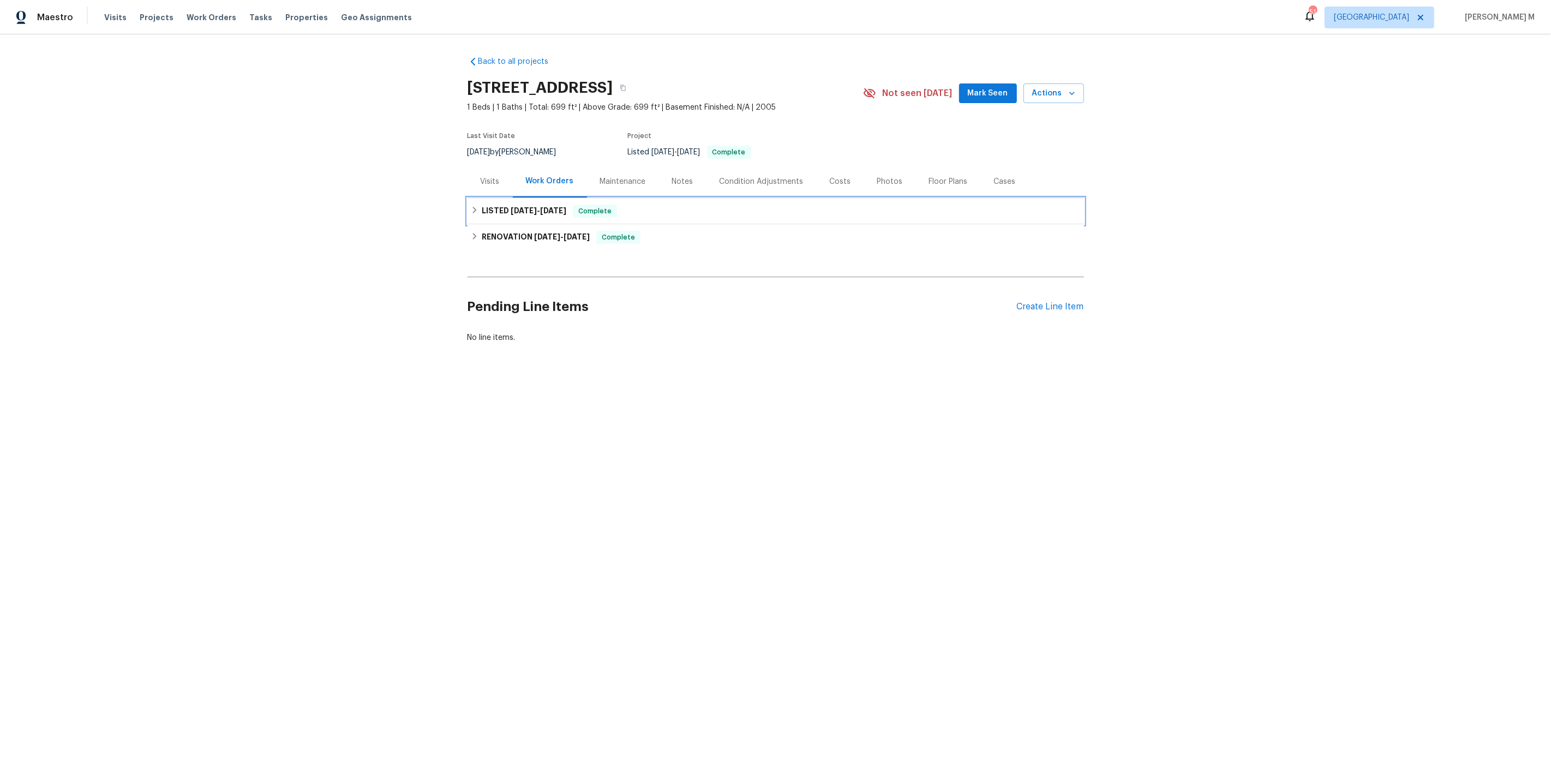
click at [533, 216] on div "LISTED [DATE] - [DATE] Complete" at bounding box center [776, 211] width 616 height 26
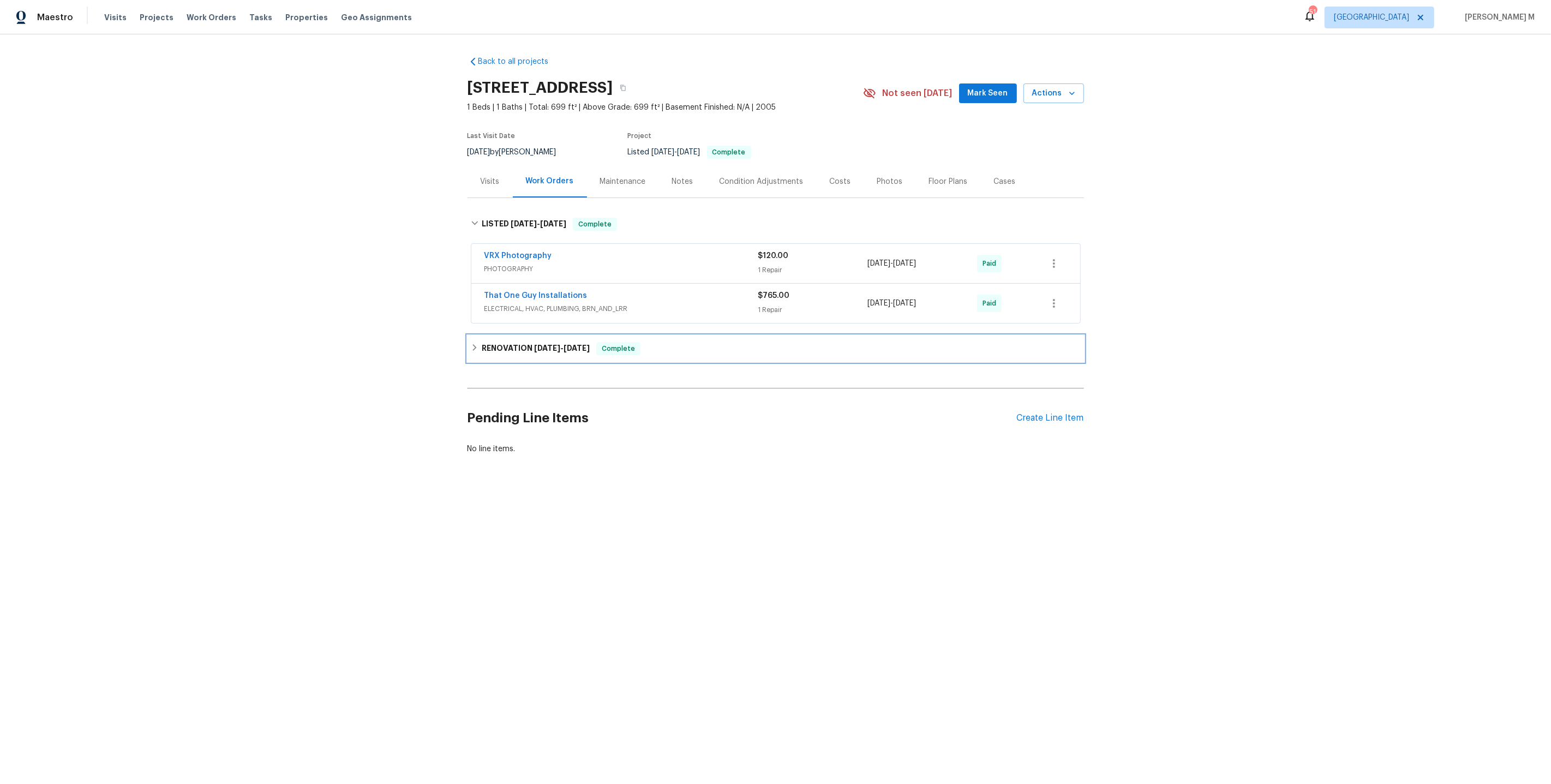
click at [518, 347] on div "RENOVATION [DATE] - [DATE] Complete" at bounding box center [776, 348] width 616 height 26
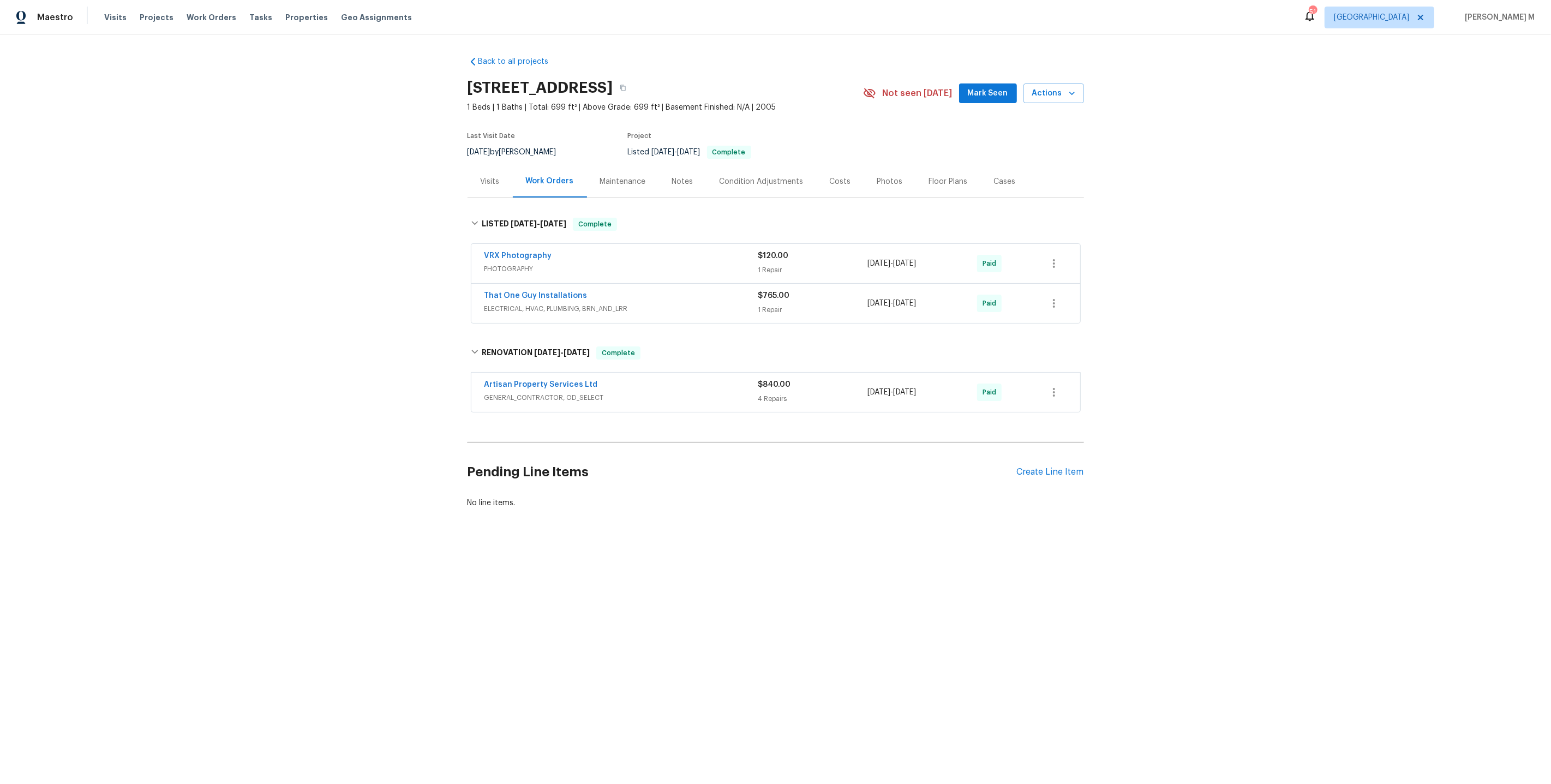
click at [521, 394] on span "GENERAL_CONTRACTOR, OD_SELECT" at bounding box center [621, 398] width 274 height 11
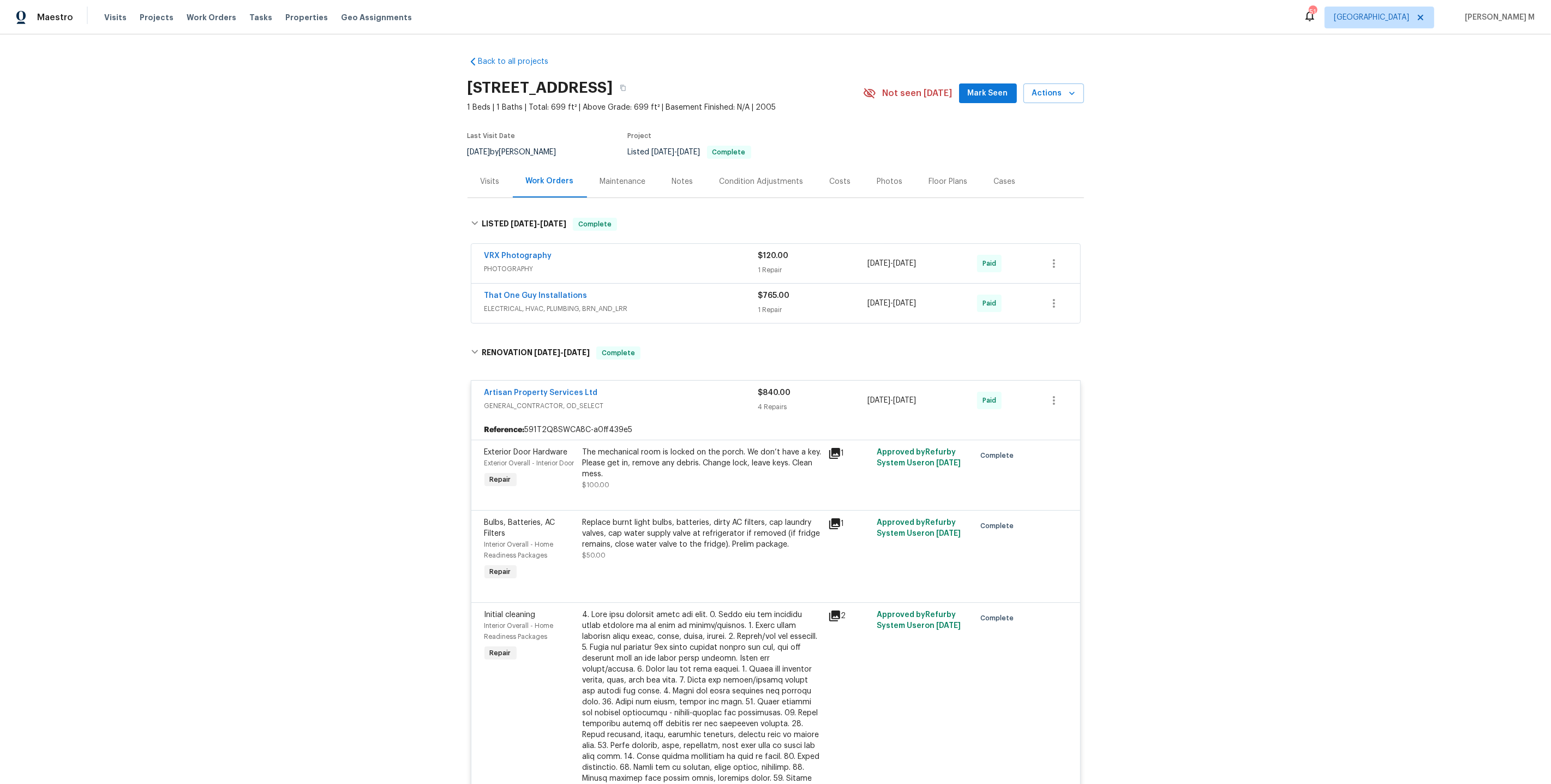
click at [525, 303] on span "ELECTRICAL, HVAC, PLUMBING, BRN_AND_LRR" at bounding box center [621, 308] width 274 height 11
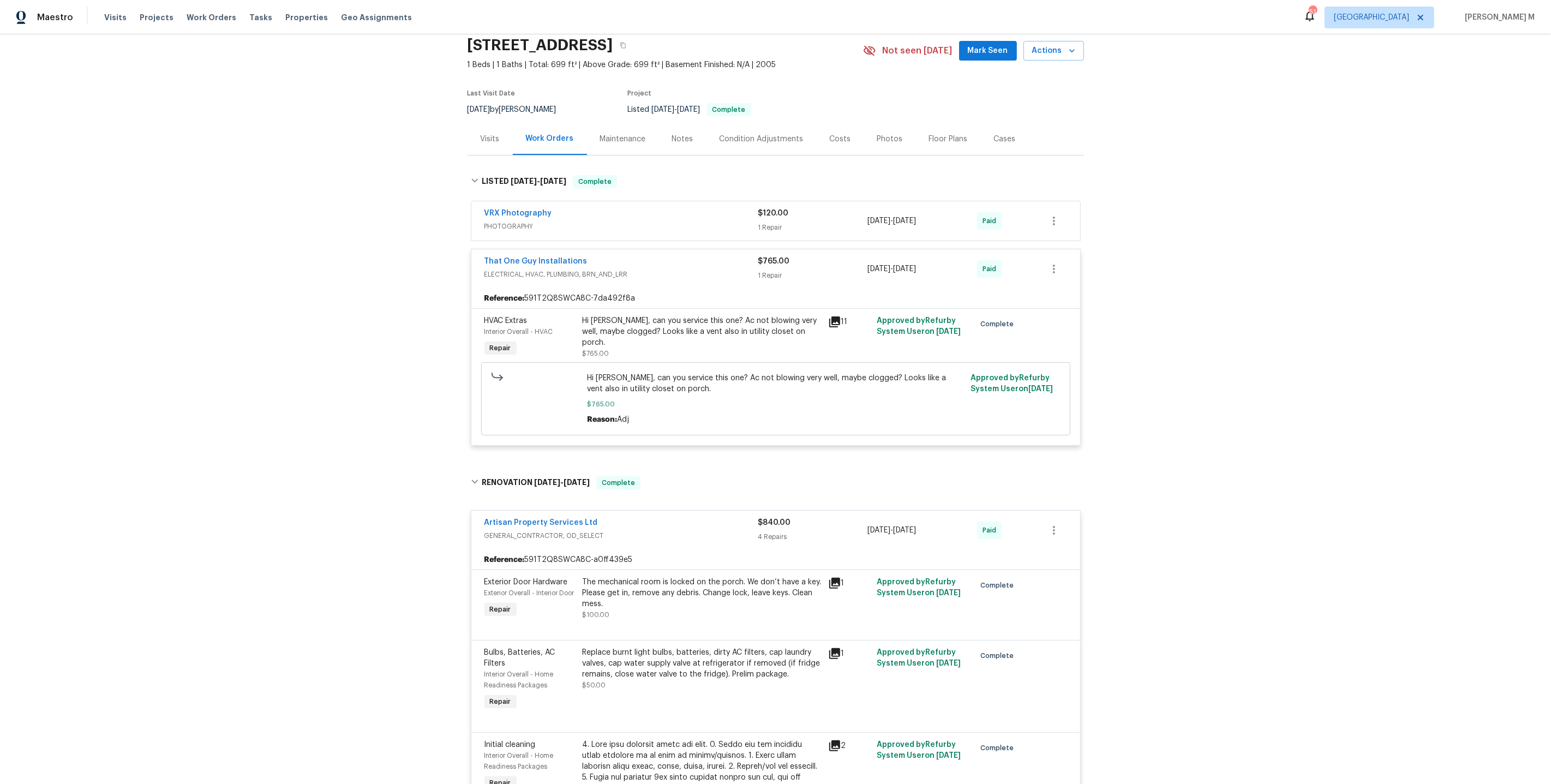
scroll to position [42, 0]
click at [659, 335] on div "Hi [PERSON_NAME], can you service this one? Ac not blowing very well, maybe clo…" at bounding box center [701, 338] width 239 height 43
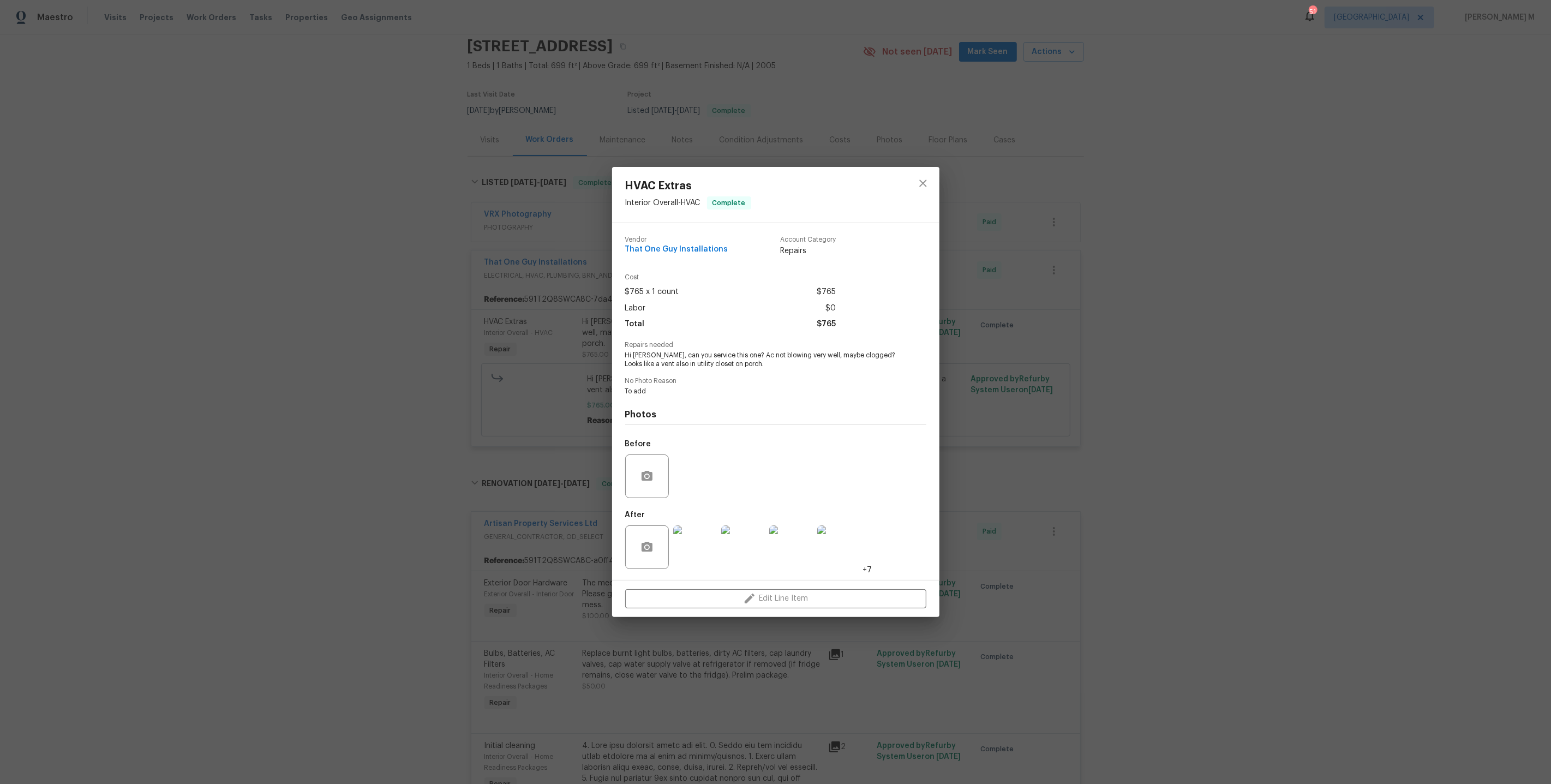
click at [693, 547] on img at bounding box center [694, 547] width 43 height 43
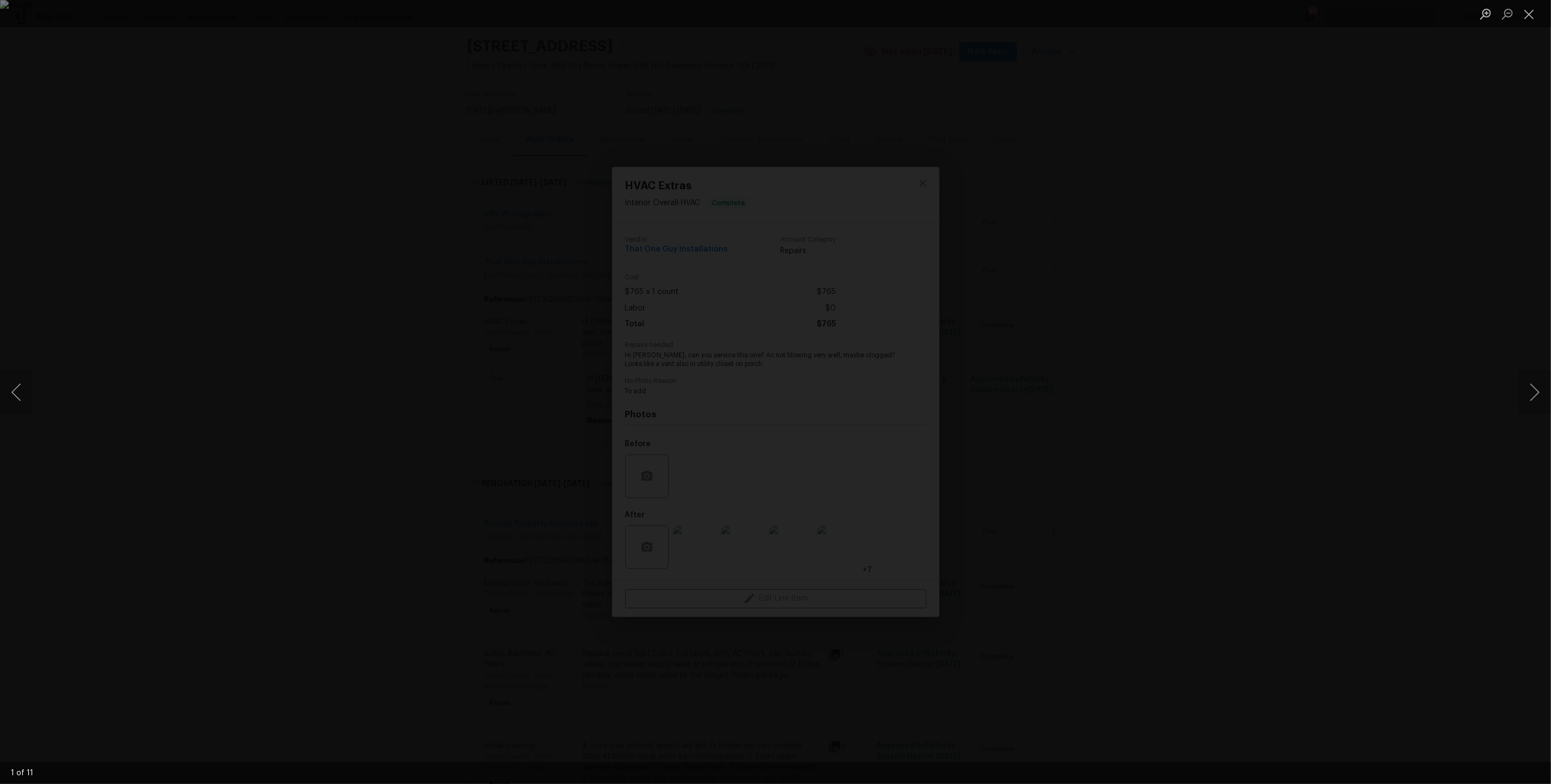
click at [1220, 359] on div "Lightbox" at bounding box center [776, 392] width 1551 height 784
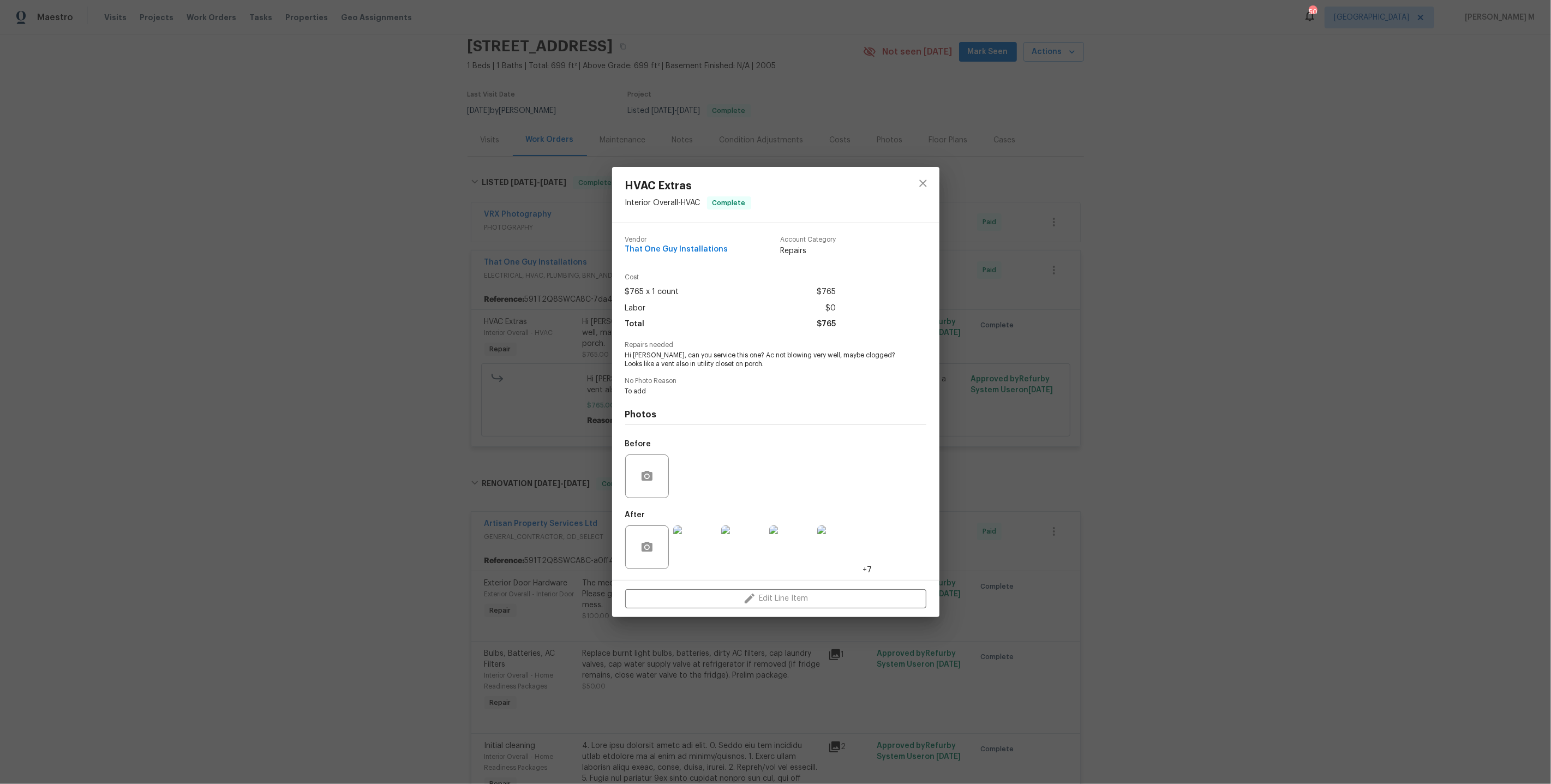
click at [1405, 383] on div "HVAC Extras Interior Overall - HVAC Complete Vendor That One Guy Installations …" at bounding box center [776, 392] width 1551 height 784
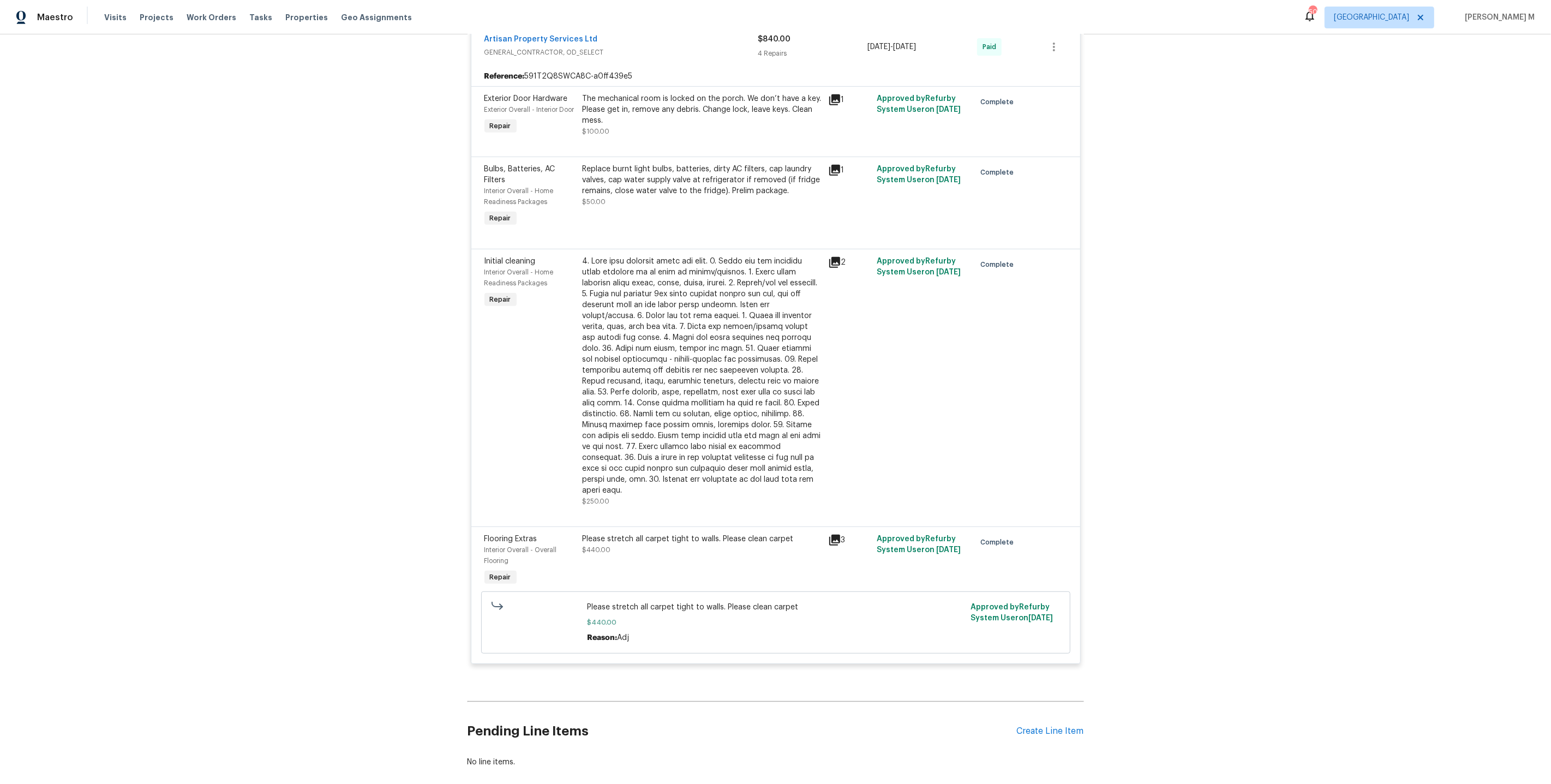
scroll to position [0, 0]
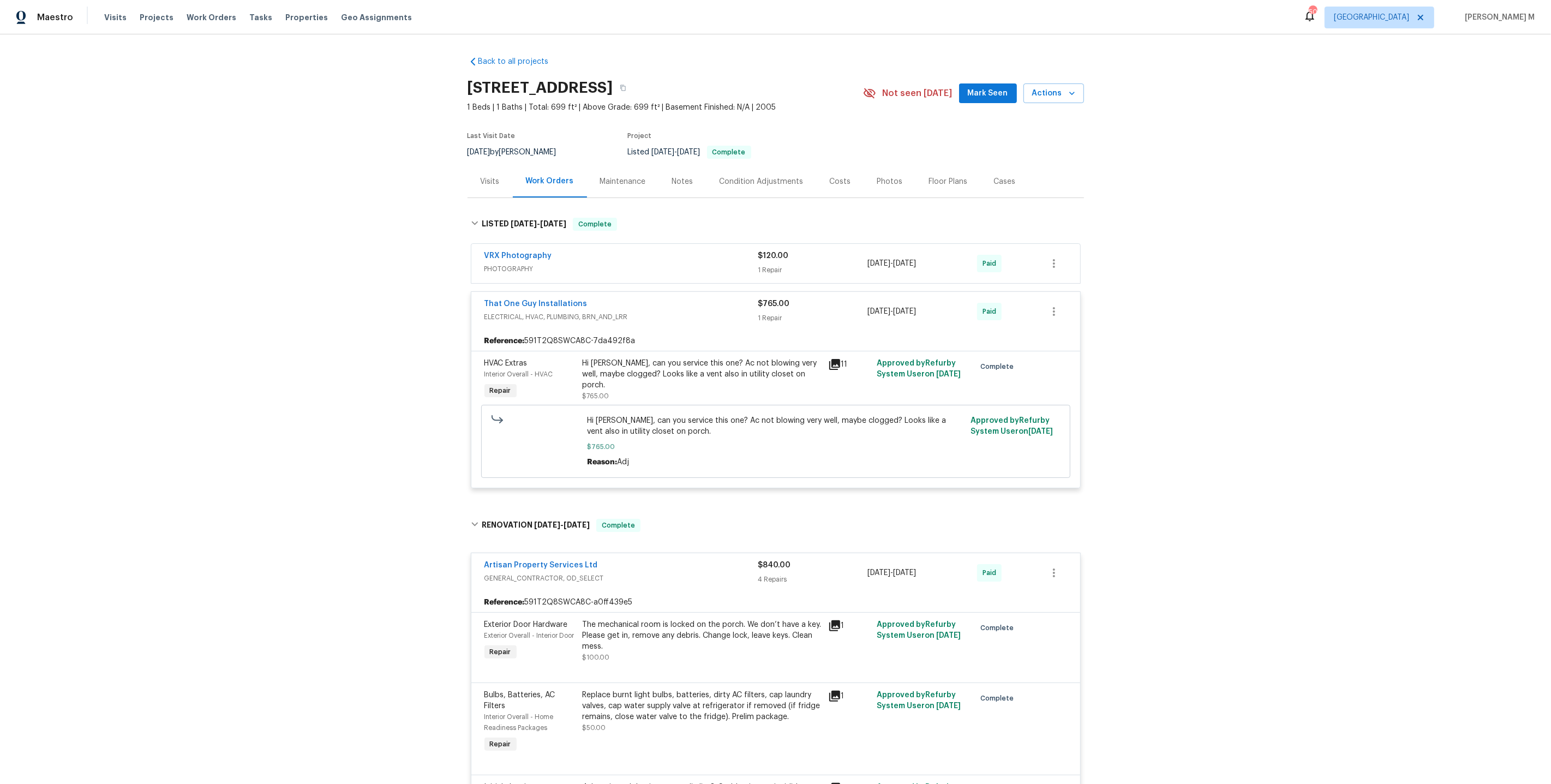
click at [611, 183] on div "Maintenance" at bounding box center [622, 181] width 72 height 32
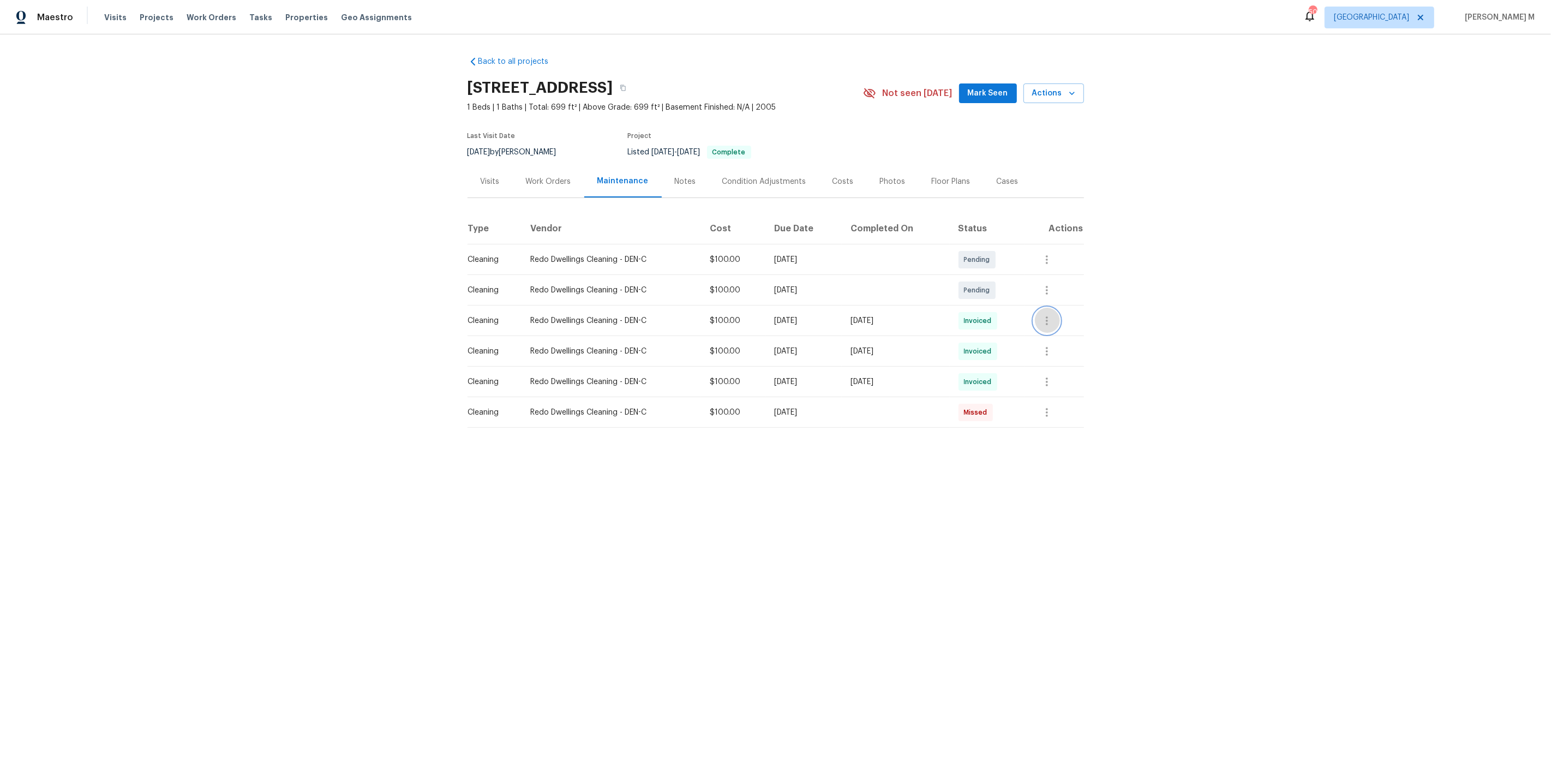
click at [1053, 317] on icon "button" at bounding box center [1047, 320] width 13 height 13
click at [1058, 336] on li "View details" at bounding box center [1080, 333] width 77 height 18
click at [1100, 323] on li "Message vendor" at bounding box center [1080, 315] width 77 height 18
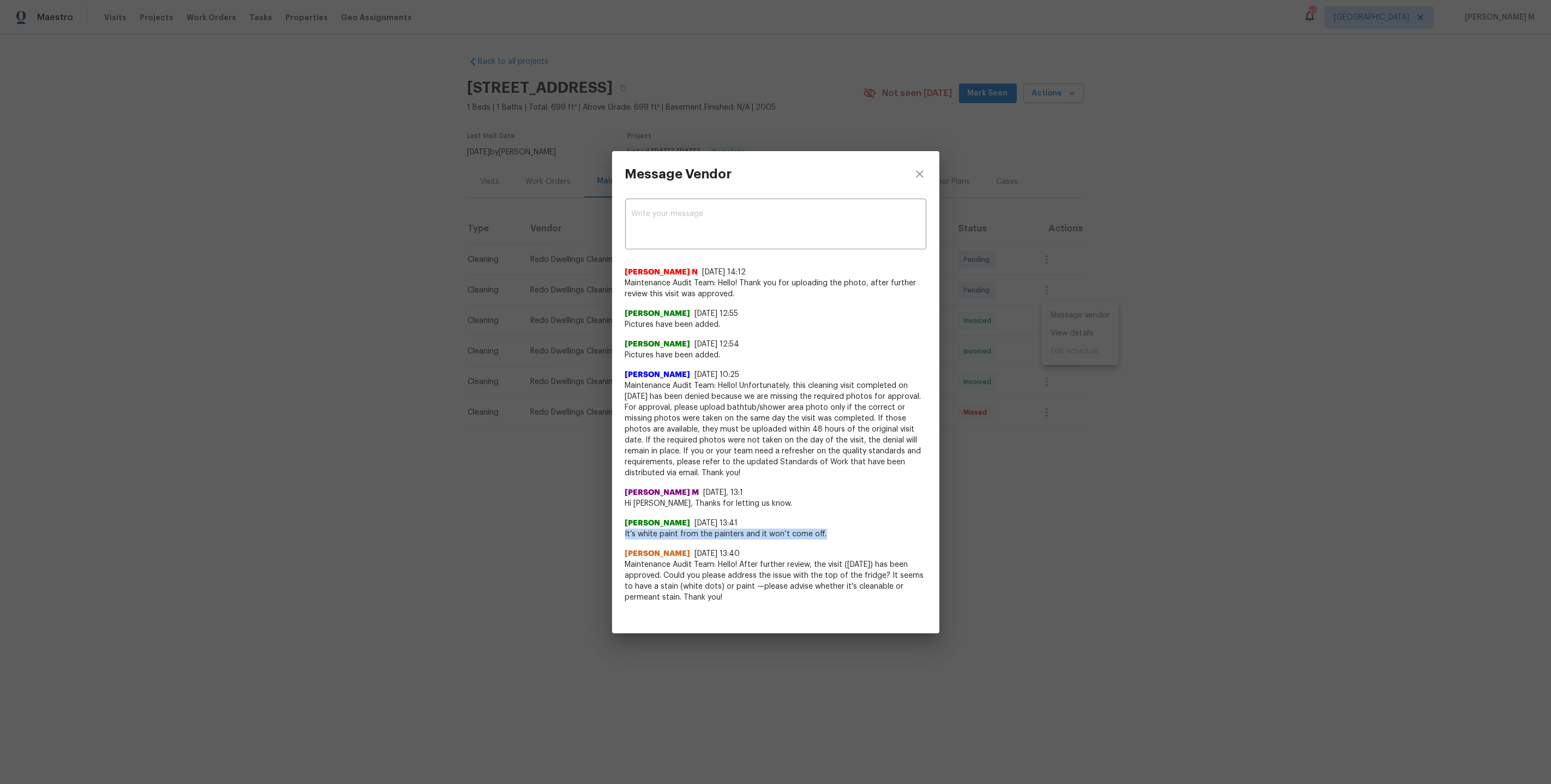
drag, startPoint x: 626, startPoint y: 533, endPoint x: 824, endPoint y: 532, distance: 198.0
click at [826, 532] on span "It’s white paint from the painters and it won’t come off." at bounding box center [776, 534] width 301 height 11
click at [1103, 459] on div "Message Vendor x ​ [PERSON_NAME] N [DATE] 14:12 Maintenance Audit Team: Hello! …" at bounding box center [776, 392] width 1551 height 784
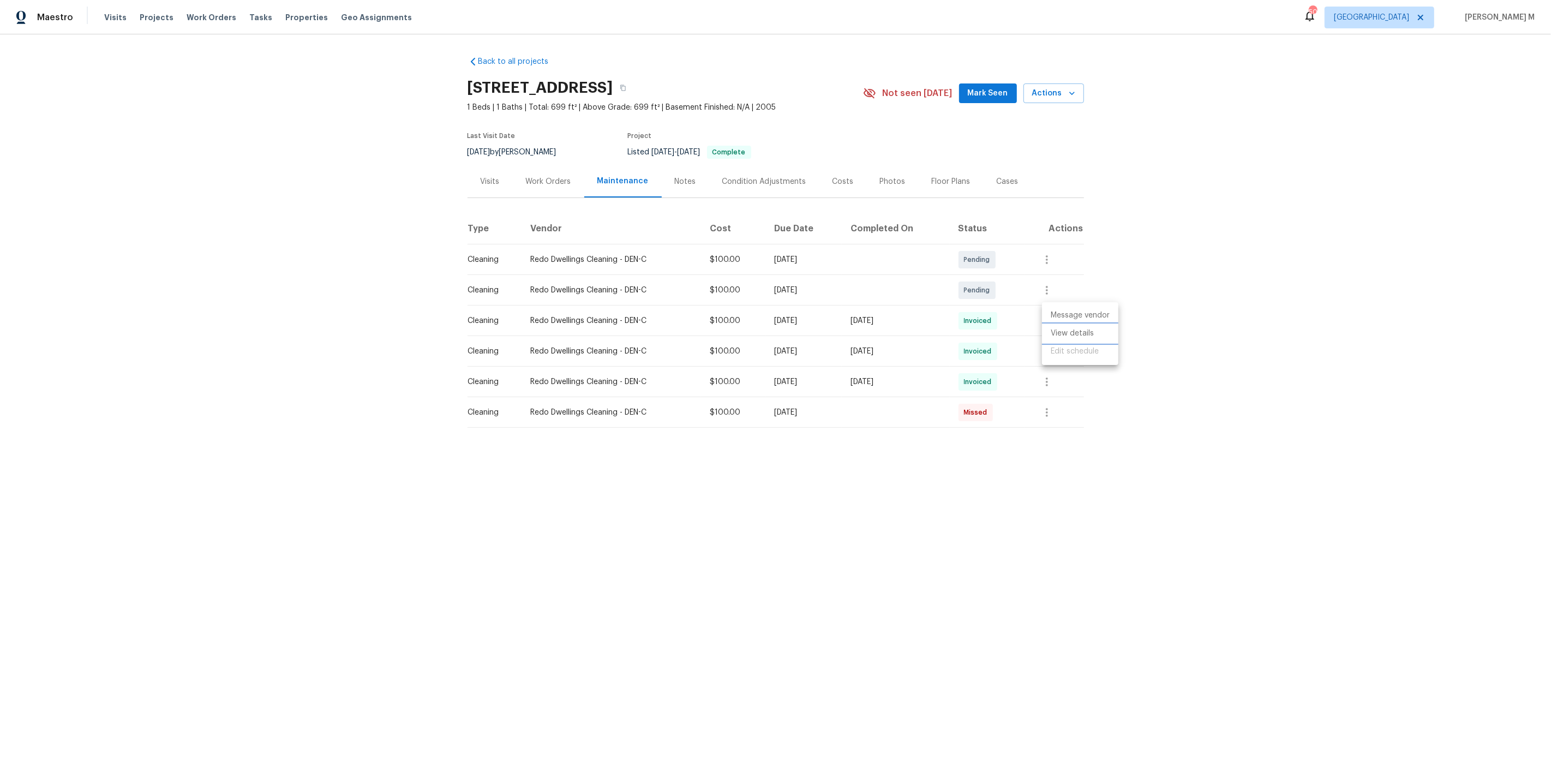
click at [1067, 328] on li "View details" at bounding box center [1080, 333] width 77 height 18
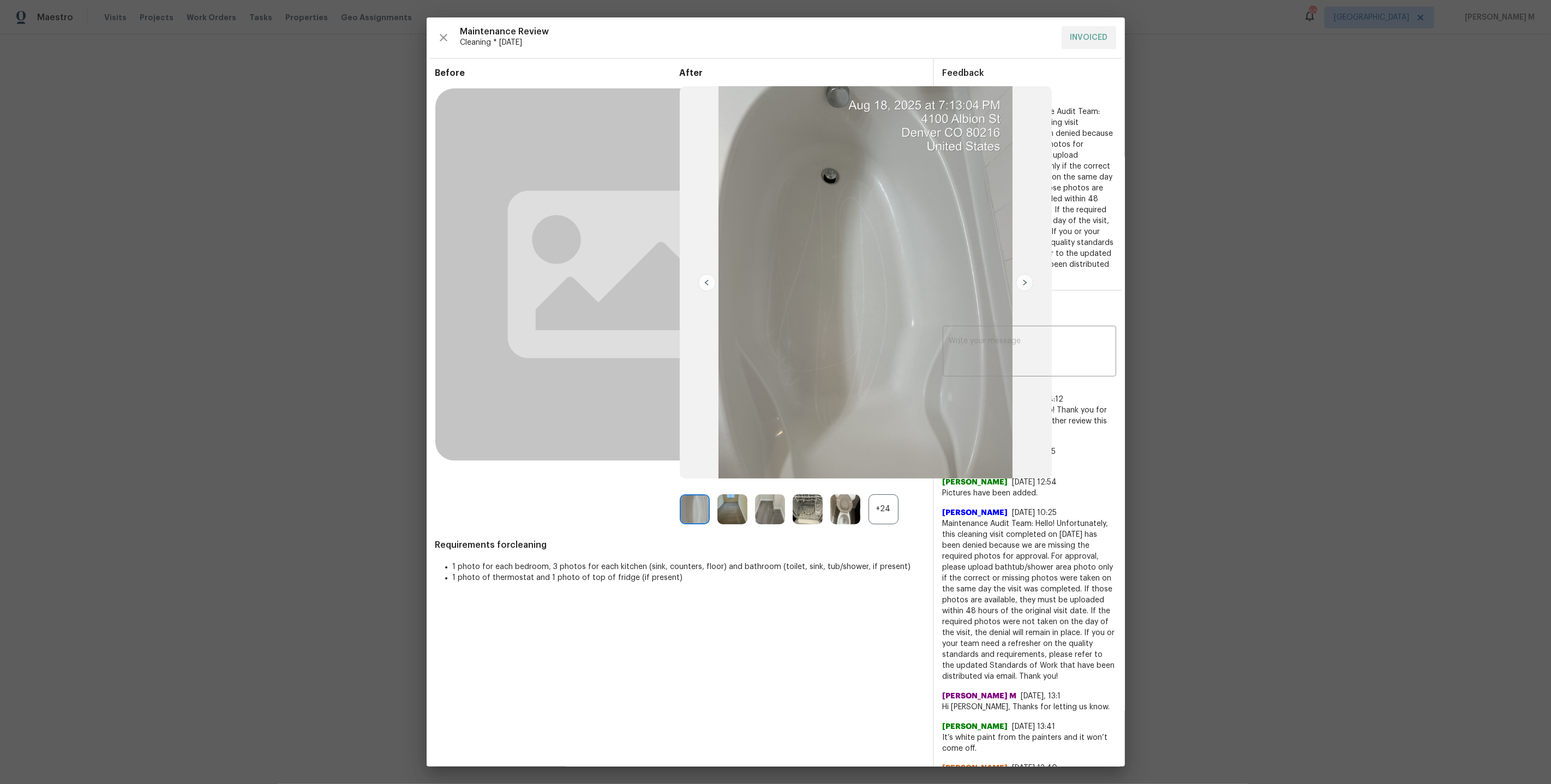
click at [886, 497] on div "+24" at bounding box center [884, 509] width 30 height 30
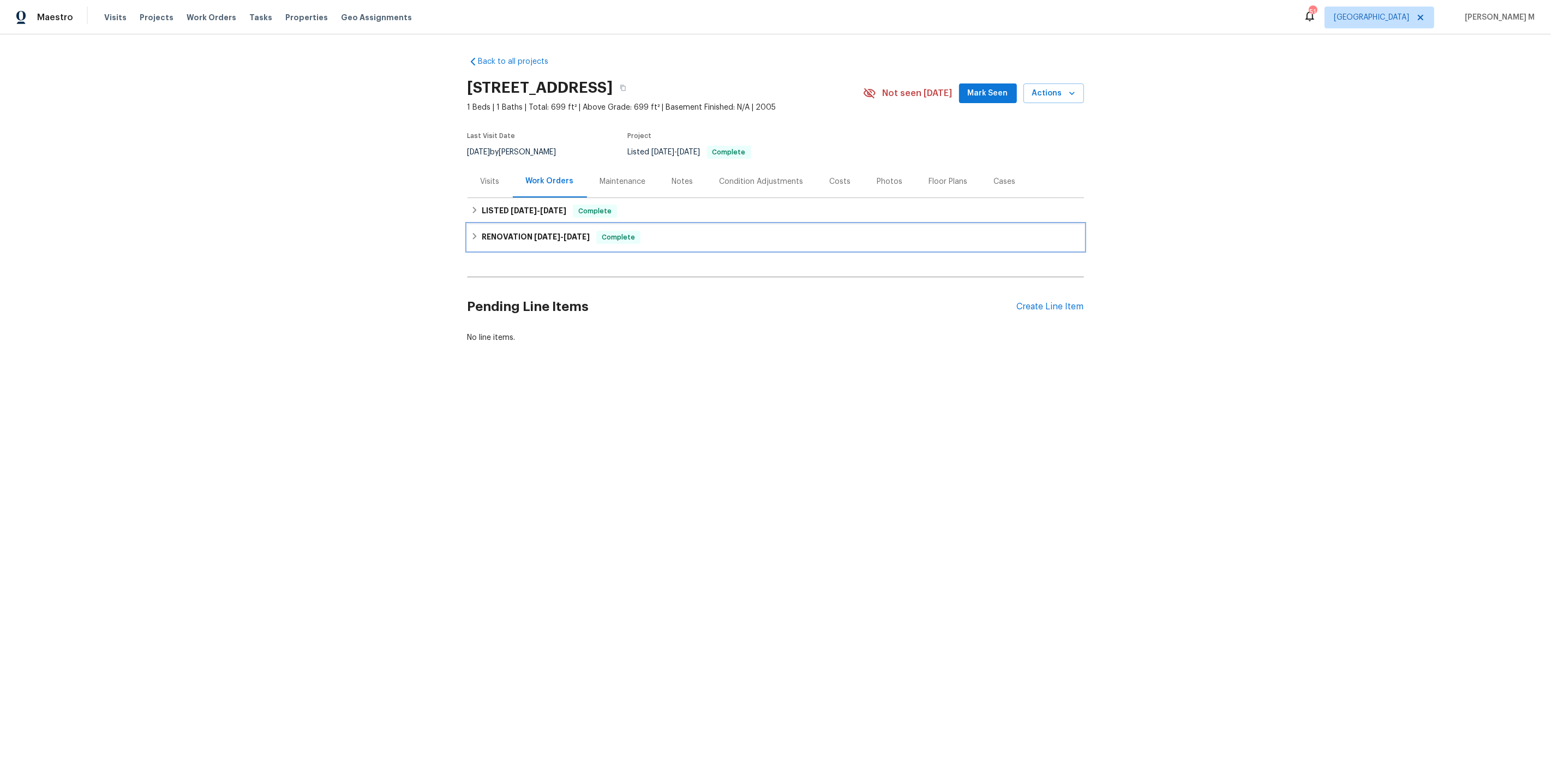
click at [534, 233] on span "[DATE]" at bounding box center [547, 237] width 26 height 8
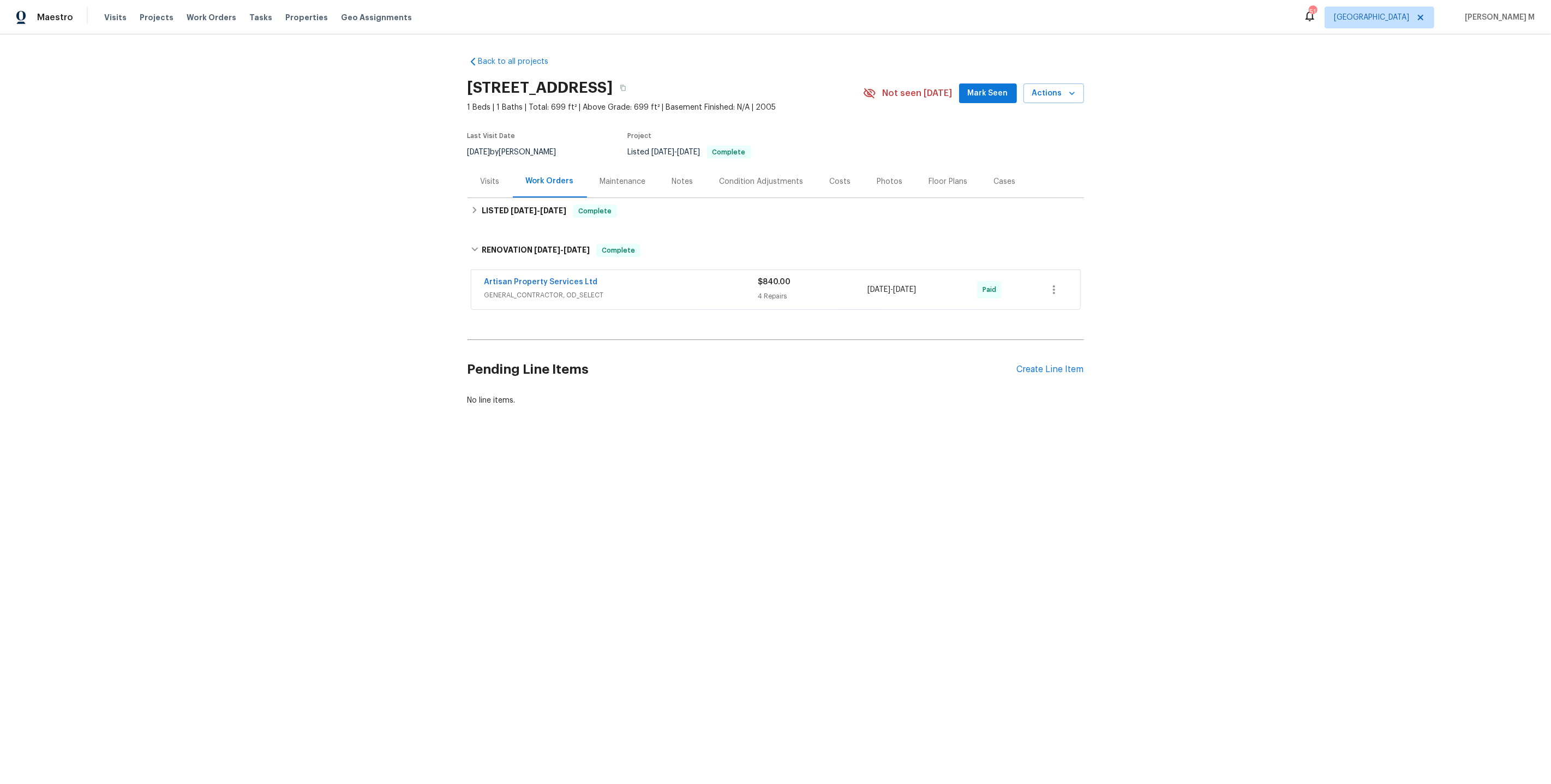
click at [526, 289] on span "GENERAL_CONTRACTOR, OD_SELECT" at bounding box center [621, 295] width 274 height 11
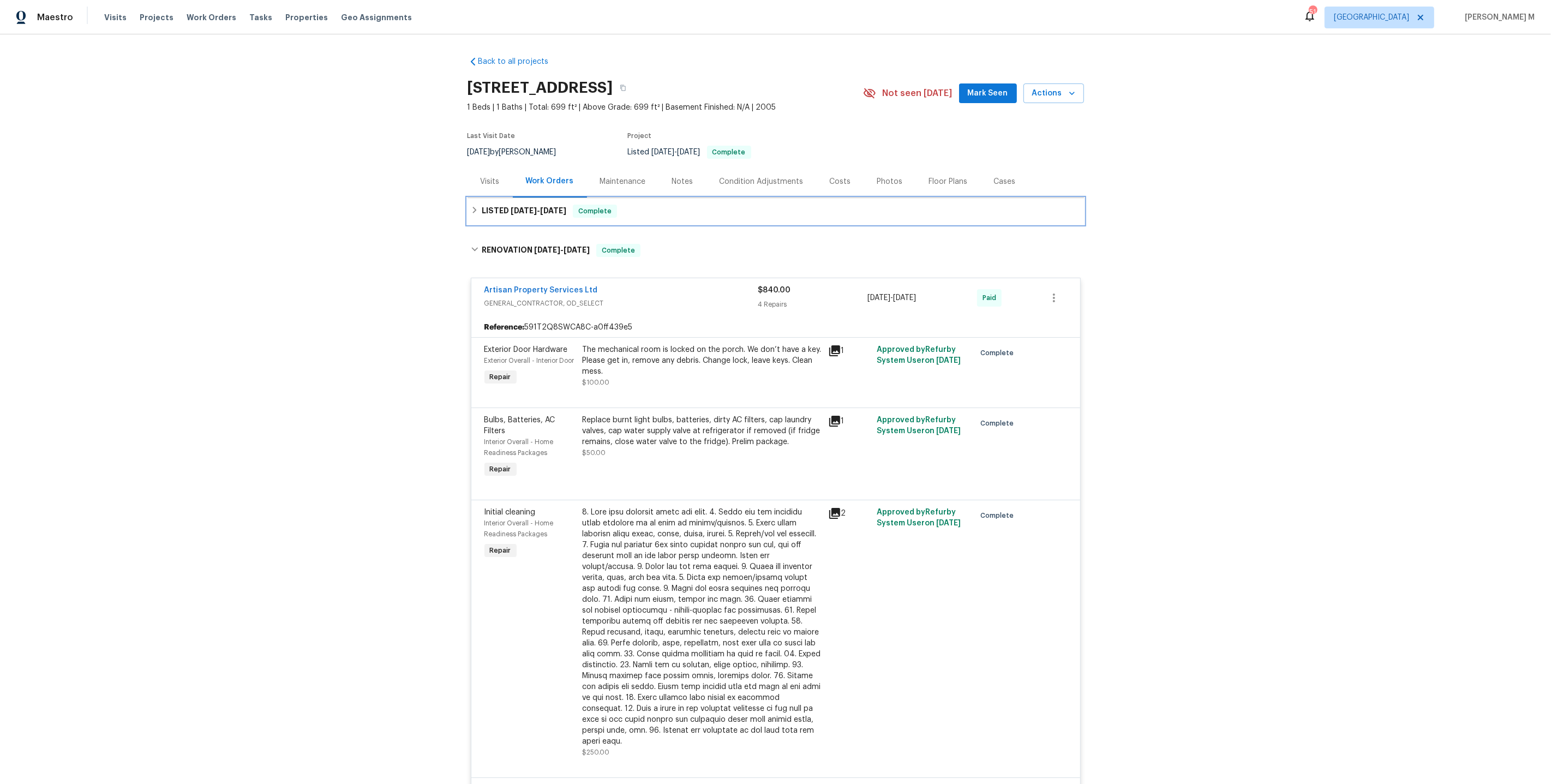
click at [542, 218] on div "LISTED [DATE] - [DATE] Complete" at bounding box center [776, 211] width 616 height 26
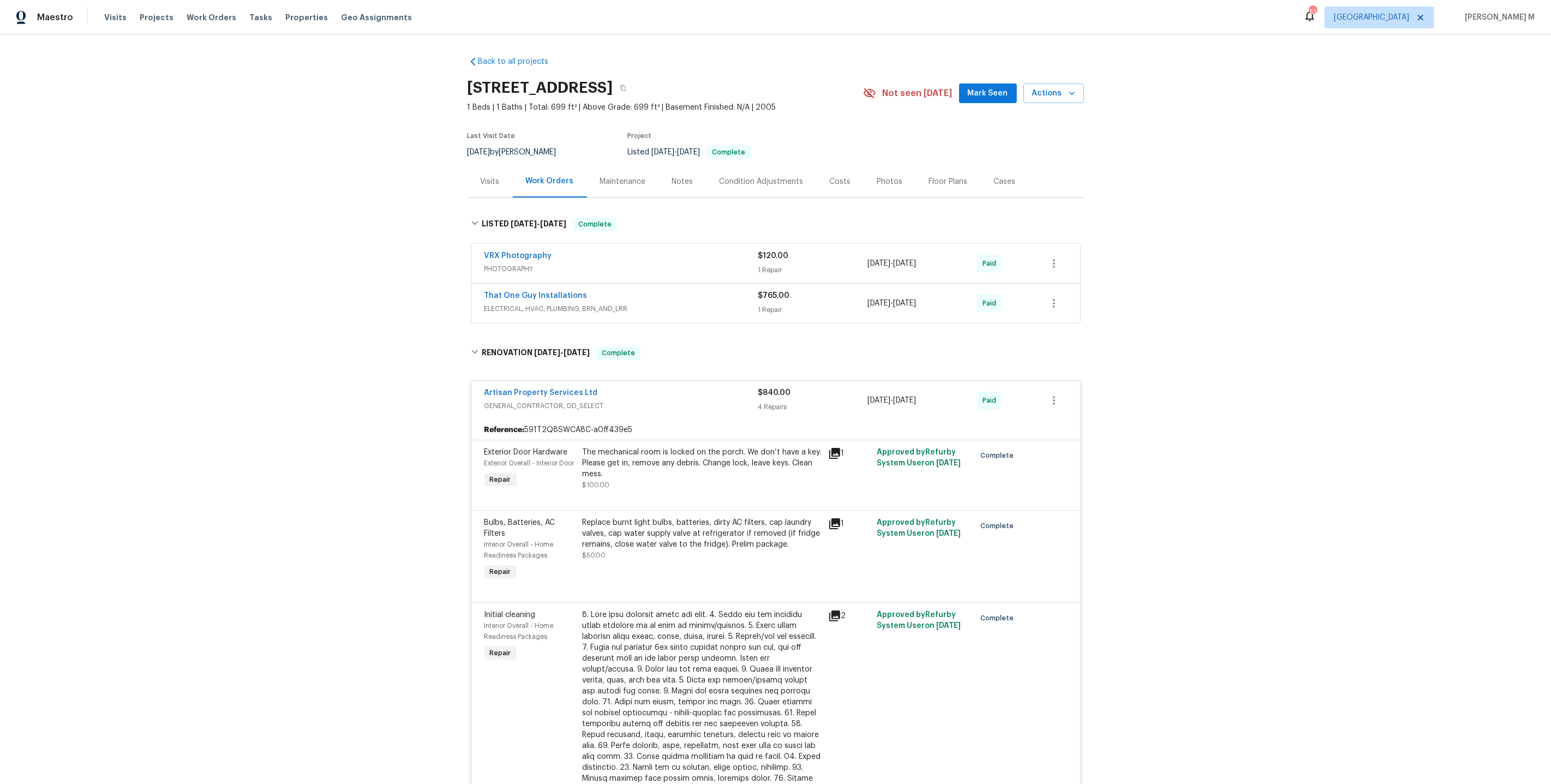
click at [510, 304] on span "ELECTRICAL, HVAC, PLUMBING, BRN_AND_LRR" at bounding box center [621, 308] width 274 height 11
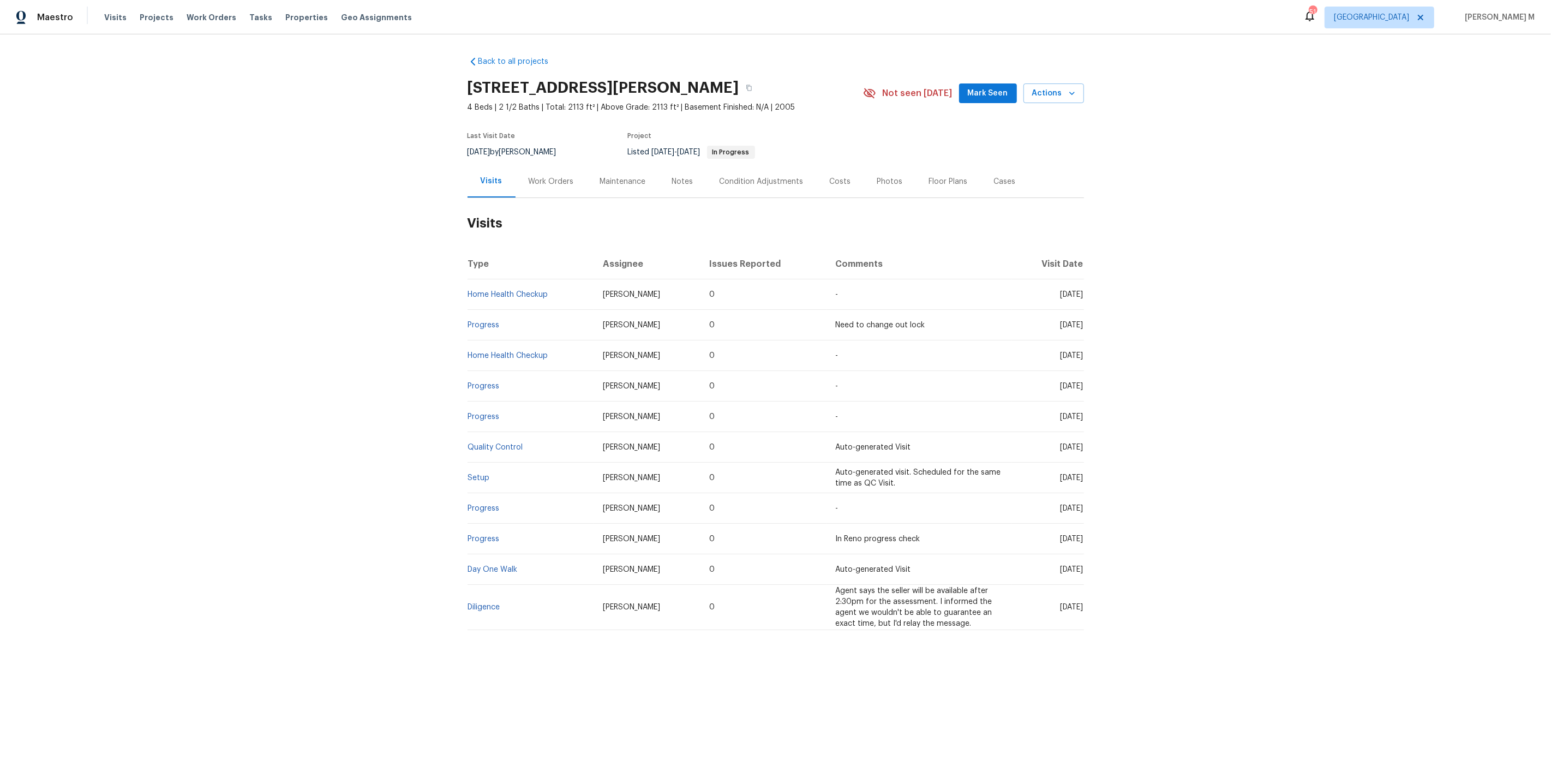
click at [521, 203] on h2 "Visits" at bounding box center [776, 223] width 616 height 50
click at [540, 185] on div "Work Orders" at bounding box center [551, 181] width 72 height 32
